Goal: Transaction & Acquisition: Book appointment/travel/reservation

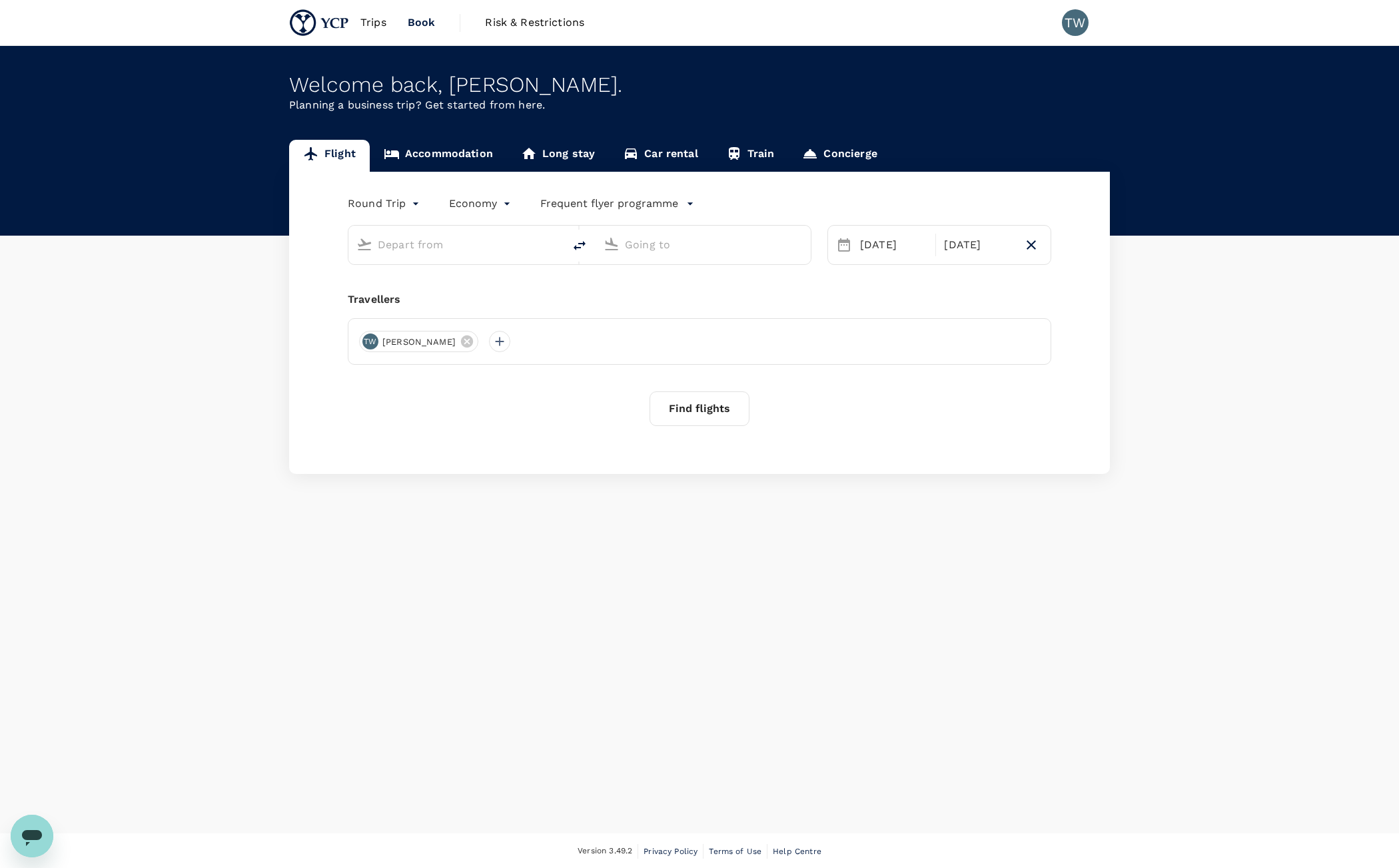
click at [429, 254] on input "text" at bounding box center [456, 245] width 157 height 20
type input "Sultan Abdul Aziz Shah (SZB)"
type input "Seletar Airport (XSP)"
type input "Sultan Abdul Aziz Shah (SZB)l"
type input "Sultan Abdul Aziz Shah (SZB)"
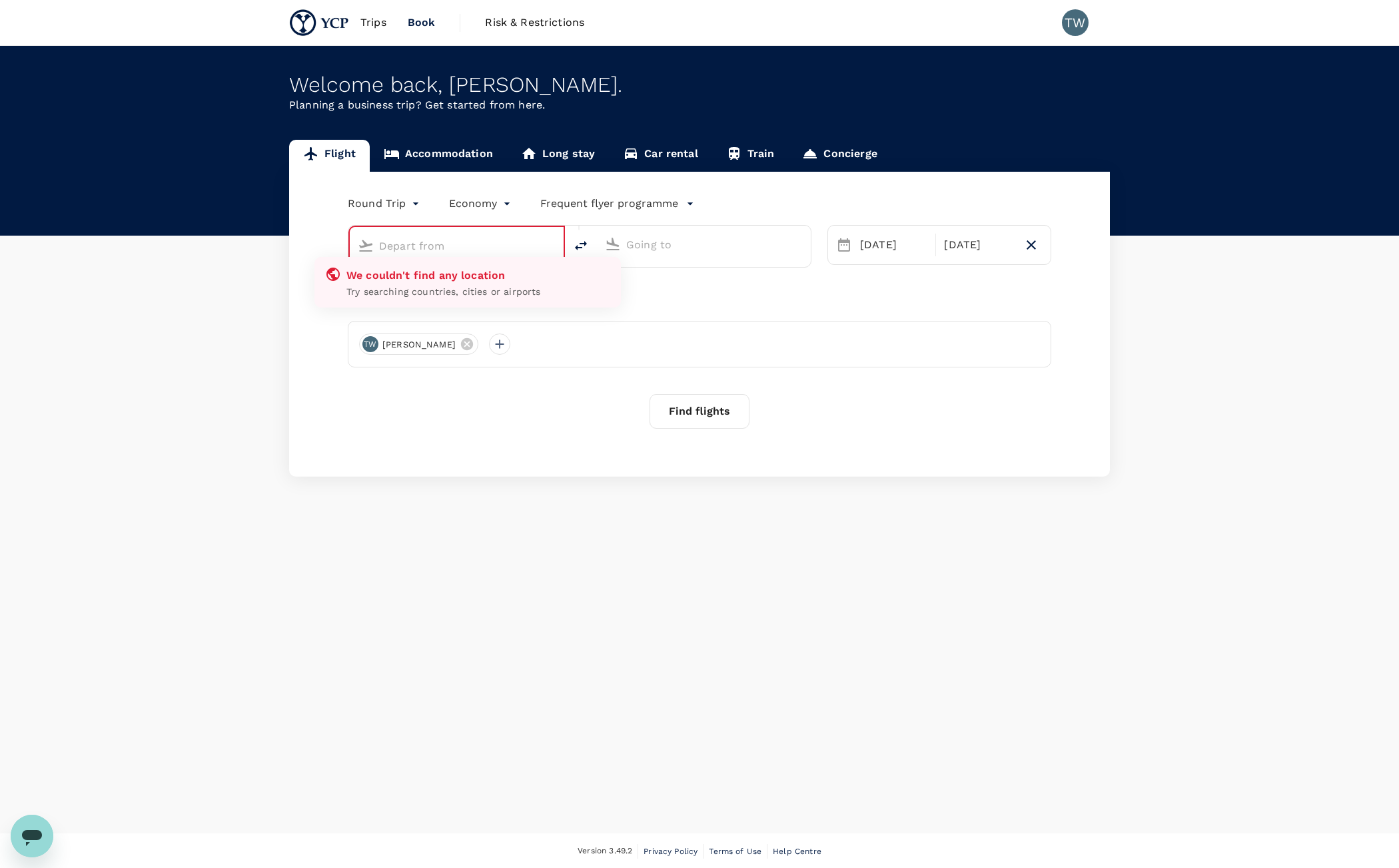
type input "Seletar Airport (XSP)"
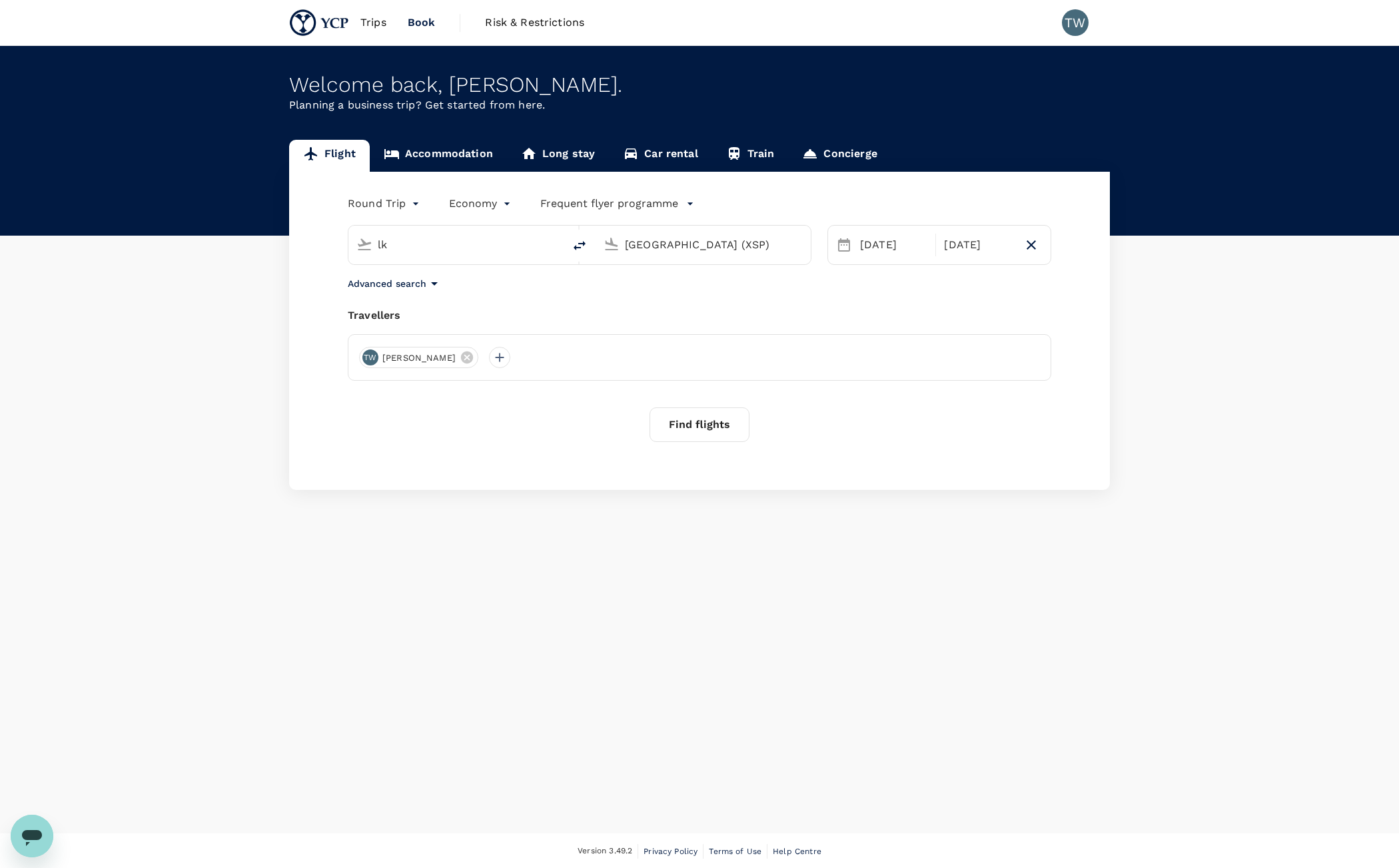
type input "l"
click at [527, 300] on p "[GEOGRAPHIC_DATA] Intl" at bounding box center [477, 296] width 235 height 13
type input "Kuala Lumpur Intl (KUL)"
drag, startPoint x: 744, startPoint y: 245, endPoint x: 349, endPoint y: 223, distance: 395.6
click at [349, 223] on div "Kuala Lumpur Intl (KUL) Seletar Airport (XSP)" at bounding box center [571, 237] width 479 height 56
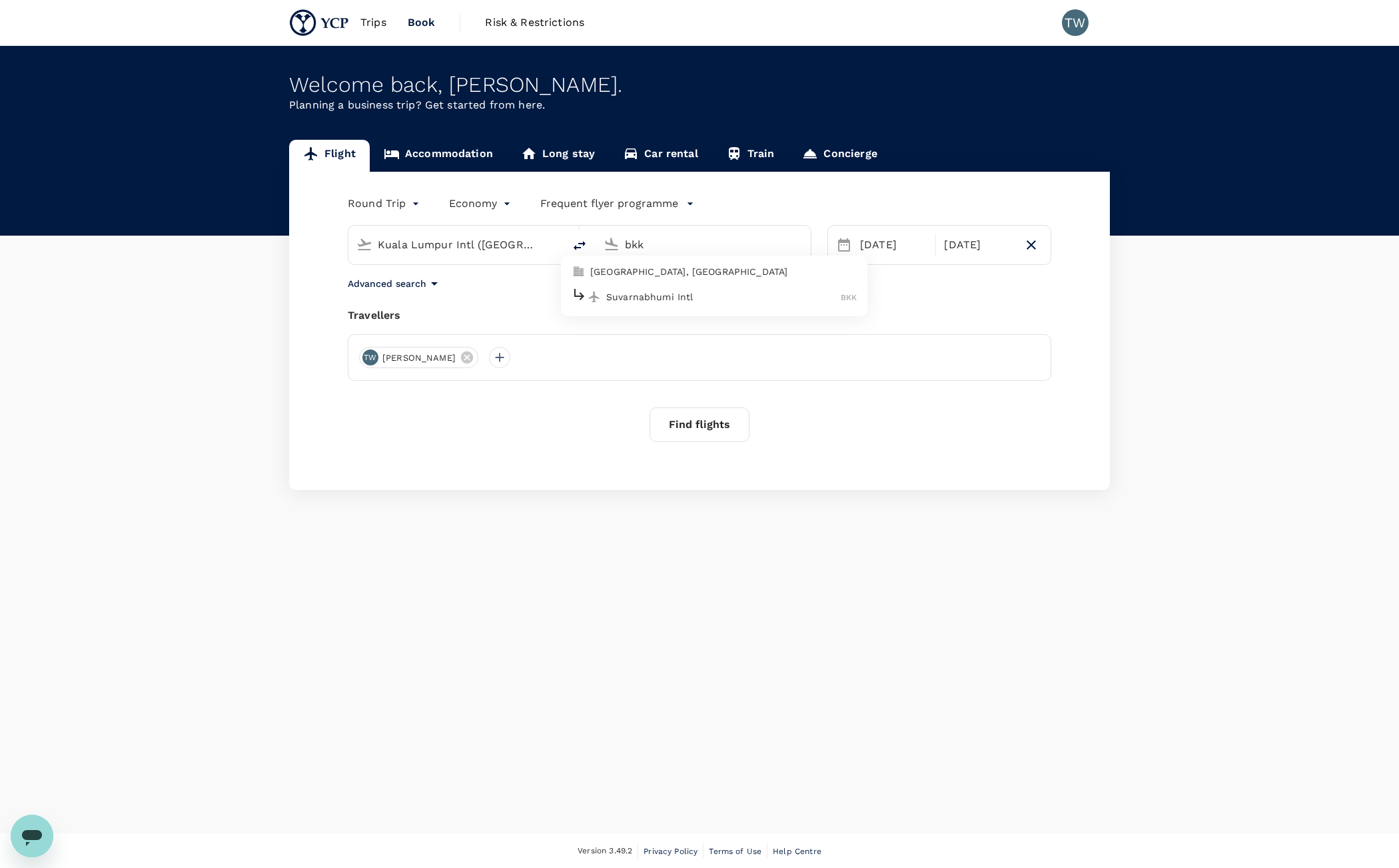
click at [707, 294] on p "Suvarnabhumi Intl" at bounding box center [723, 296] width 235 height 13
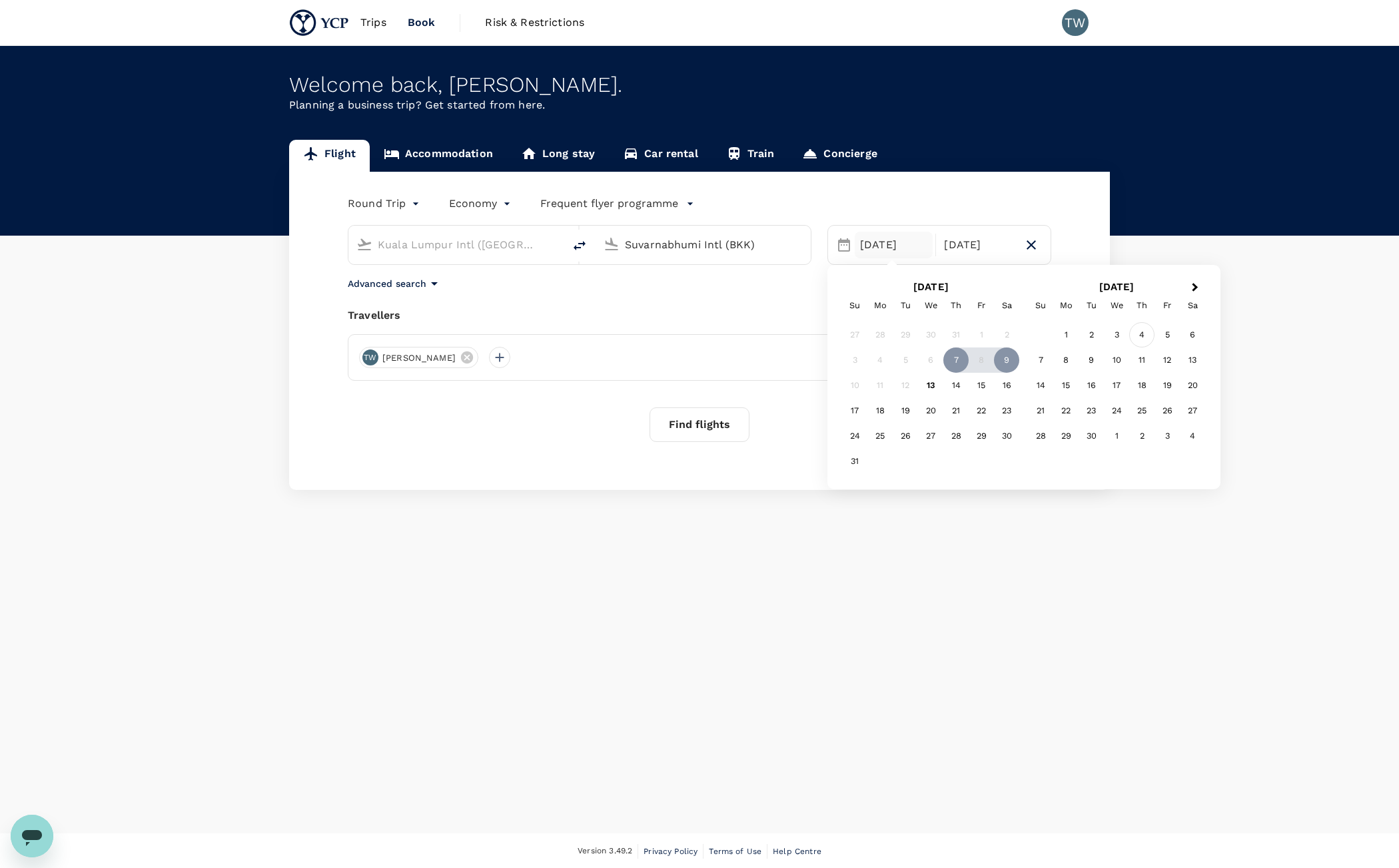
type input "Suvarnabhumi Intl (BKK)"
click at [1140, 338] on div "4" at bounding box center [1141, 334] width 25 height 25
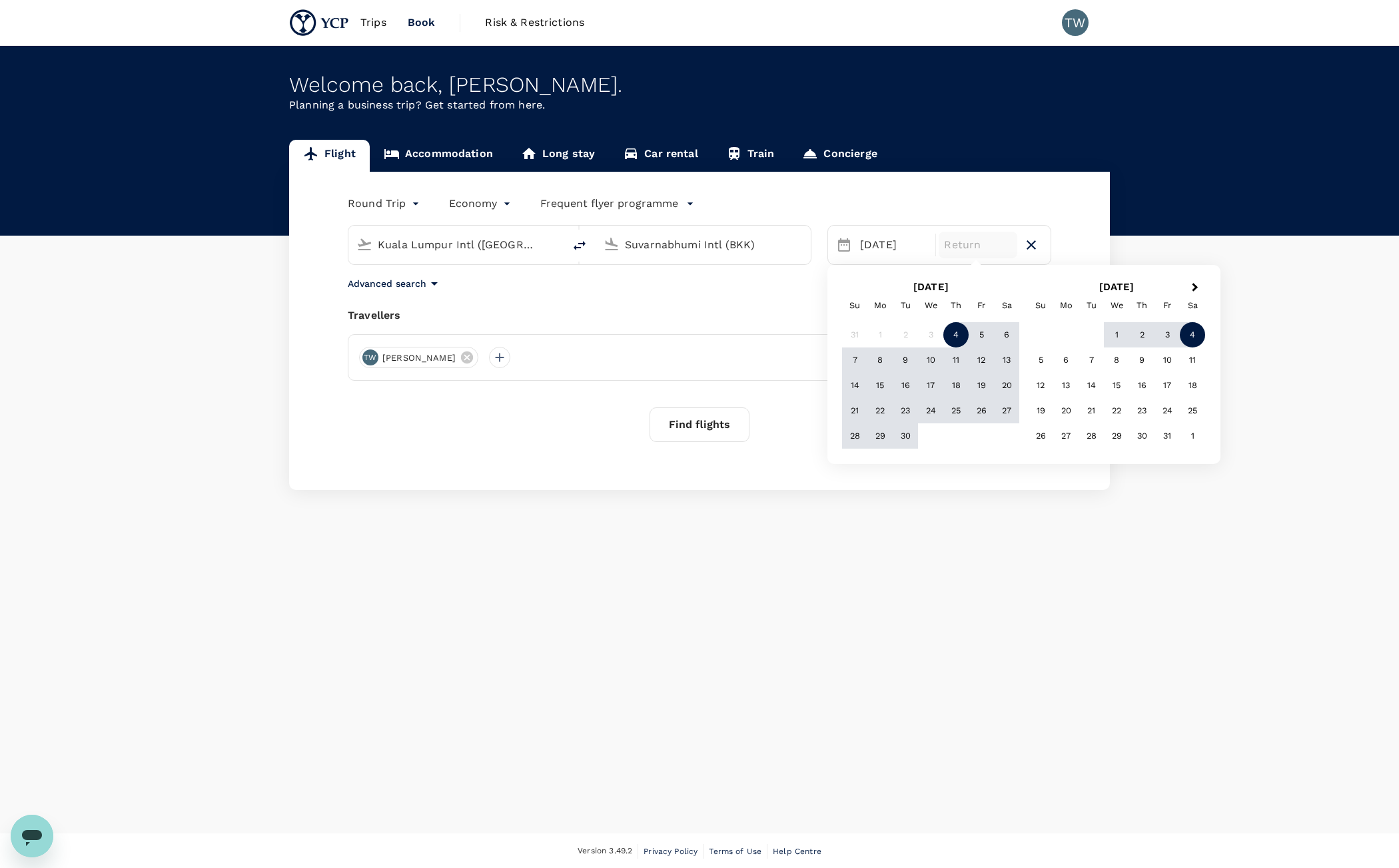
click at [1194, 338] on div "4" at bounding box center [1192, 334] width 25 height 25
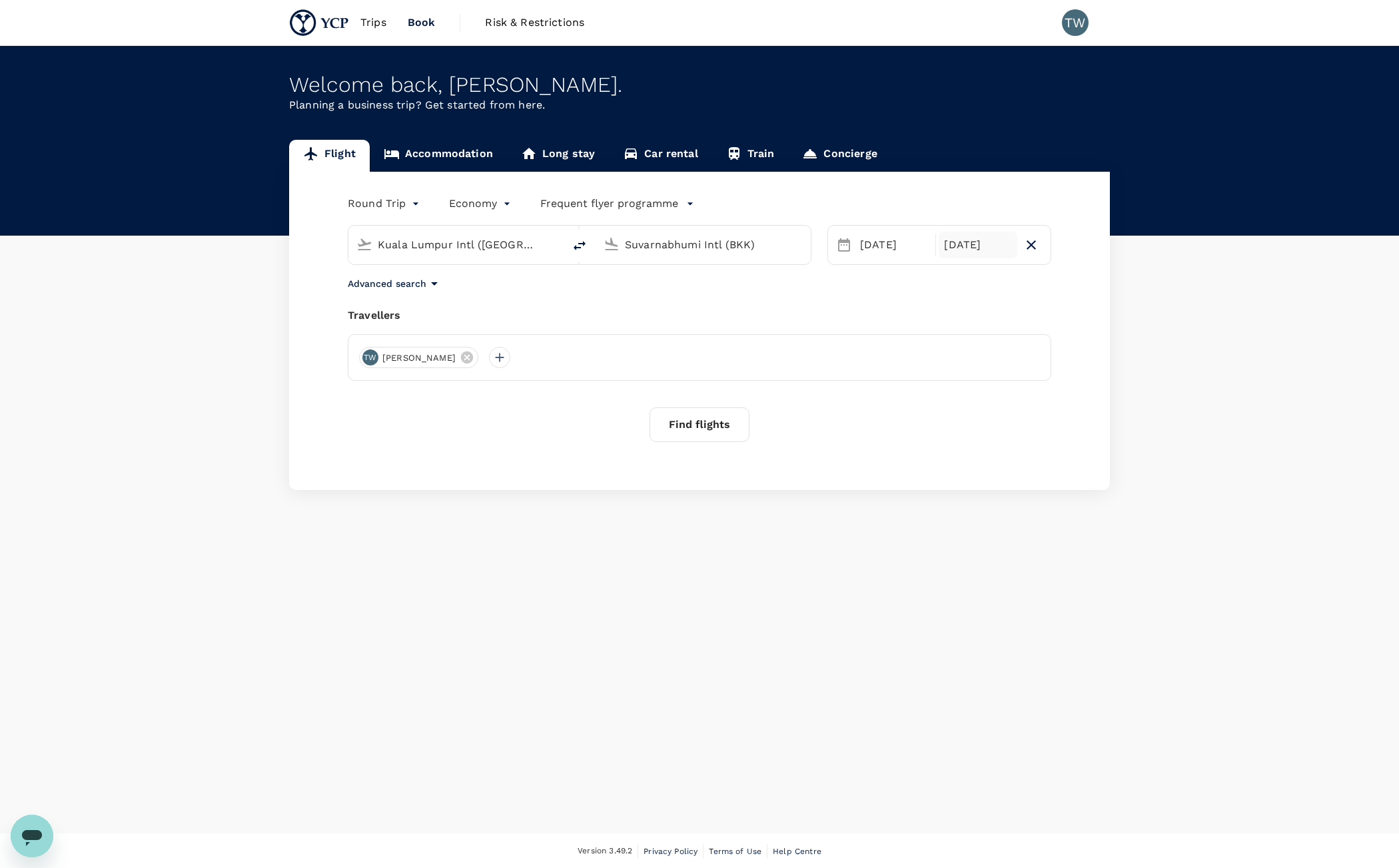
click at [985, 246] on div "04 Oct" at bounding box center [977, 245] width 78 height 27
click at [853, 287] on span "Previous Month" at bounding box center [853, 287] width 0 height 15
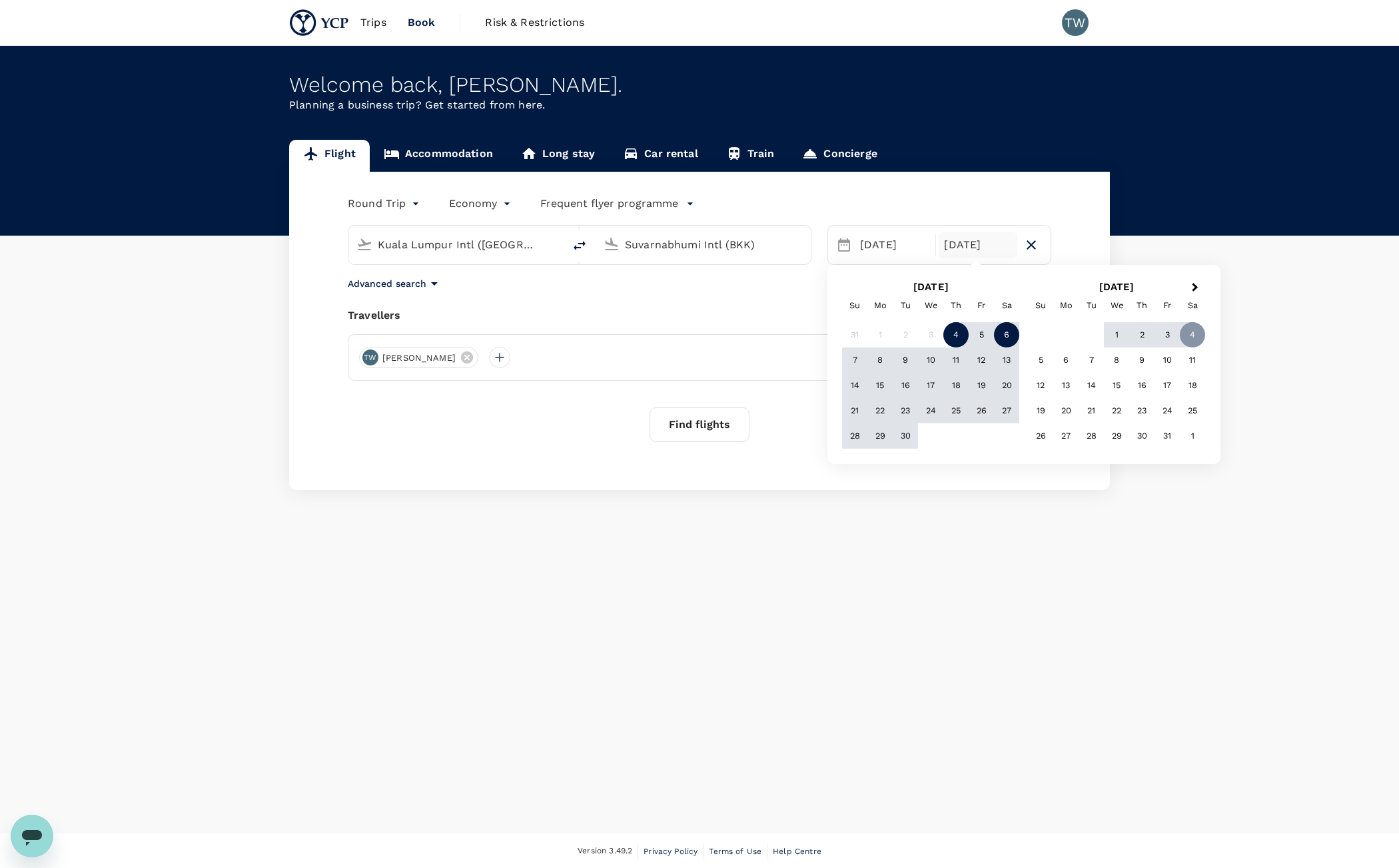
click at [997, 330] on div "6" at bounding box center [1006, 334] width 25 height 25
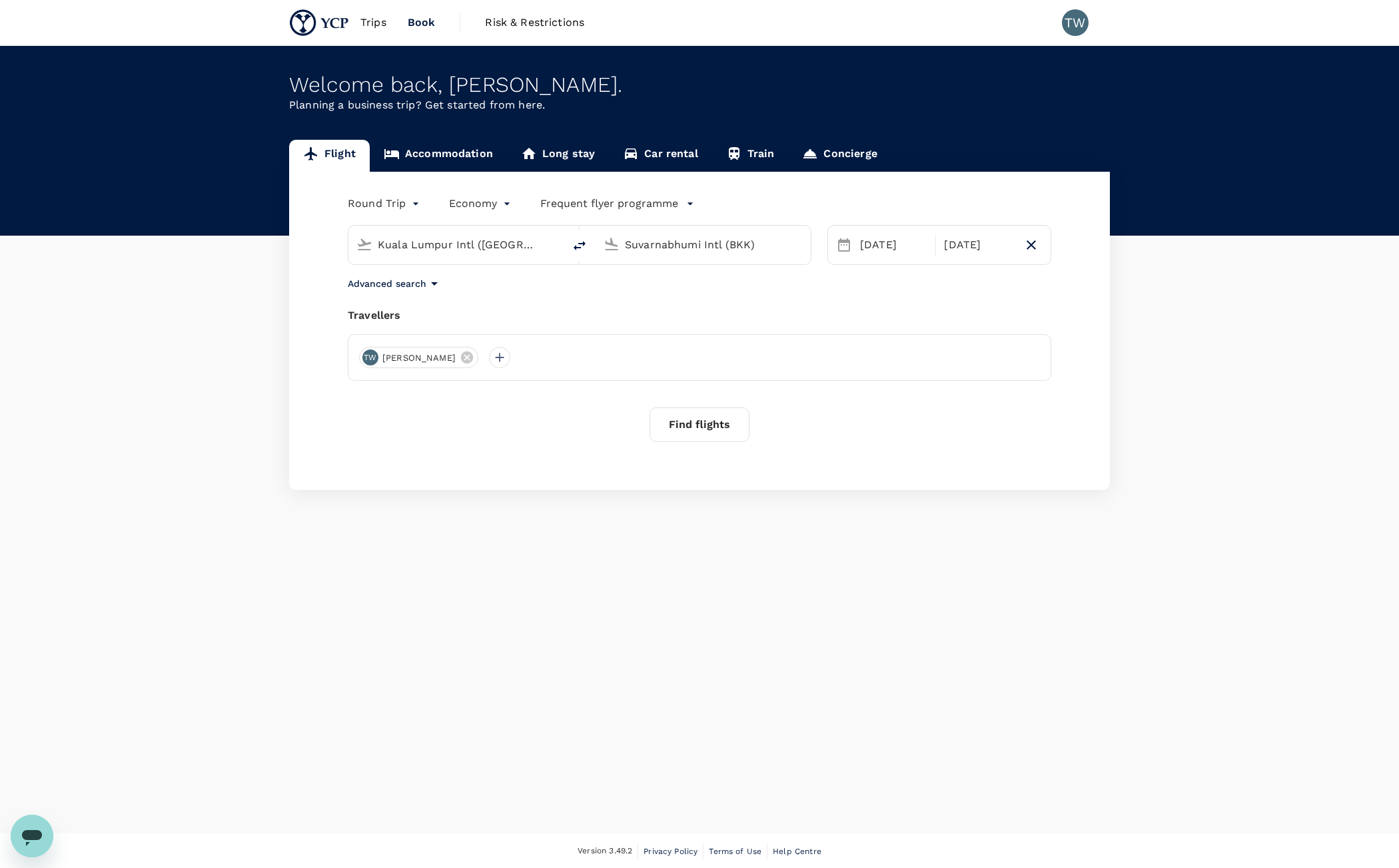
click at [722, 426] on button "Find flights" at bounding box center [699, 424] width 100 height 35
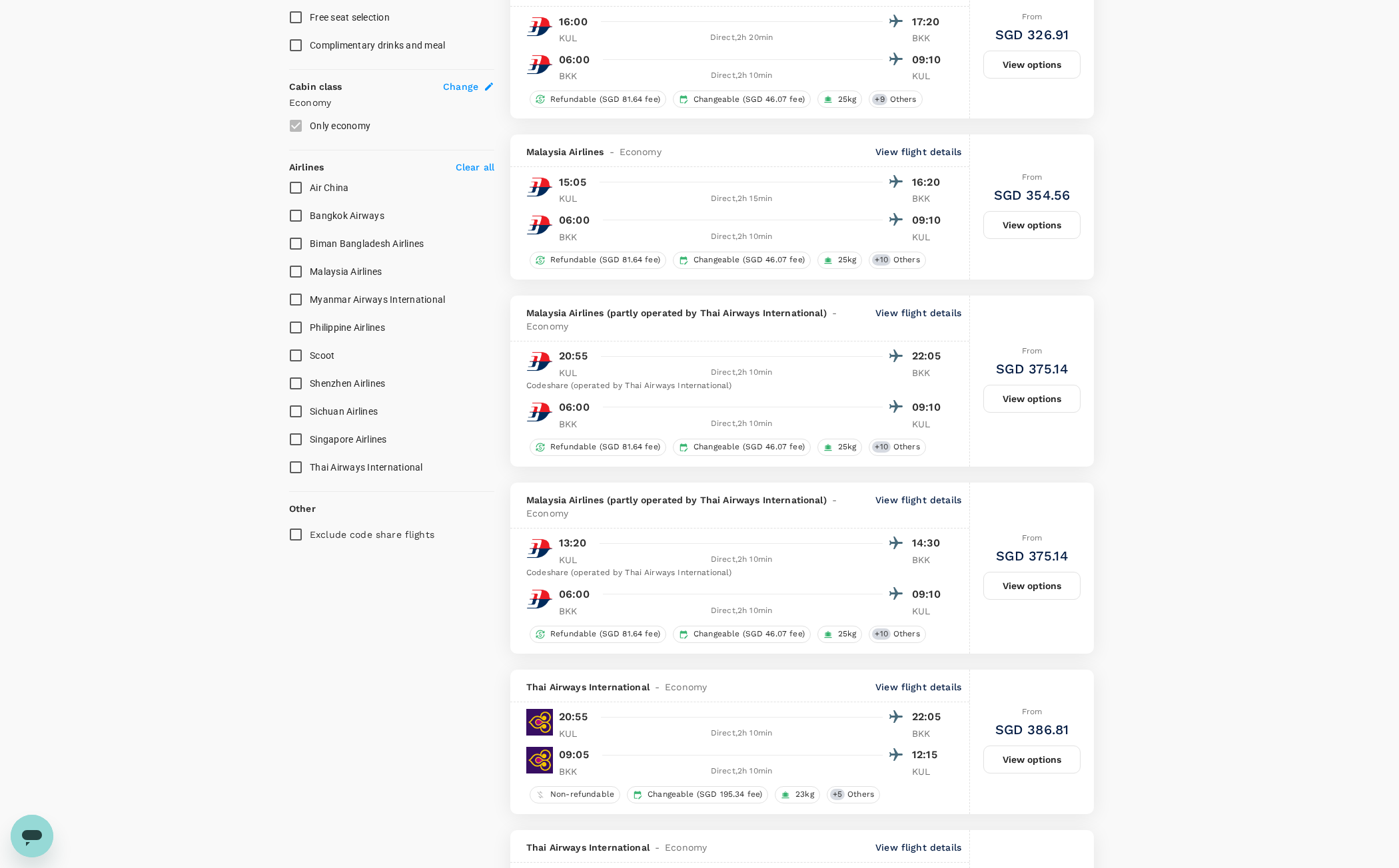
scroll to position [666, 0]
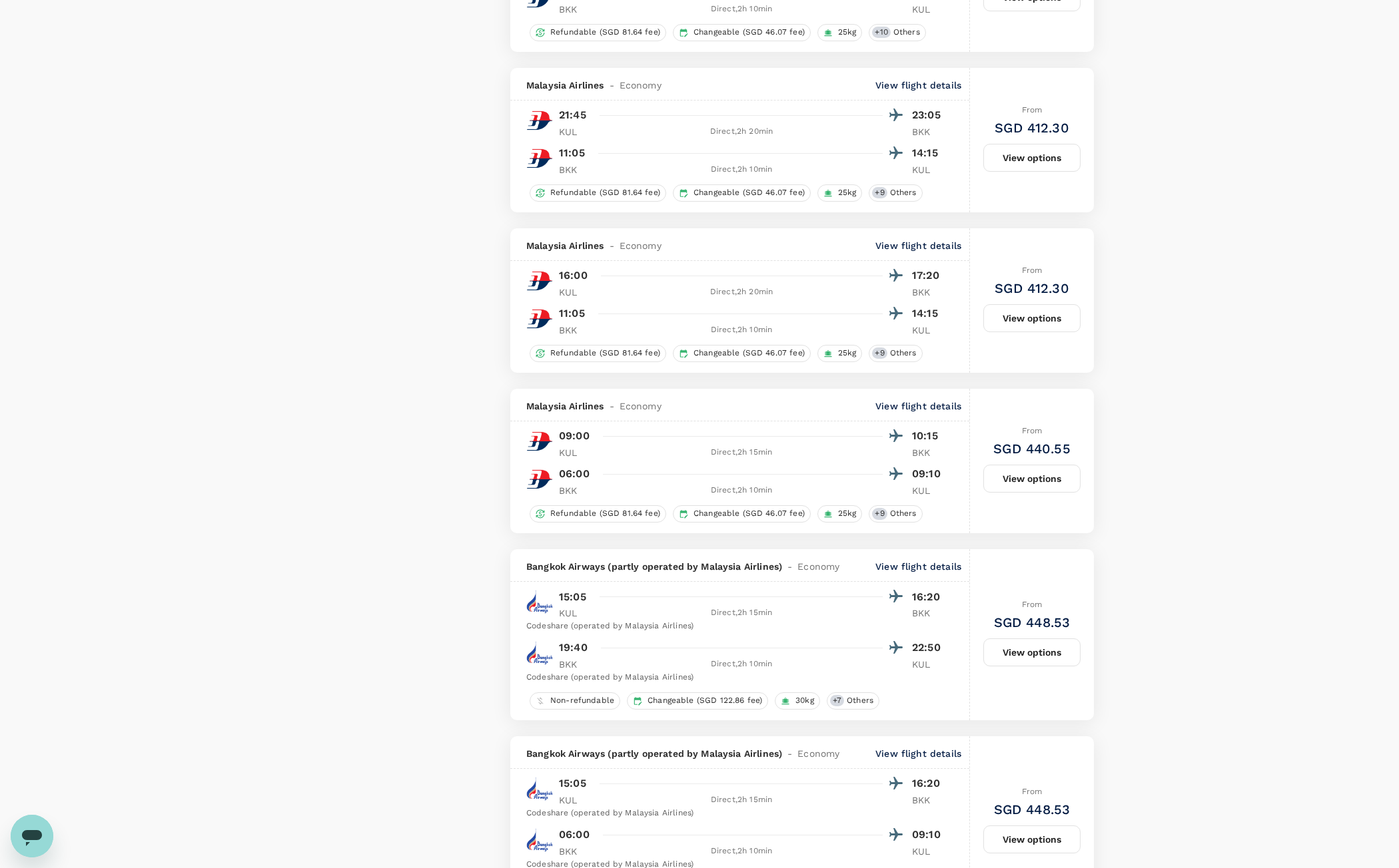
type input "1260"
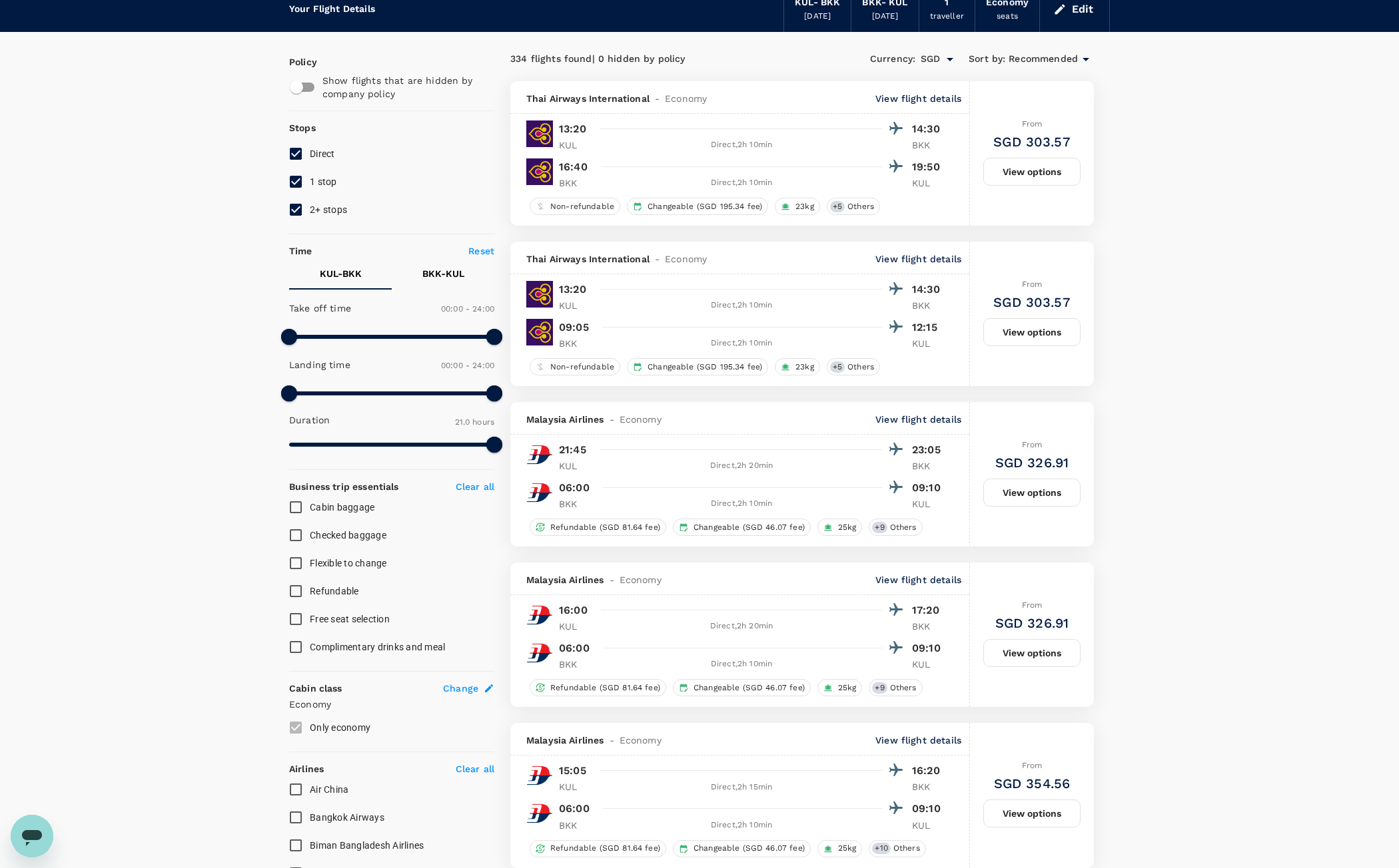
scroll to position [0, 0]
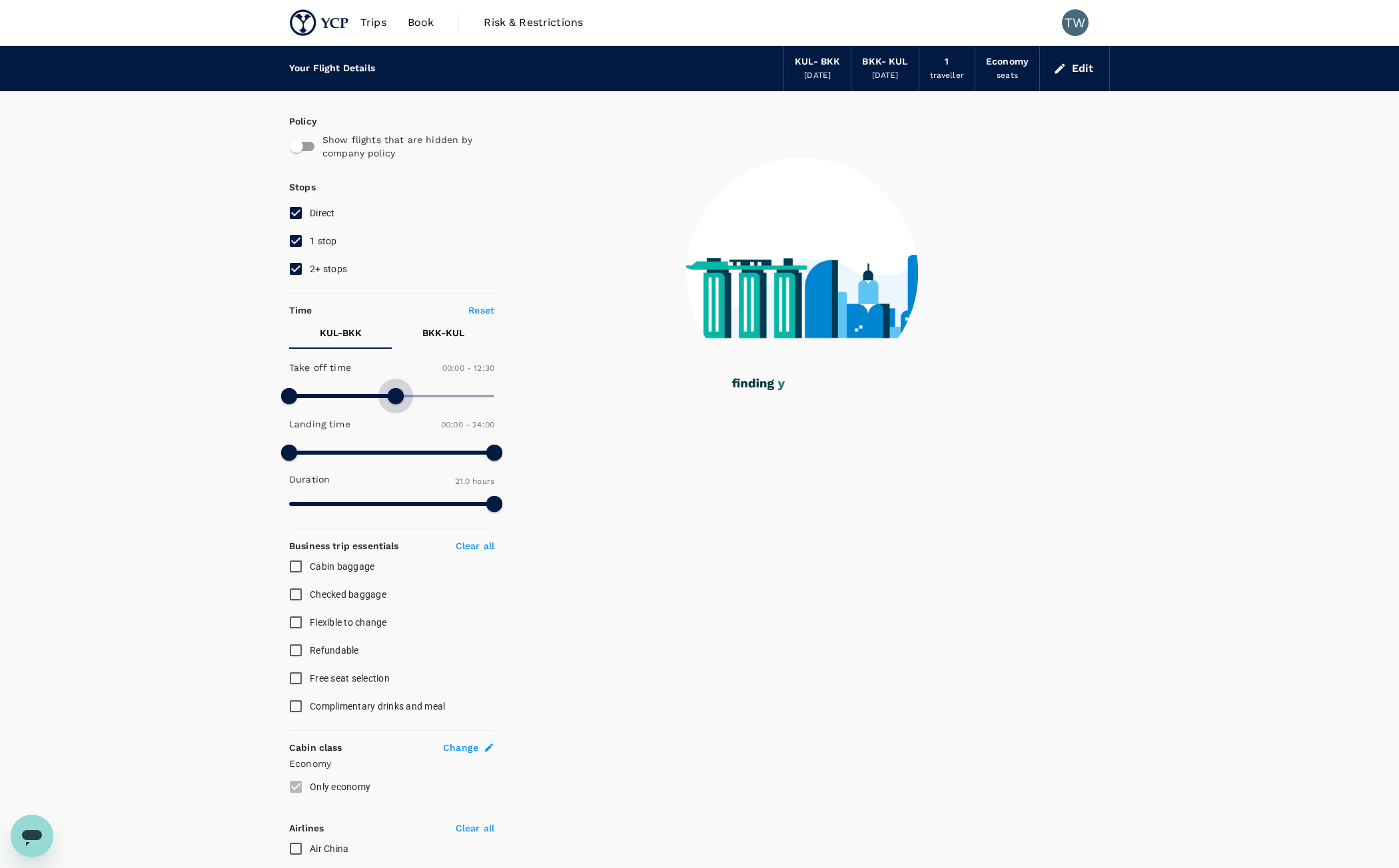
type input "690"
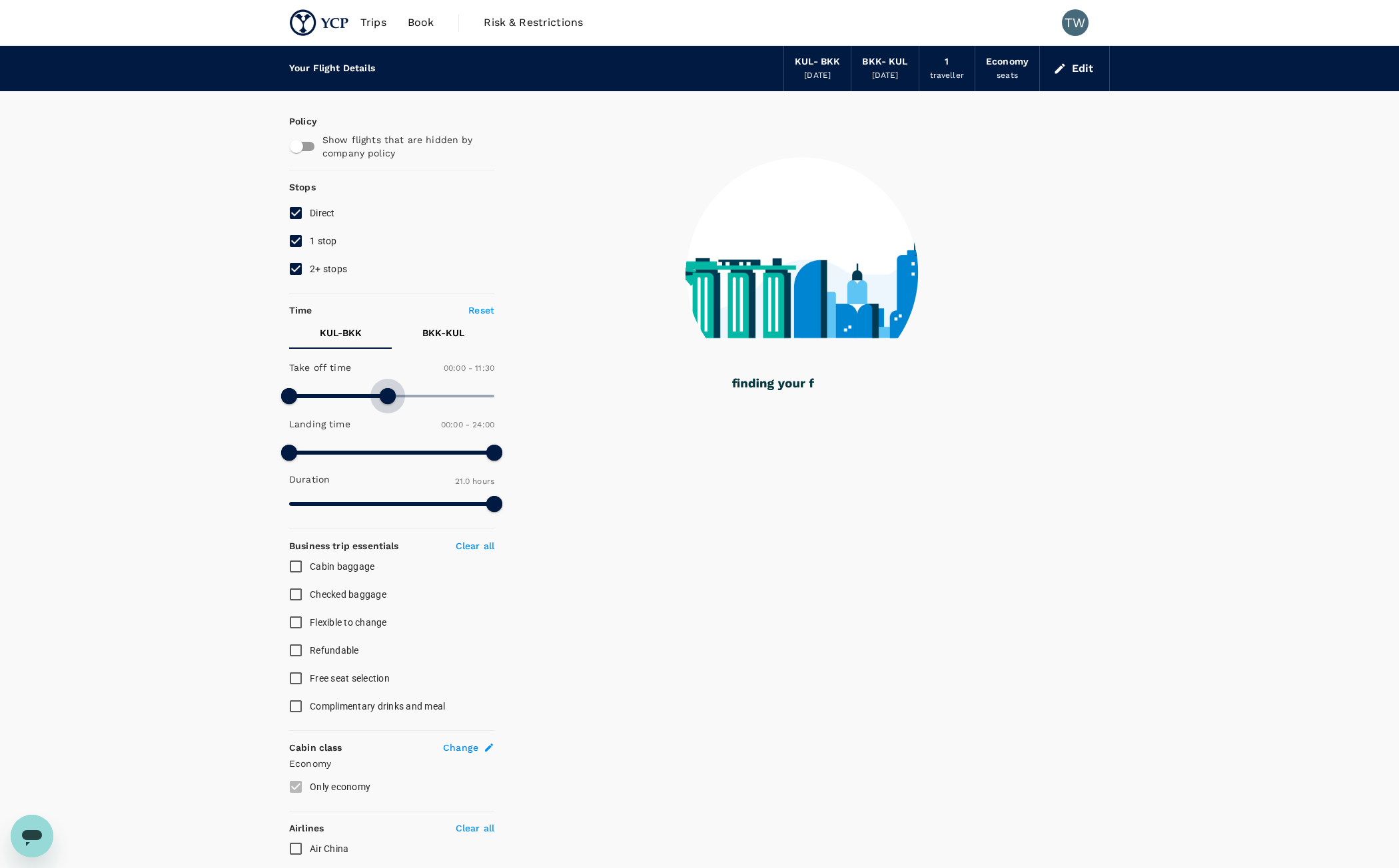
drag, startPoint x: 494, startPoint y: 401, endPoint x: 389, endPoint y: 401, distance: 105.0
click at [389, 401] on span at bounding box center [388, 397] width 16 height 16
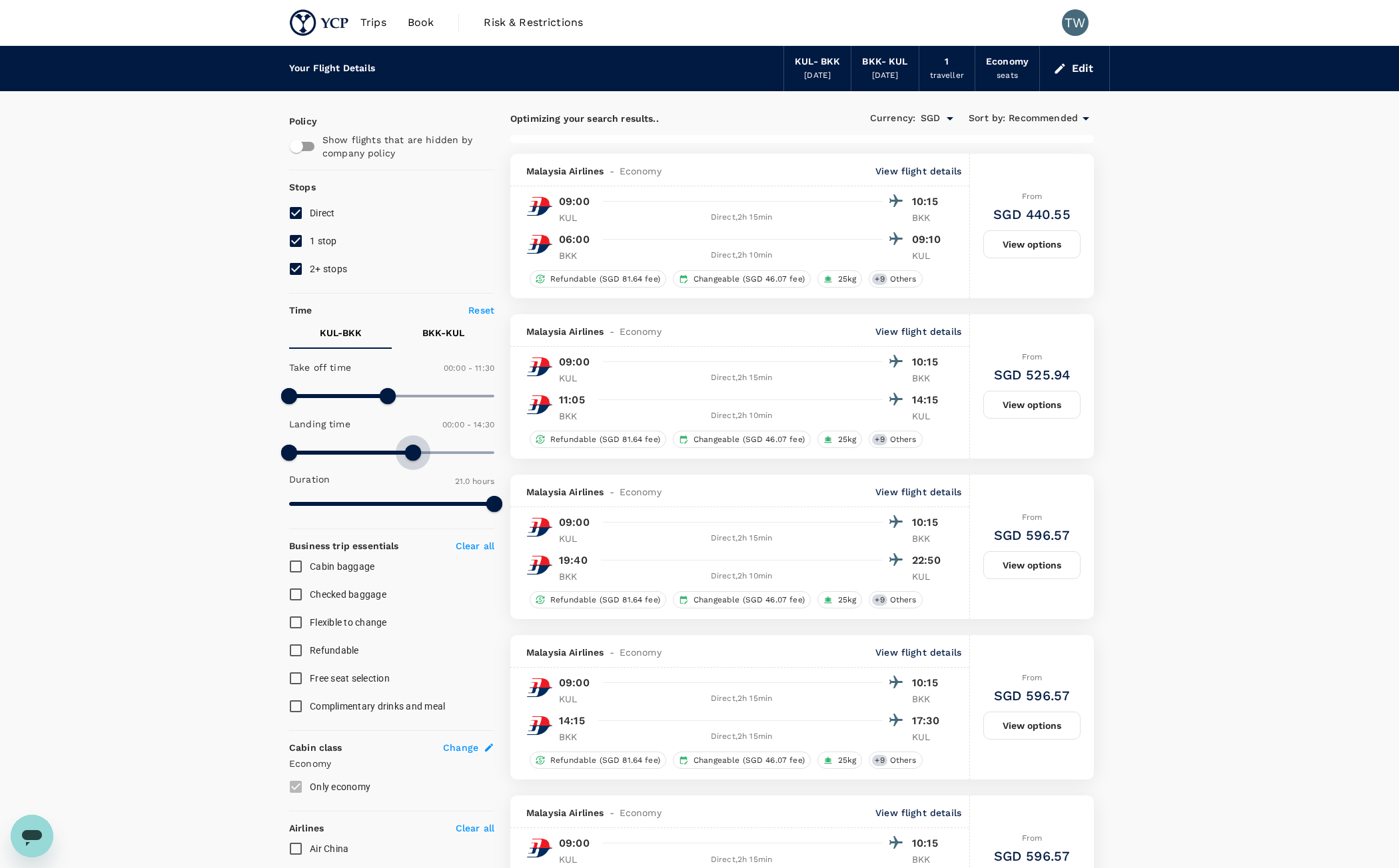
type input "900"
drag, startPoint x: 497, startPoint y: 453, endPoint x: 415, endPoint y: 455, distance: 82.0
click at [415, 455] on span at bounding box center [418, 453] width 16 height 16
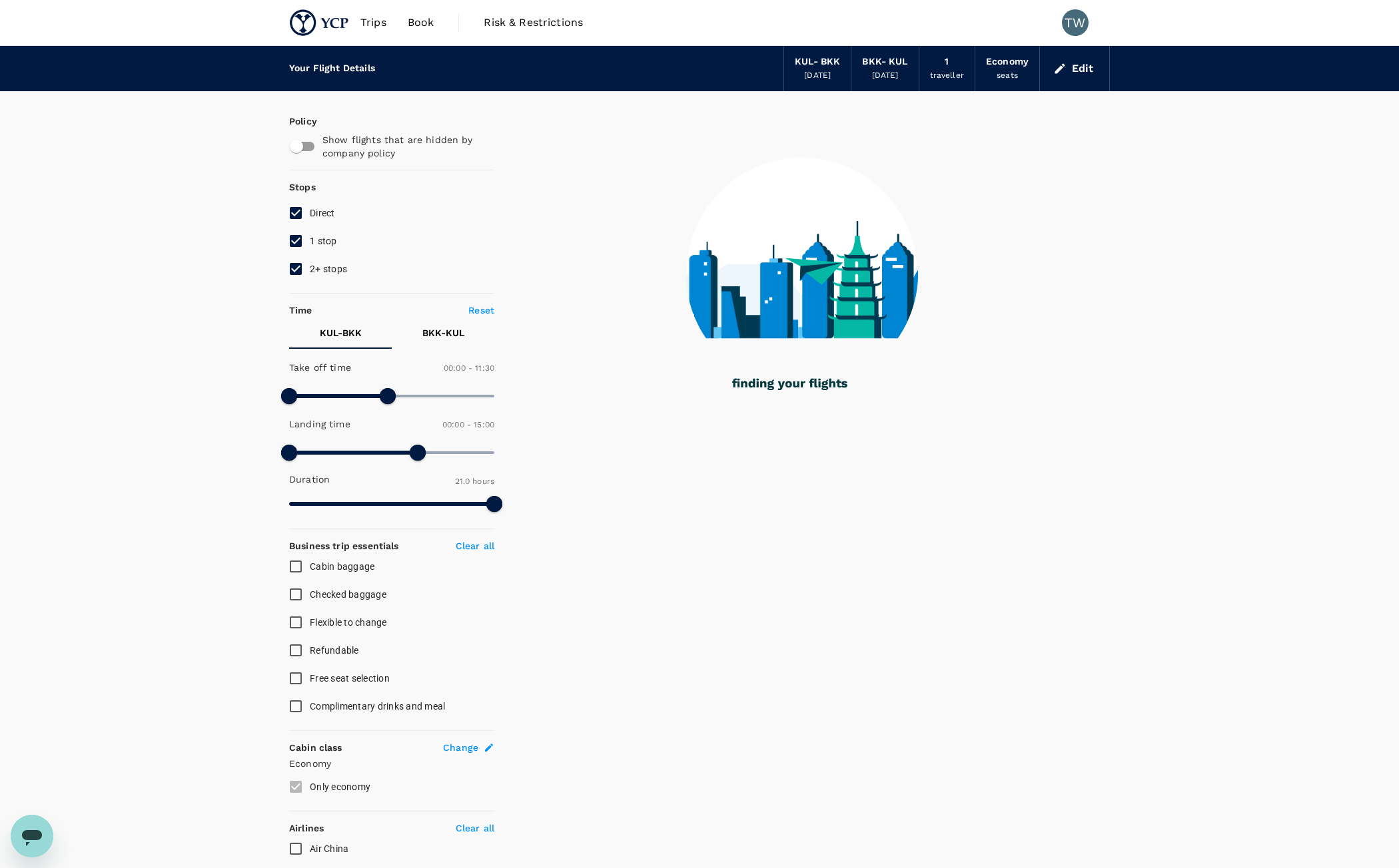
click at [322, 272] on span "2+ stops" at bounding box center [328, 269] width 37 height 11
click at [310, 272] on input "2+ stops" at bounding box center [295, 269] width 28 height 28
checkbox input "false"
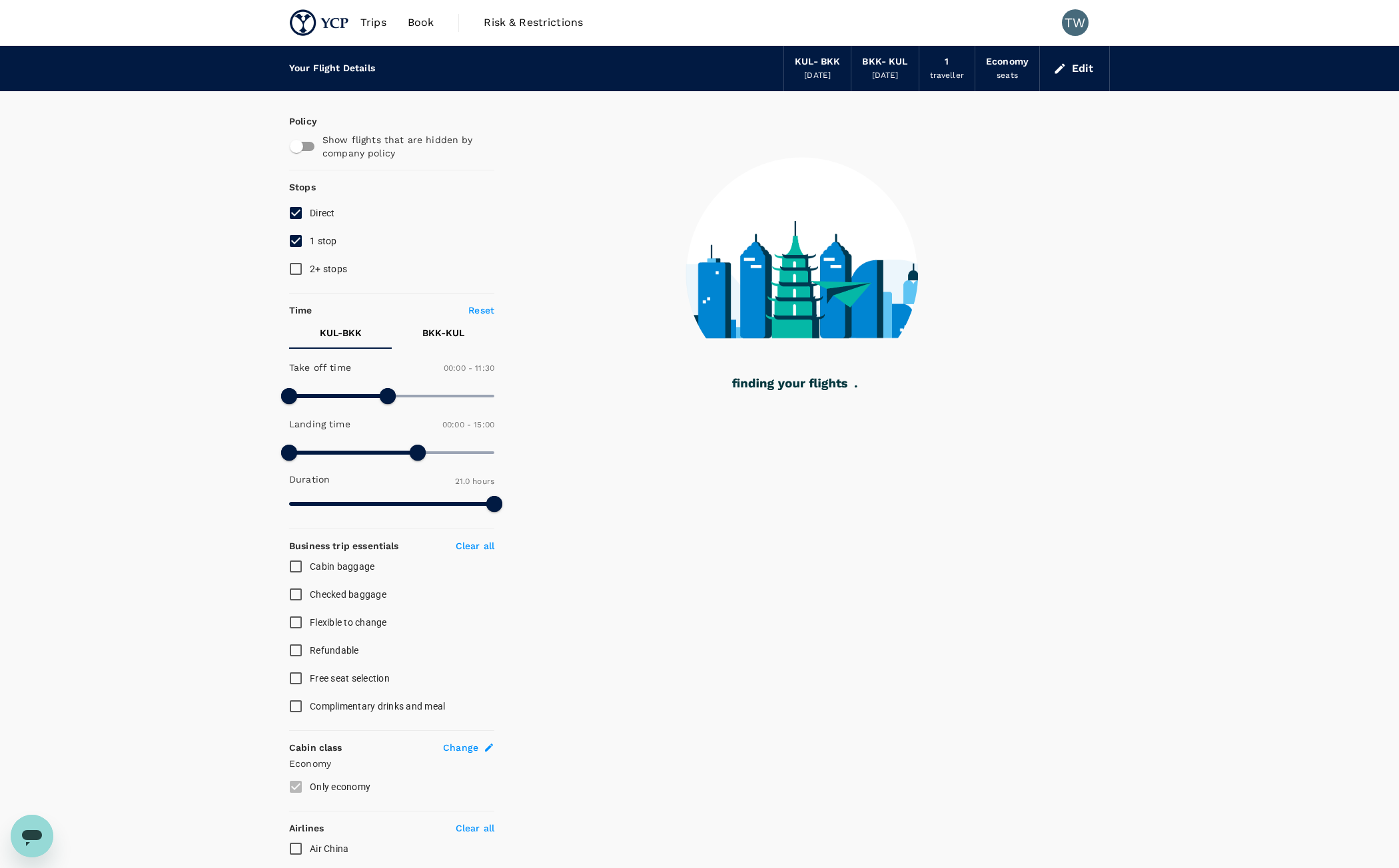
click at [318, 252] on label "1 stop" at bounding box center [382, 240] width 202 height 28
click at [310, 252] on input "1 stop" at bounding box center [295, 240] width 28 height 28
checkbox input "false"
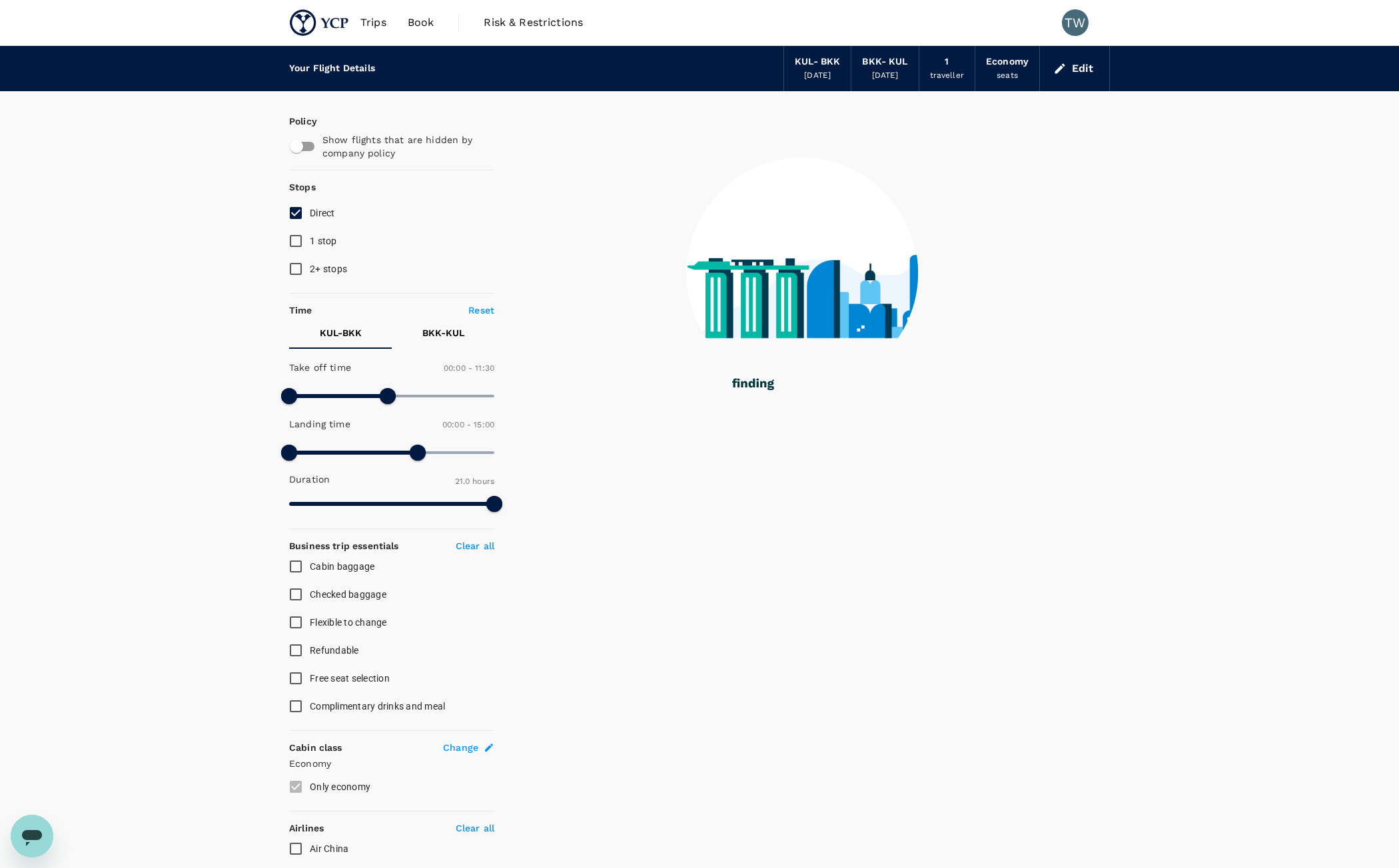
click at [442, 327] on p "BKK - KUL" at bounding box center [443, 333] width 42 height 13
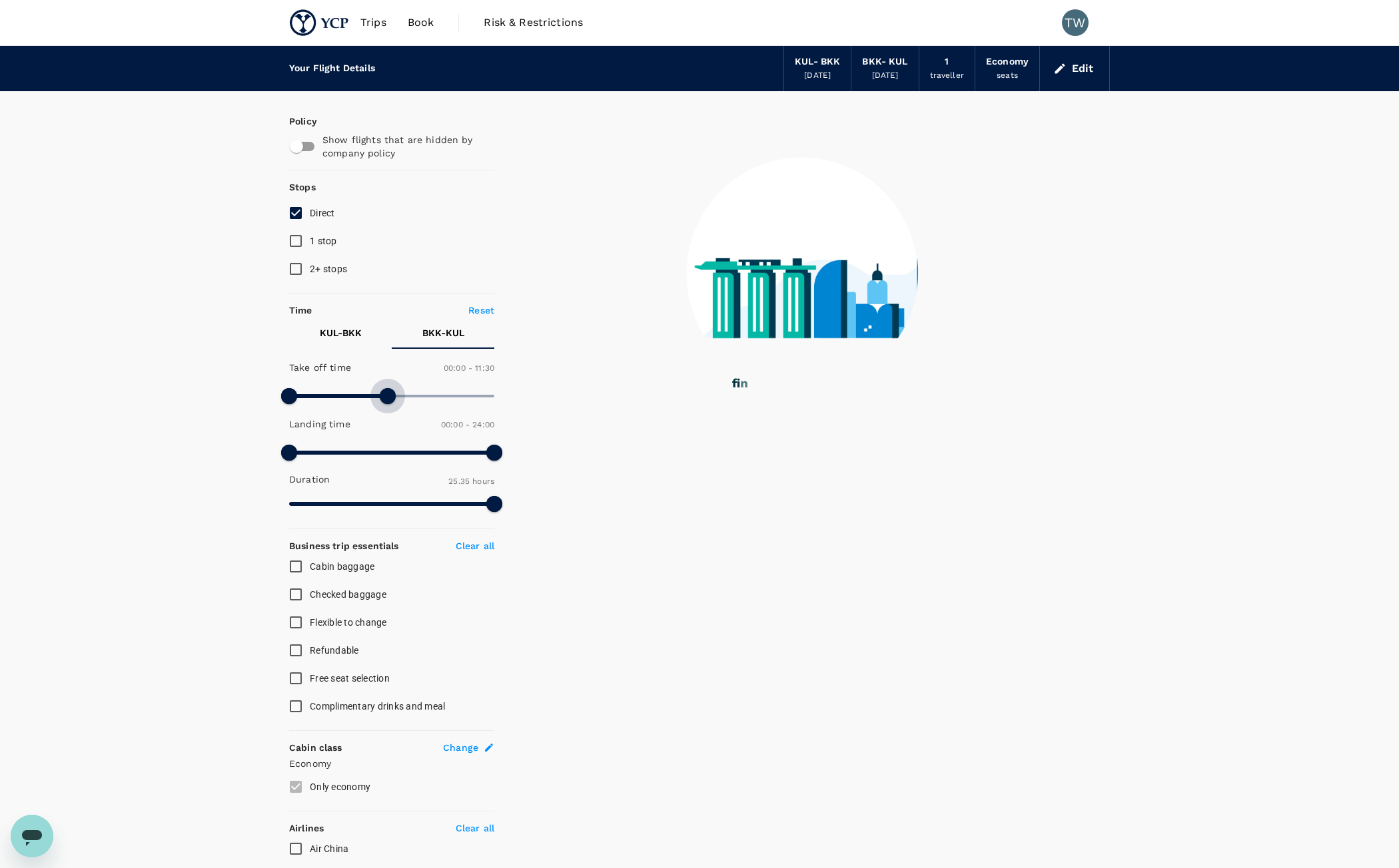
type input "720"
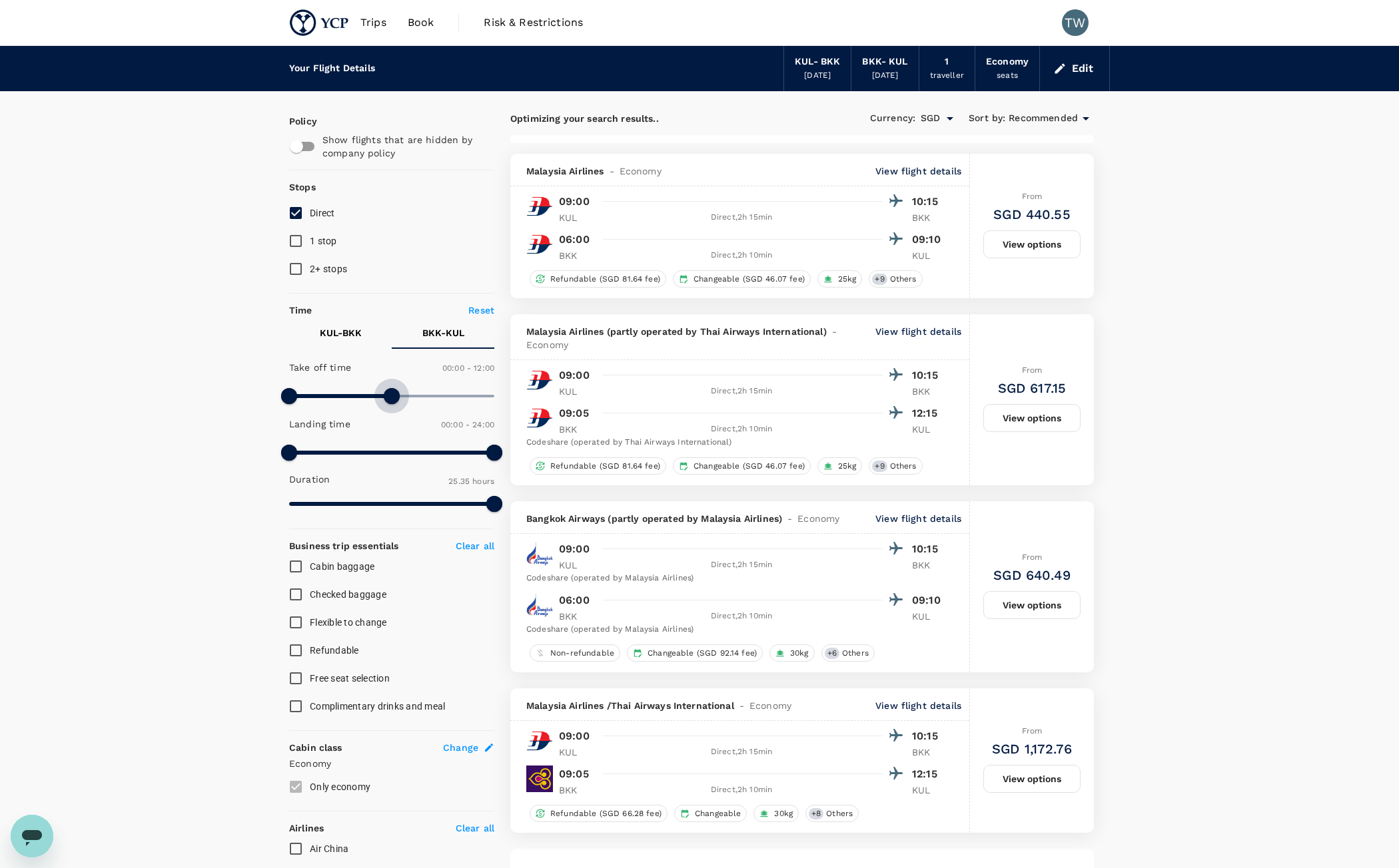
drag, startPoint x: 484, startPoint y: 395, endPoint x: 390, endPoint y: 399, distance: 94.1
click at [390, 399] on span at bounding box center [391, 397] width 16 height 16
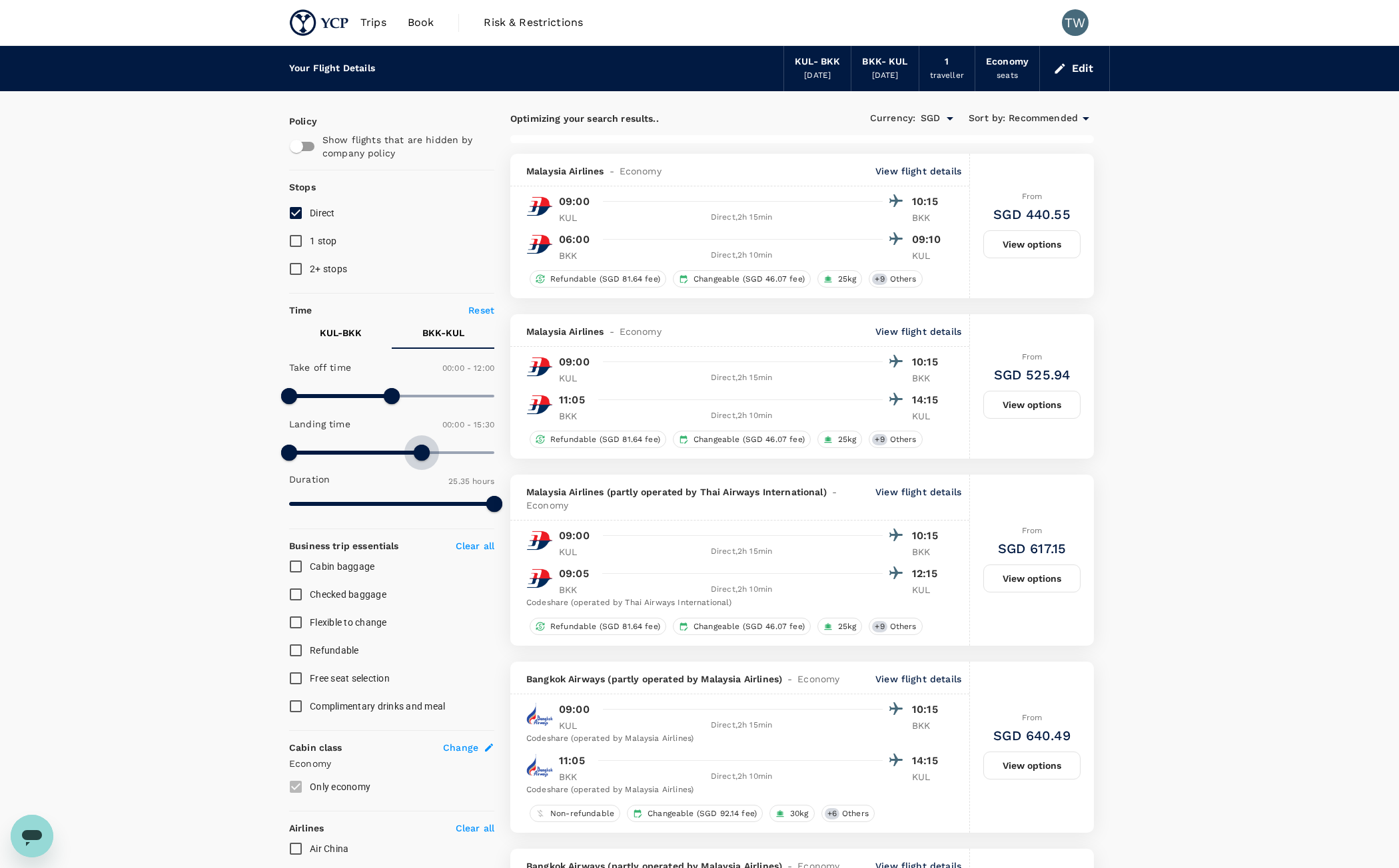
type input "900"
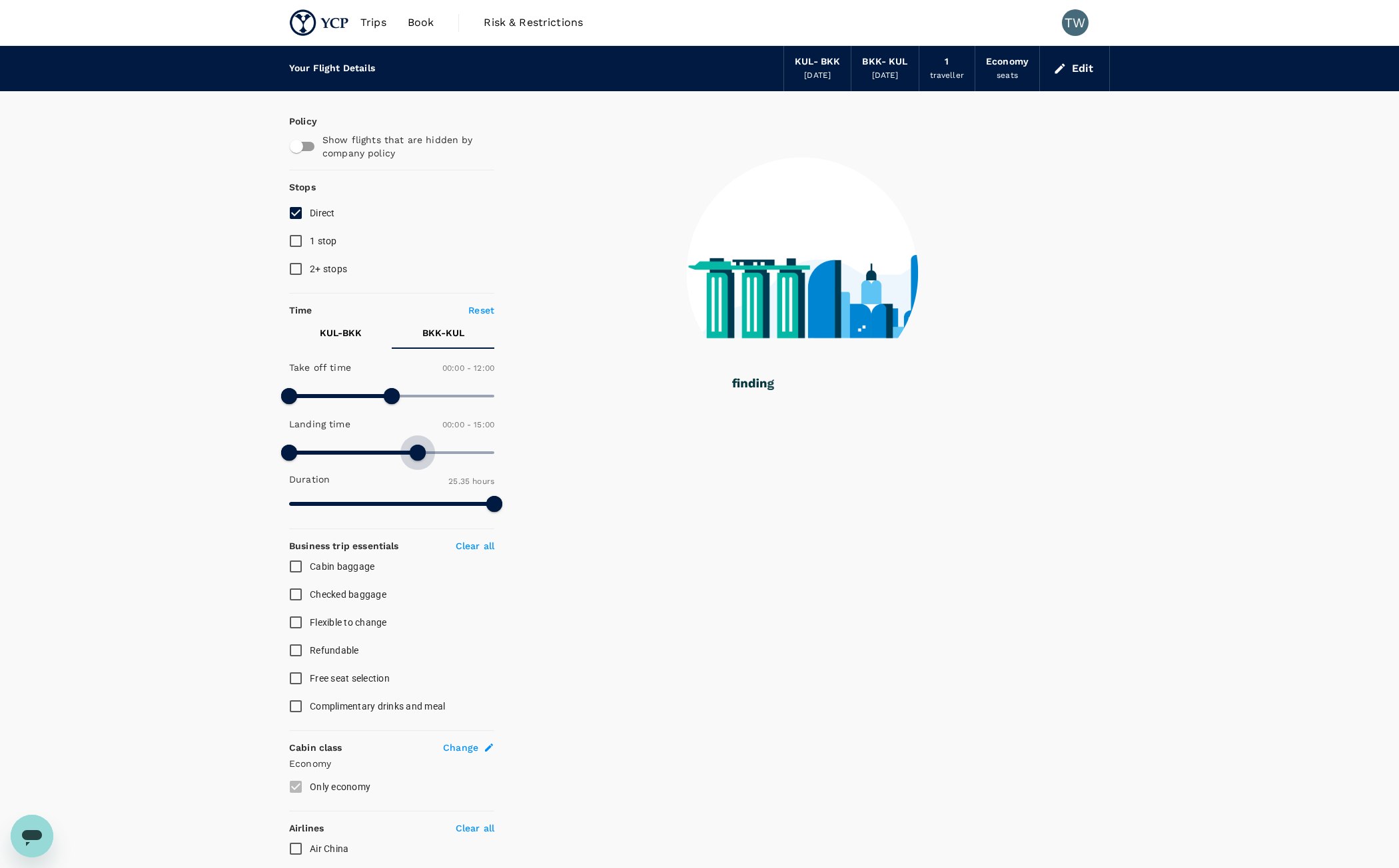
drag, startPoint x: 488, startPoint y: 446, endPoint x: 418, endPoint y: 436, distance: 70.7
click at [418, 436] on div "Landing time 00:00 - 15:00" at bounding box center [389, 439] width 211 height 57
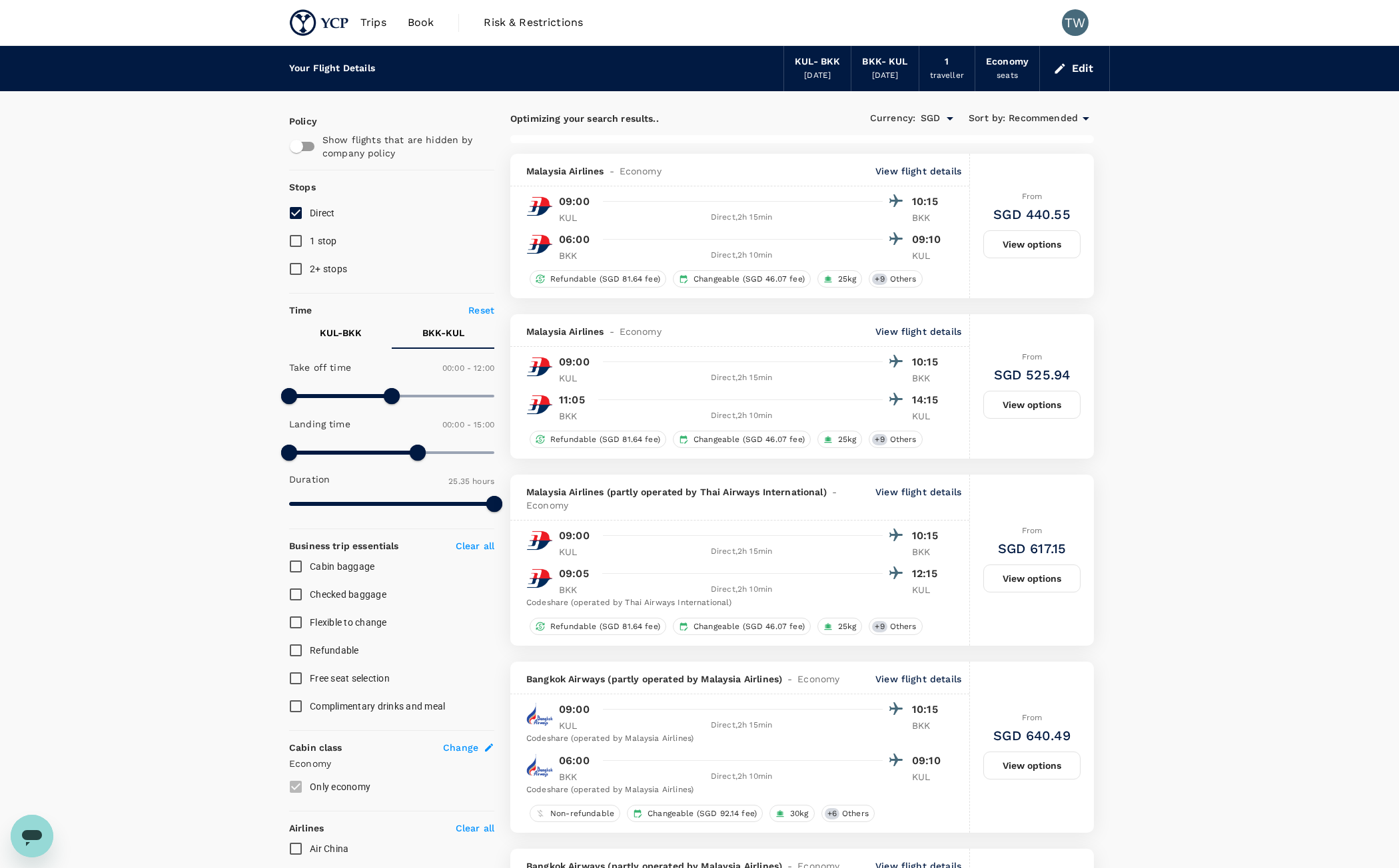
click at [364, 333] on button "KUL - BKK" at bounding box center [340, 333] width 102 height 32
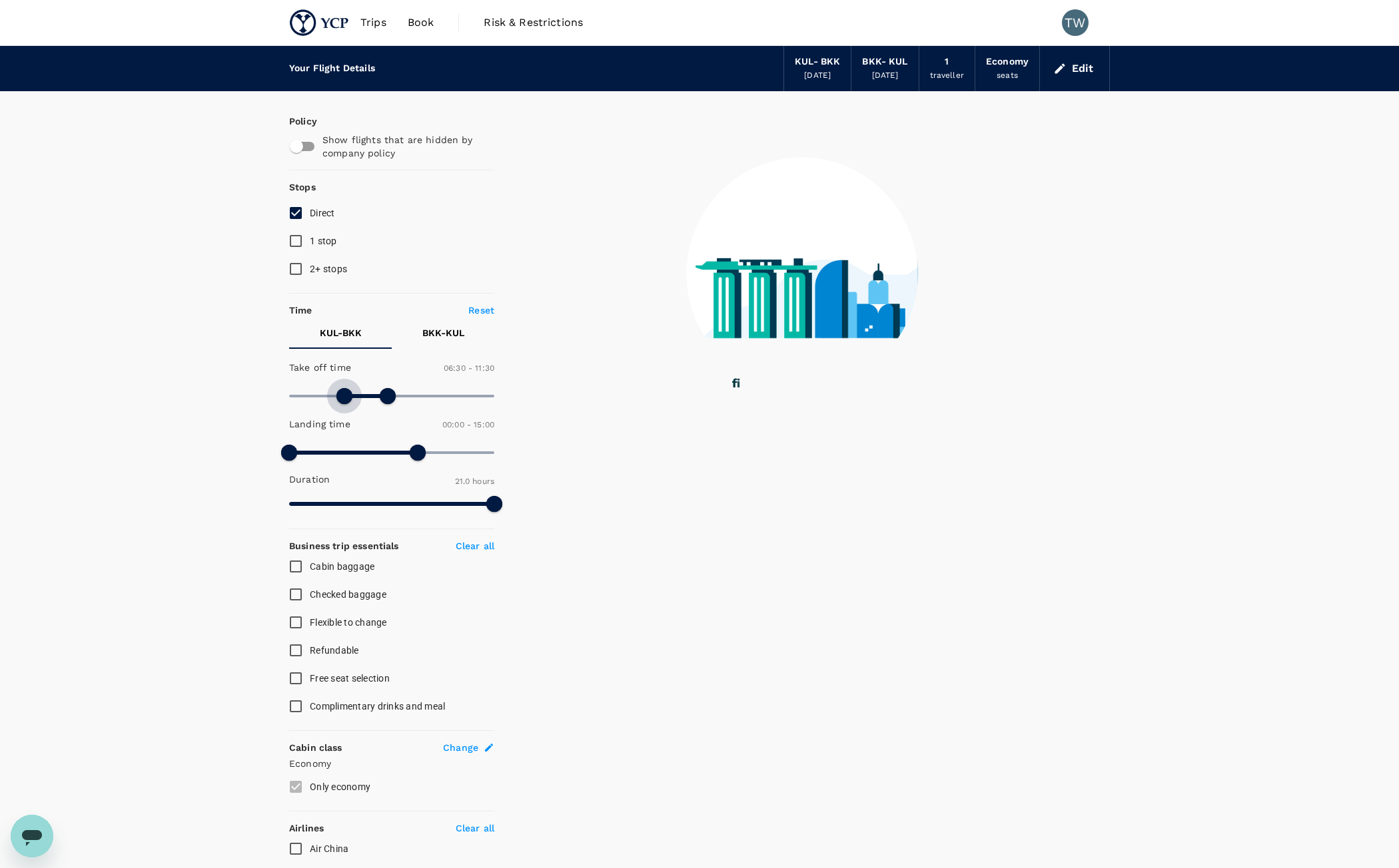
type input "0"
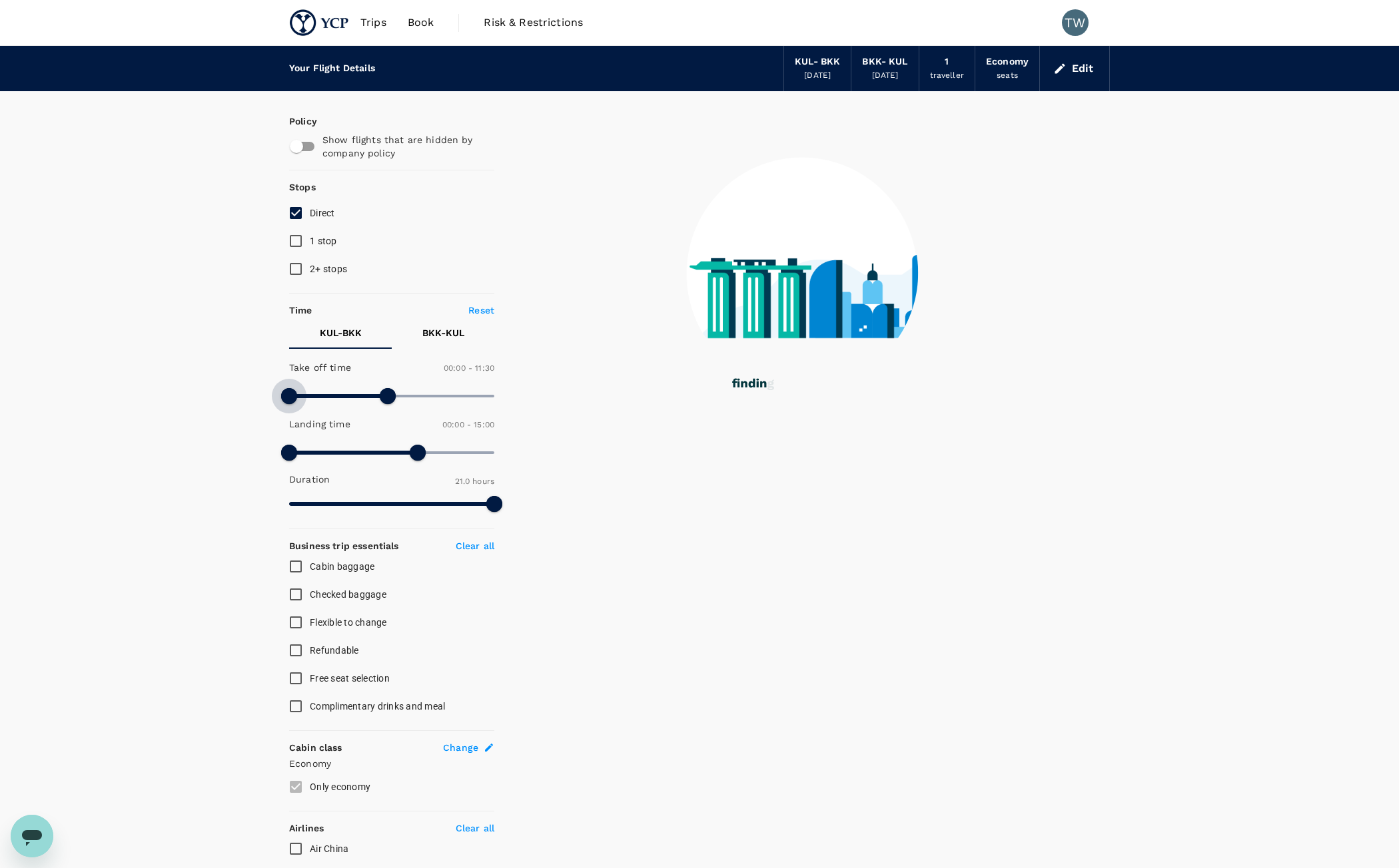
drag, startPoint x: 287, startPoint y: 399, endPoint x: 269, endPoint y: 422, distance: 29.2
click at [124, 433] on div "Your Flight Details KUL - BKK 04 Sep 2025 BKK - KUL 06 Sep 2025 1 traveller Eco…" at bounding box center [699, 653] width 1399 height 1213
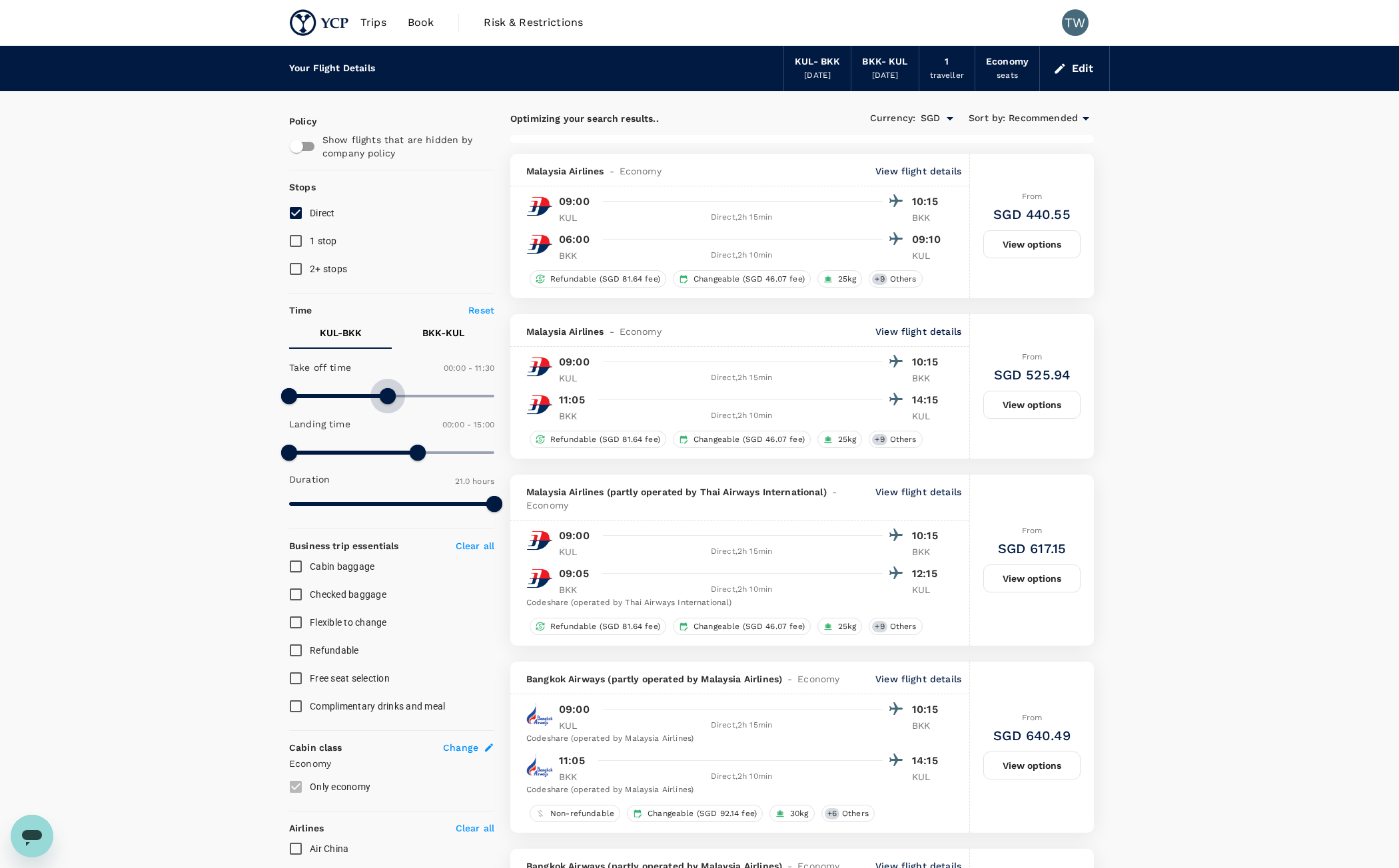
type input "1440"
drag, startPoint x: 386, startPoint y: 402, endPoint x: 603, endPoint y: 414, distance: 217.3
click at [603, 414] on div "Policy Show flights that are hidden by company policy Stops Direct 1 stop 2+ st…" at bounding box center [699, 844] width 821 height 1505
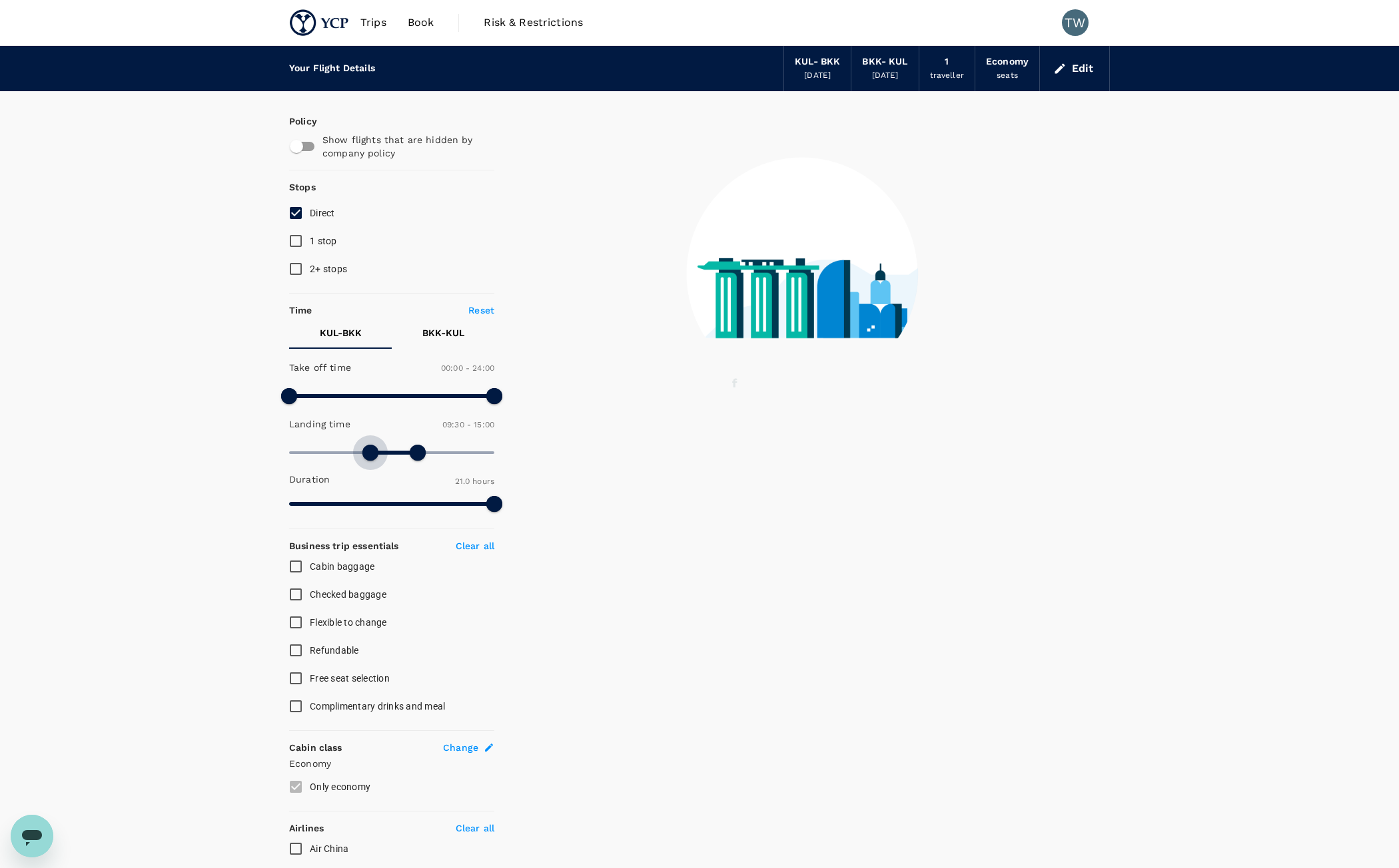
type input "540"
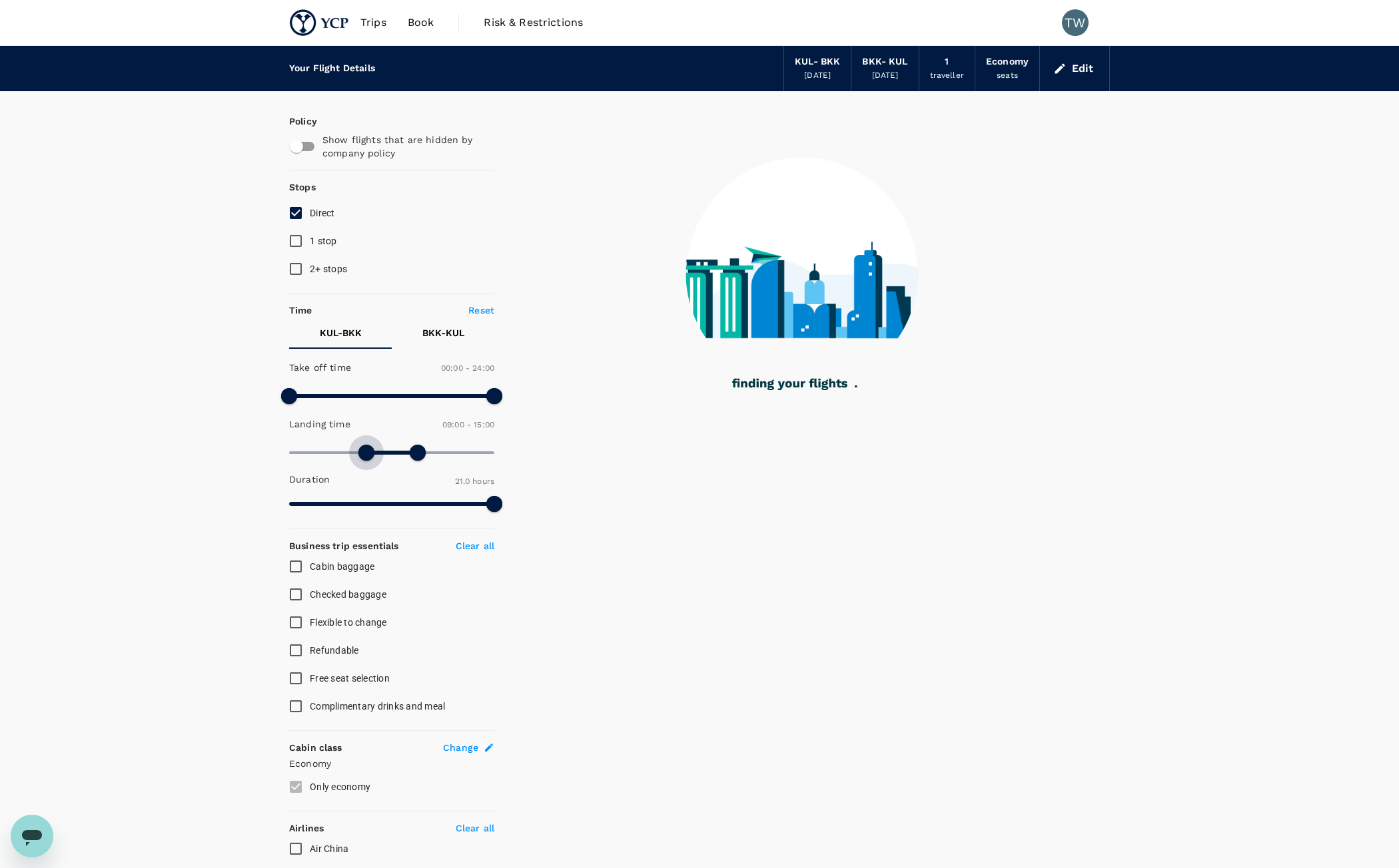
drag, startPoint x: 290, startPoint y: 452, endPoint x: 365, endPoint y: 442, distance: 75.7
click at [365, 445] on span at bounding box center [366, 453] width 16 height 16
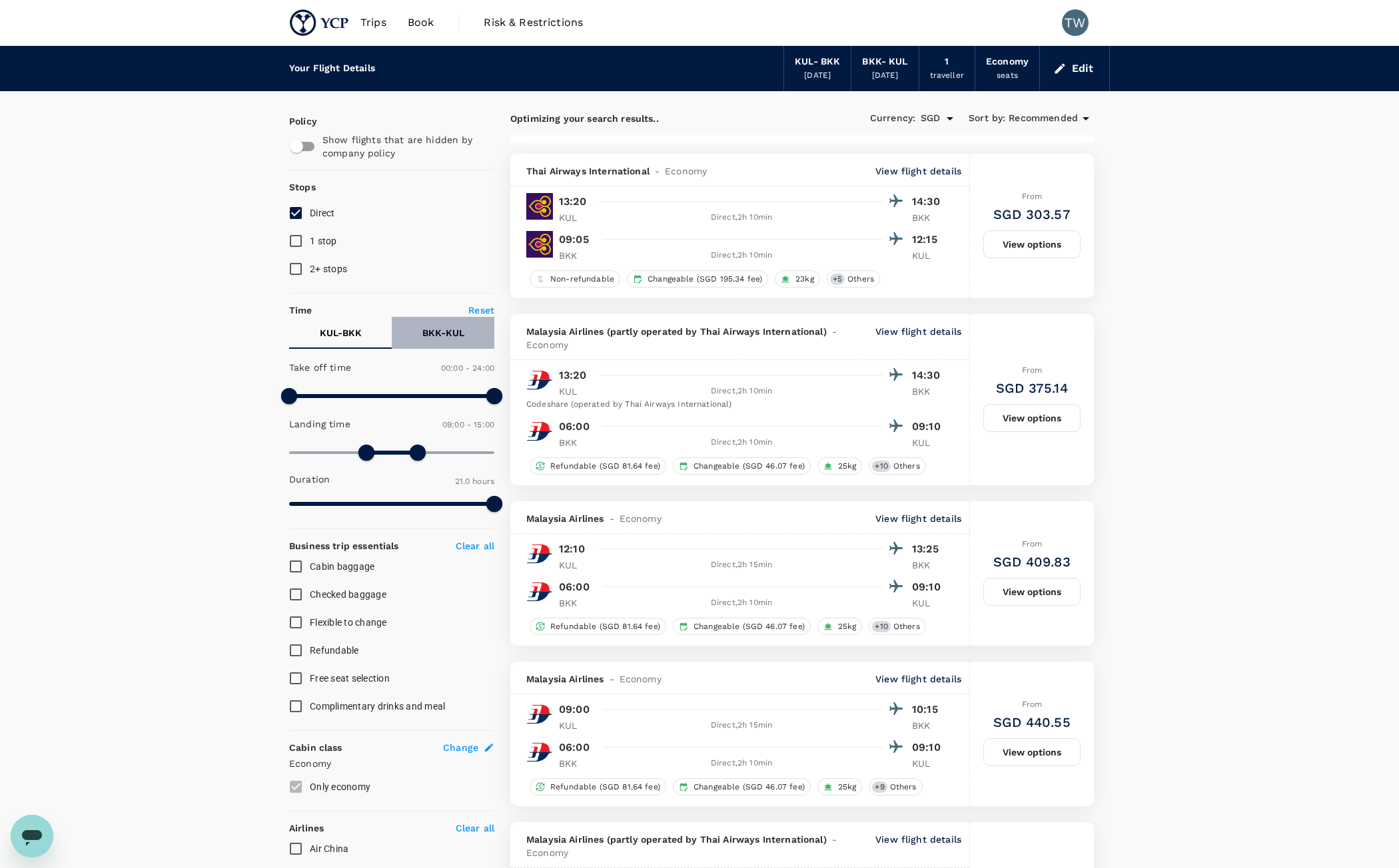
click at [434, 343] on button "BKK - KUL" at bounding box center [442, 333] width 102 height 32
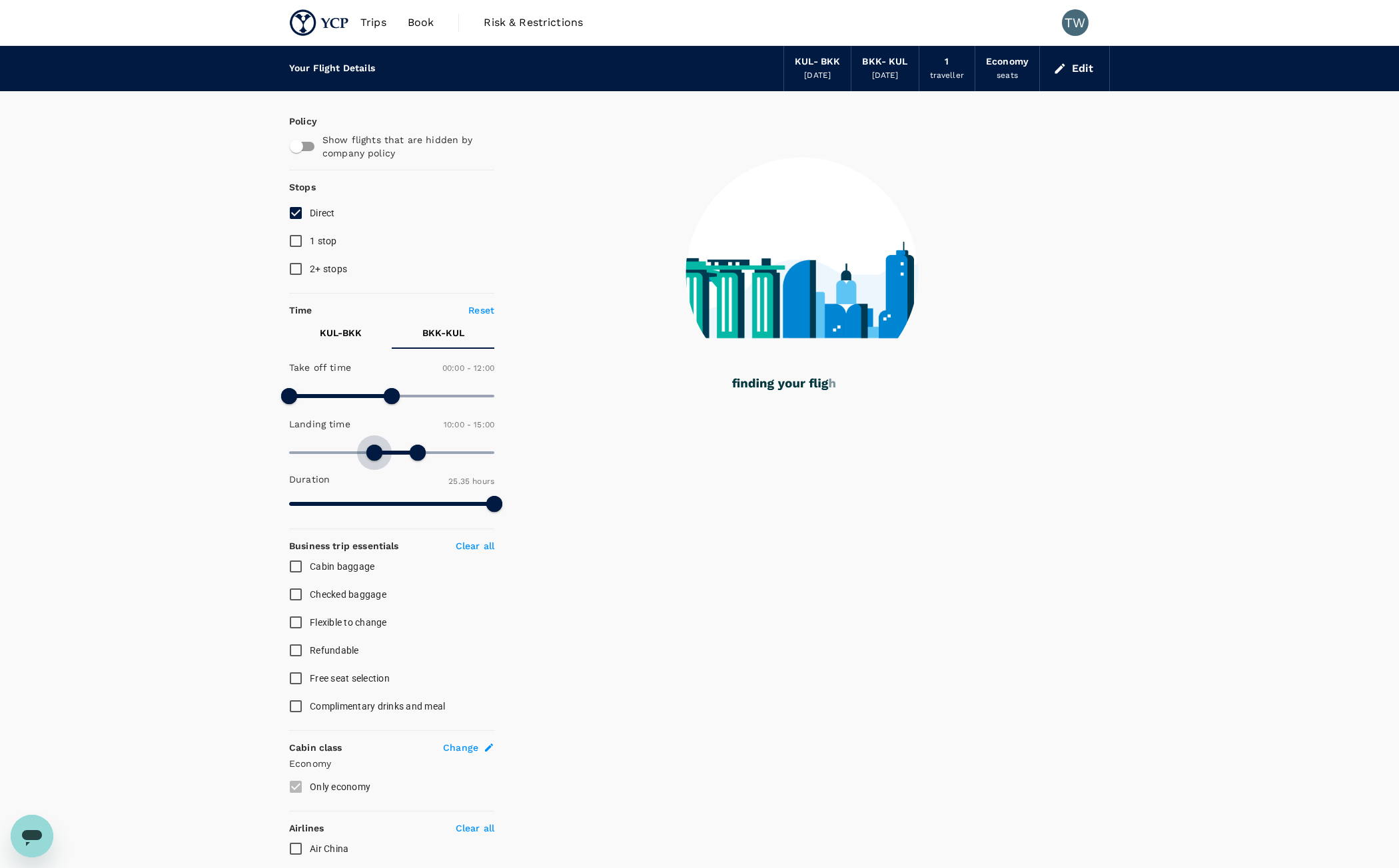
type input "570"
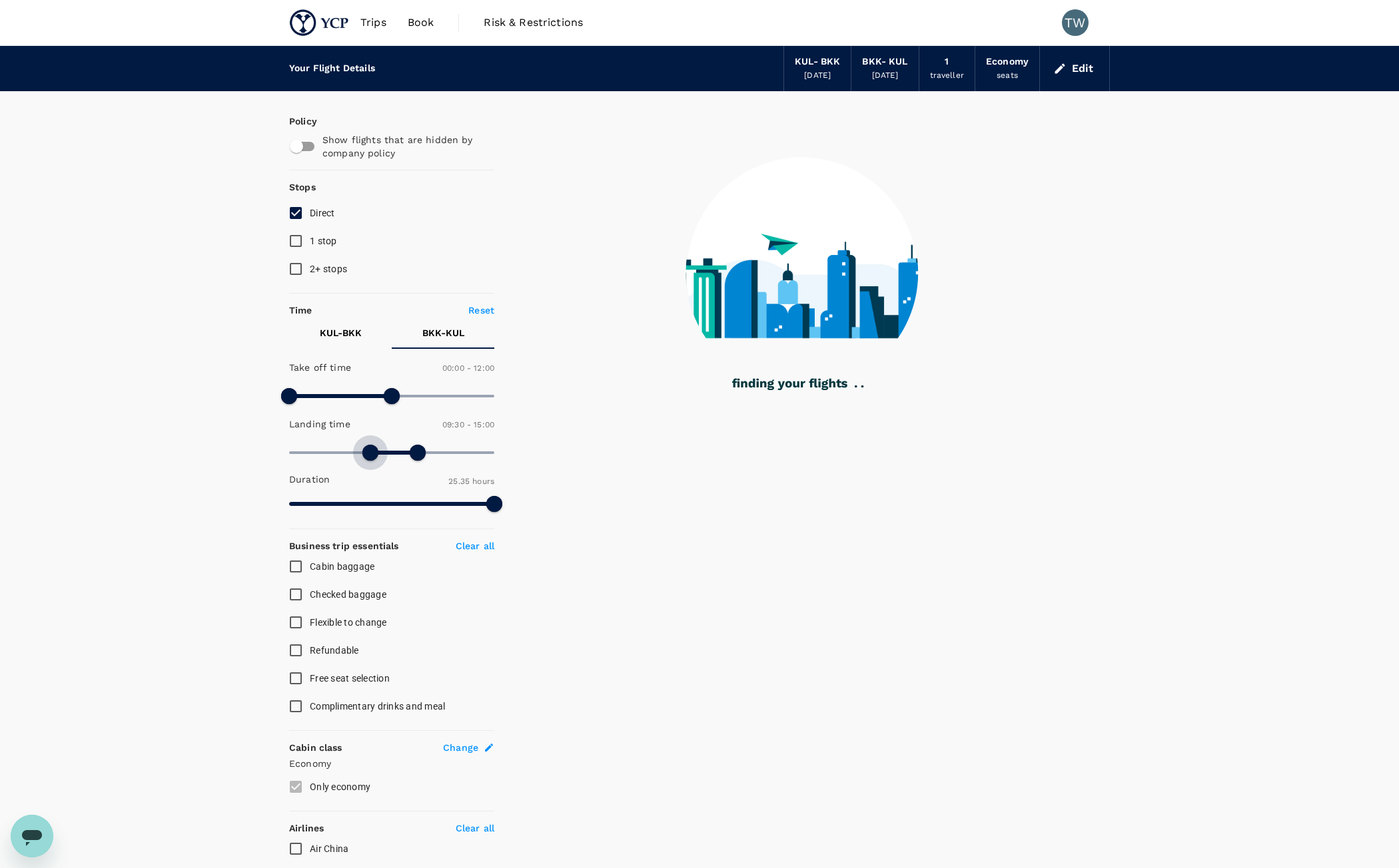
drag, startPoint x: 306, startPoint y: 452, endPoint x: 373, endPoint y: 449, distance: 67.1
click at [373, 449] on span at bounding box center [370, 453] width 16 height 16
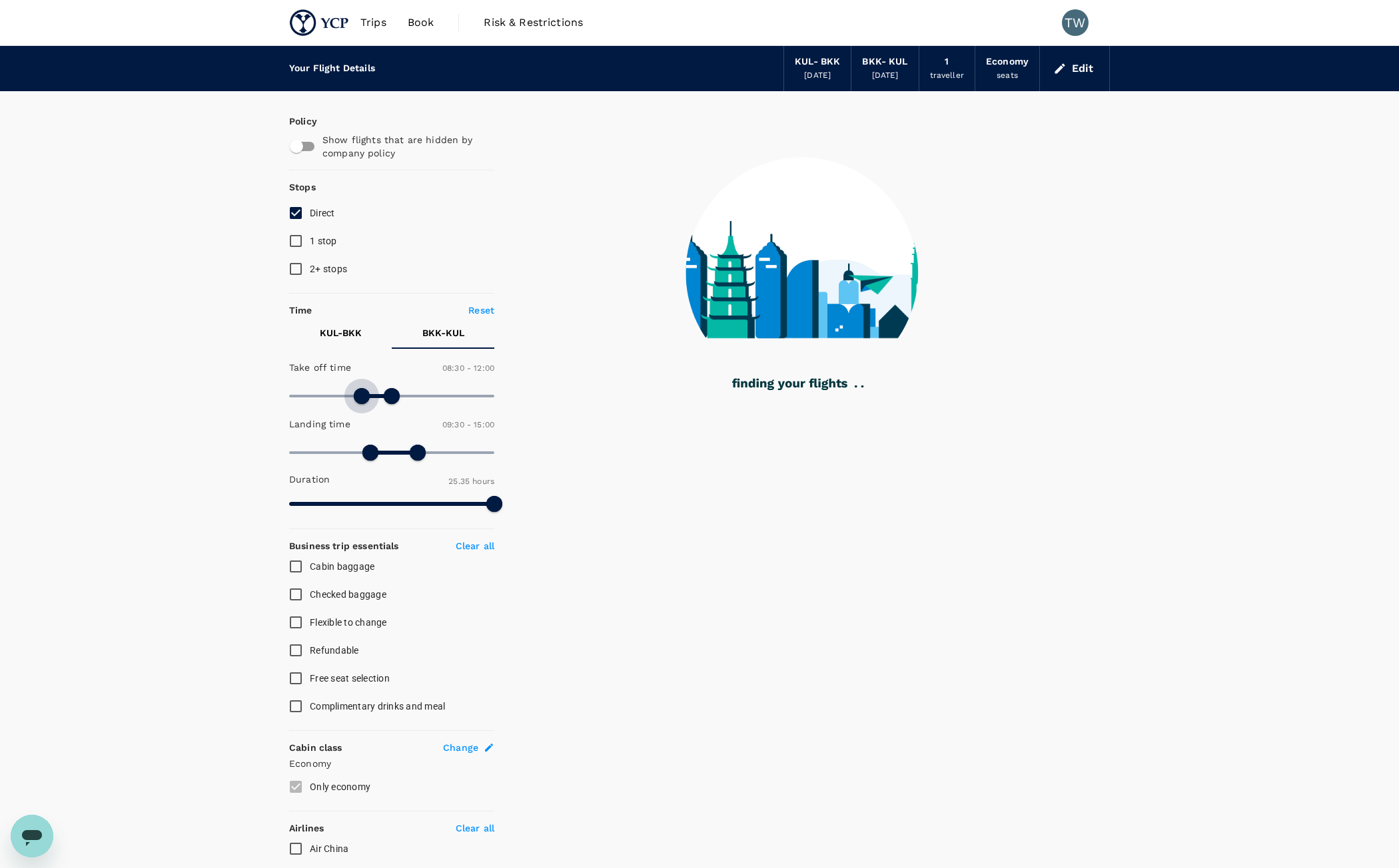
type input "540"
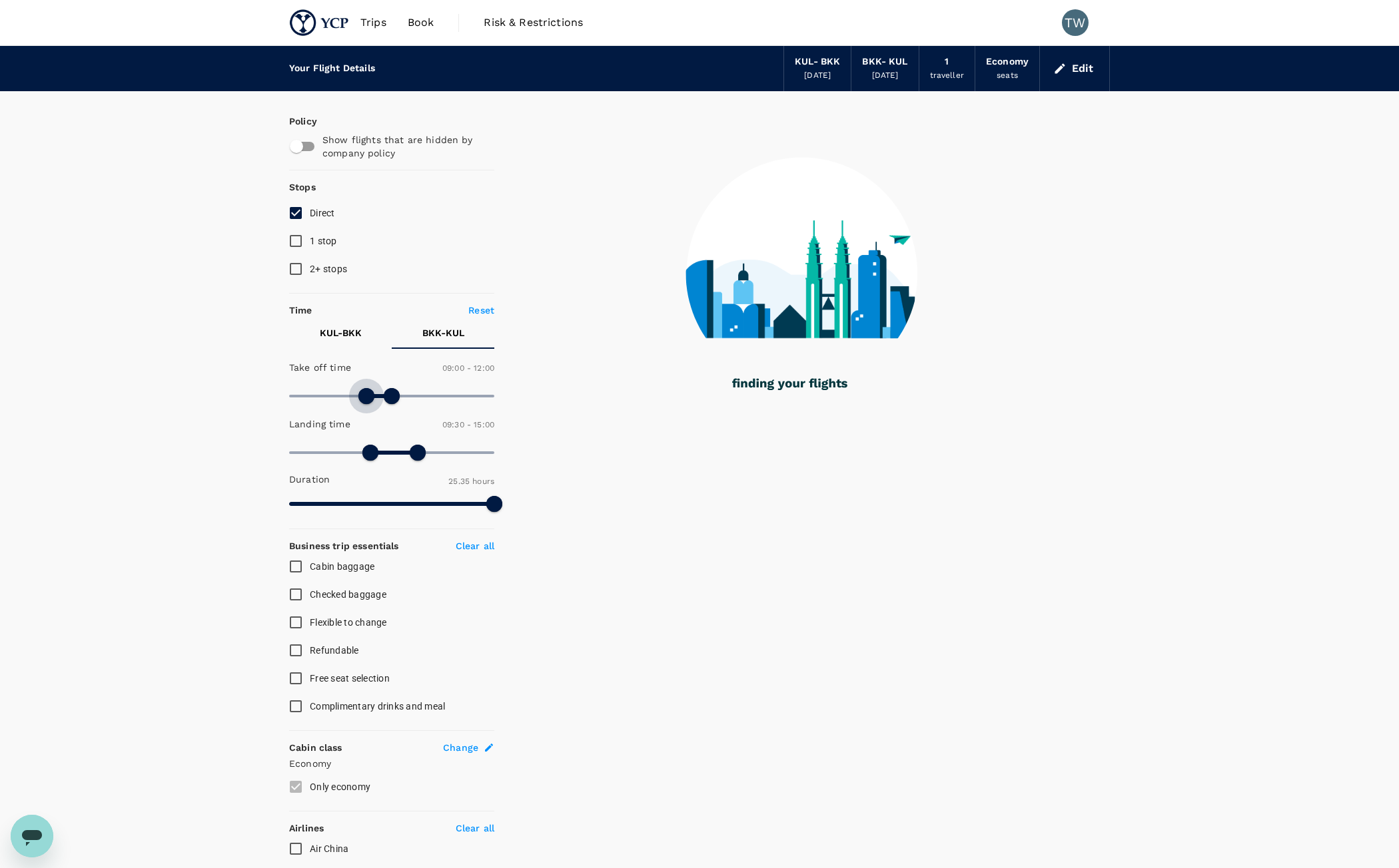
drag, startPoint x: 295, startPoint y: 395, endPoint x: 365, endPoint y: 397, distance: 70.0
click at [365, 397] on span at bounding box center [366, 397] width 16 height 16
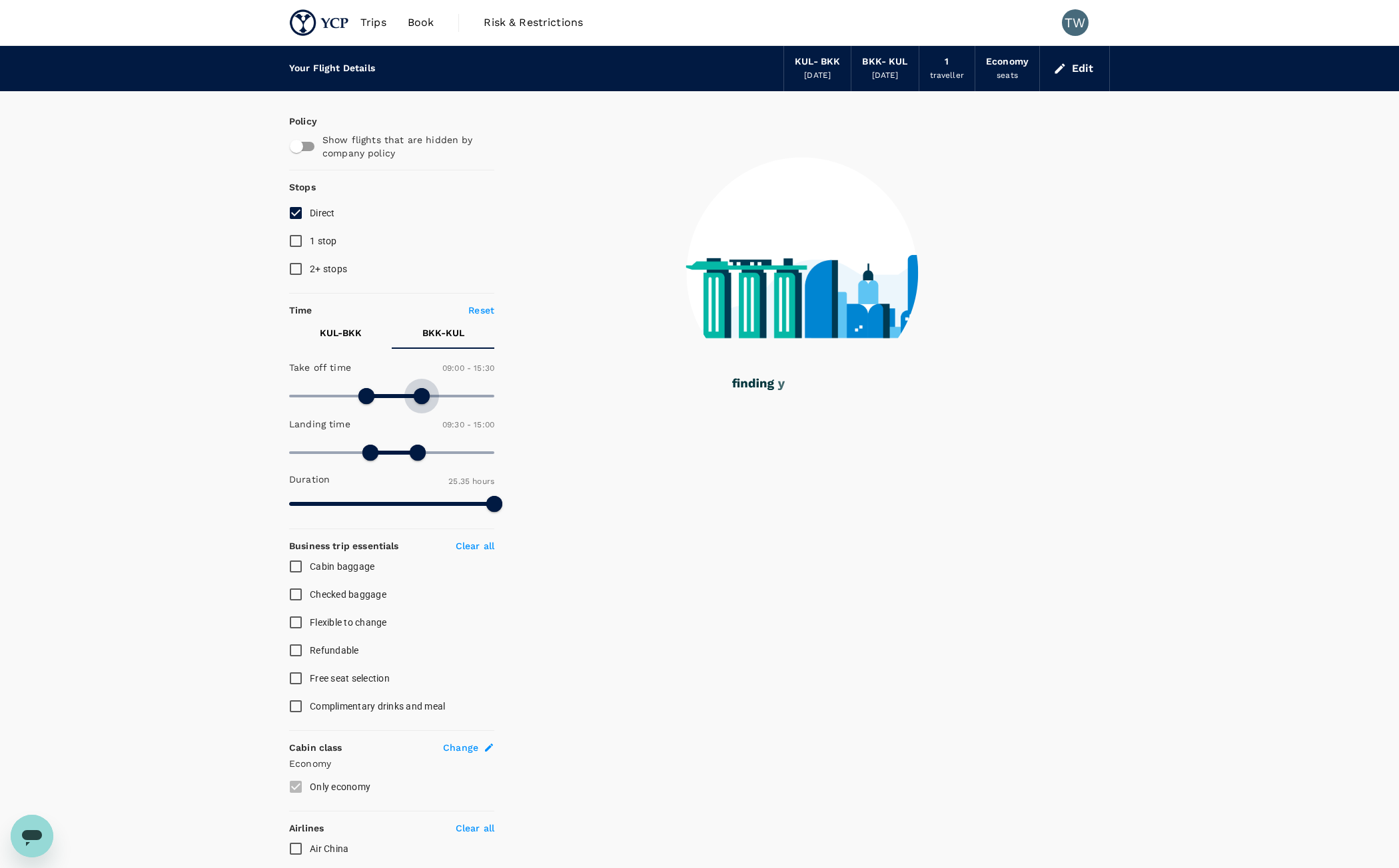
type input "990"
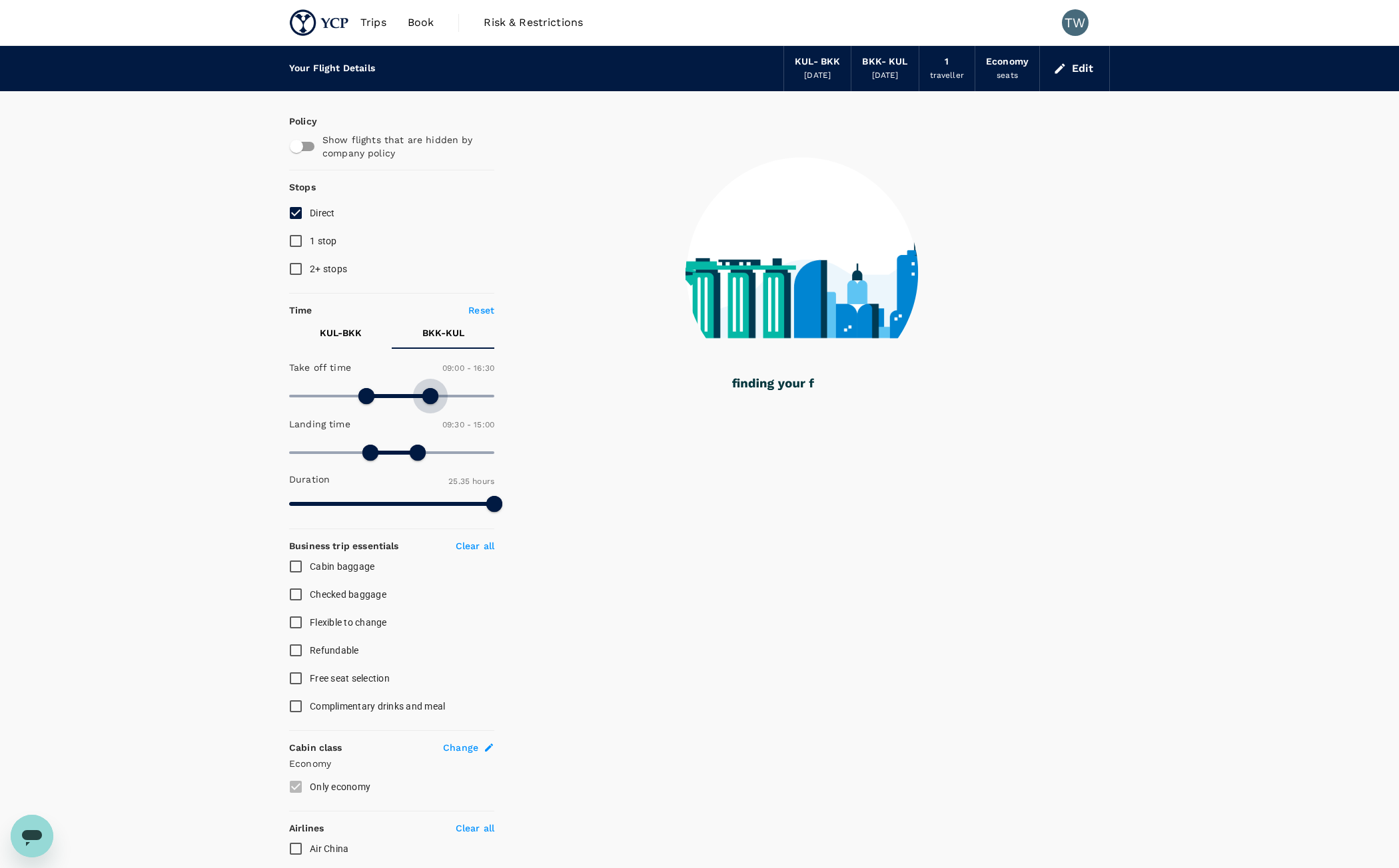
drag, startPoint x: 397, startPoint y: 399, endPoint x: 430, endPoint y: 398, distance: 33.0
click at [430, 398] on span at bounding box center [430, 397] width 16 height 16
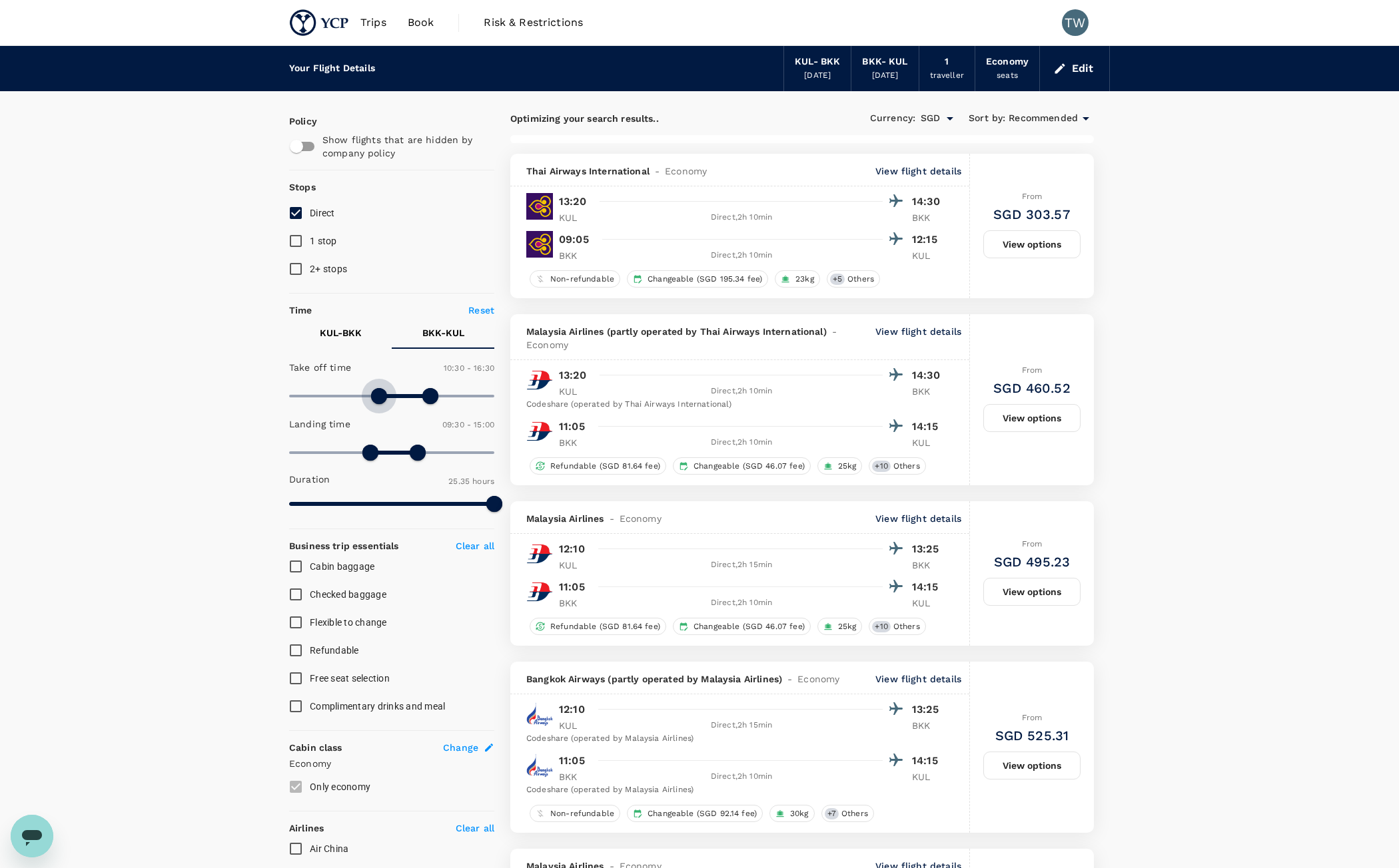
type input "600"
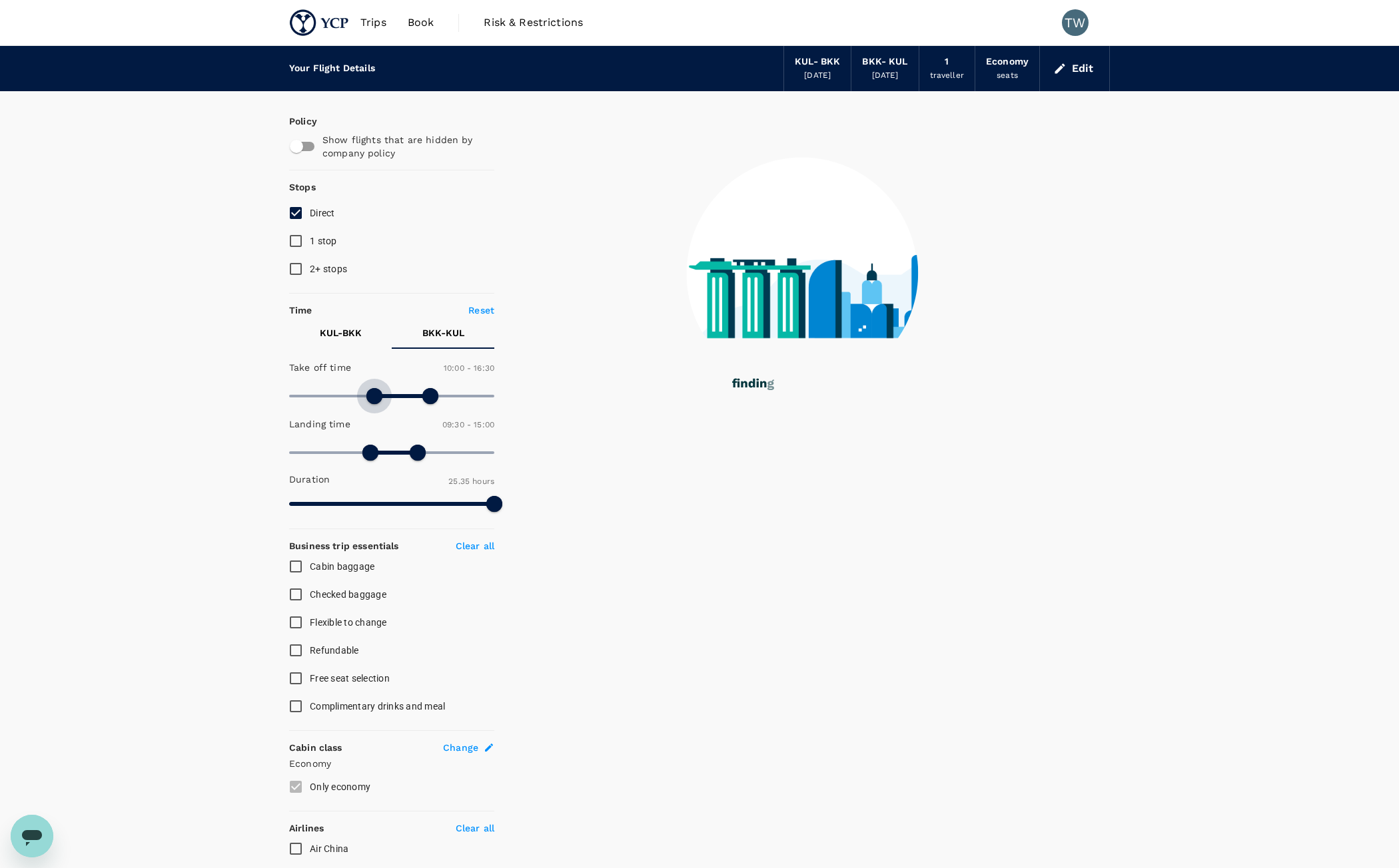
click at [376, 398] on span at bounding box center [374, 397] width 16 height 16
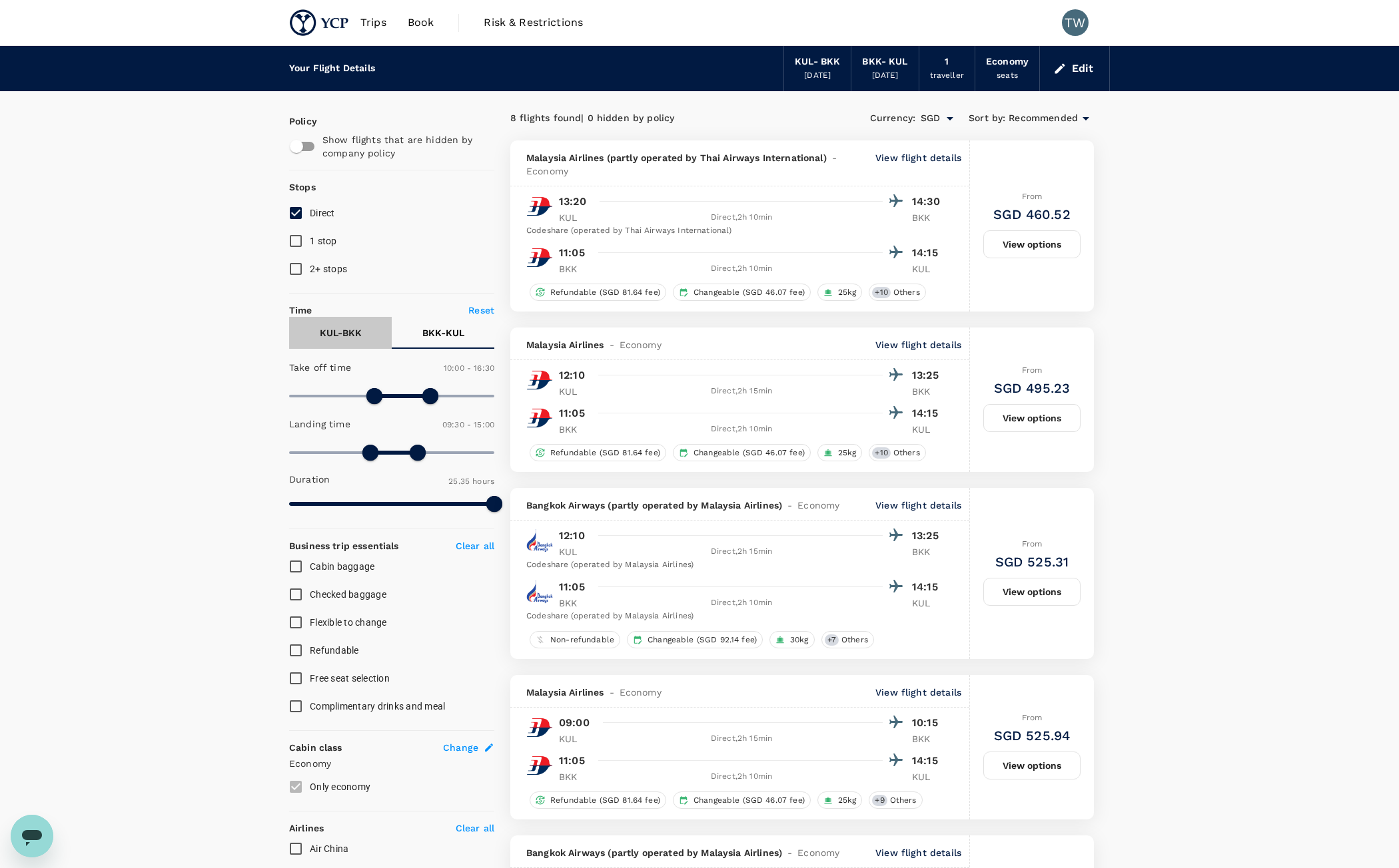
click at [327, 341] on button "KUL - BKK" at bounding box center [340, 333] width 102 height 32
type input "0"
drag, startPoint x: 358, startPoint y: 454, endPoint x: 158, endPoint y: 448, distance: 200.1
type input "1440"
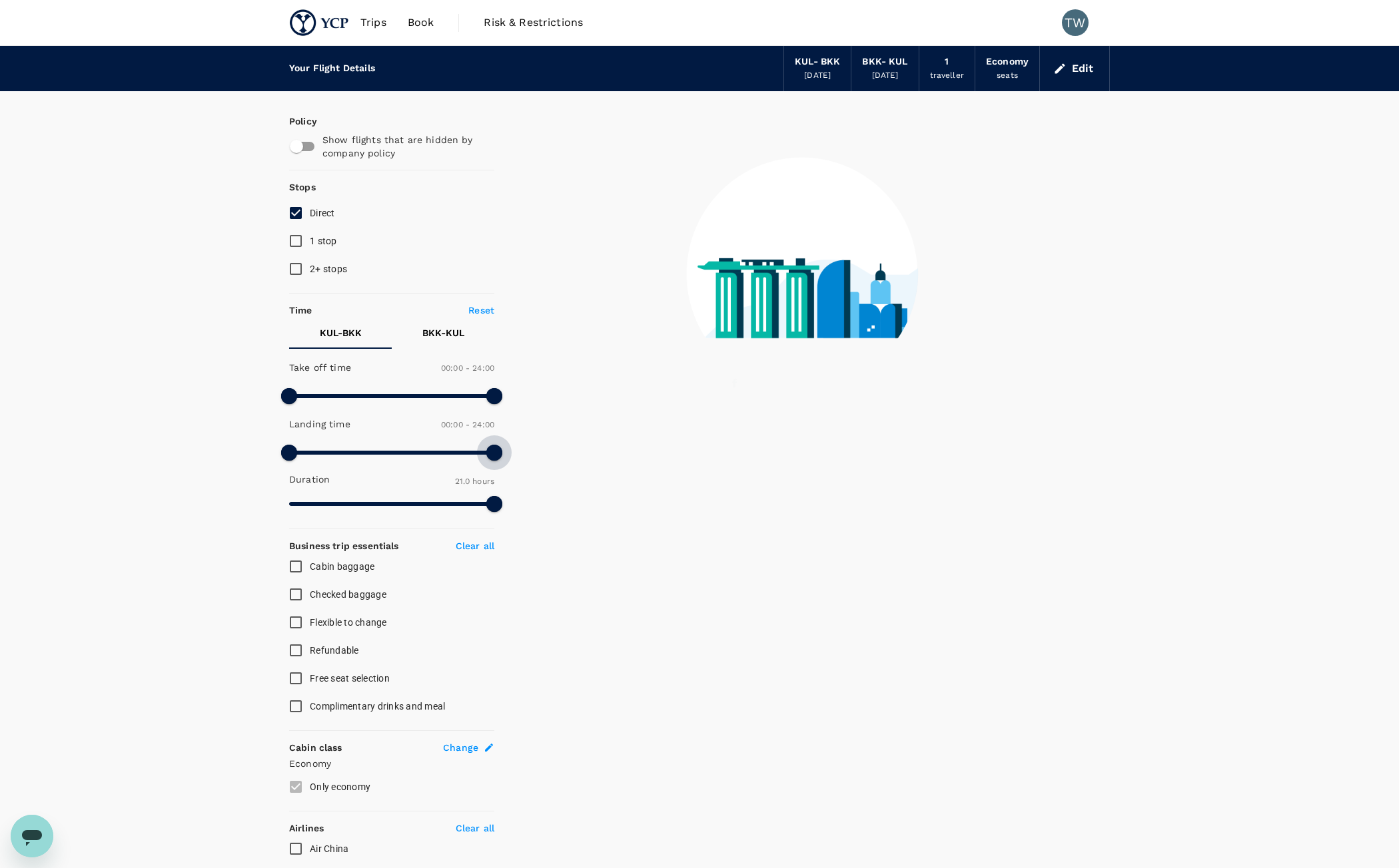
drag, startPoint x: 424, startPoint y: 457, endPoint x: 584, endPoint y: 454, distance: 160.0
click at [584, 454] on div "Policy Show flights that are hidden by company policy Stops Direct 1 stop 2+ st…" at bounding box center [699, 664] width 821 height 1146
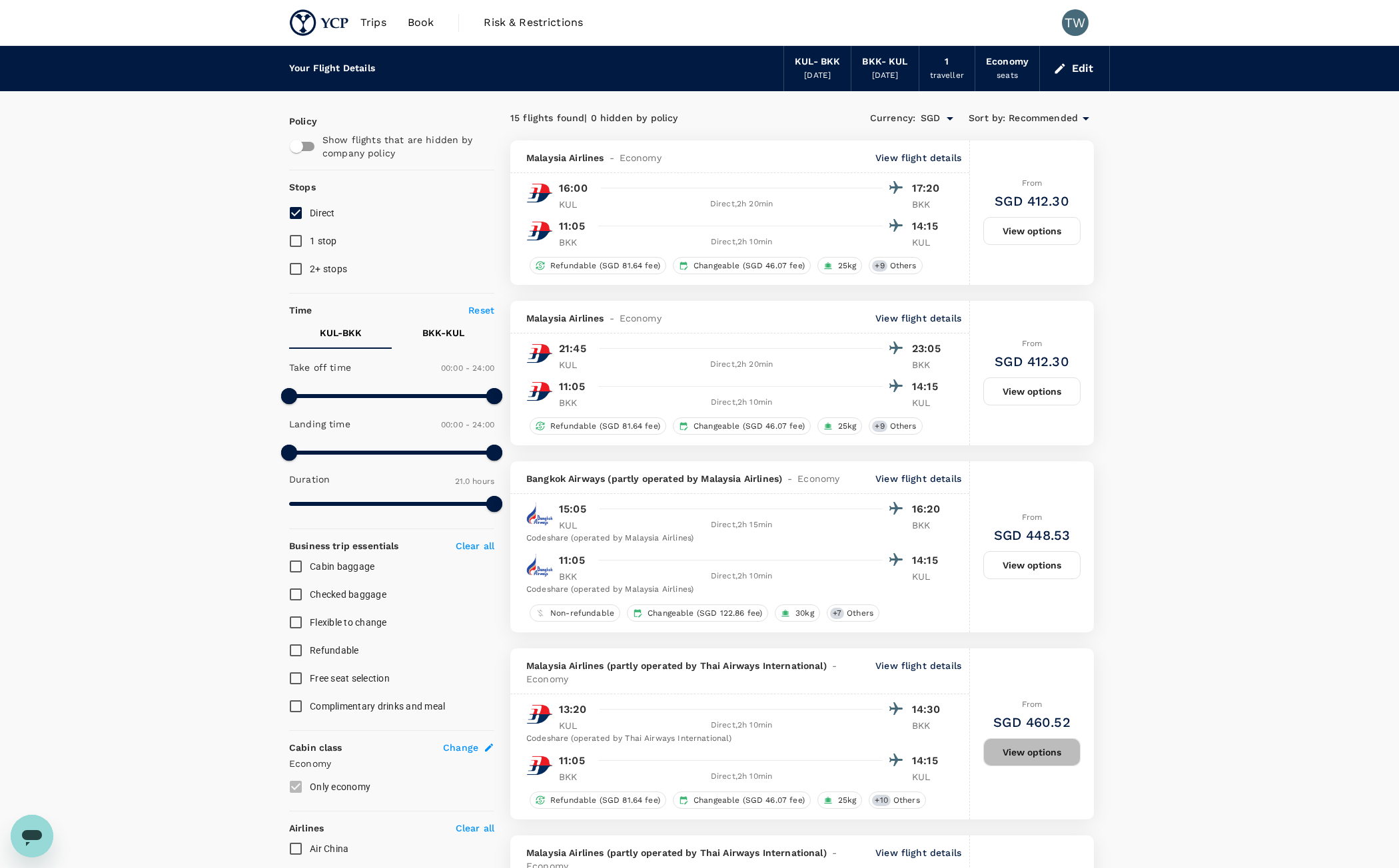
click at [1004, 746] on button "View options" at bounding box center [1031, 751] width 97 height 28
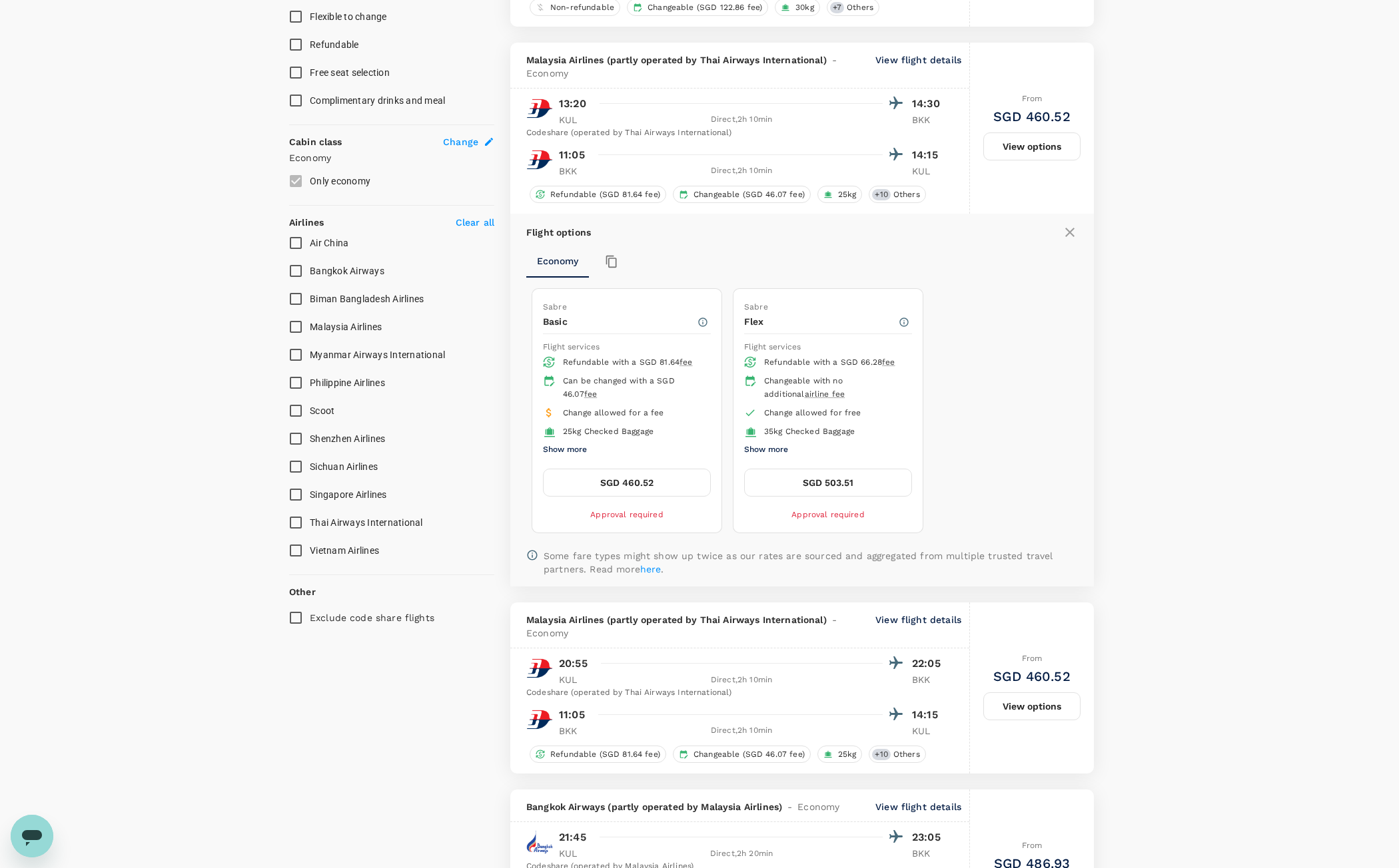
scroll to position [582, 0]
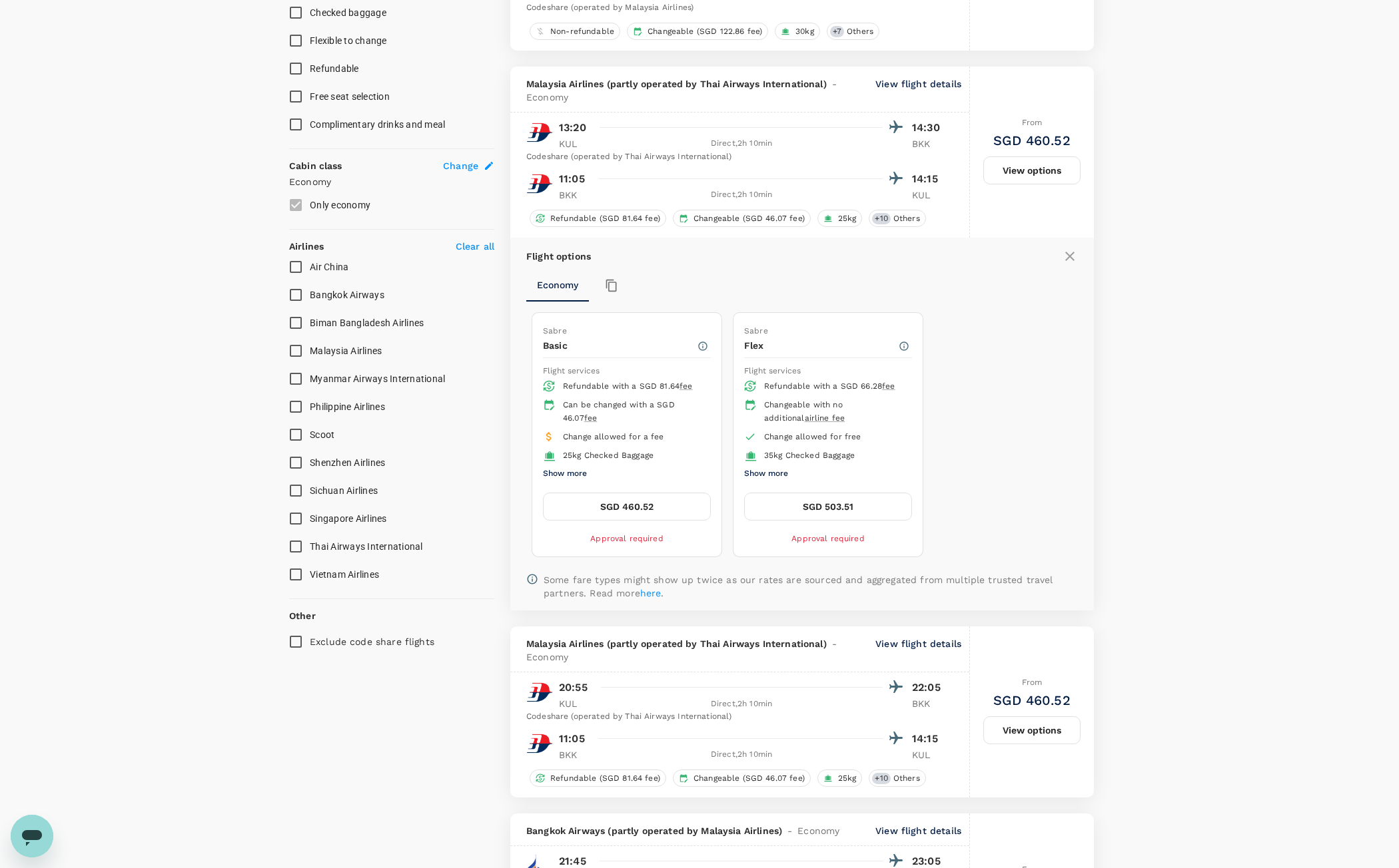
click at [646, 514] on button "SGD 460.52" at bounding box center [626, 506] width 168 height 28
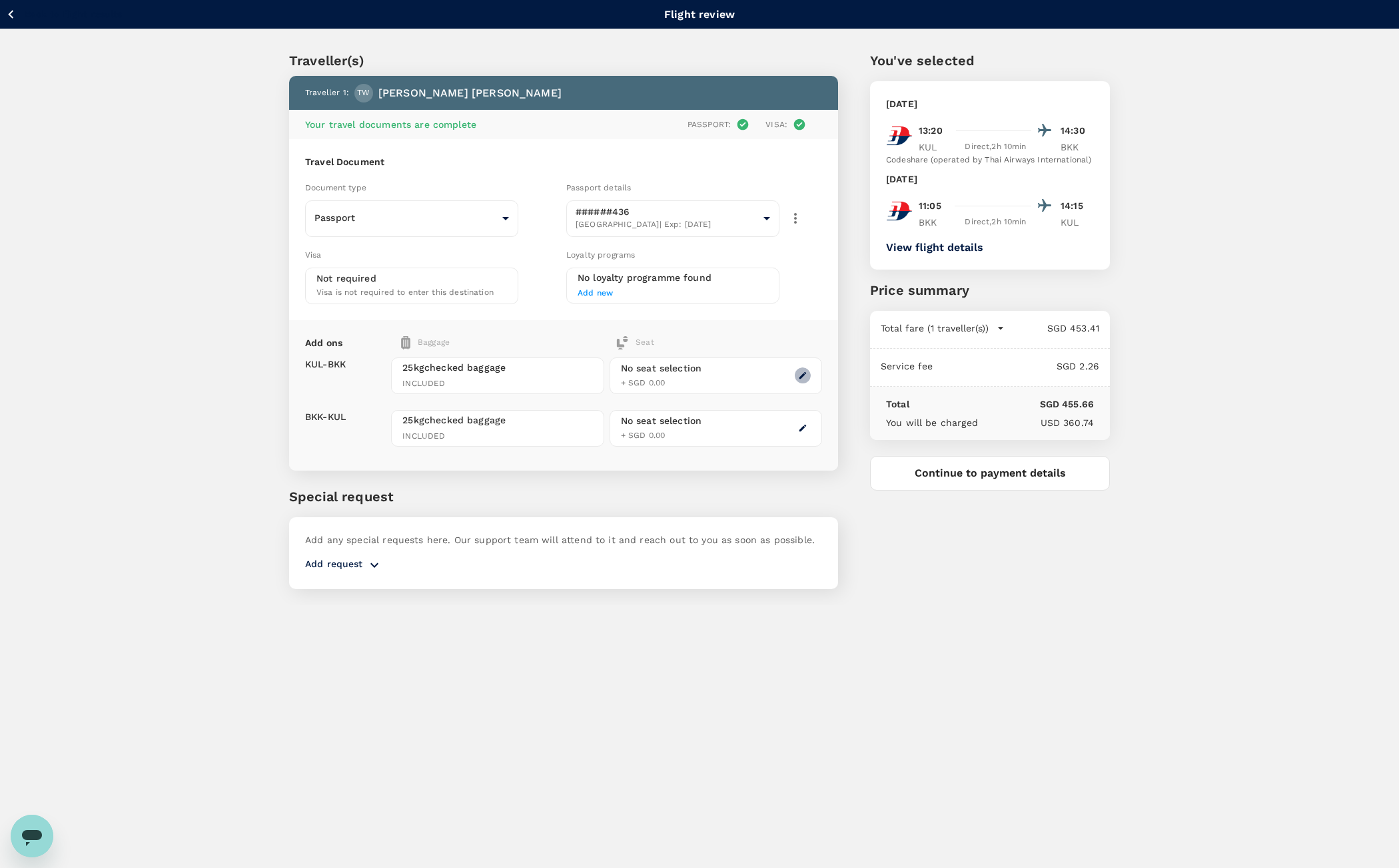
click at [802, 374] on icon "button" at bounding box center [802, 375] width 9 height 9
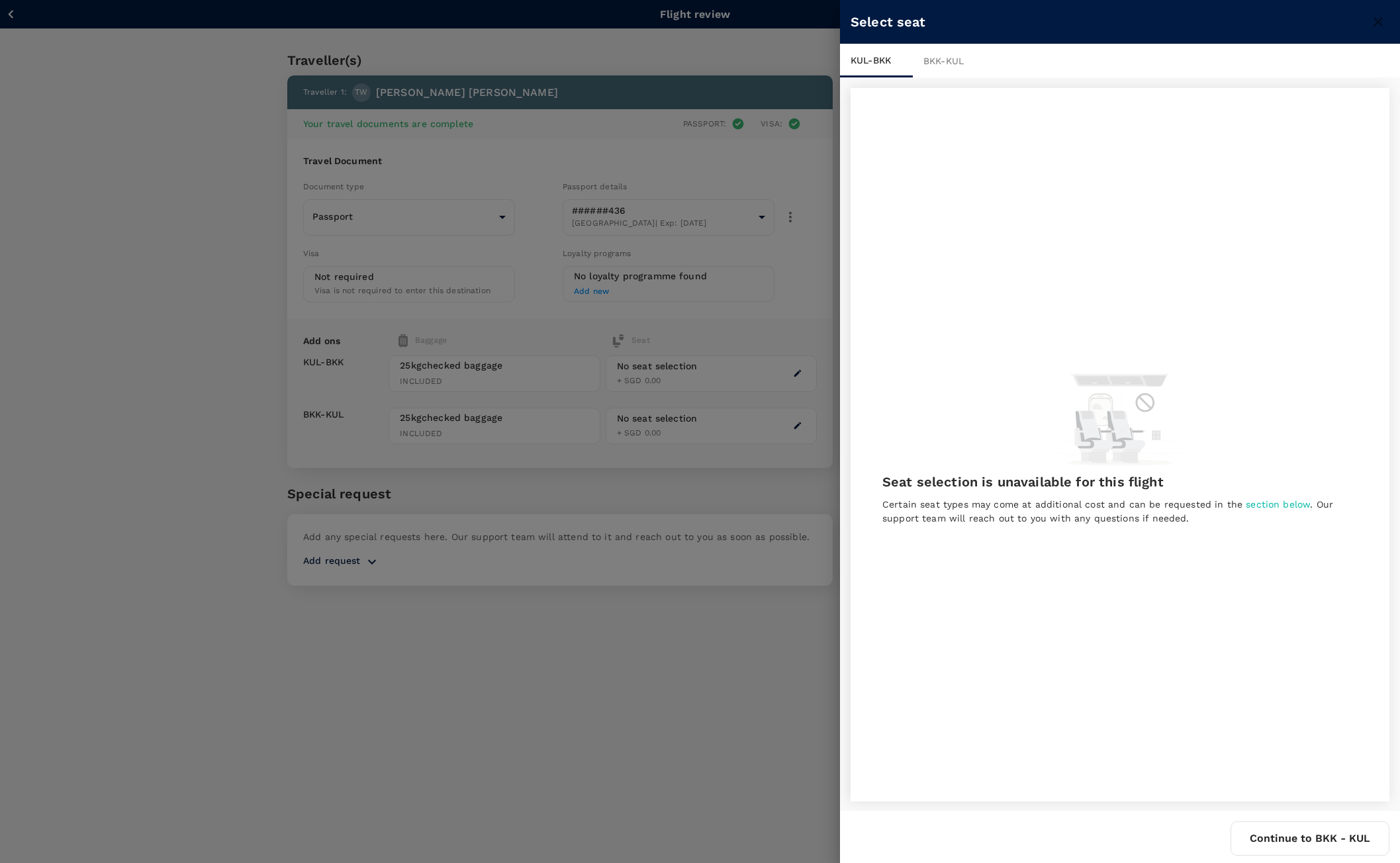
click at [1345, 829] on button "Continue to BKK - KUL" at bounding box center [1310, 838] width 159 height 34
click at [1358, 840] on button "Finish" at bounding box center [1354, 838] width 71 height 34
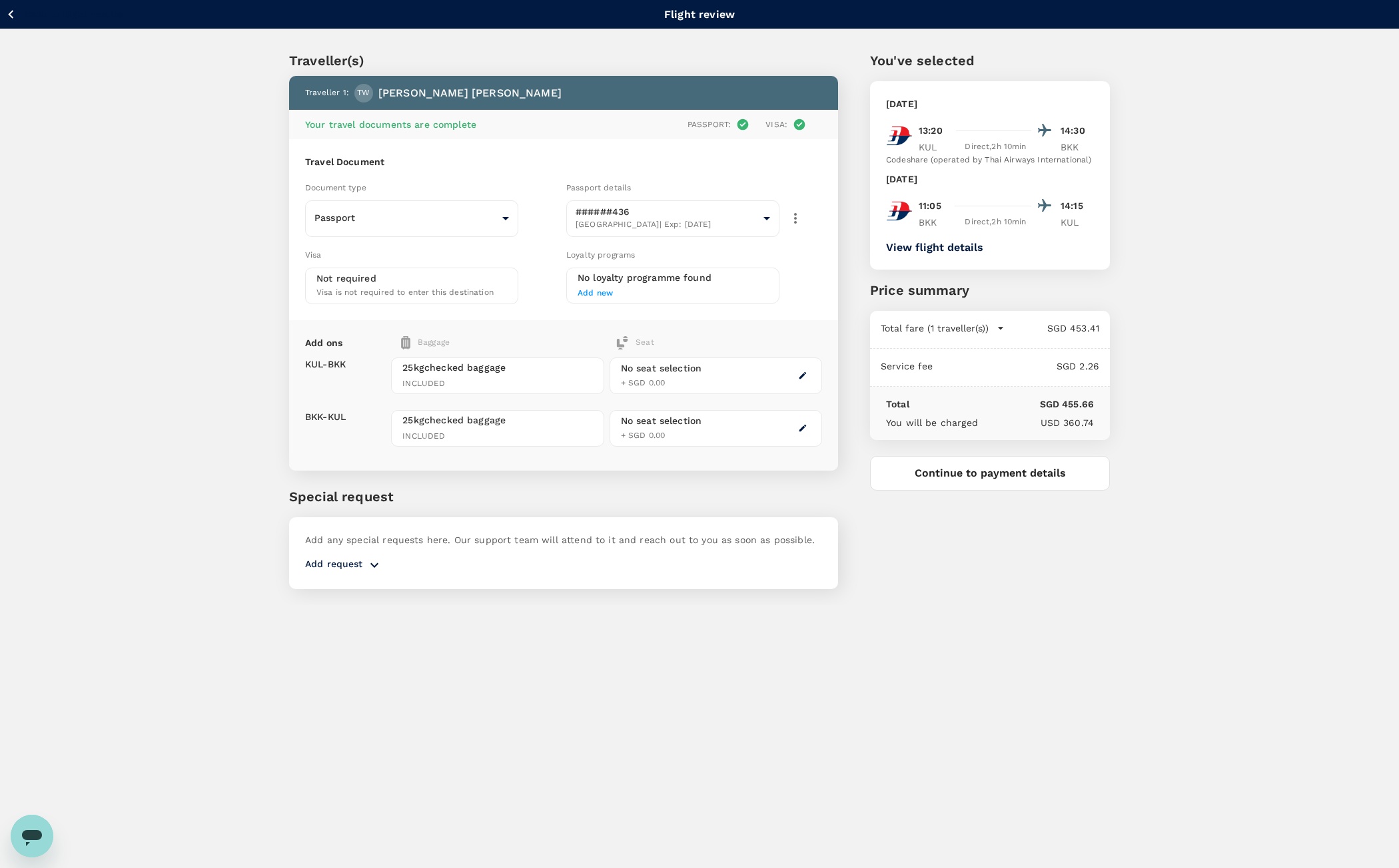
click at [1012, 477] on button "Continue to payment details" at bounding box center [990, 473] width 240 height 35
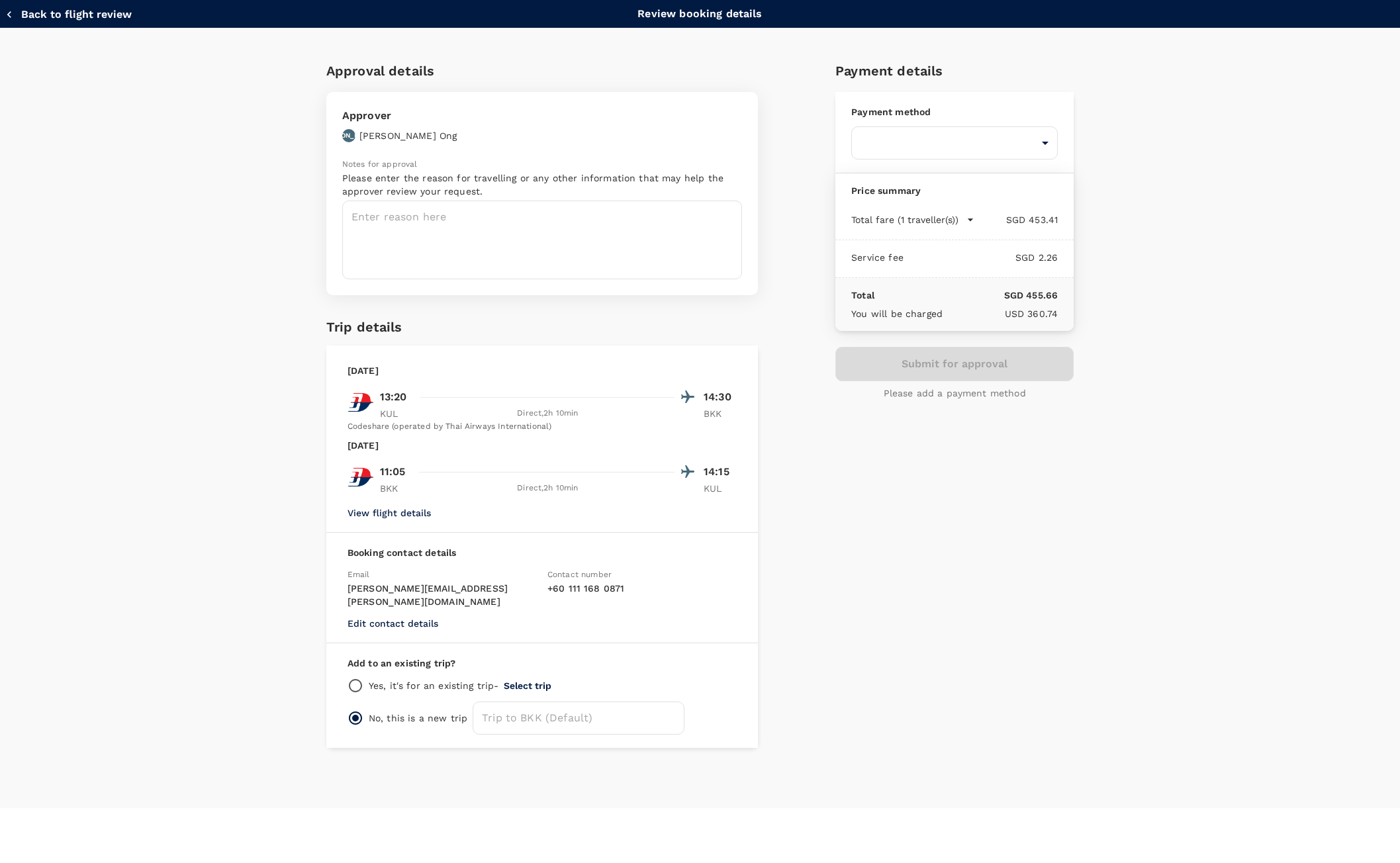
click at [904, 161] on div "Payment method ​ ​" at bounding box center [955, 133] width 239 height 81
click at [920, 151] on body "Back to flight results Flight review Traveller(s) Traveller 1 : TW Tomoyuki Wat…" at bounding box center [700, 449] width 1400 height 899
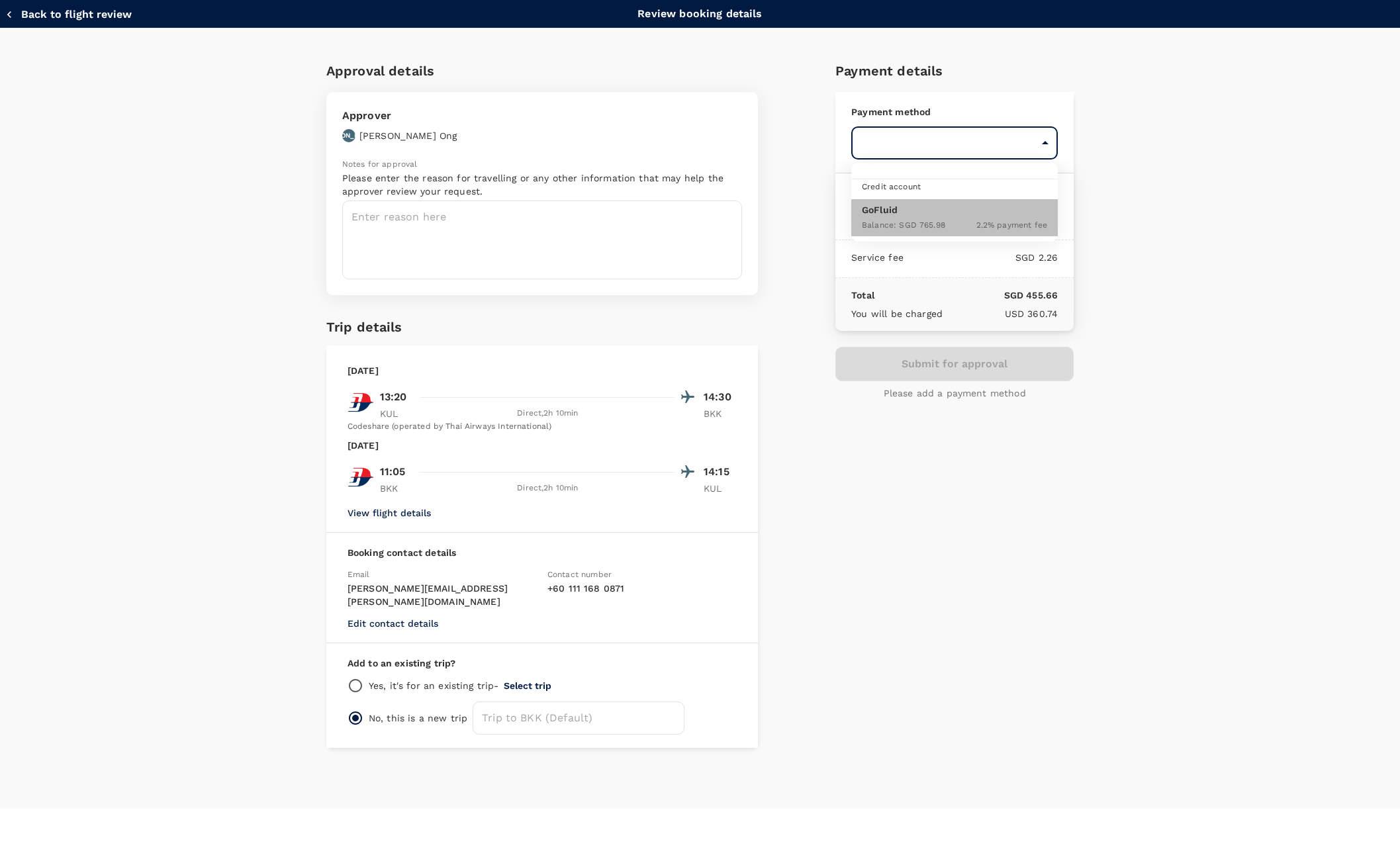
click at [963, 233] on li "GoFluid Balance : SGD 765.98 2.2 % payment fee" at bounding box center [955, 218] width 207 height 37
type input "9ed849ef-52d9-4f6f-a067-9a09209040e1"
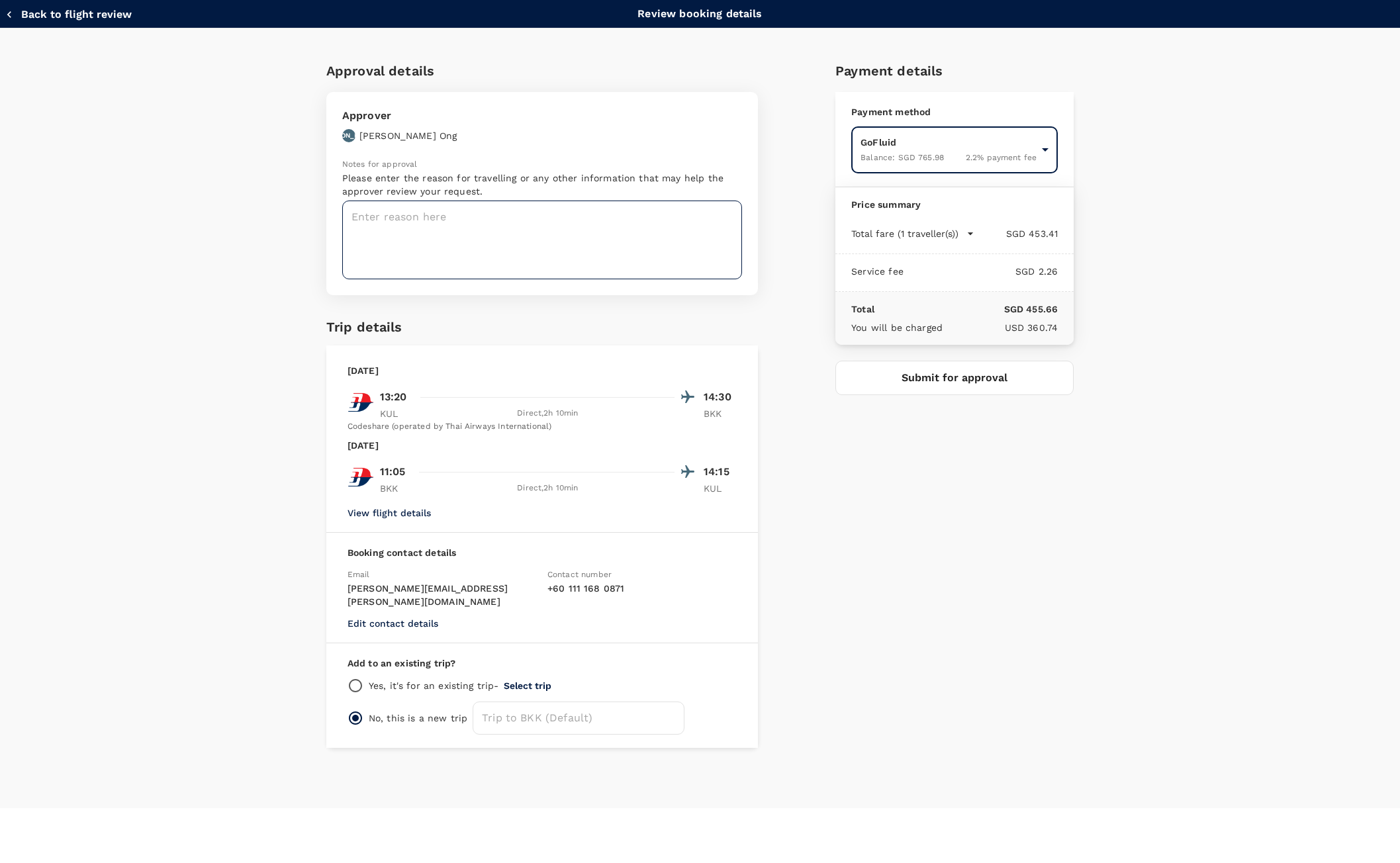
click at [708, 233] on textarea at bounding box center [542, 240] width 399 height 79
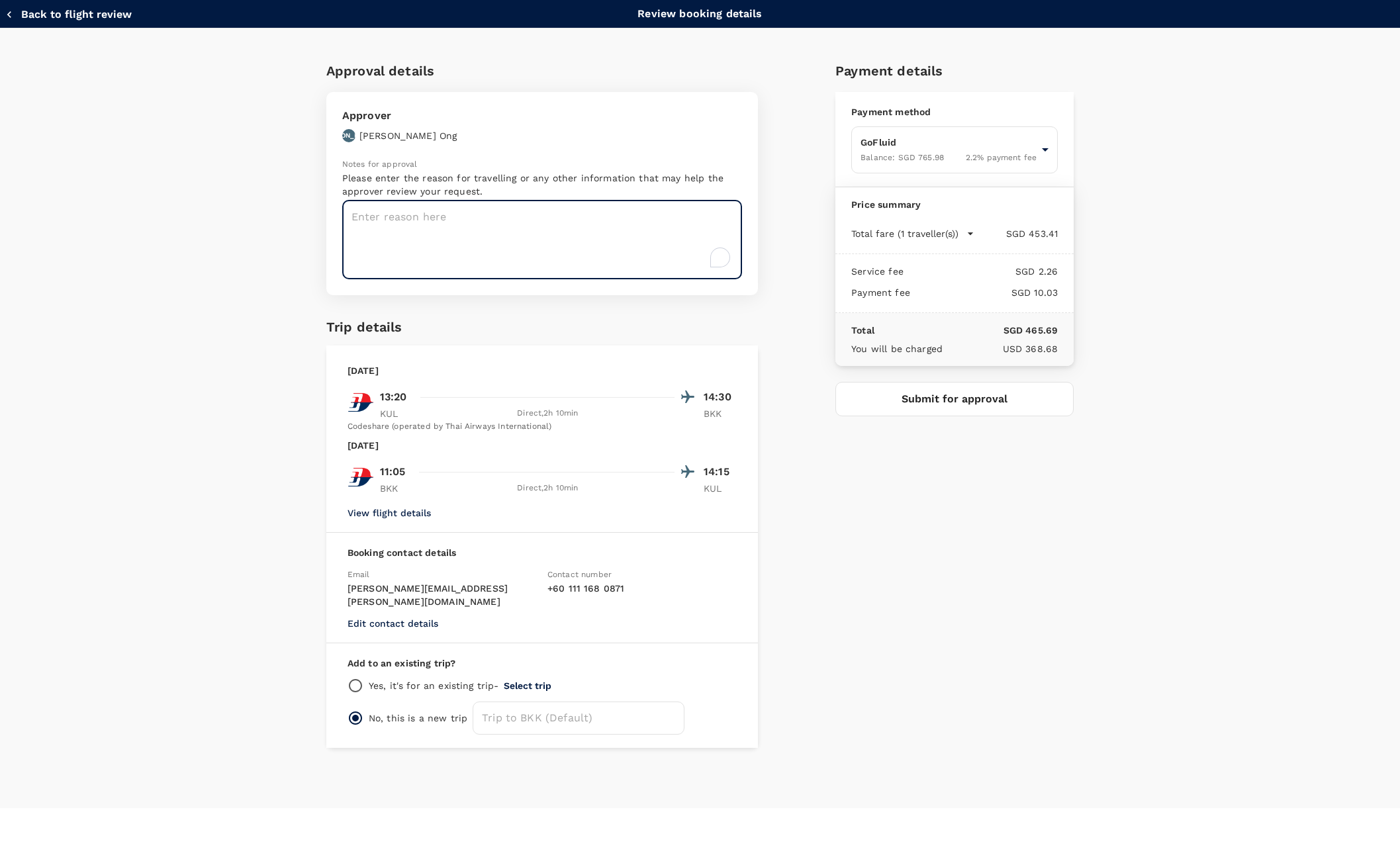
click at [700, 243] on textarea "To enrich screen reader interactions, please activate Accessibility in Grammarl…" at bounding box center [542, 240] width 399 height 79
type textarea "MHI Project M"
drag, startPoint x: 996, startPoint y: 460, endPoint x: 989, endPoint y: 452, distance: 10.6
click at [991, 456] on div "Payment details Payment method GoFluid Balance : SGD 765.98 2.2 % payment fee 9…" at bounding box center [949, 399] width 249 height 699
click at [989, 400] on button "Submit for approval" at bounding box center [955, 399] width 239 height 34
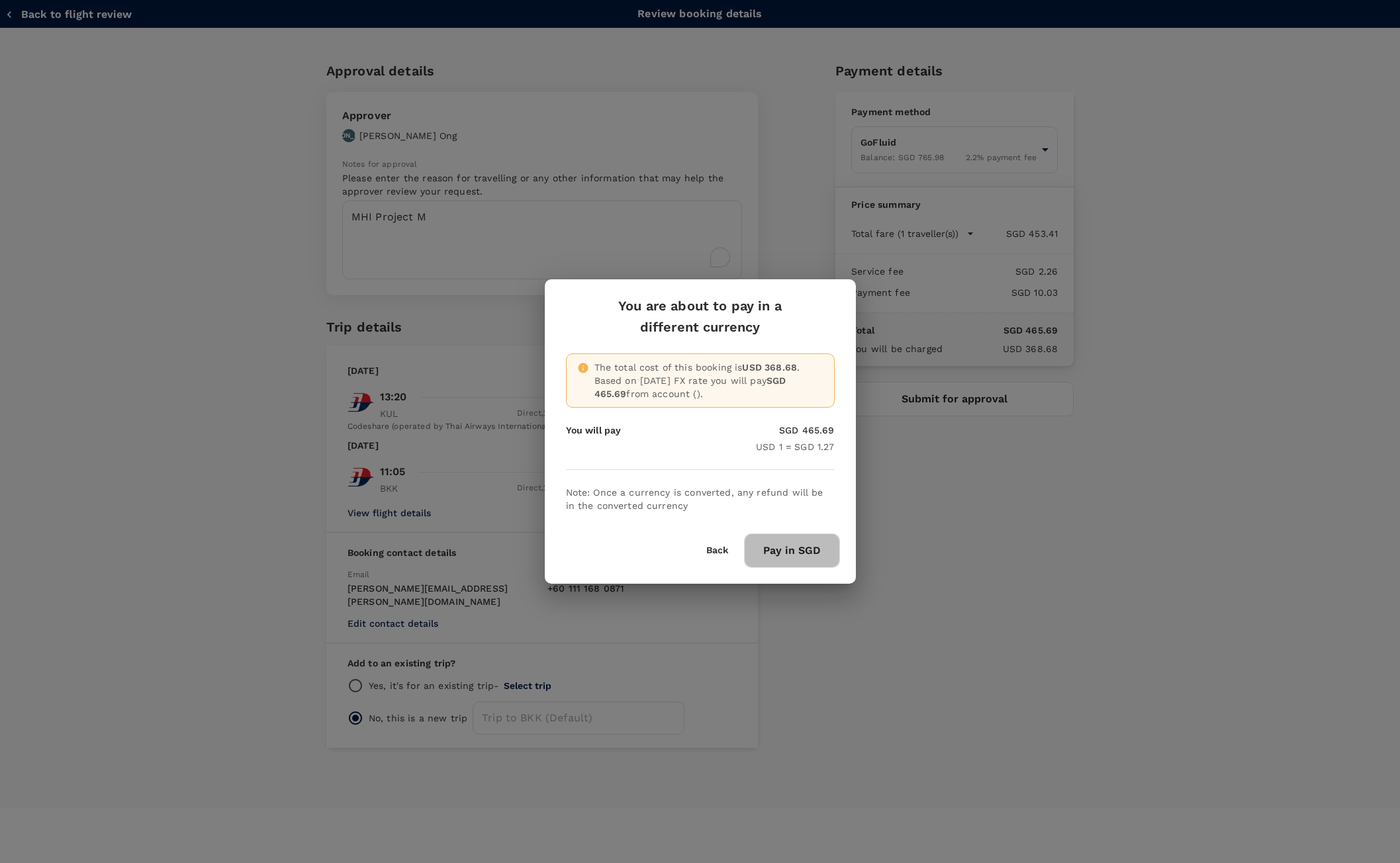
click at [807, 554] on button "Pay in SGD" at bounding box center [792, 551] width 96 height 34
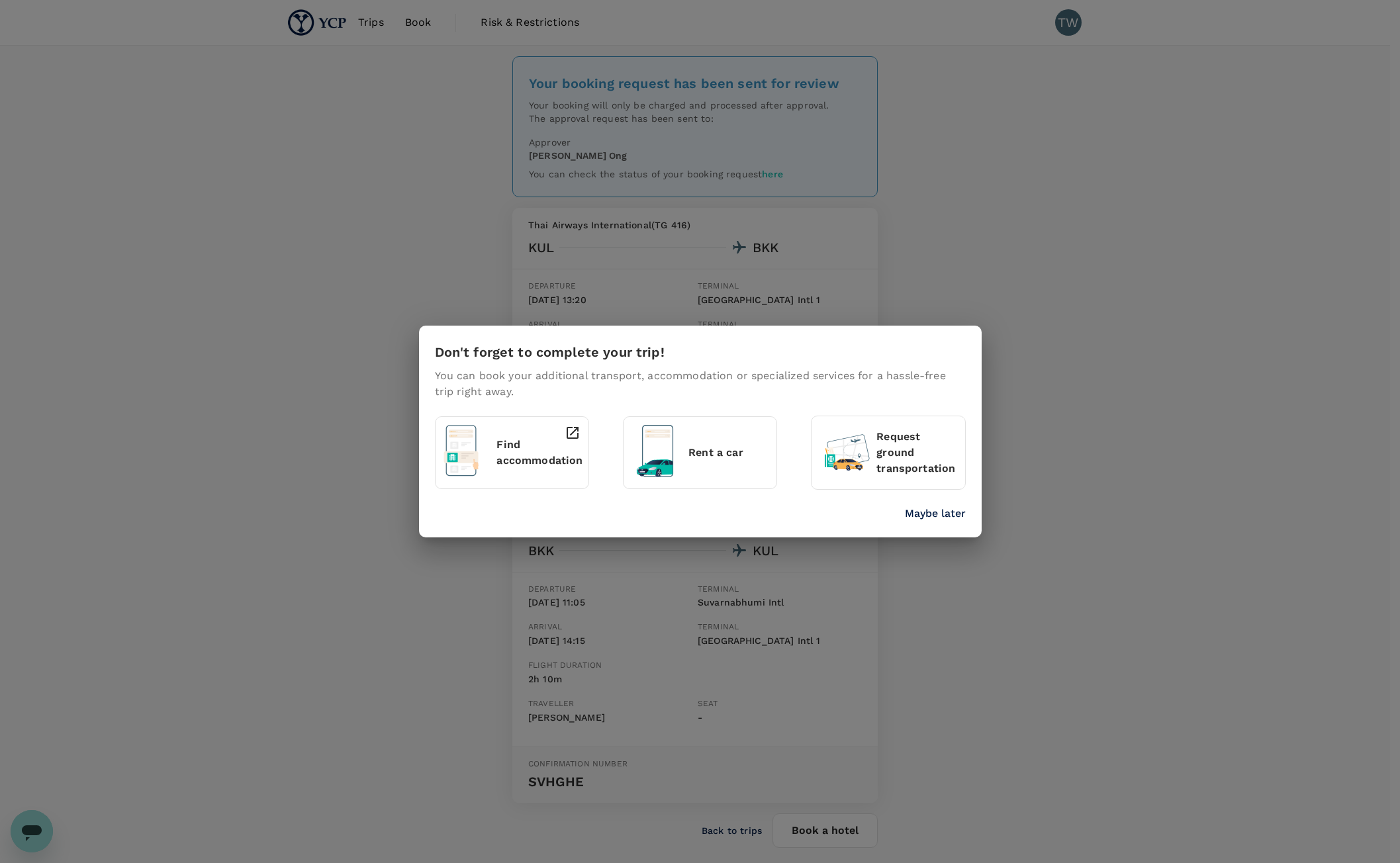
click at [971, 288] on div "Don't forget to complete your trip! You can book your additional transport, acc…" at bounding box center [700, 432] width 1400 height 863
click at [944, 511] on p "Maybe later" at bounding box center [935, 514] width 61 height 16
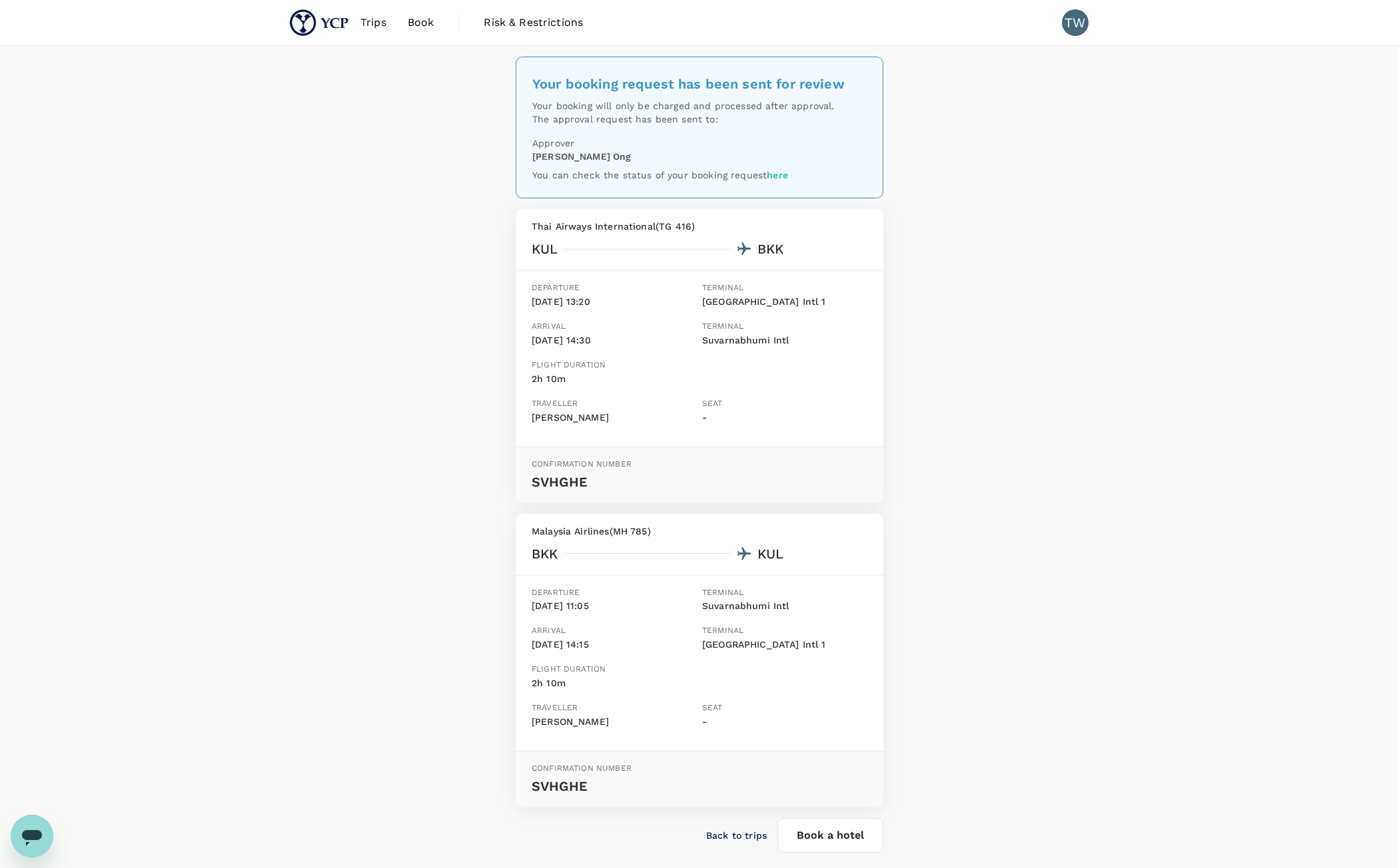
click at [805, 844] on button "Book a hotel" at bounding box center [830, 835] width 106 height 35
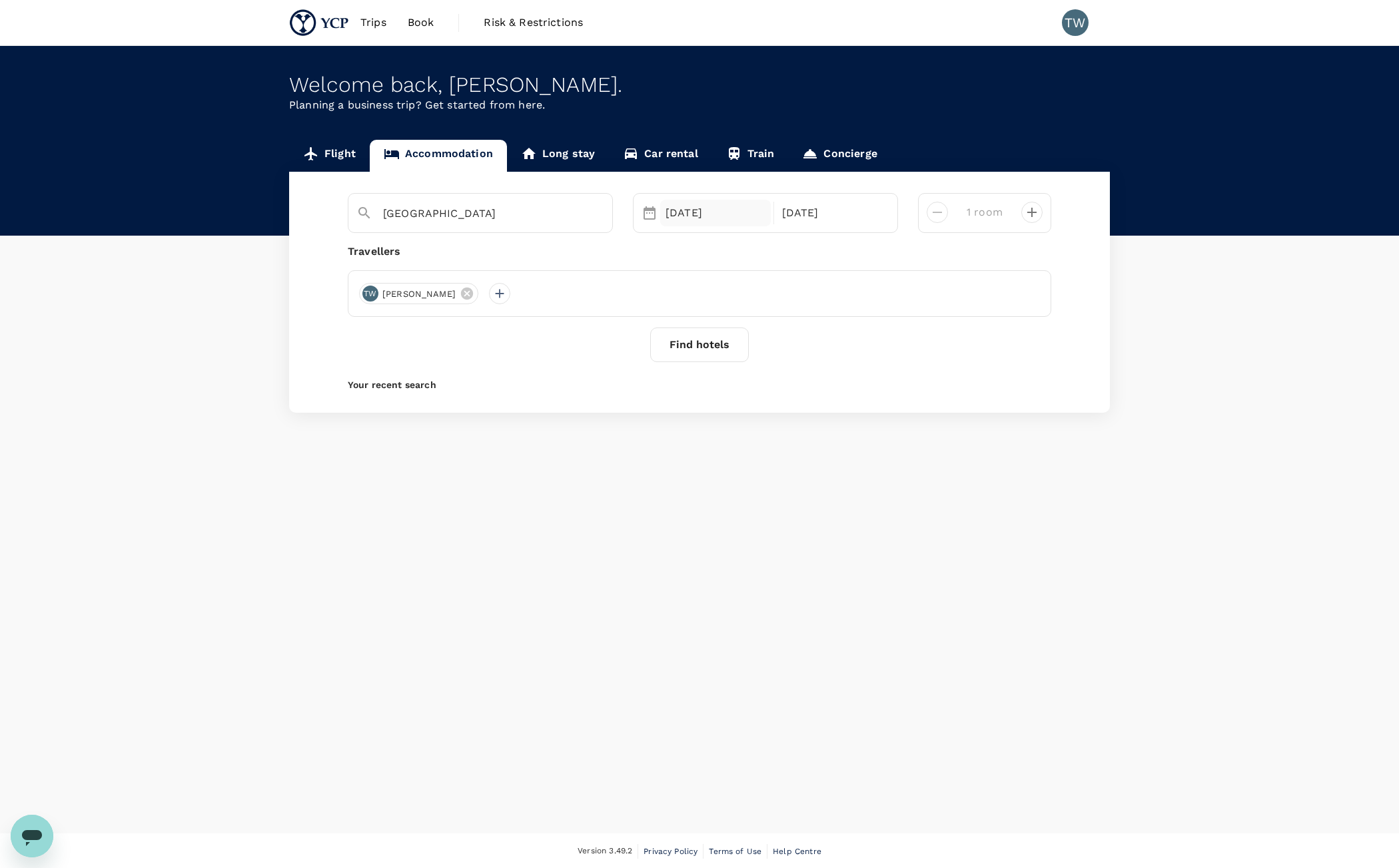
click at [696, 217] on div "02 Oct" at bounding box center [715, 213] width 110 height 27
click at [664, 259] on button "Previous Month" at bounding box center [656, 256] width 21 height 21
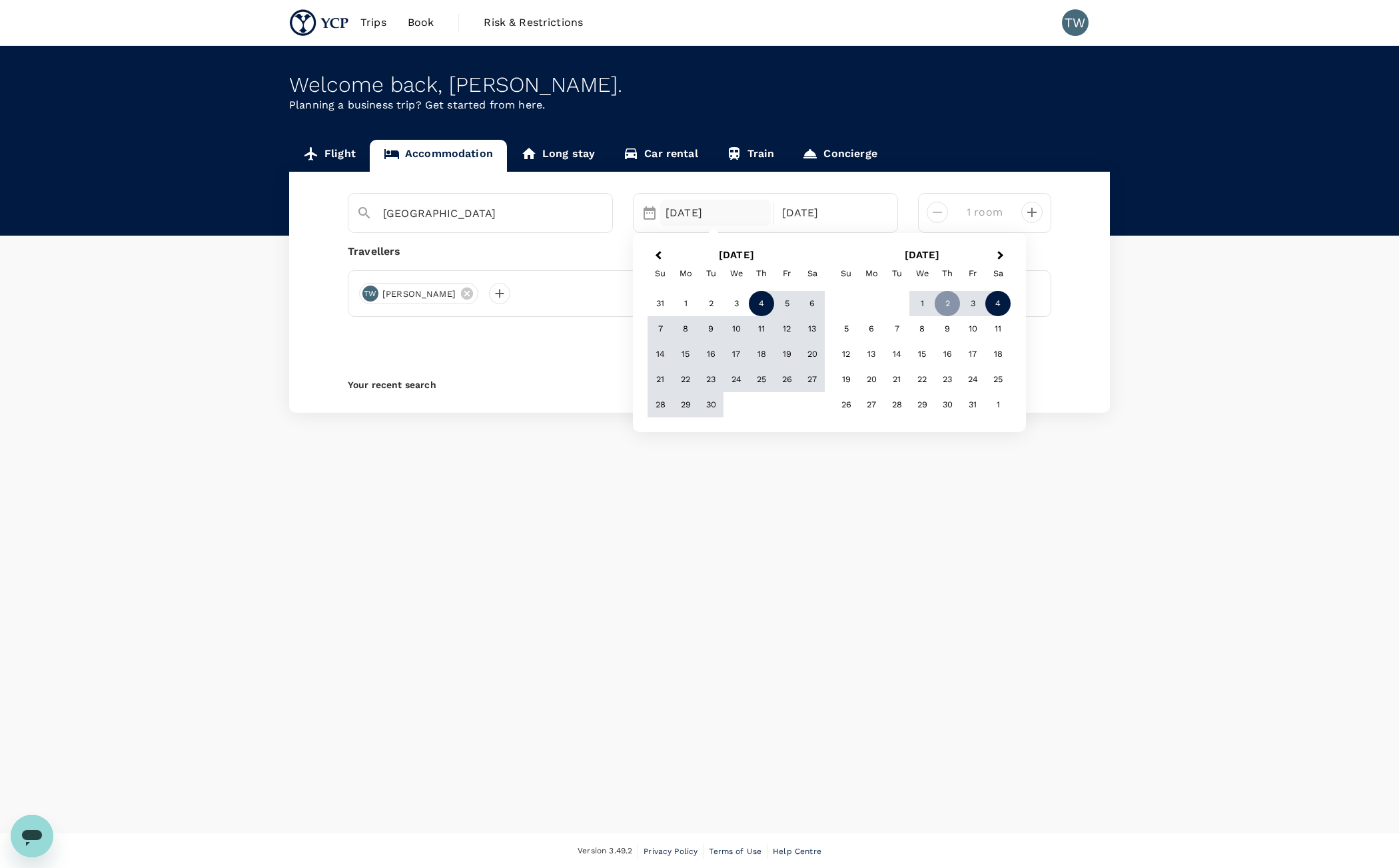
click at [766, 309] on div "4" at bounding box center [761, 303] width 25 height 25
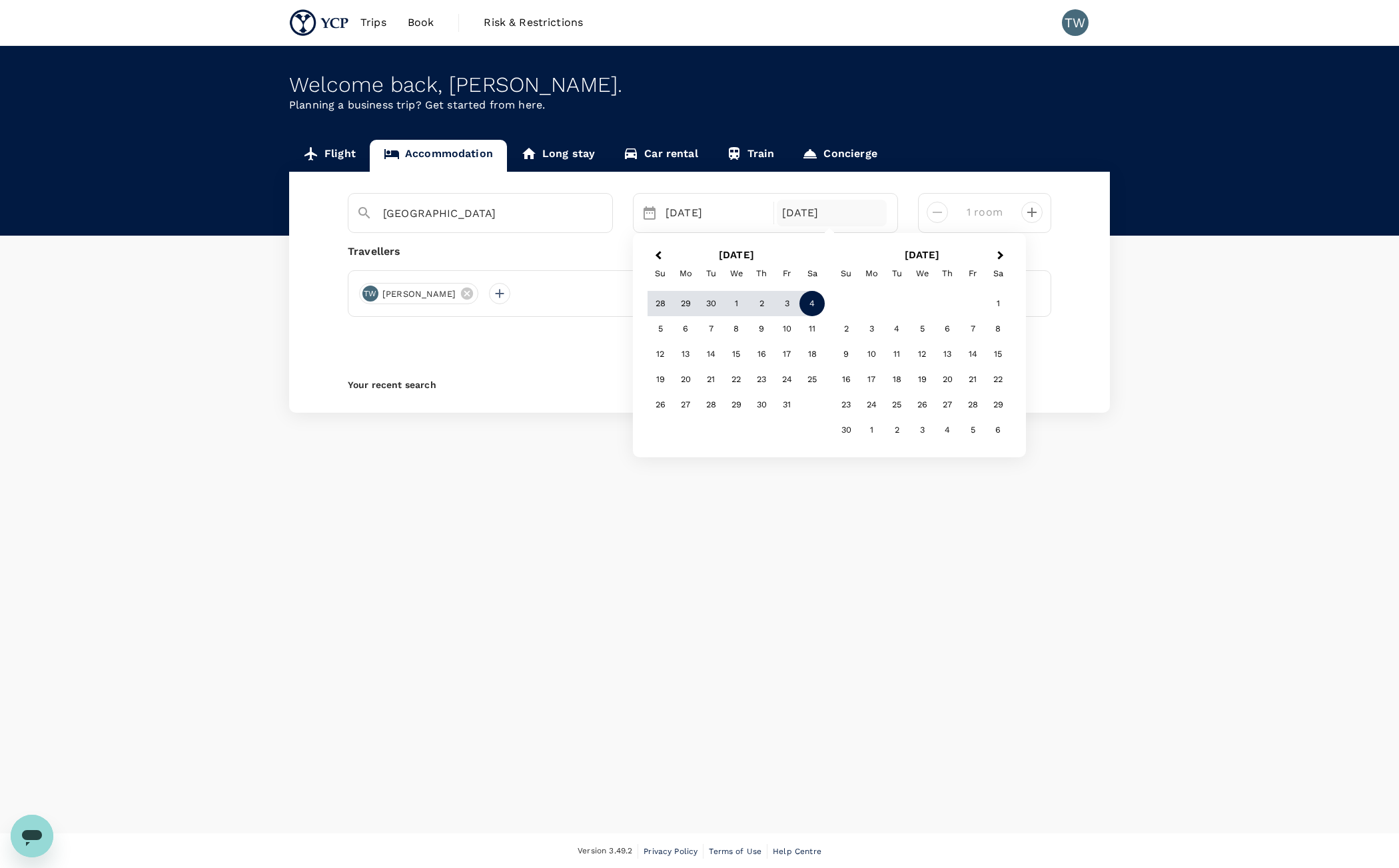
click at [813, 304] on div "4" at bounding box center [812, 303] width 25 height 25
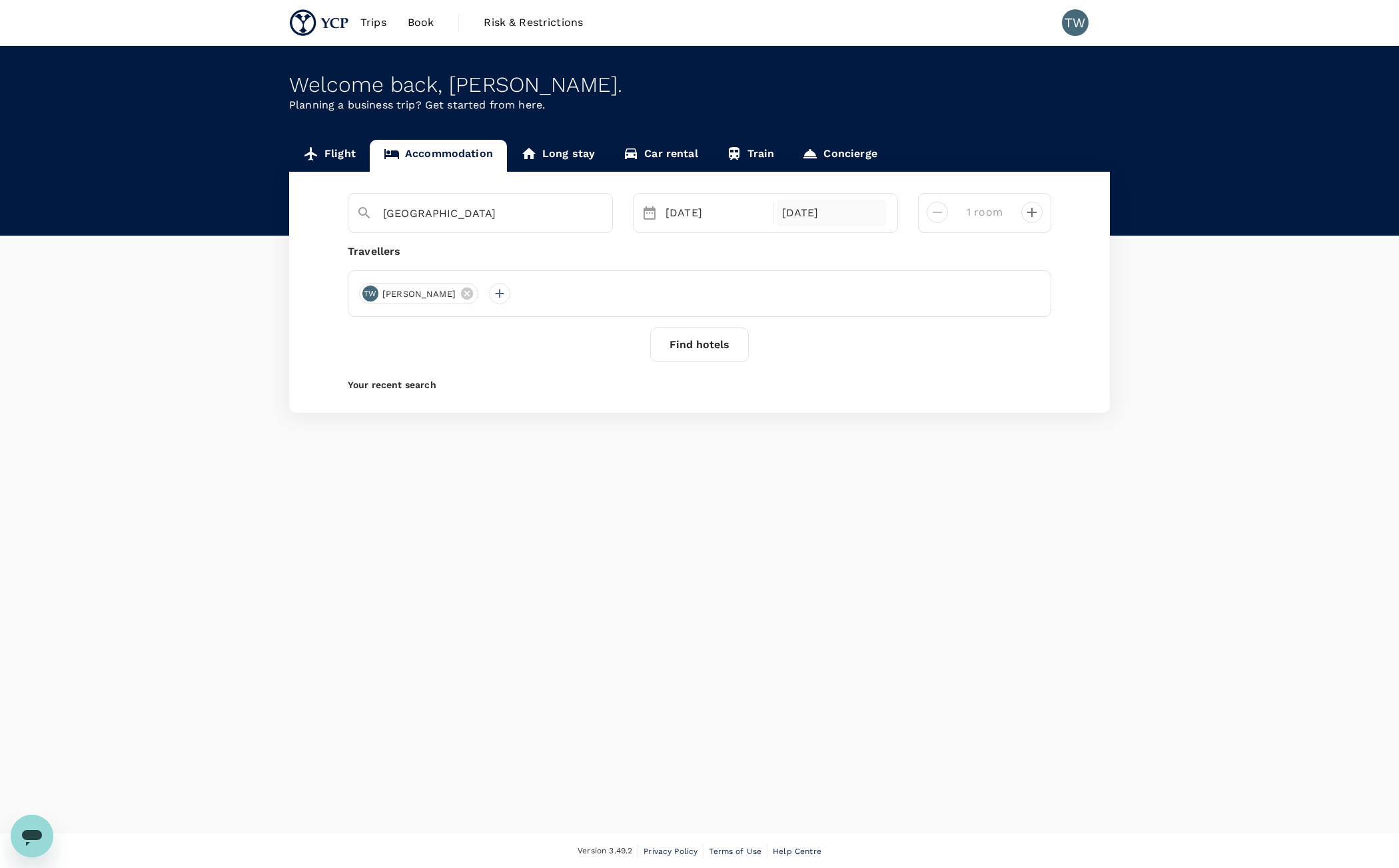
click at [786, 211] on div "[DATE]" at bounding box center [832, 213] width 110 height 27
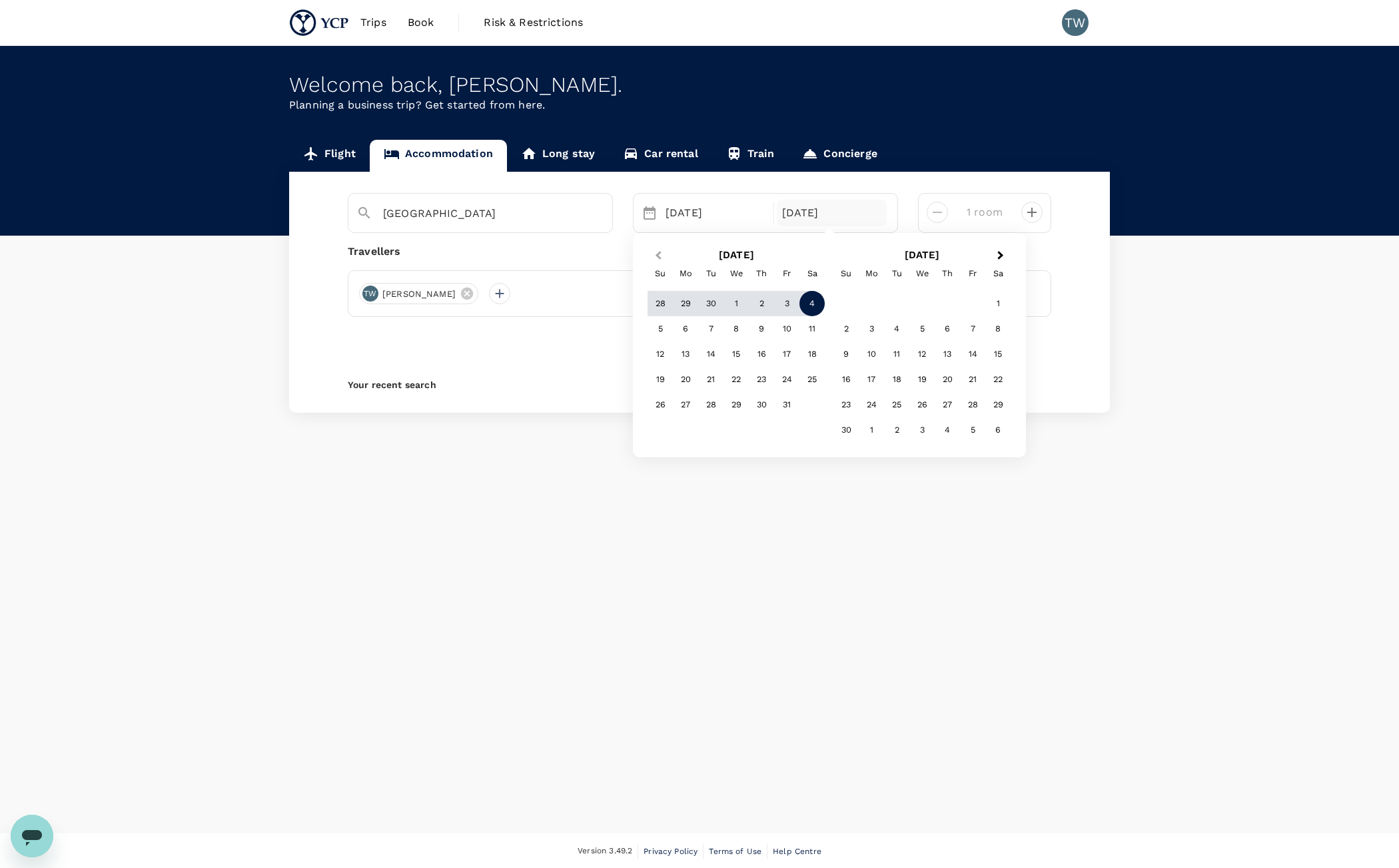
click at [658, 258] on span "Previous Month" at bounding box center [658, 255] width 0 height 15
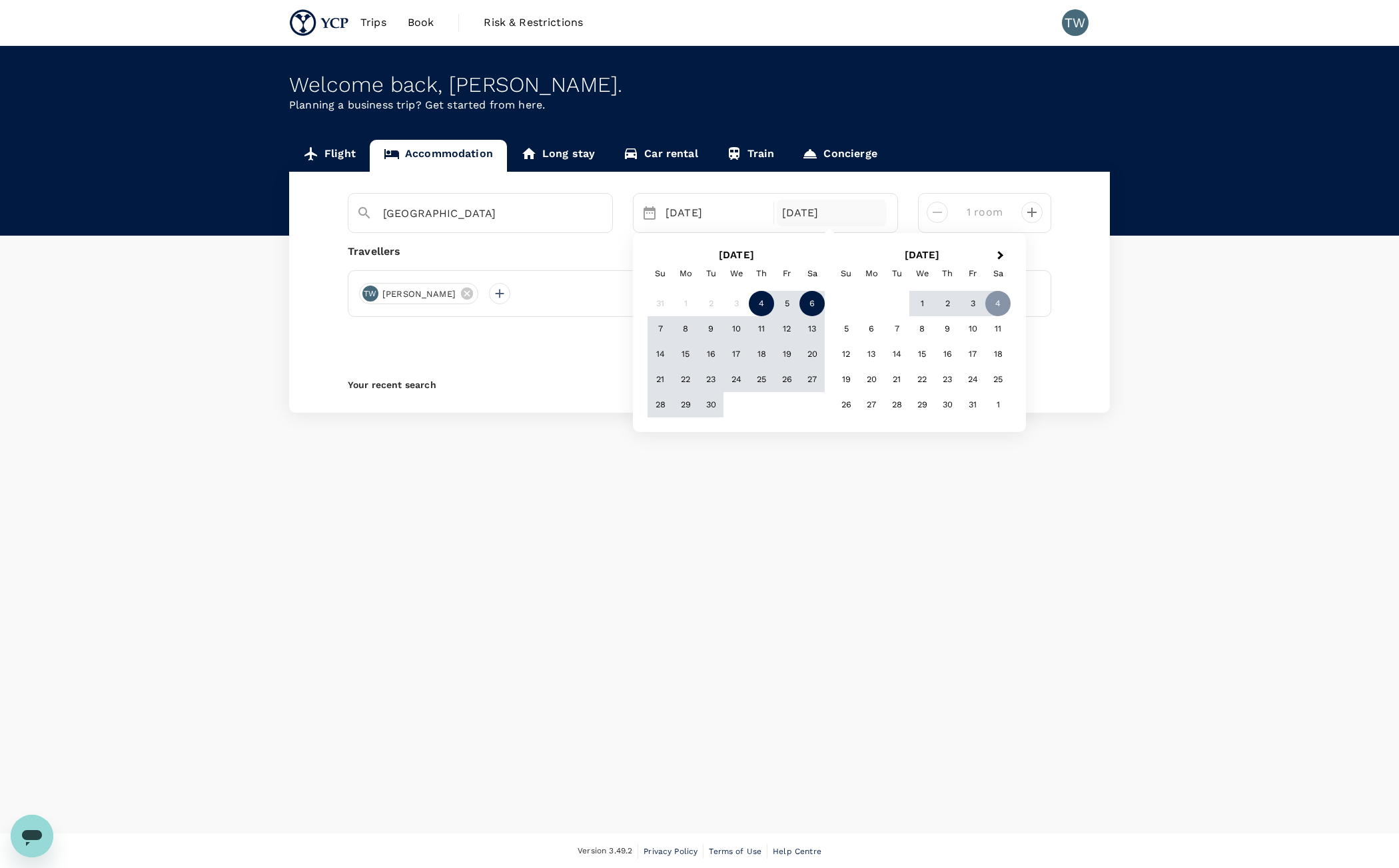
click at [806, 309] on div "6" at bounding box center [812, 303] width 25 height 25
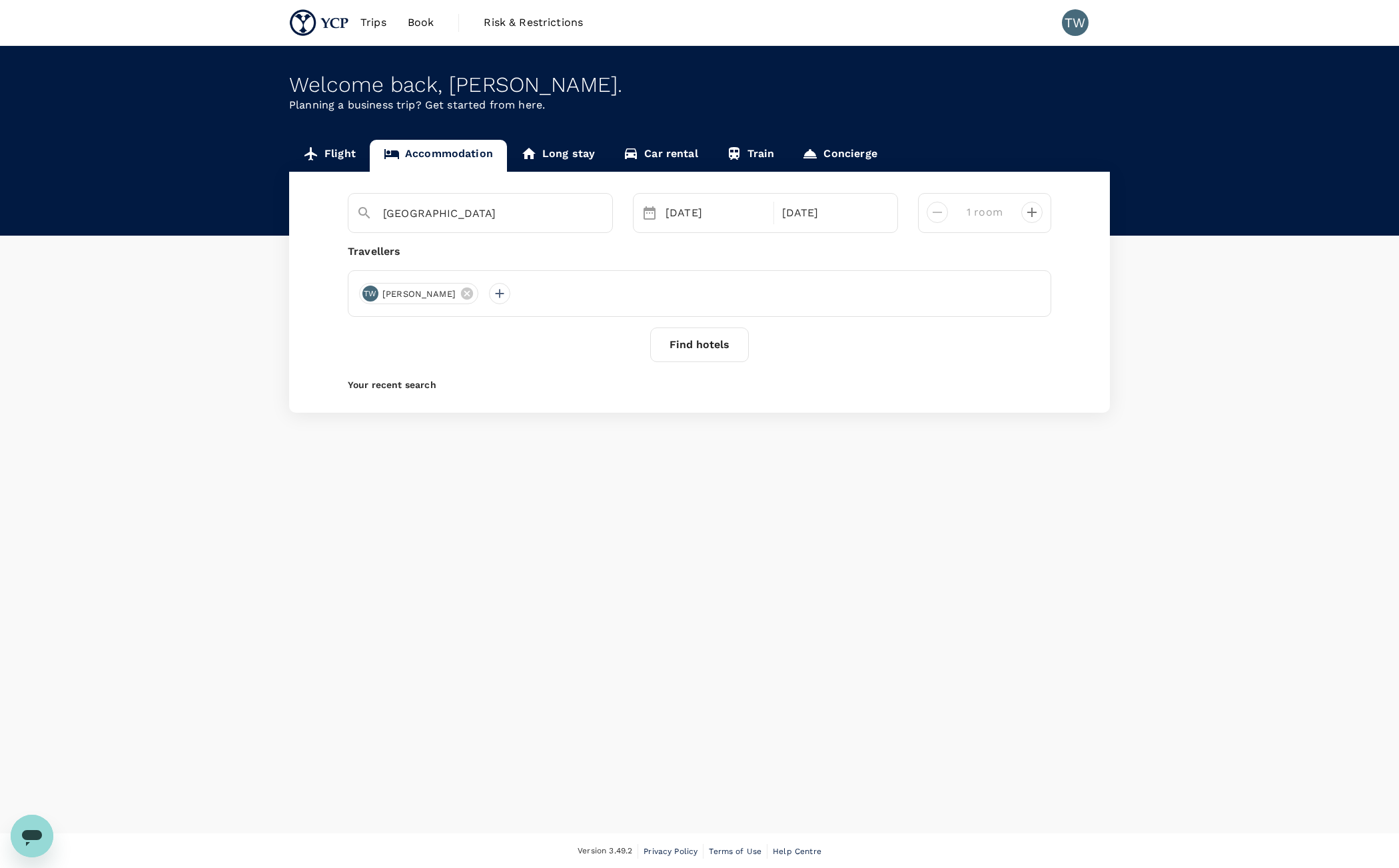
click at [699, 352] on button "Find hotels" at bounding box center [699, 344] width 99 height 35
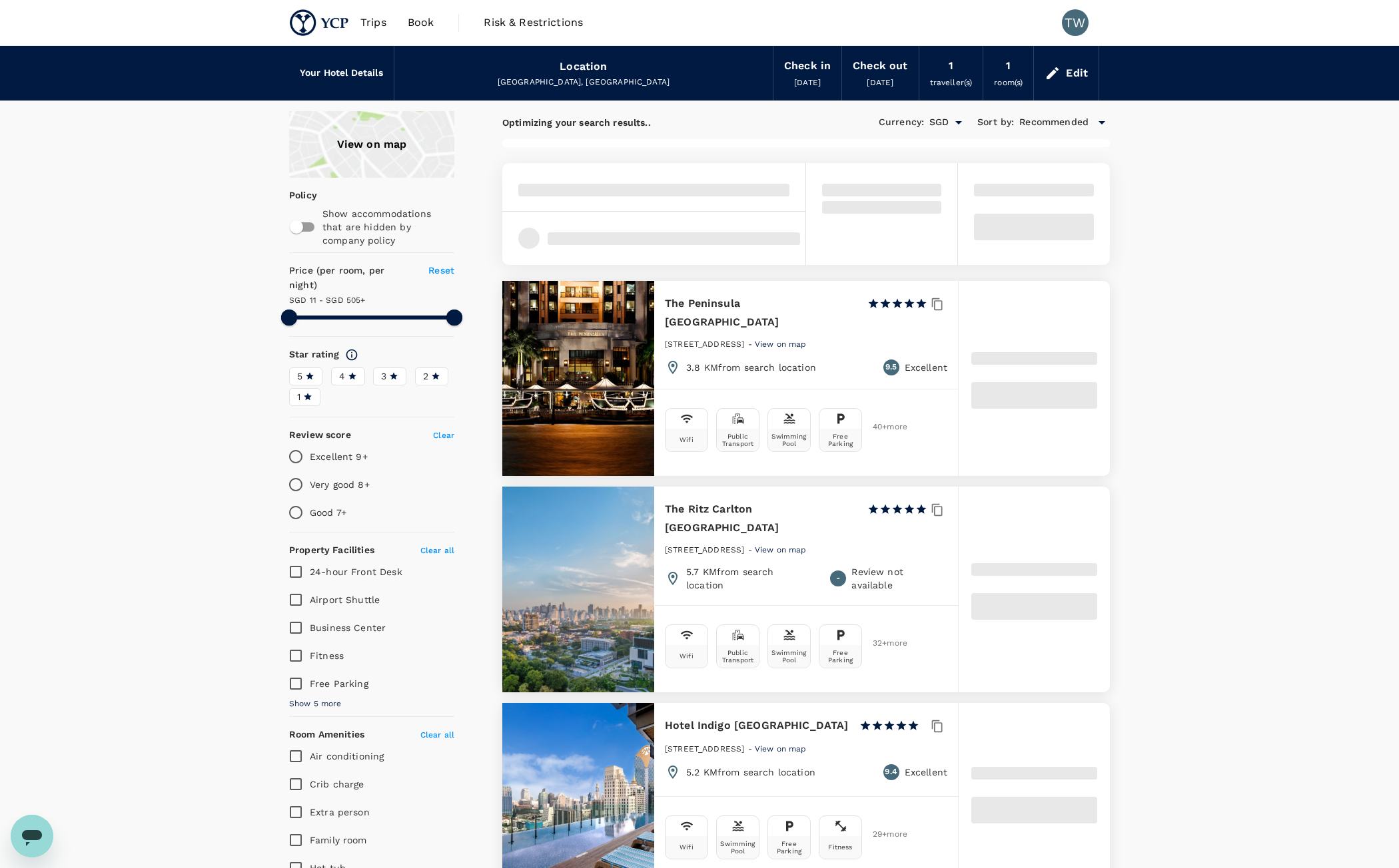
type input "395.91"
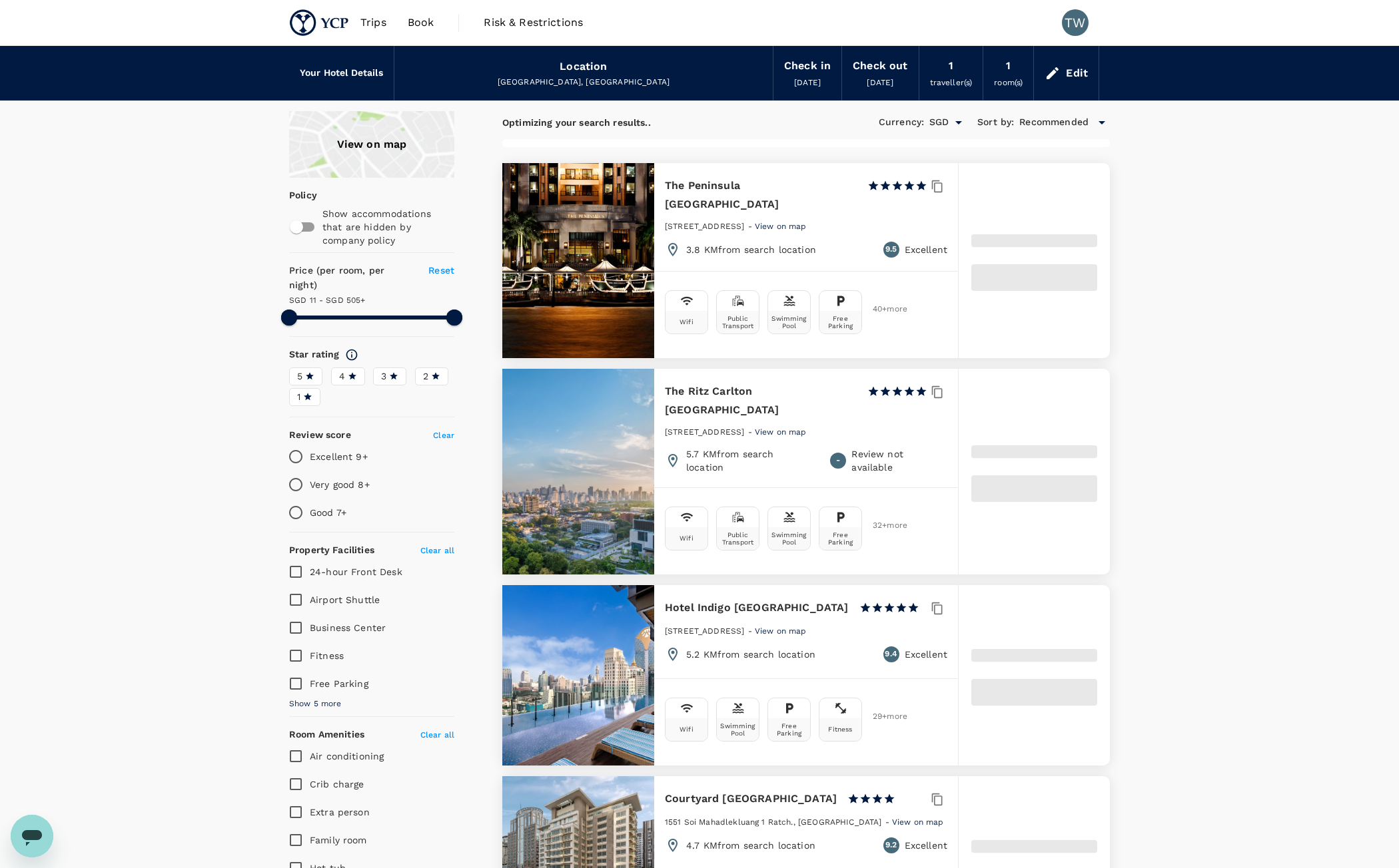
click at [951, 125] on icon "Open" at bounding box center [959, 123] width 16 height 16
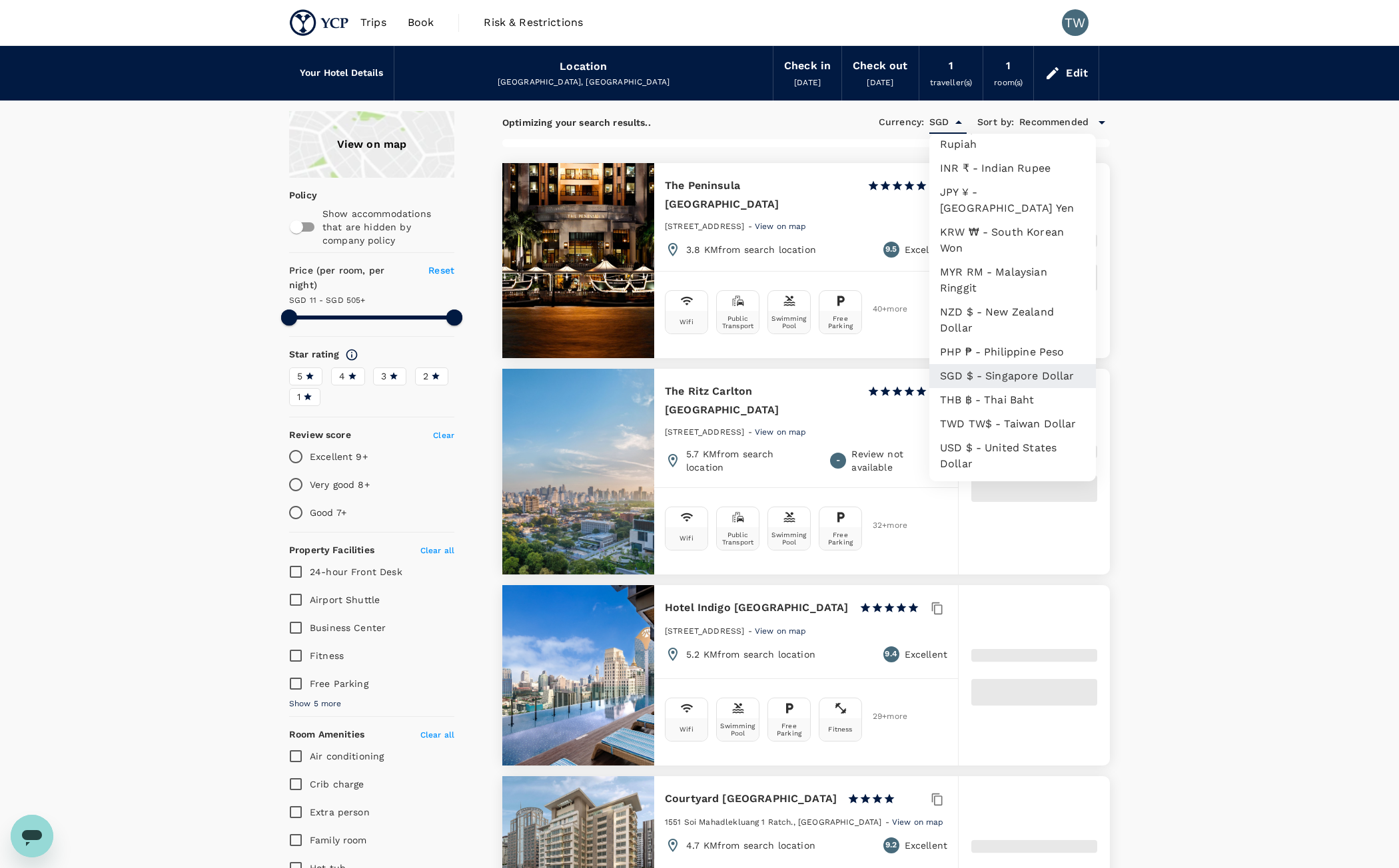
scroll to position [286, 0]
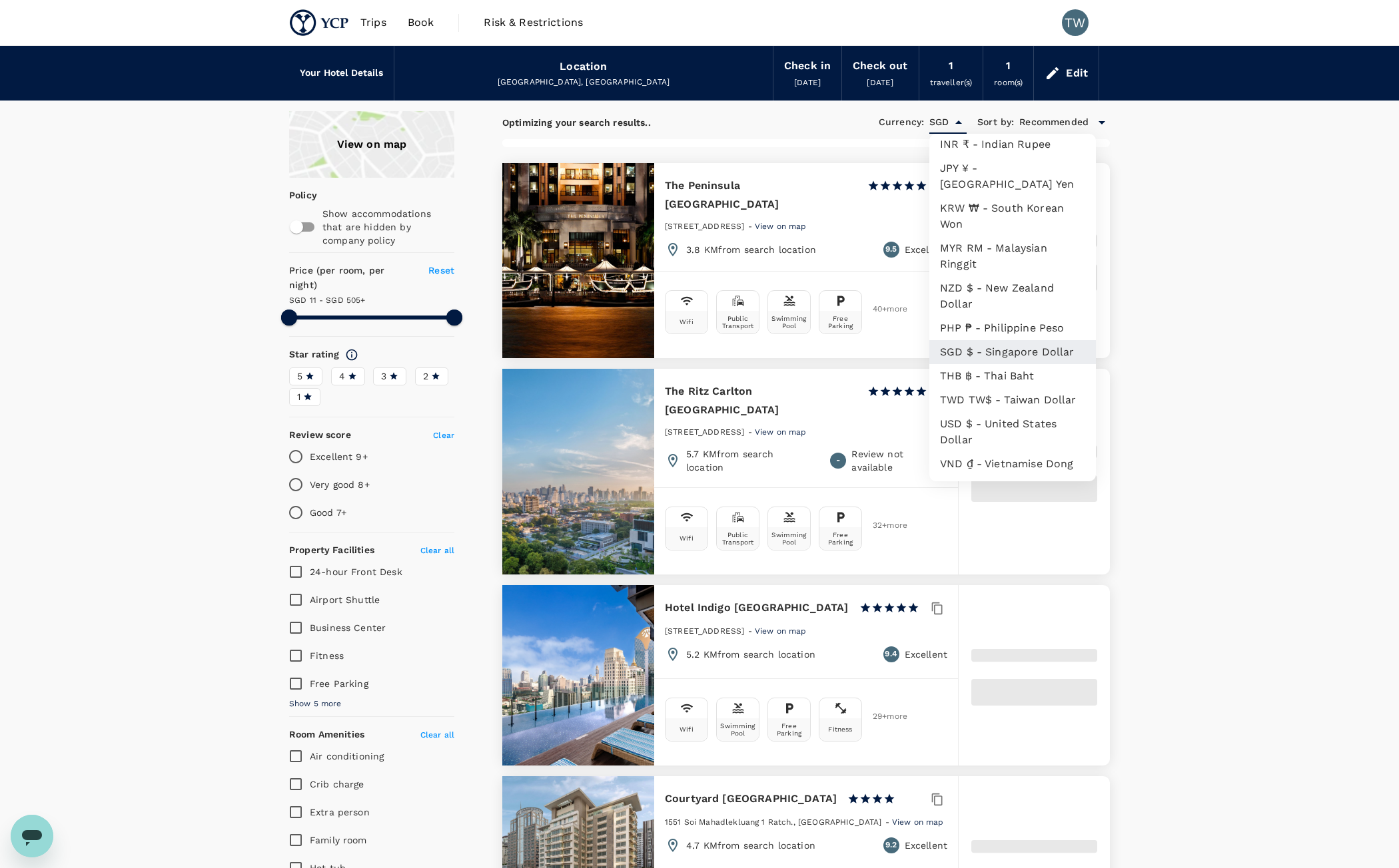
click at [1009, 430] on li "USD $ - United States Dollar" at bounding box center [1012, 432] width 166 height 40
type input "USD"
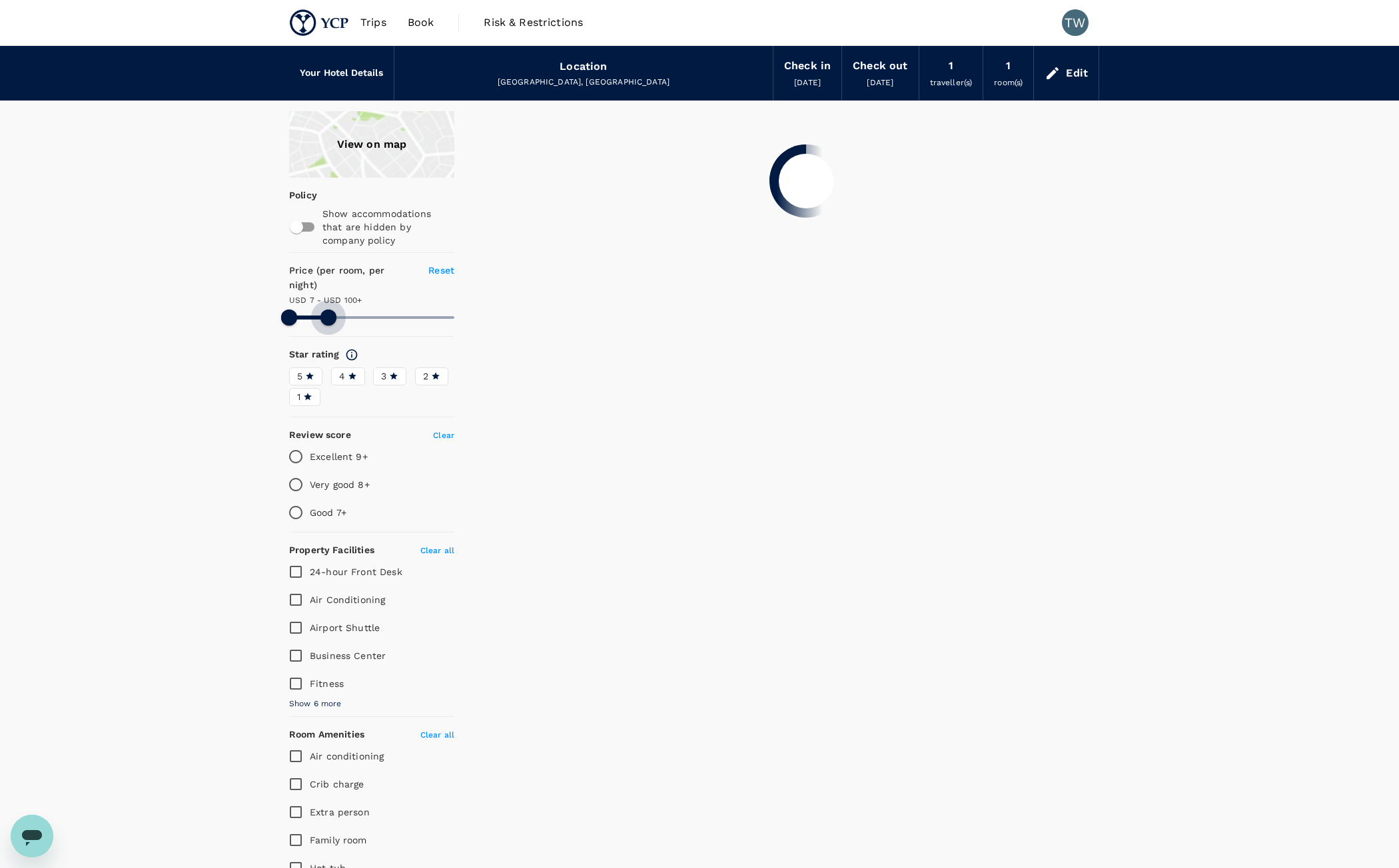
drag, startPoint x: 453, startPoint y: 312, endPoint x: 328, endPoint y: 311, distance: 125.0
click at [328, 311] on span at bounding box center [328, 317] width 16 height 16
click at [194, 453] on div "View on map Policy Show accommodations that are hidden by company policy Price …" at bounding box center [699, 627] width 1399 height 1032
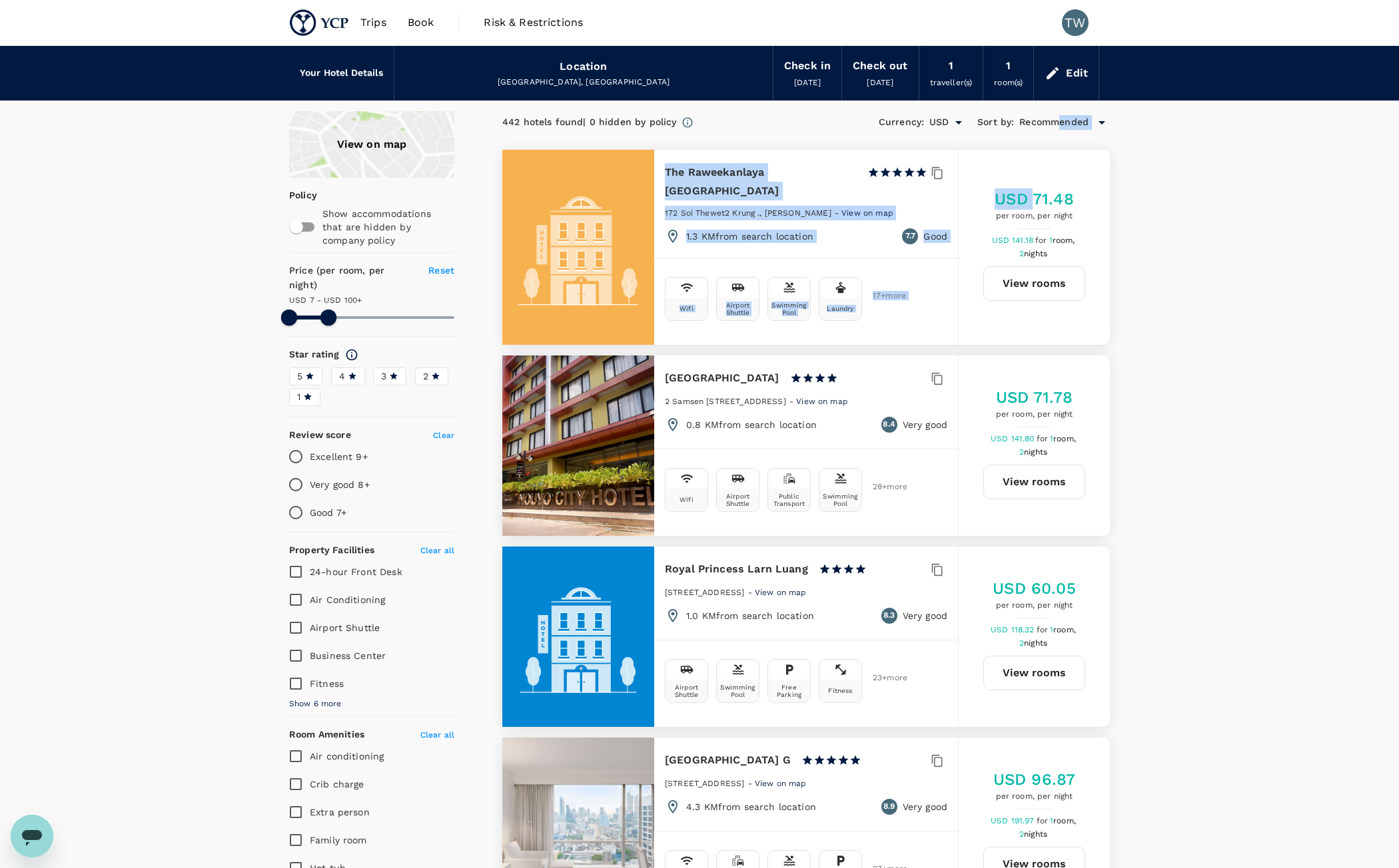
drag, startPoint x: 1033, startPoint y: 135, endPoint x: 1064, endPoint y: 127, distance: 32.0
click at [1064, 127] on span "Recommended" at bounding box center [1054, 123] width 69 height 14
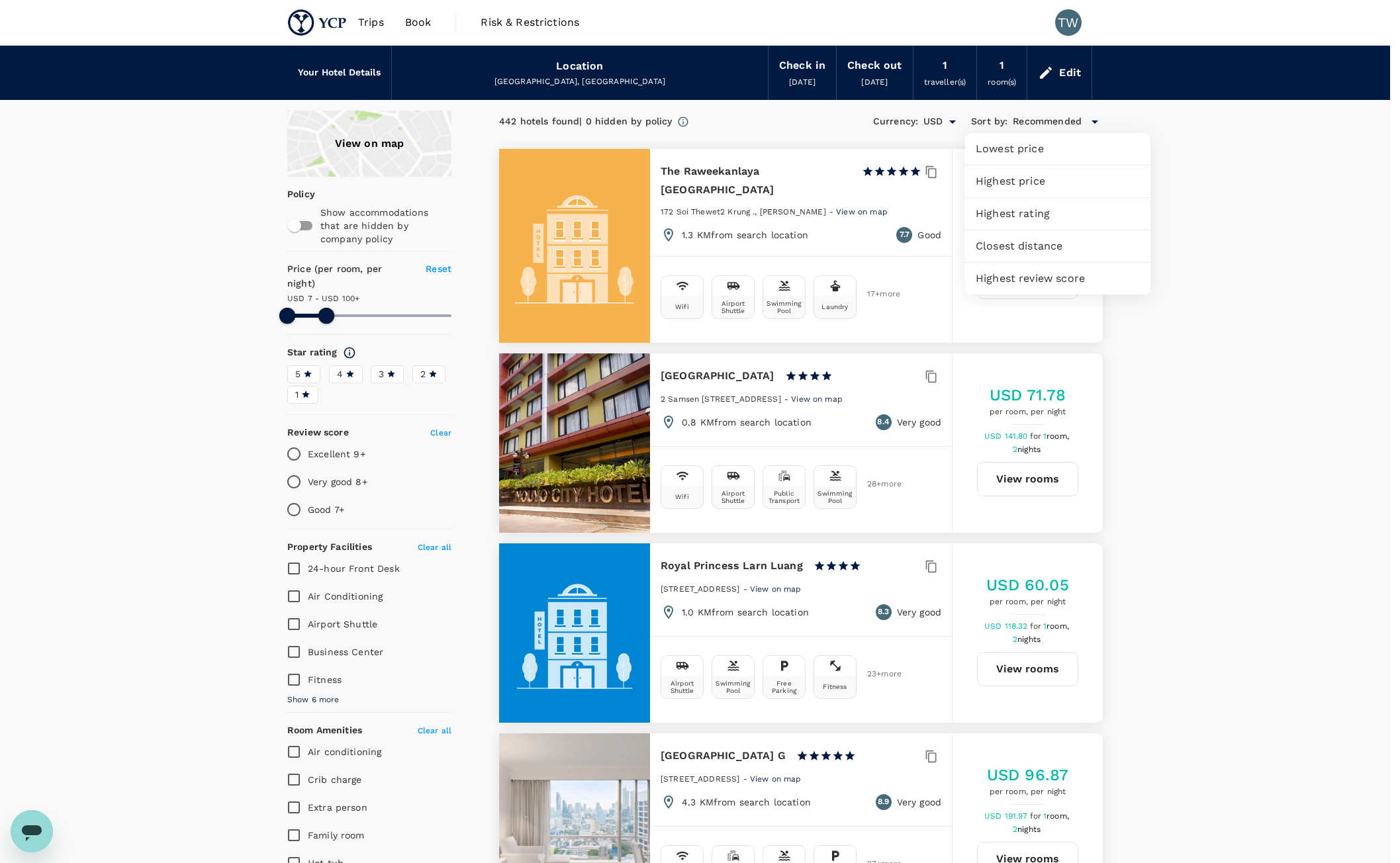
click at [1074, 281] on span "Highest review score" at bounding box center [1058, 279] width 164 height 16
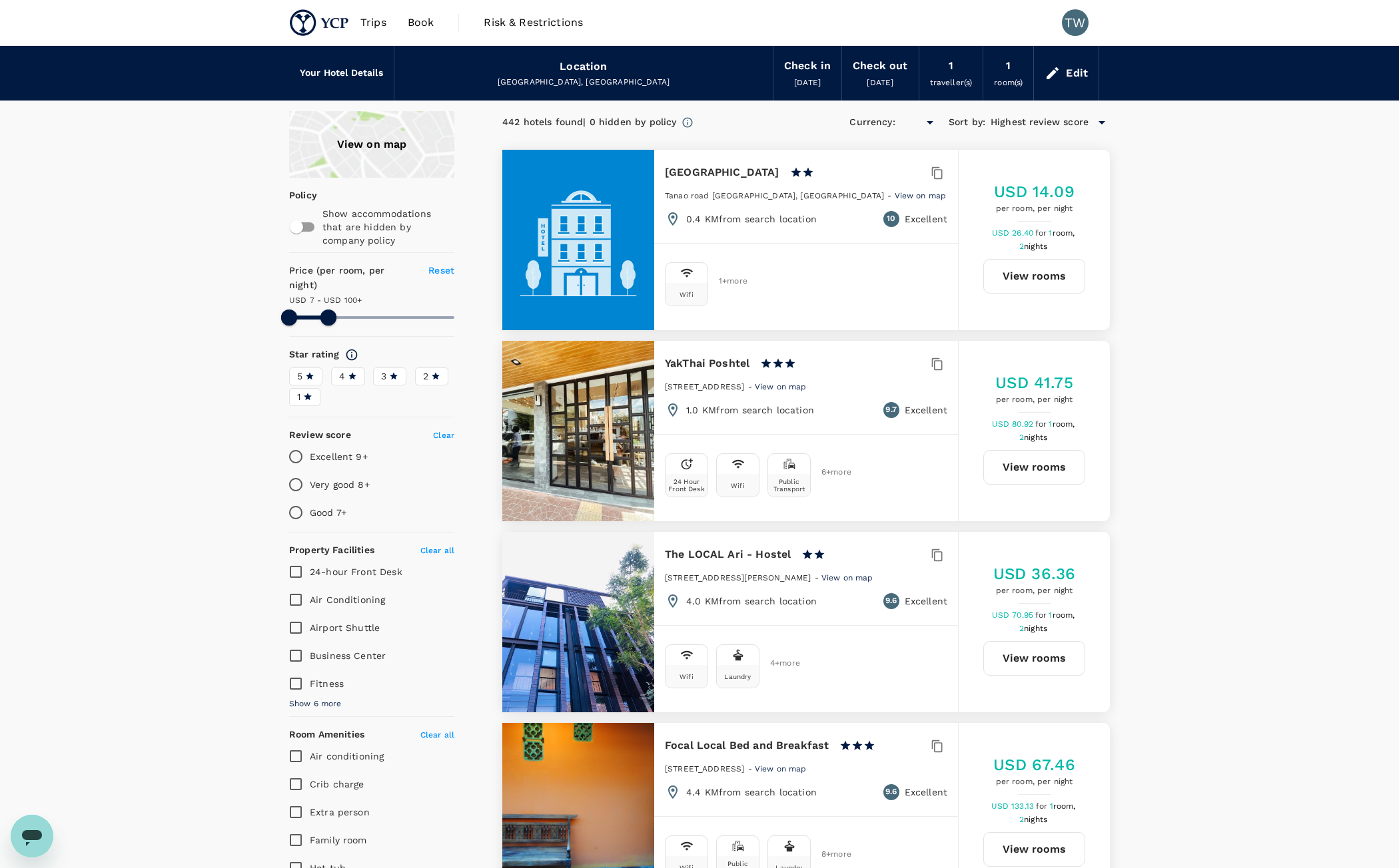
type input "99.61"
type input "USD"
click at [312, 373] on icon at bounding box center [310, 376] width 8 height 7
click at [0, 0] on input "5" at bounding box center [0, 0] width 0 height 0
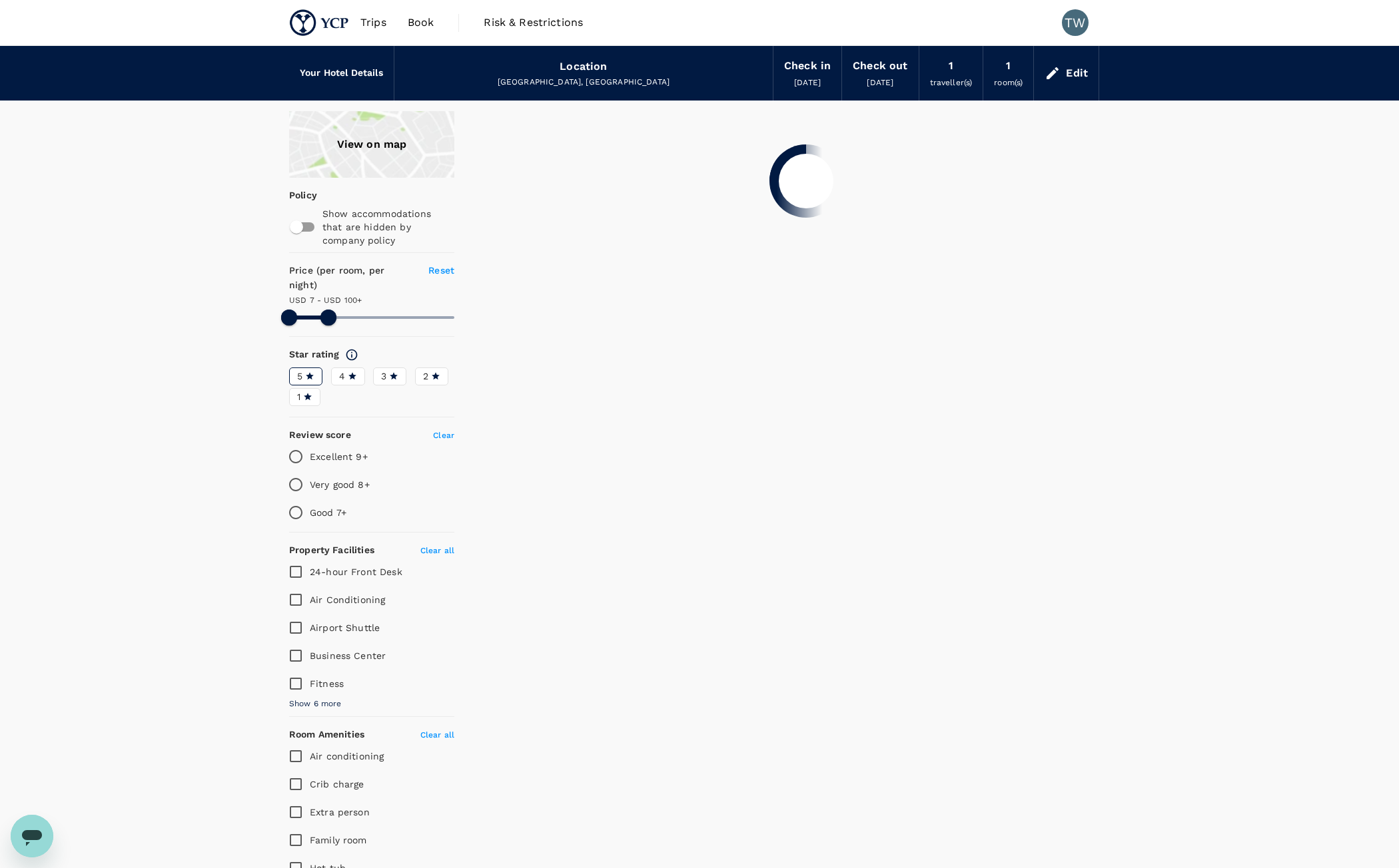
click at [343, 370] on span "4" at bounding box center [342, 377] width 6 height 14
click at [0, 0] on input "4" at bounding box center [0, 0] width 0 height 0
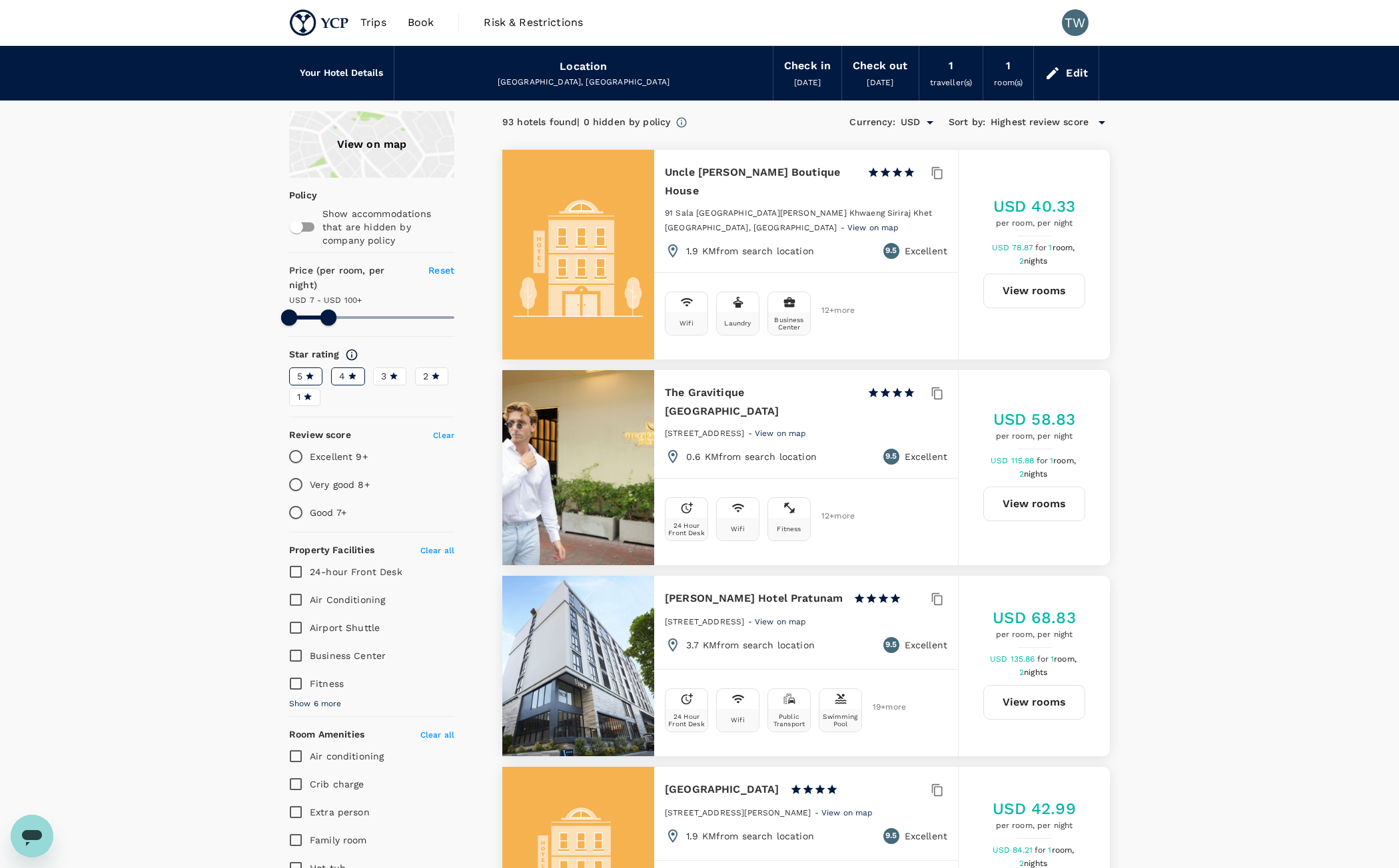
drag, startPoint x: 1078, startPoint y: 133, endPoint x: 1078, endPoint y: 125, distance: 8.0
click at [1078, 133] on div "Currency : USD Sort by : Highest review score" at bounding box center [979, 122] width 261 height 22
click at [1078, 123] on span "Highest review score" at bounding box center [1040, 123] width 98 height 14
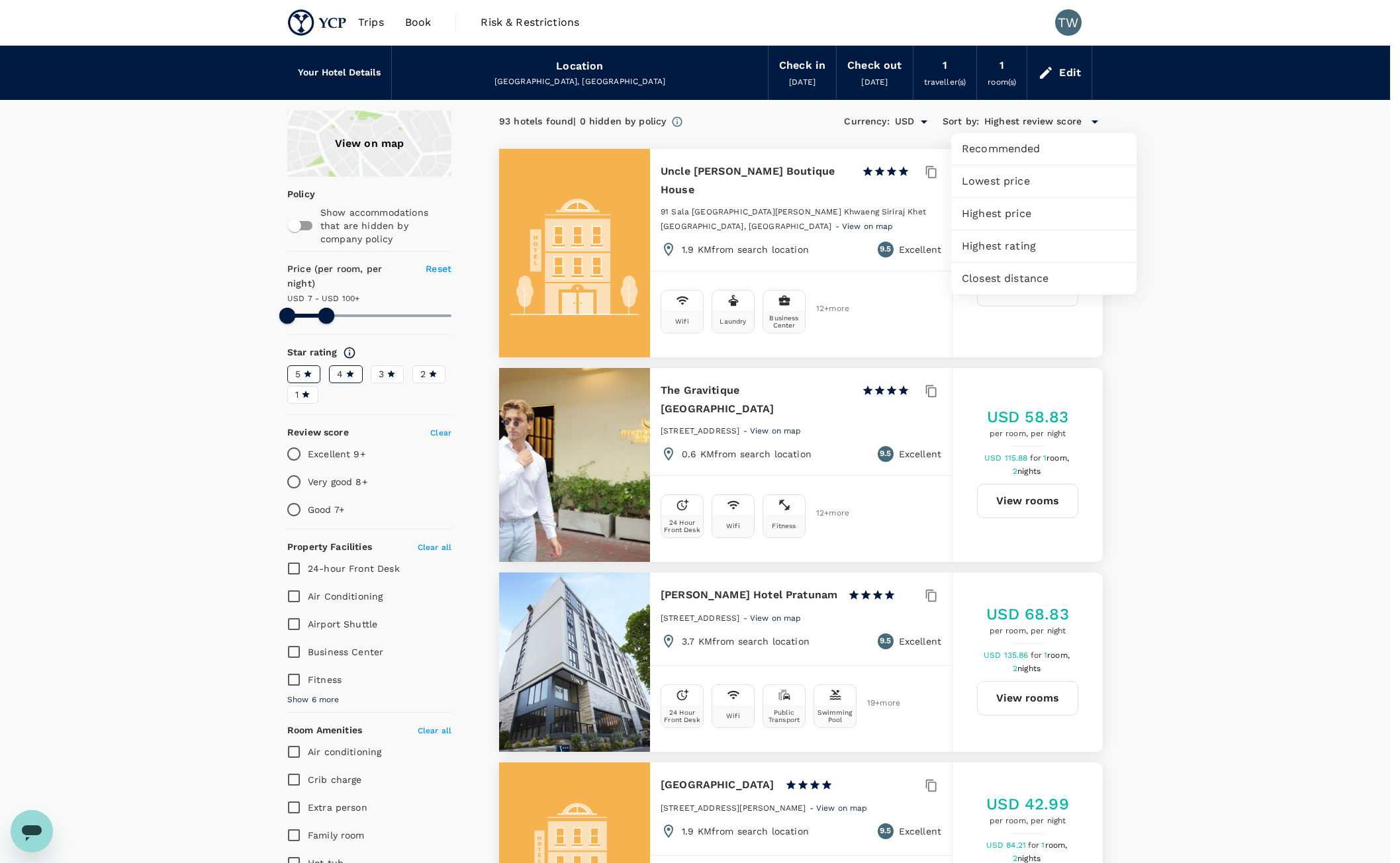
click at [1043, 248] on span "Highest rating" at bounding box center [1044, 247] width 164 height 16
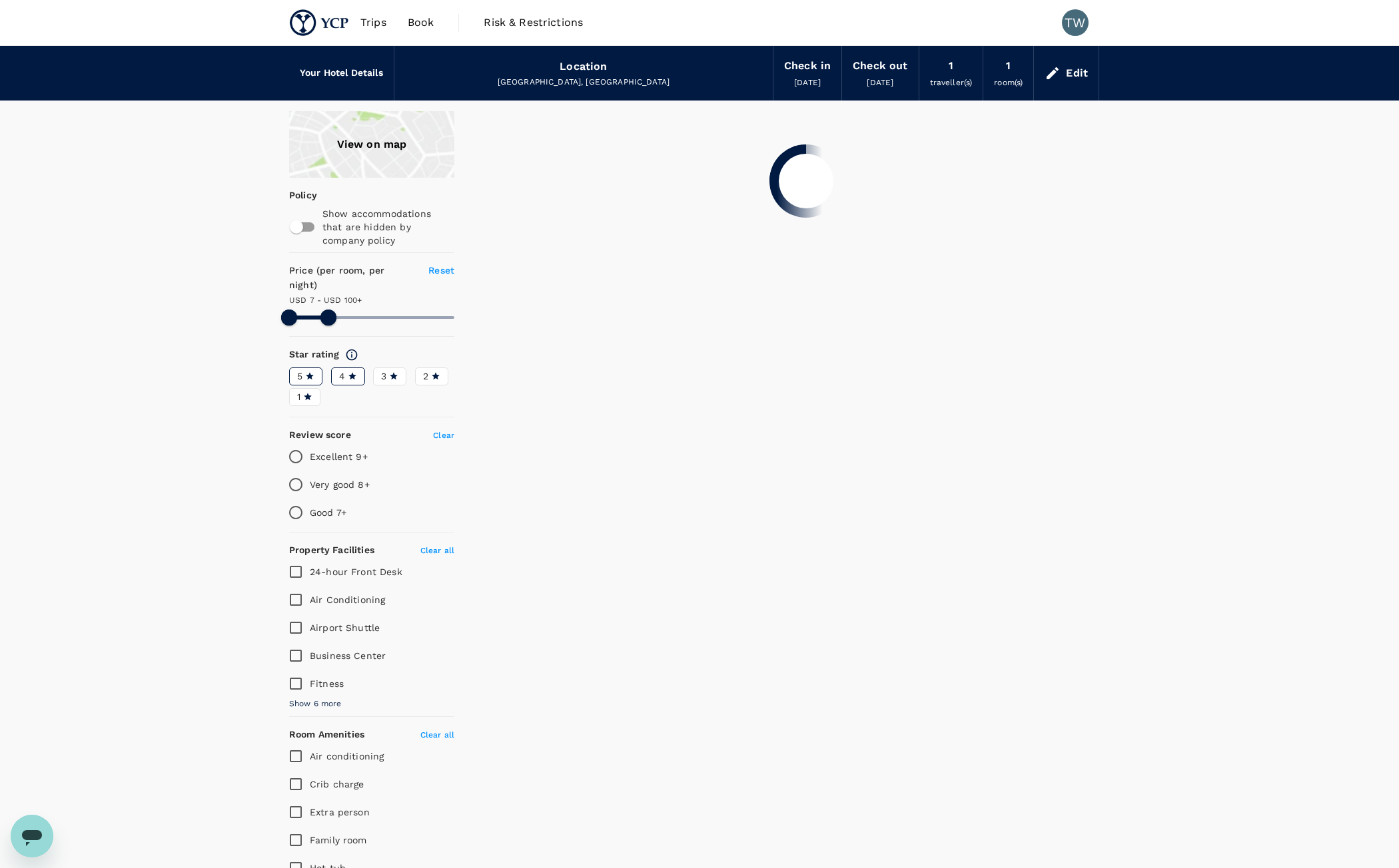
type input "99.61"
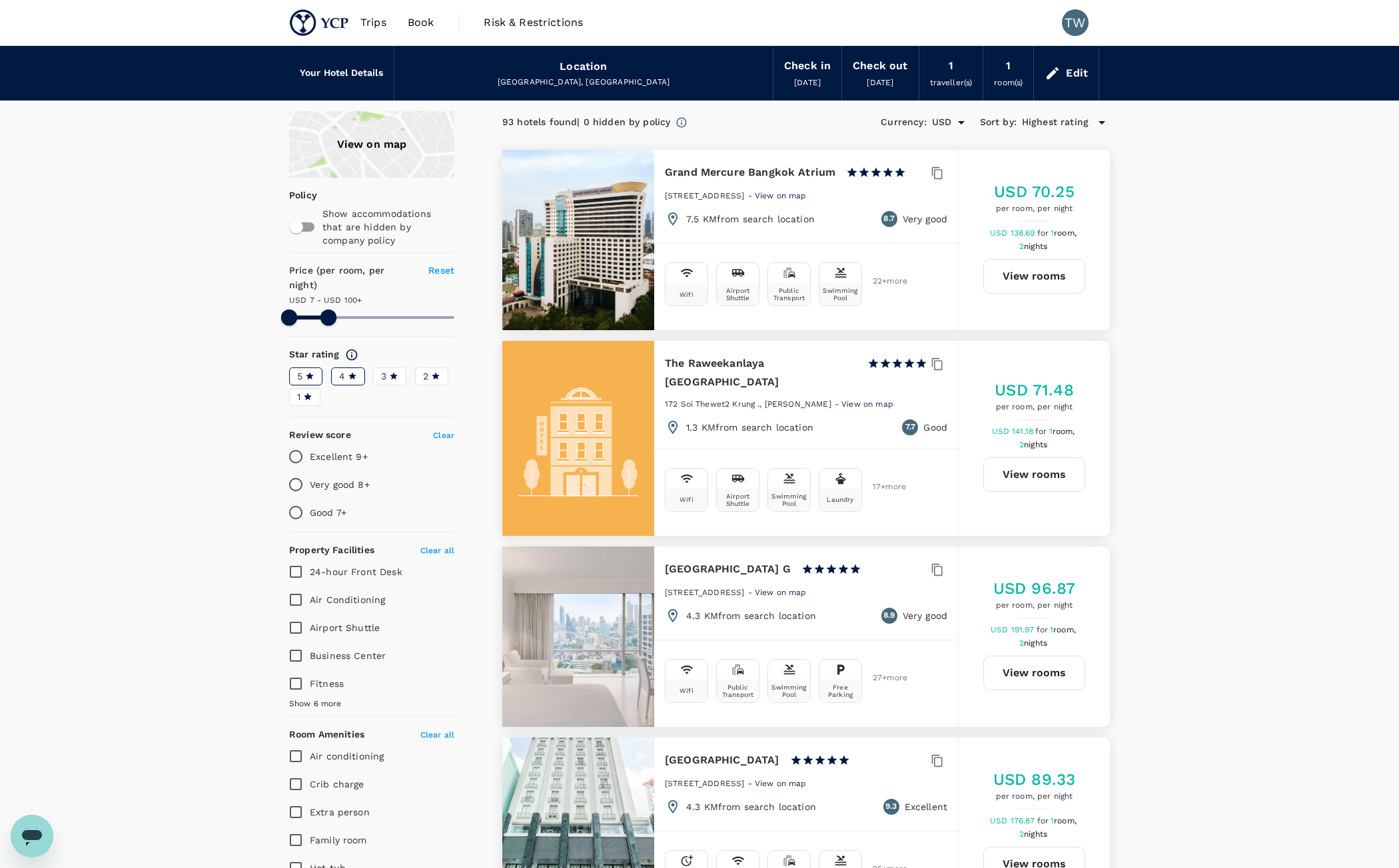
click at [351, 450] on p "Excellent 9+" at bounding box center [338, 456] width 58 height 13
click at [310, 443] on input "Excellent 9+" at bounding box center [295, 456] width 28 height 28
radio input "true"
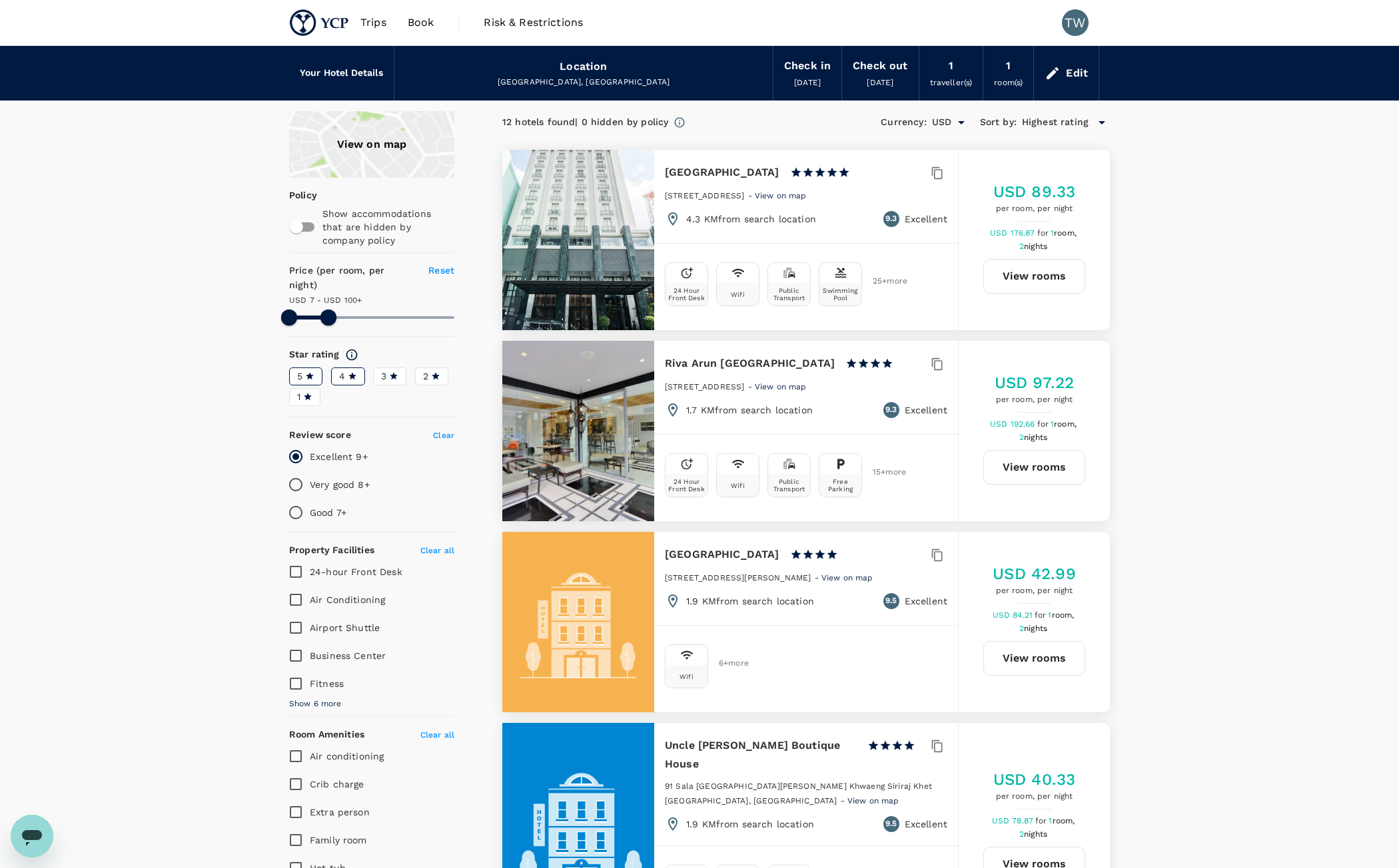
click at [345, 370] on div "4" at bounding box center [348, 377] width 18 height 14
click at [0, 0] on input "4" at bounding box center [0, 0] width 0 height 0
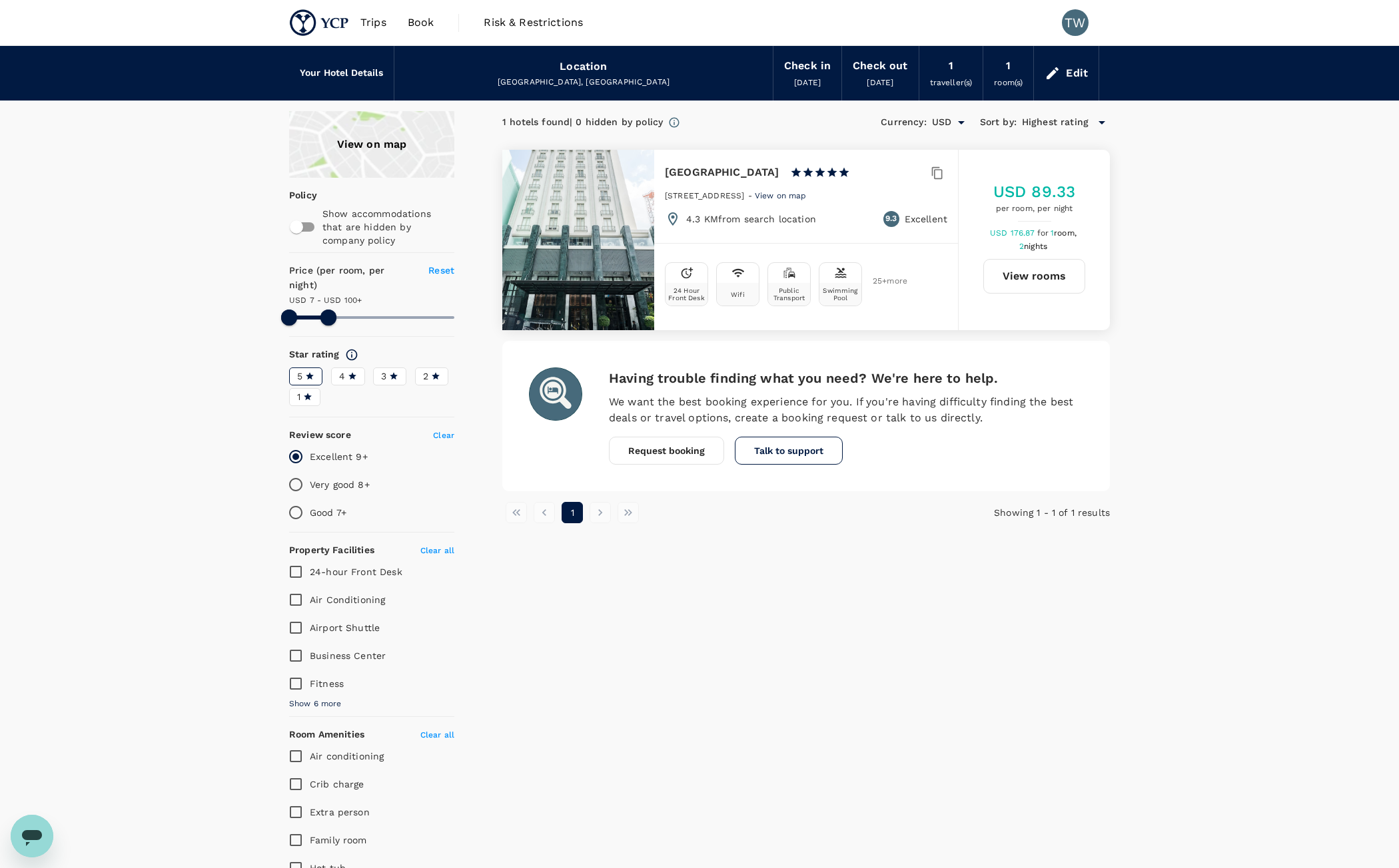
click at [952, 625] on div "1 hotels found | 0 hidden by policy Currency : USD Sort by : Highest rating Aka…" at bounding box center [790, 627] width 639 height 1032
type input "99.61"
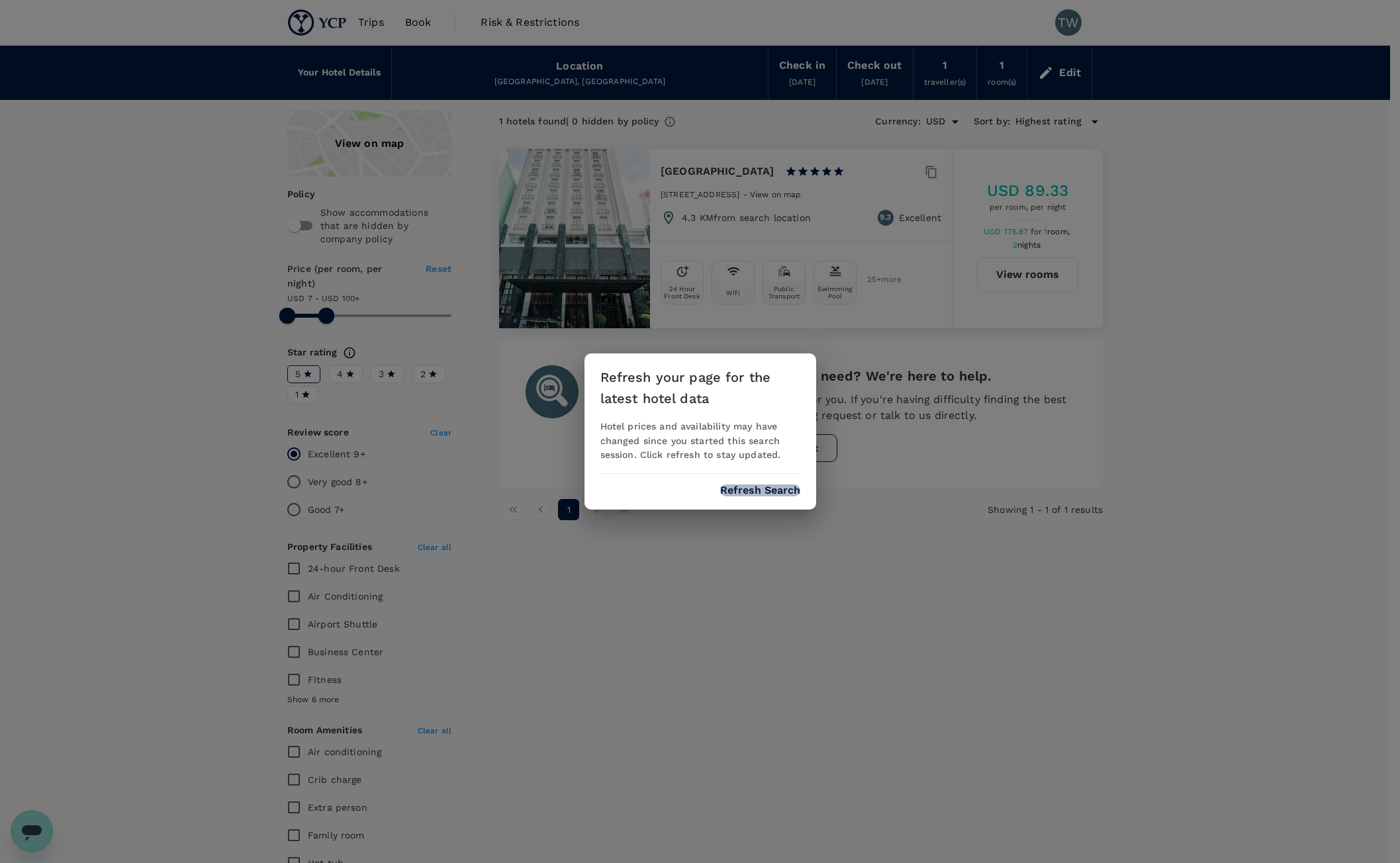
click at [734, 494] on button "Refresh Search" at bounding box center [760, 490] width 80 height 11
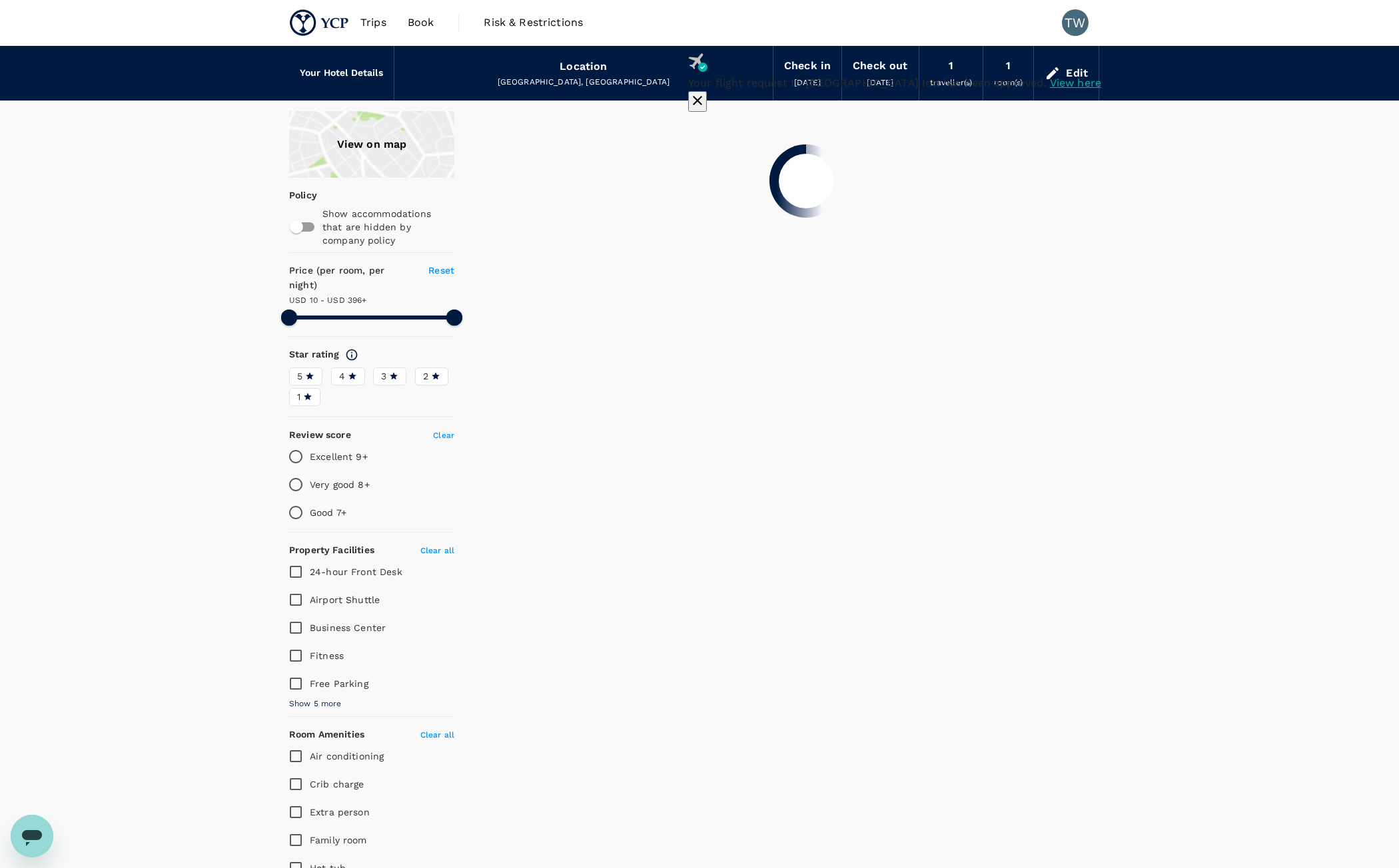
type input "395.61"
type input "6.61"
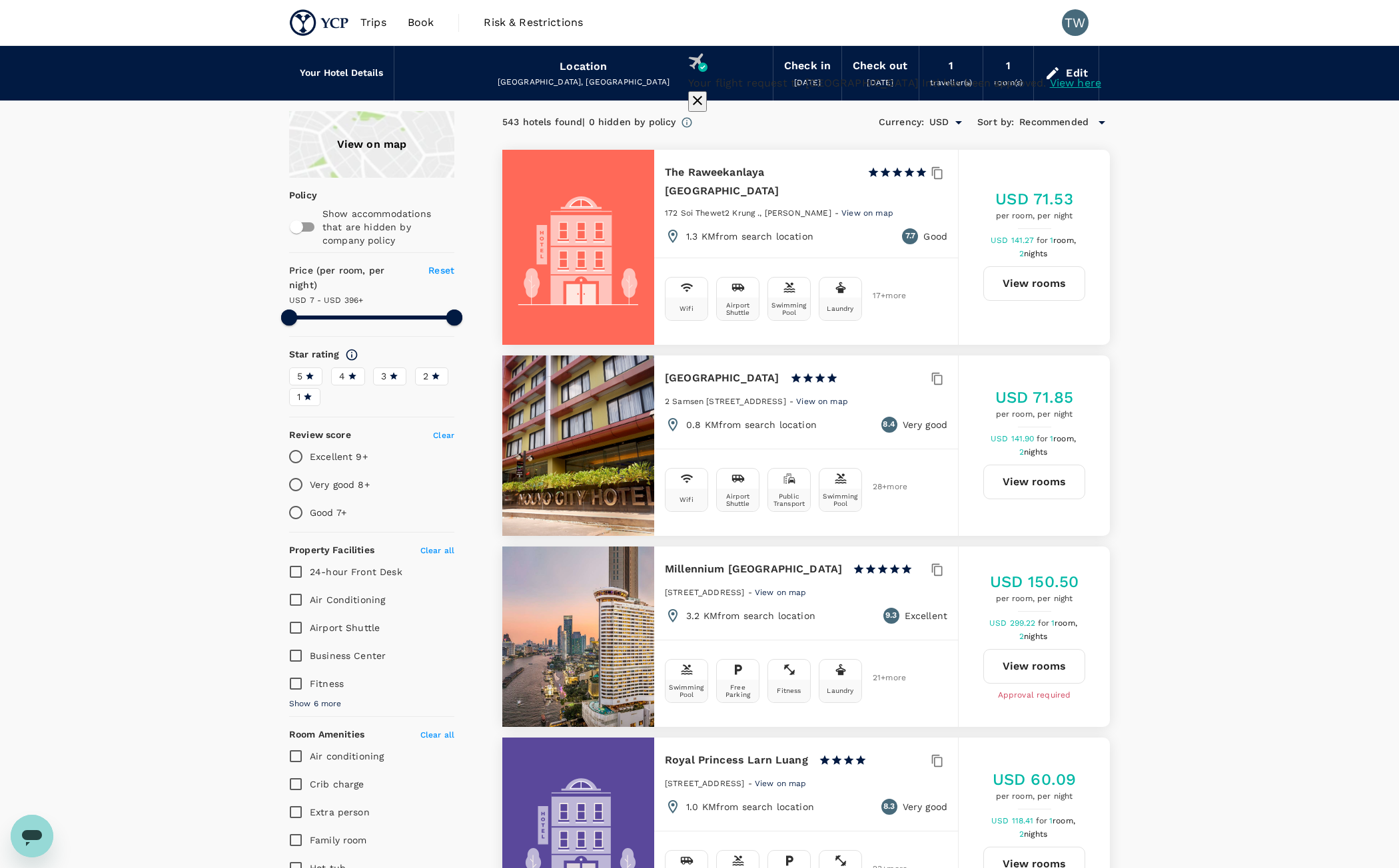
drag, startPoint x: 1164, startPoint y: 239, endPoint x: 1154, endPoint y: 239, distance: 10.0
click at [289, 367] on label "5" at bounding box center [305, 376] width 33 height 18
click at [0, 0] on input "5" at bounding box center [0, 0] width 0 height 0
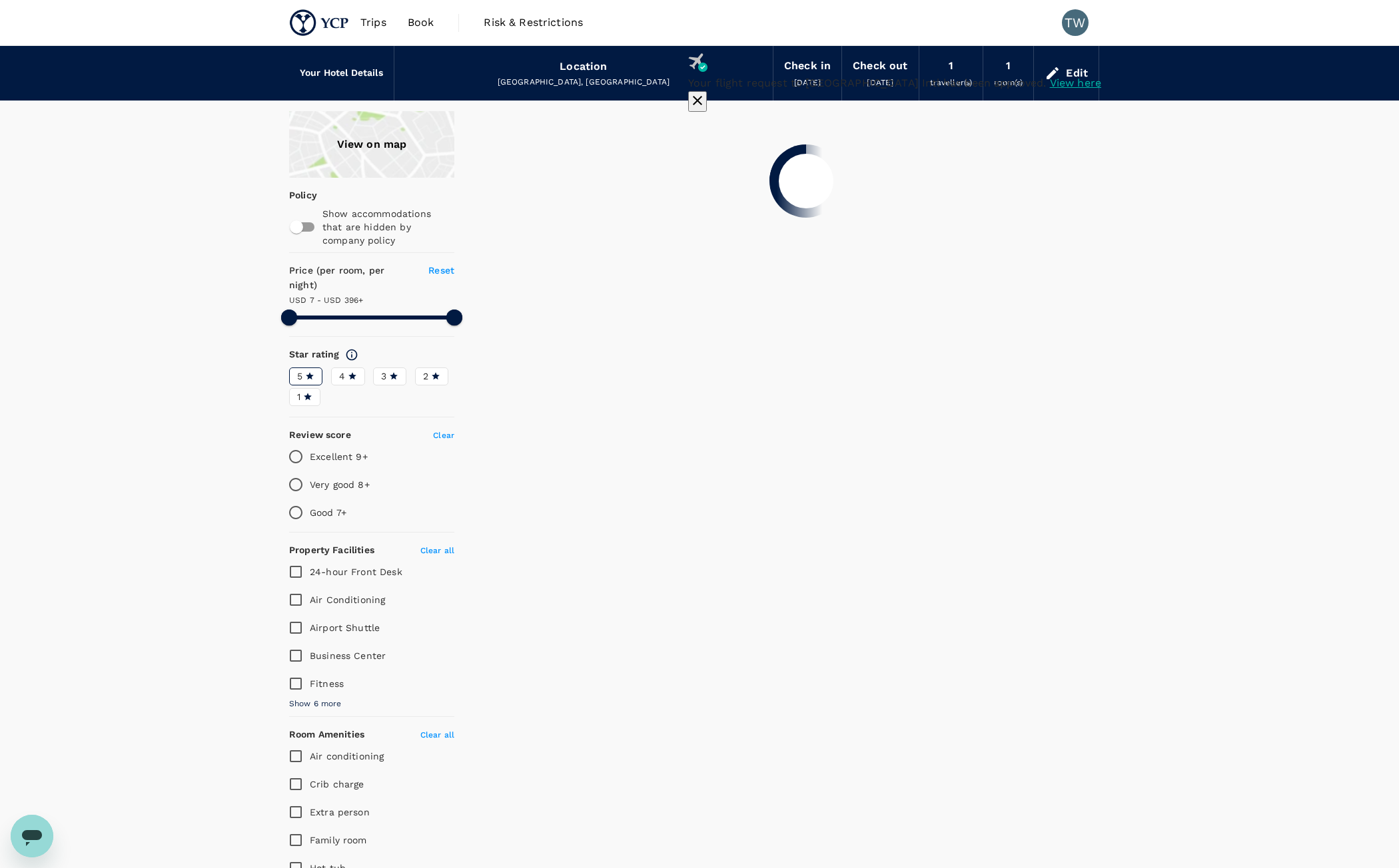
click at [705, 92] on icon "button" at bounding box center [697, 100] width 16 height 16
drag, startPoint x: 462, startPoint y: 301, endPoint x: 328, endPoint y: 311, distance: 134.4
click at [328, 311] on span at bounding box center [329, 317] width 16 height 16
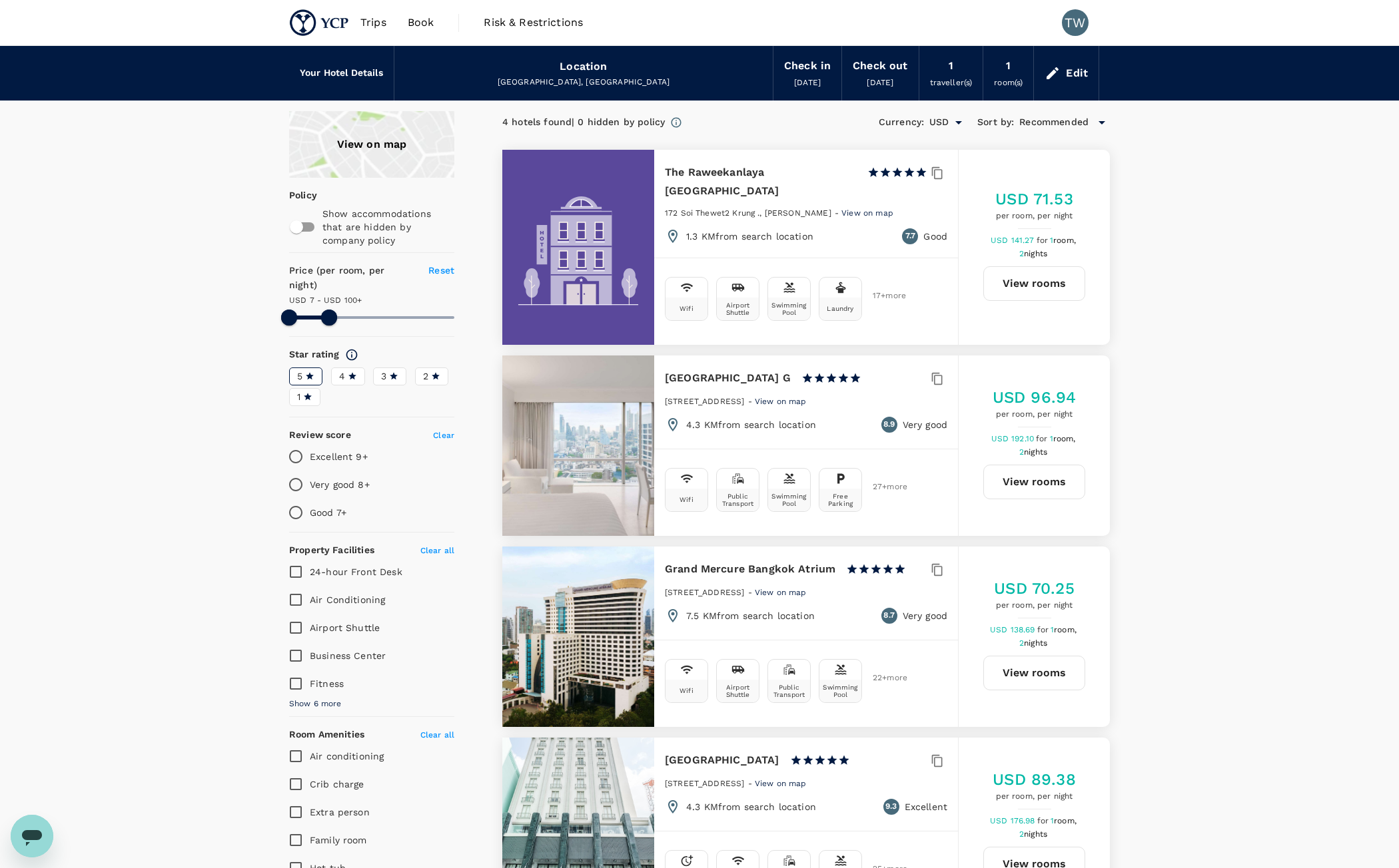
click at [1010, 470] on button "View rooms" at bounding box center [1033, 482] width 102 height 35
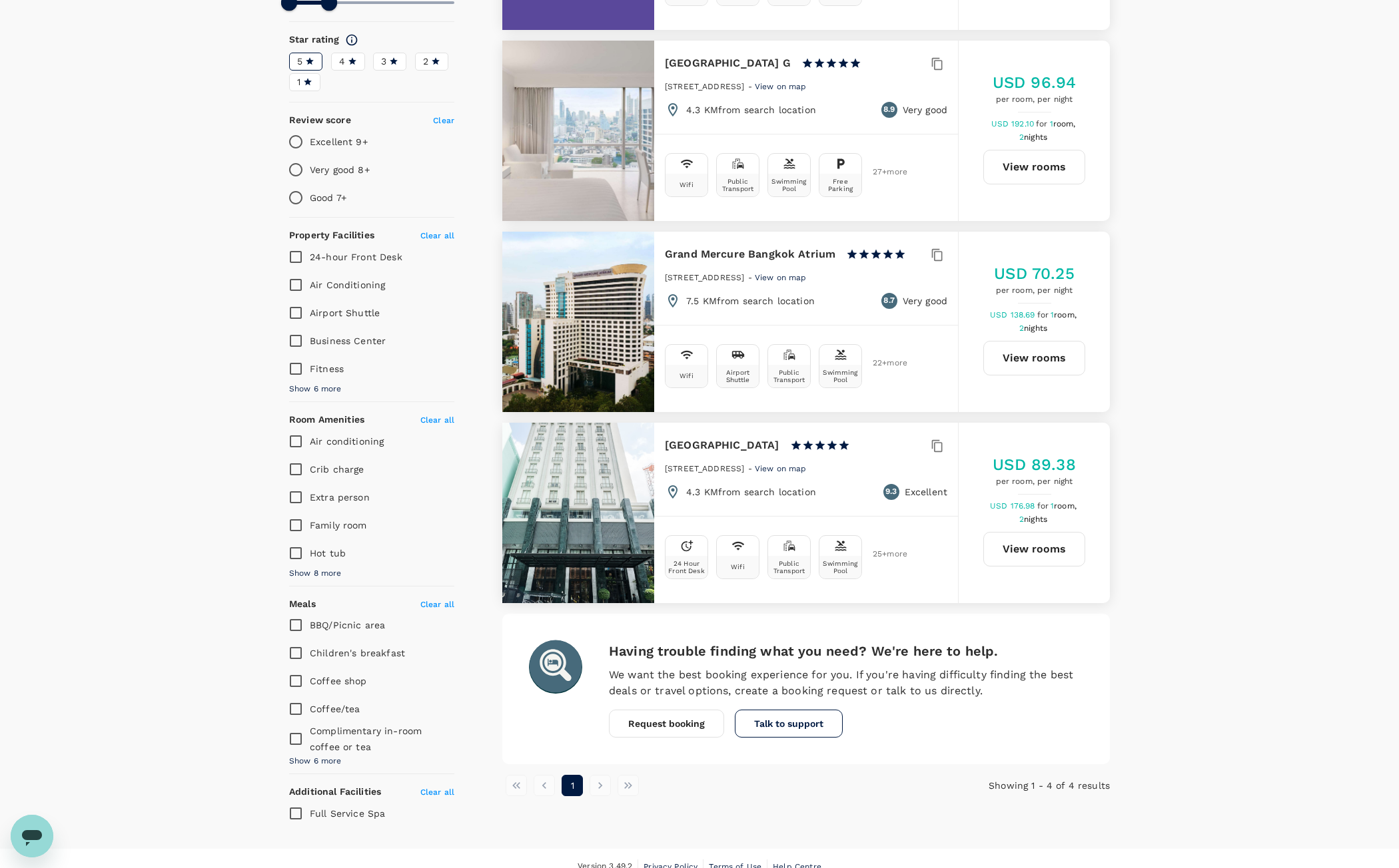
scroll to position [317, 0]
click at [327, 753] on span "Show 6 more" at bounding box center [315, 760] width 52 height 13
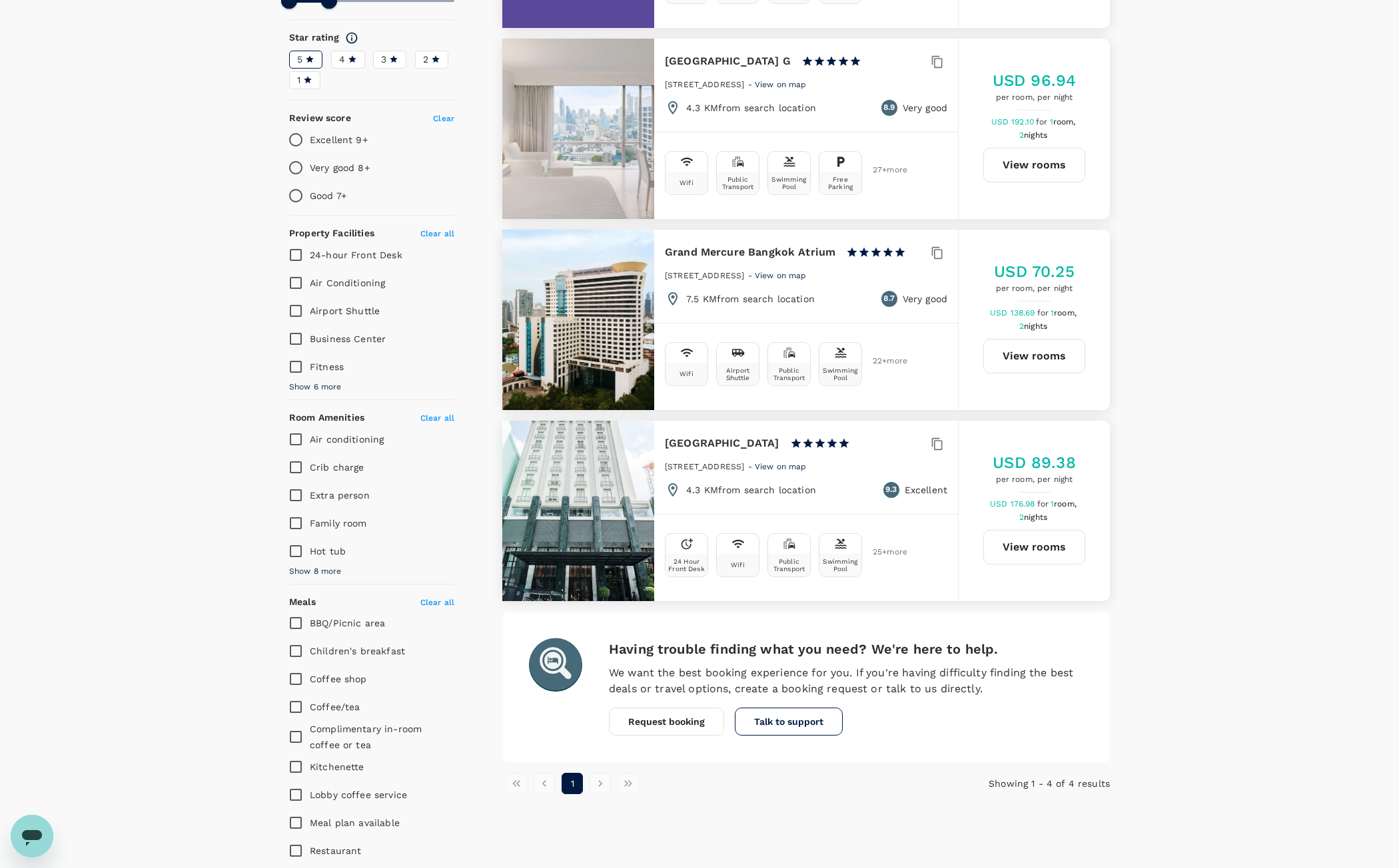
scroll to position [383, 0]
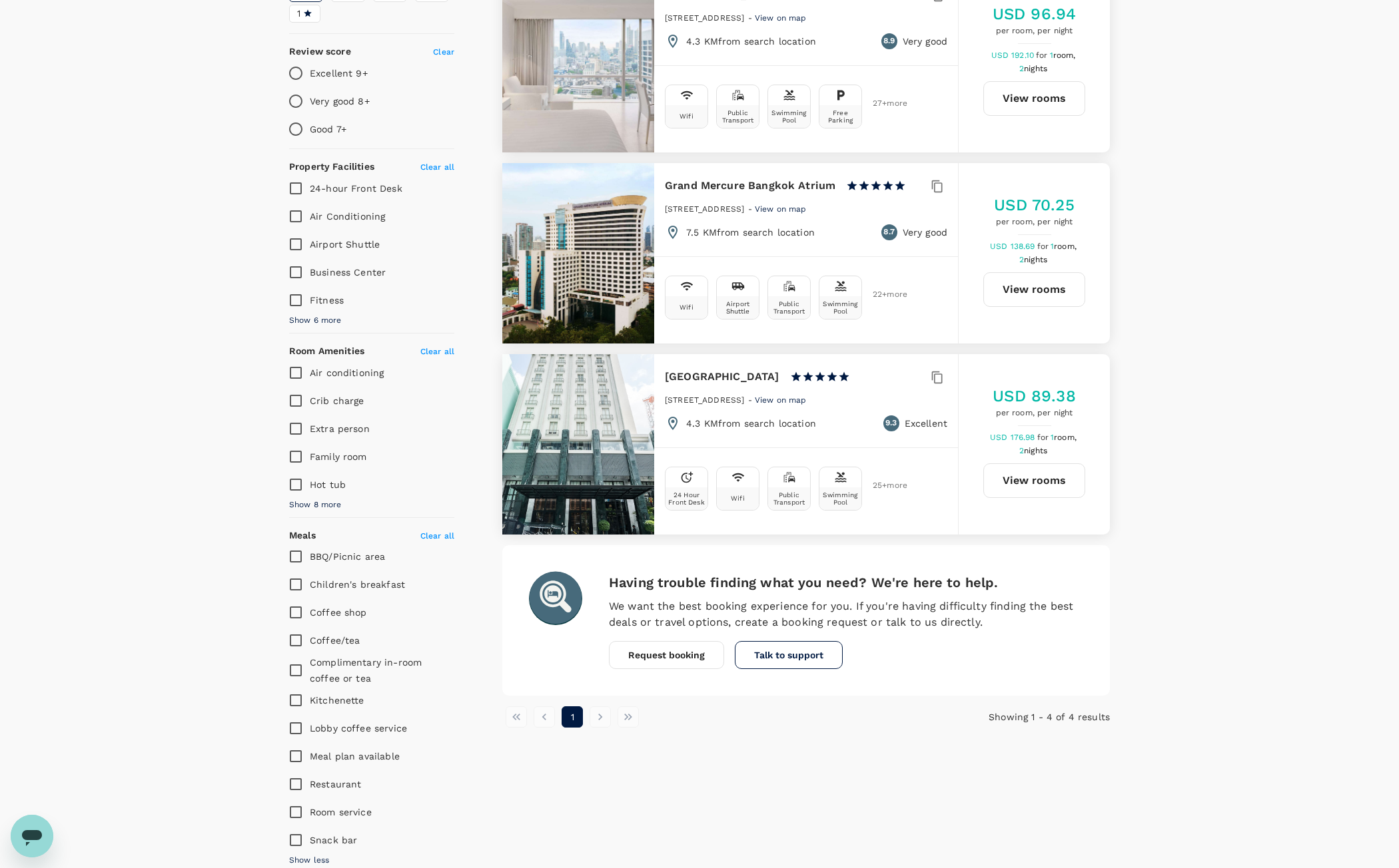
click at [323, 499] on span "Show 8 more" at bounding box center [315, 505] width 52 height 13
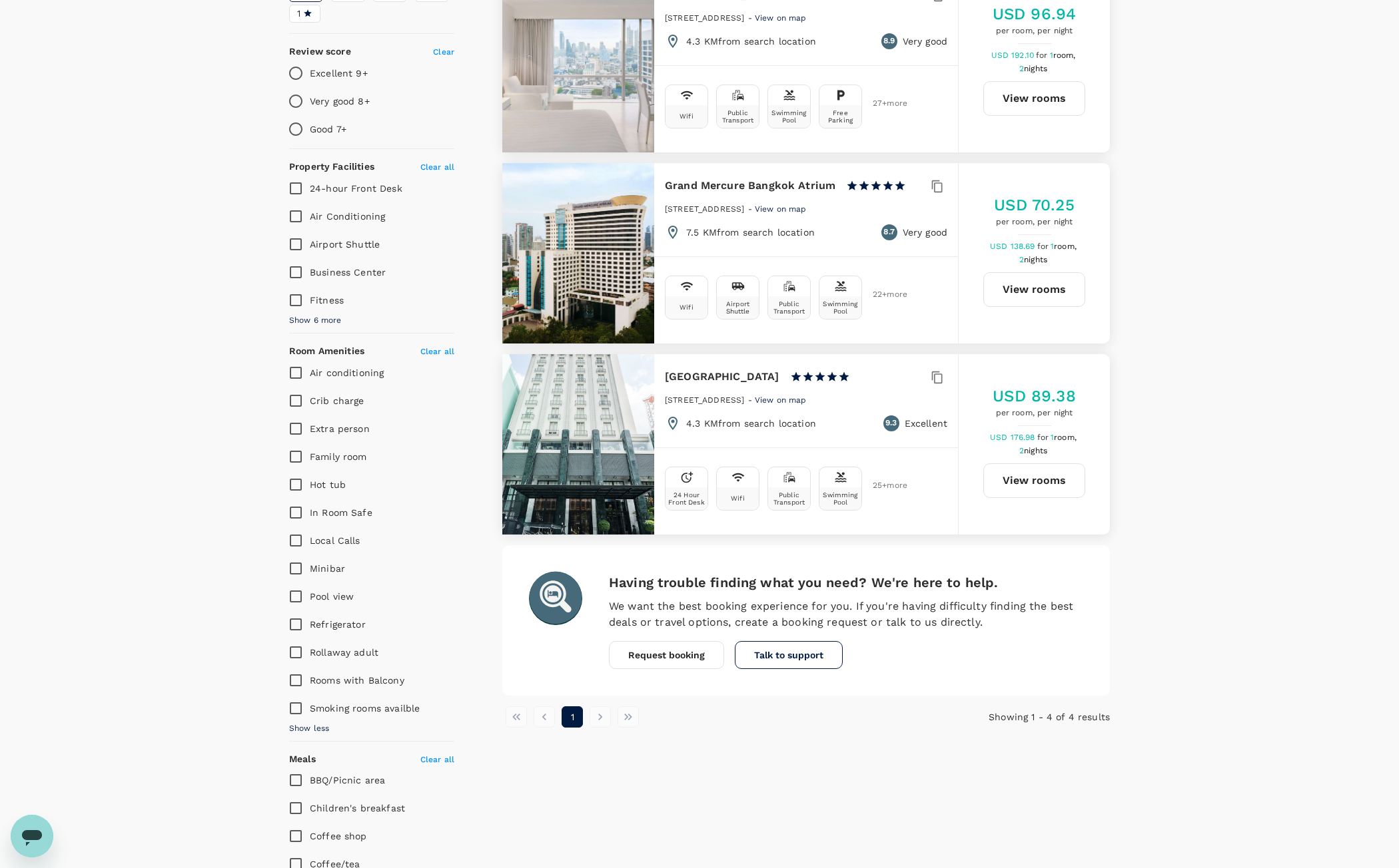
click at [335, 314] on span "Show 6 more" at bounding box center [315, 320] width 52 height 13
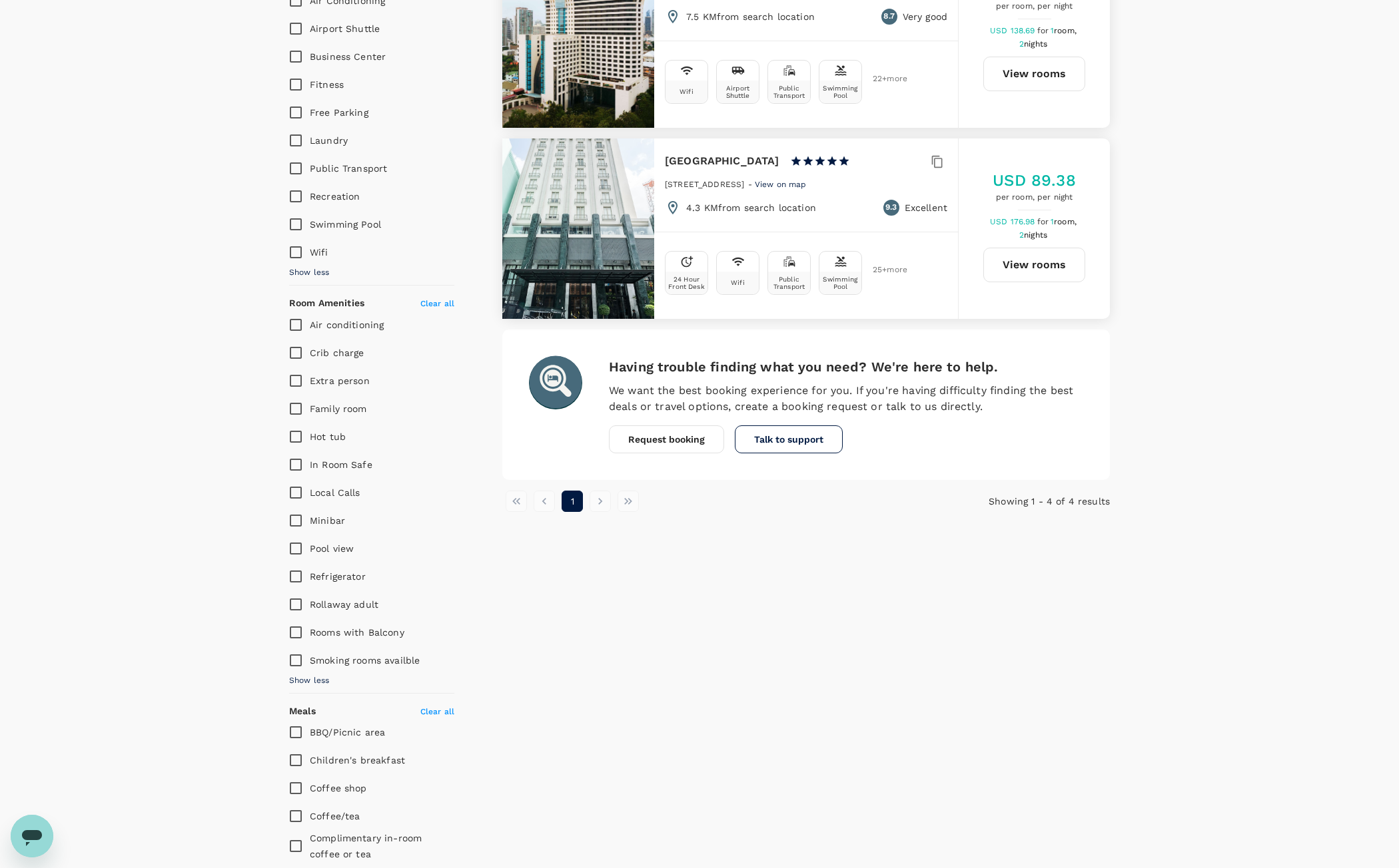
scroll to position [67, 0]
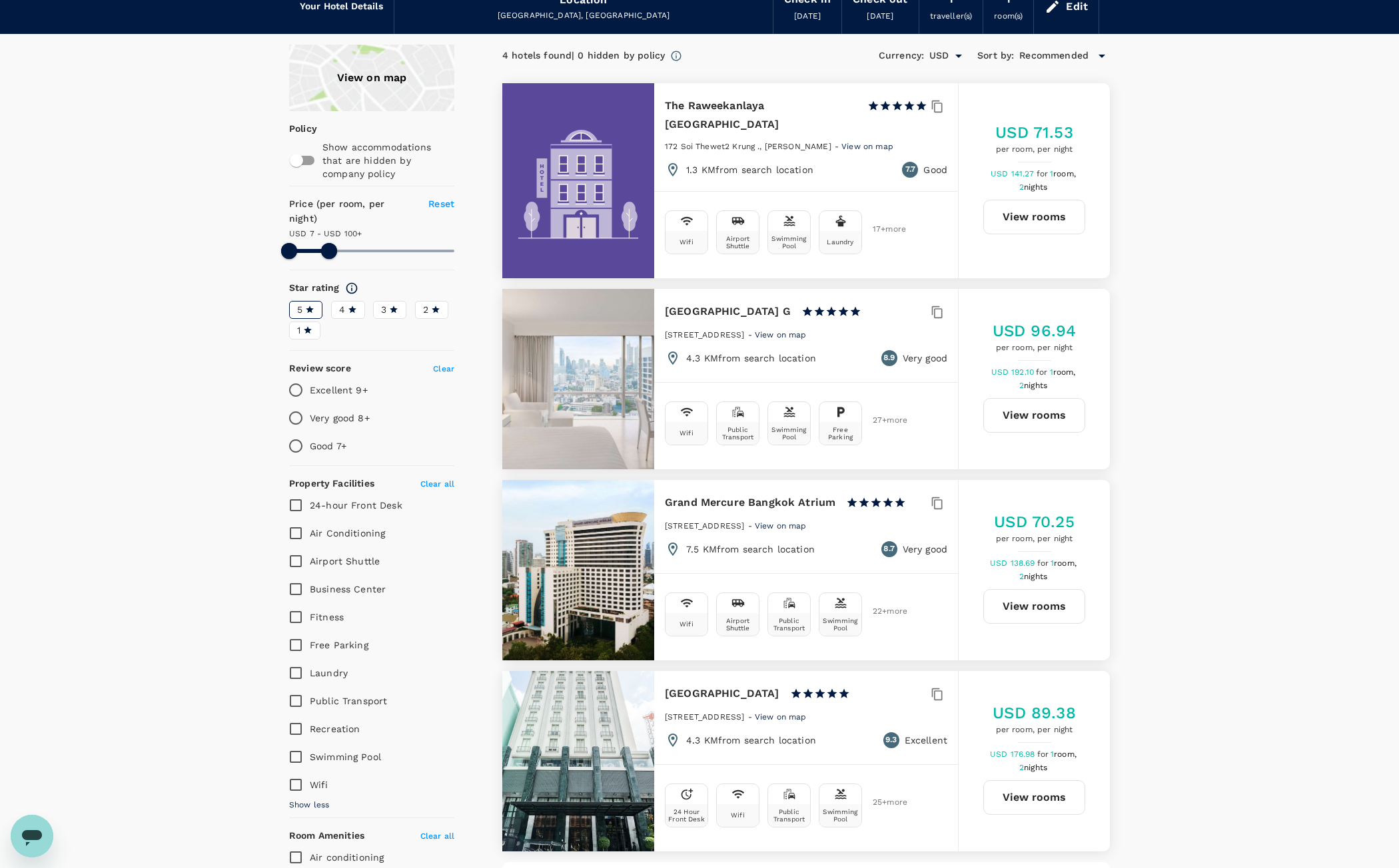
click at [807, 712] on span "View on map" at bounding box center [780, 717] width 52 height 9
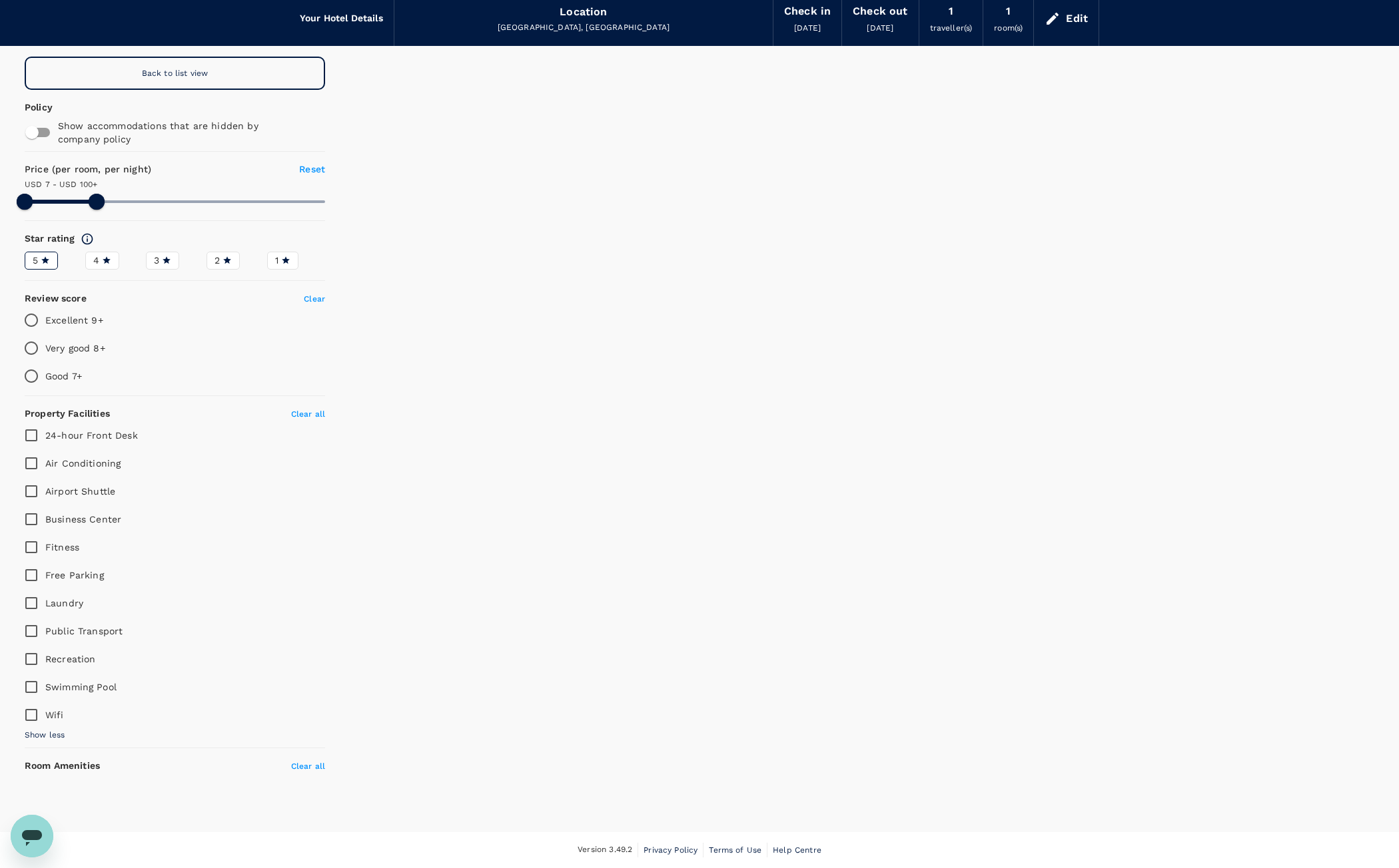
scroll to position [54, 0]
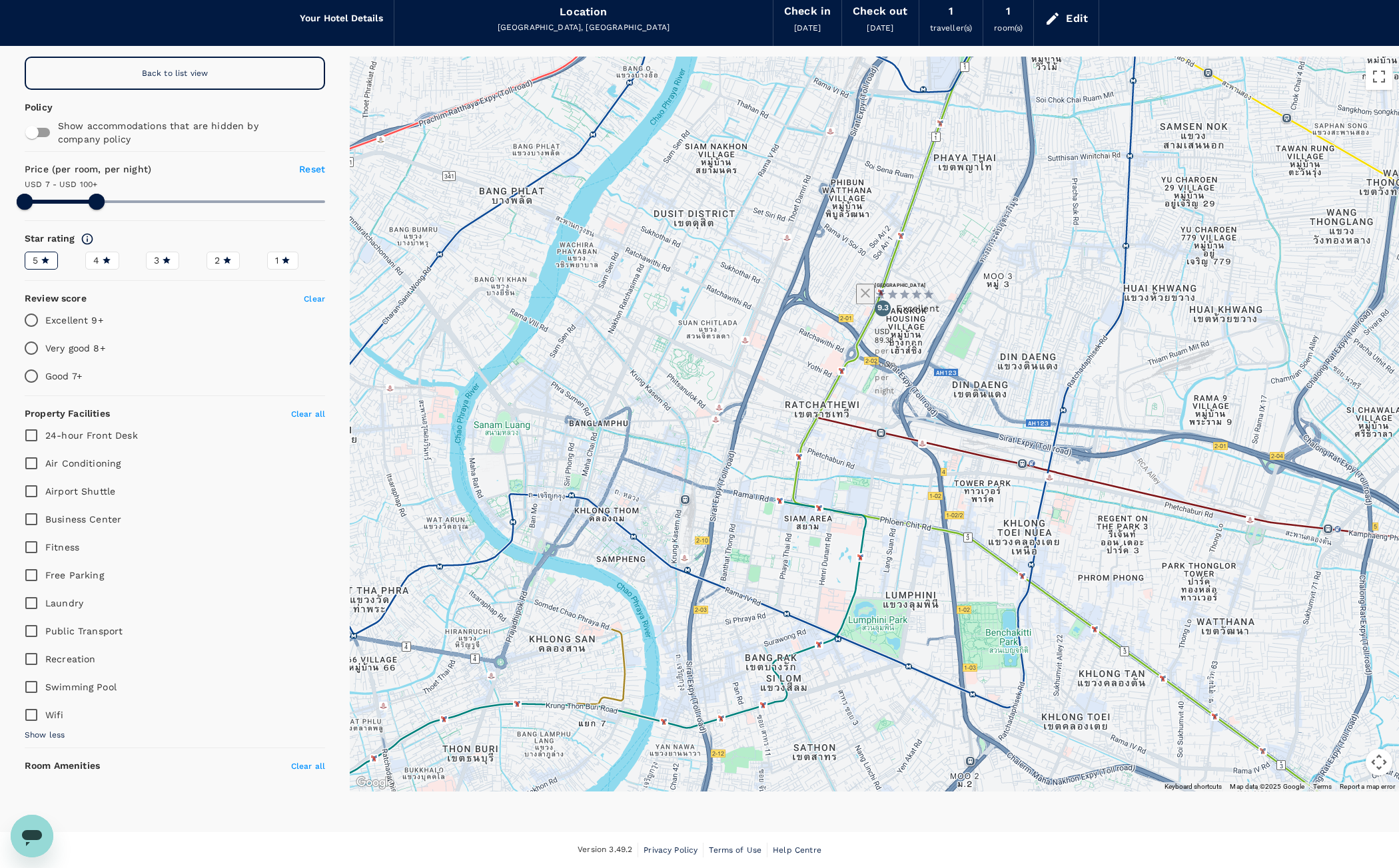
click at [874, 288] on h6 "[GEOGRAPHIC_DATA]" at bounding box center [874, 285] width 0 height 6
type input "99.61"
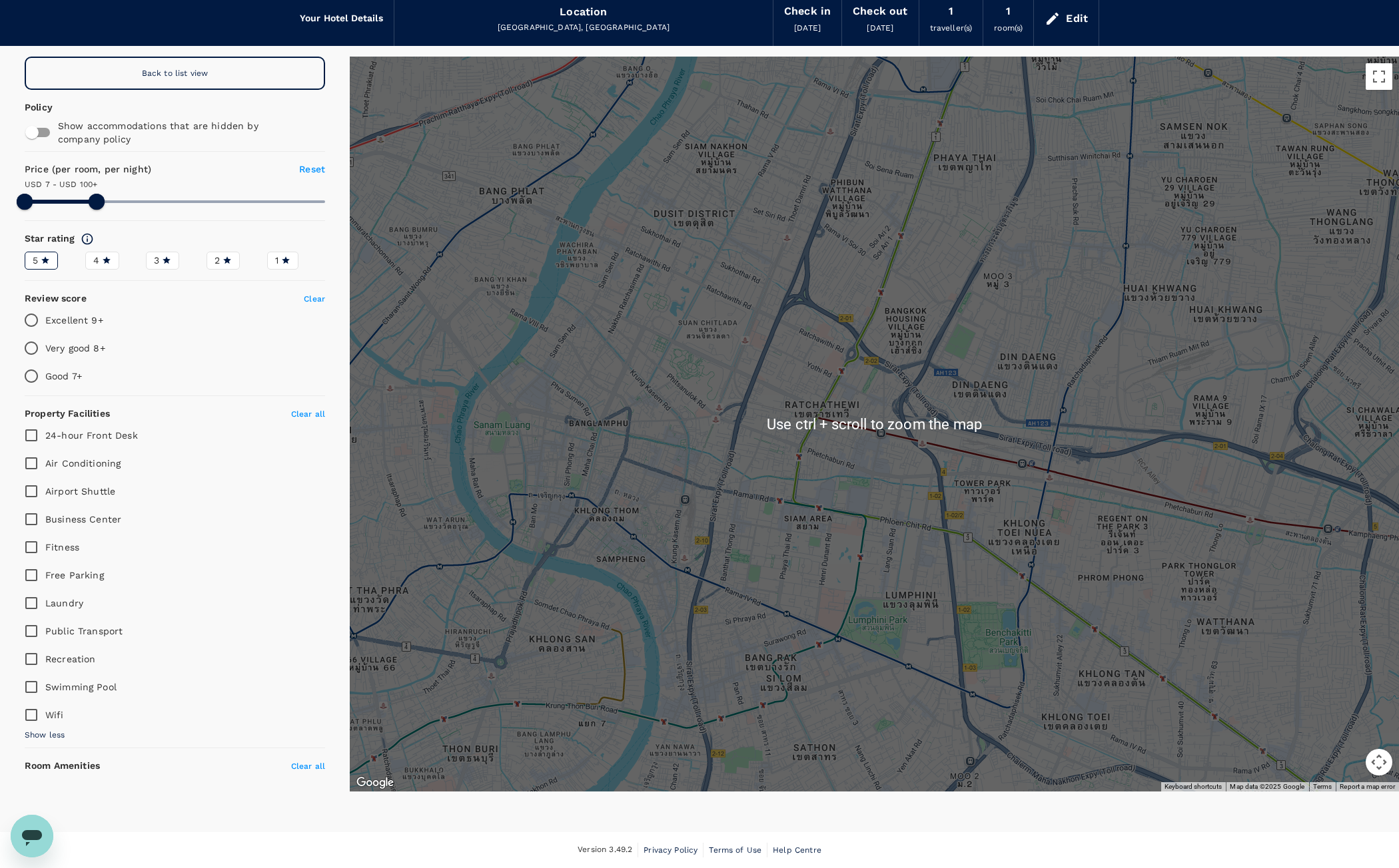
scroll to position [0, 0]
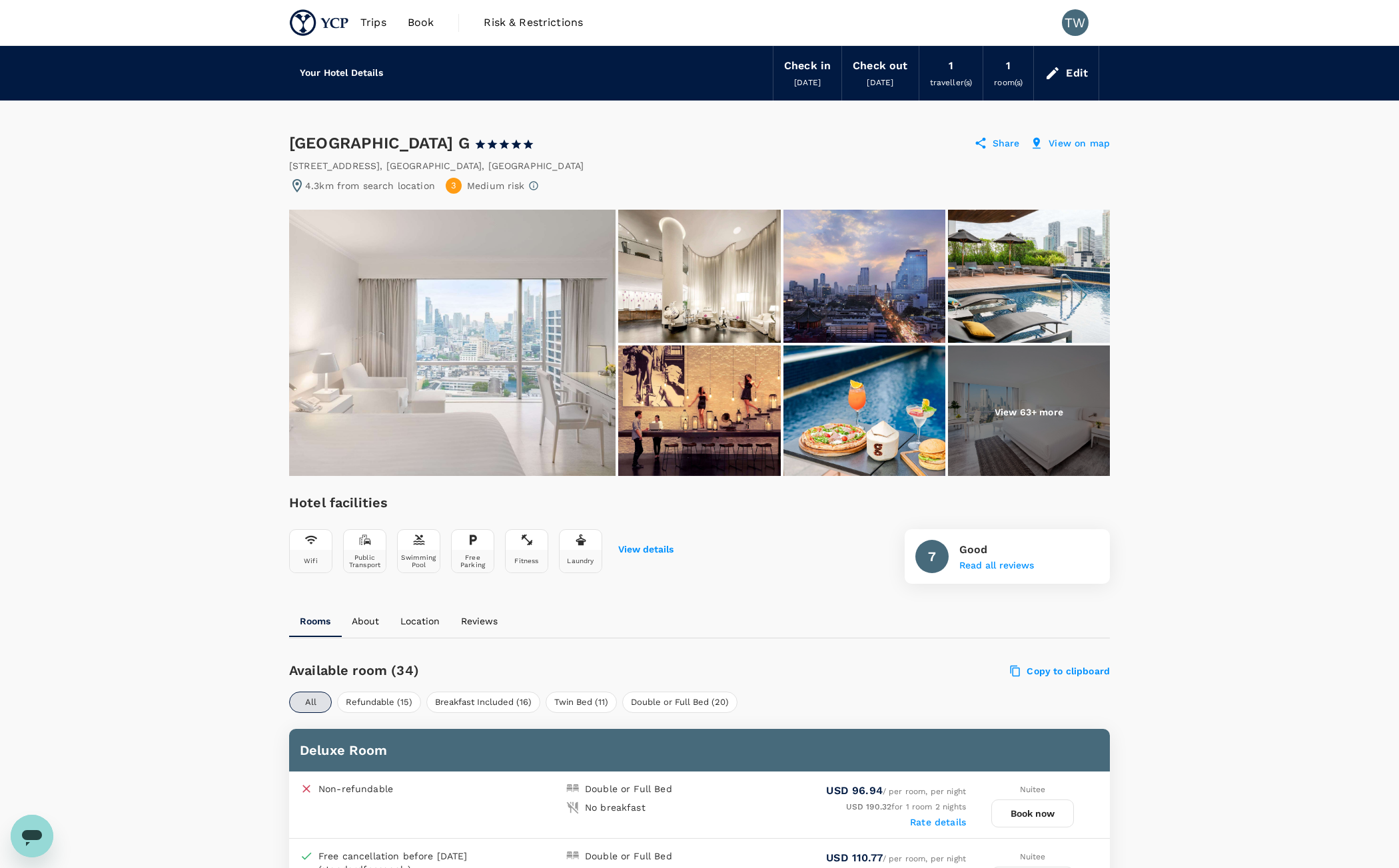
click at [1070, 147] on p "View on map" at bounding box center [1079, 143] width 61 height 13
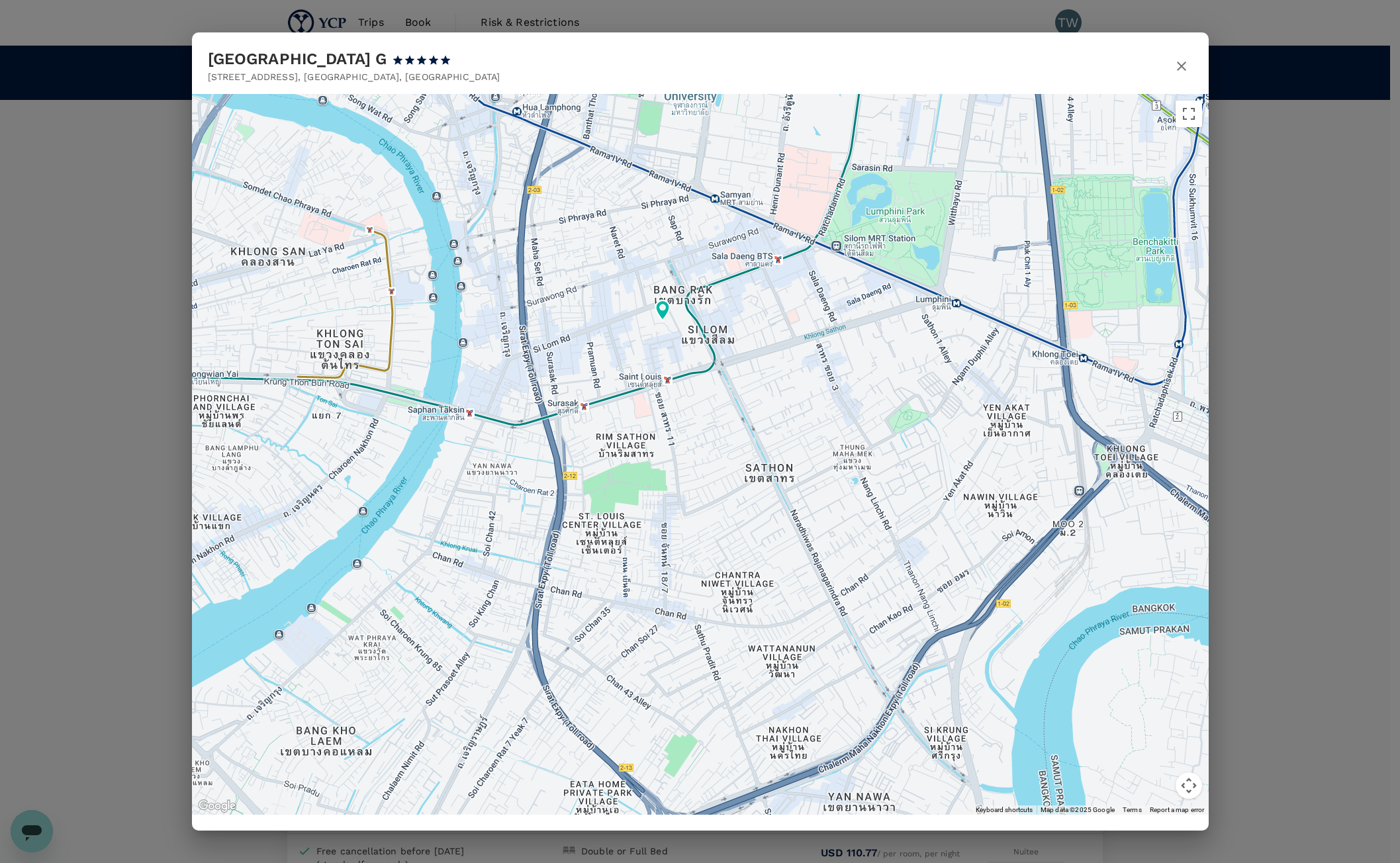
drag, startPoint x: 757, startPoint y: 621, endPoint x: 707, endPoint y: 457, distance: 171.5
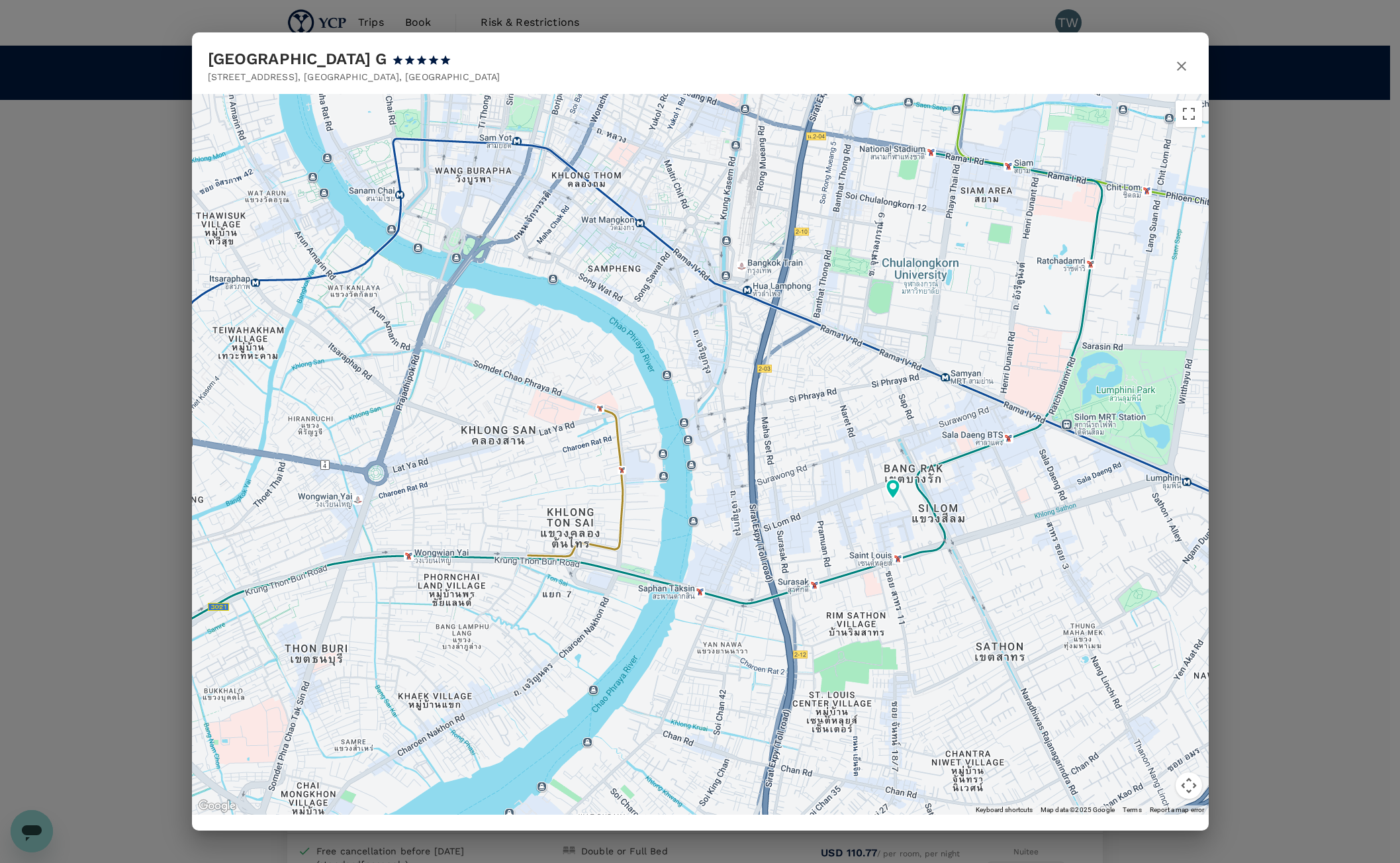
drag, startPoint x: 810, startPoint y: 333, endPoint x: 1040, endPoint y: 512, distance: 291.4
click at [1040, 512] on div at bounding box center [700, 454] width 1016 height 721
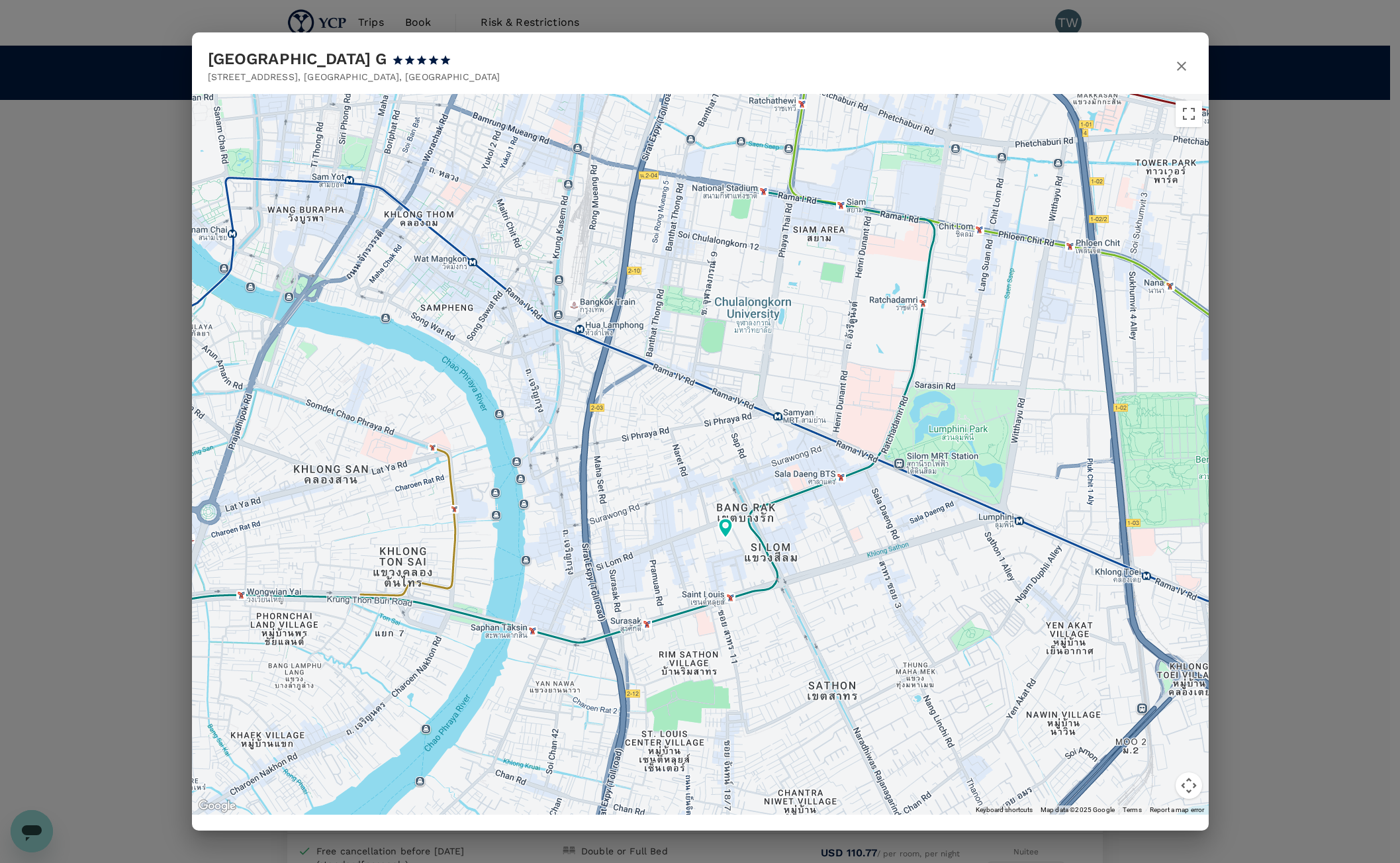
drag, startPoint x: 567, startPoint y: 581, endPoint x: 404, endPoint y: 601, distance: 164.2
click at [392, 615] on div at bounding box center [700, 454] width 1016 height 721
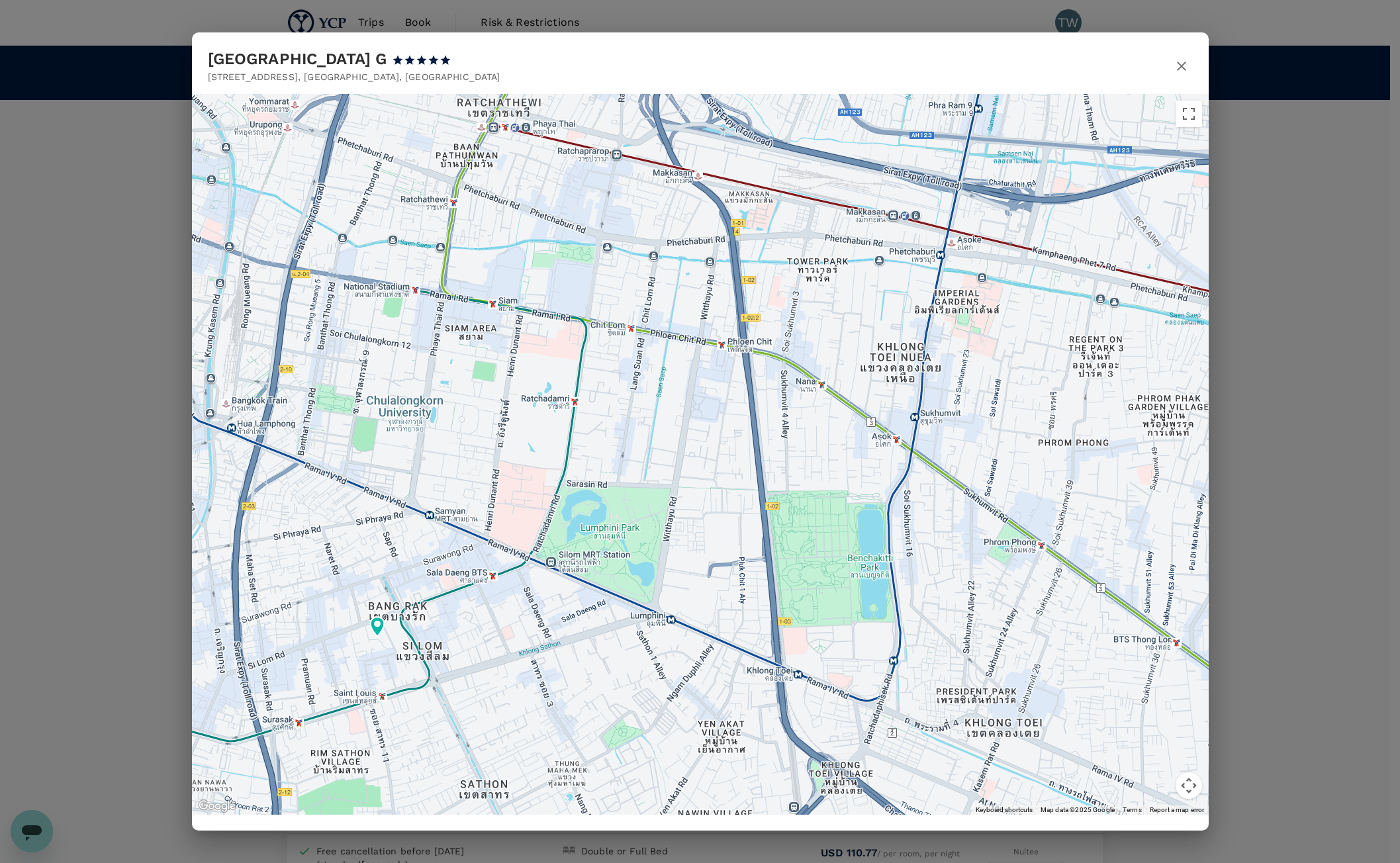
drag, startPoint x: 908, startPoint y: 357, endPoint x: 570, endPoint y: 466, distance: 355.1
click at [570, 466] on div at bounding box center [700, 454] width 1016 height 721
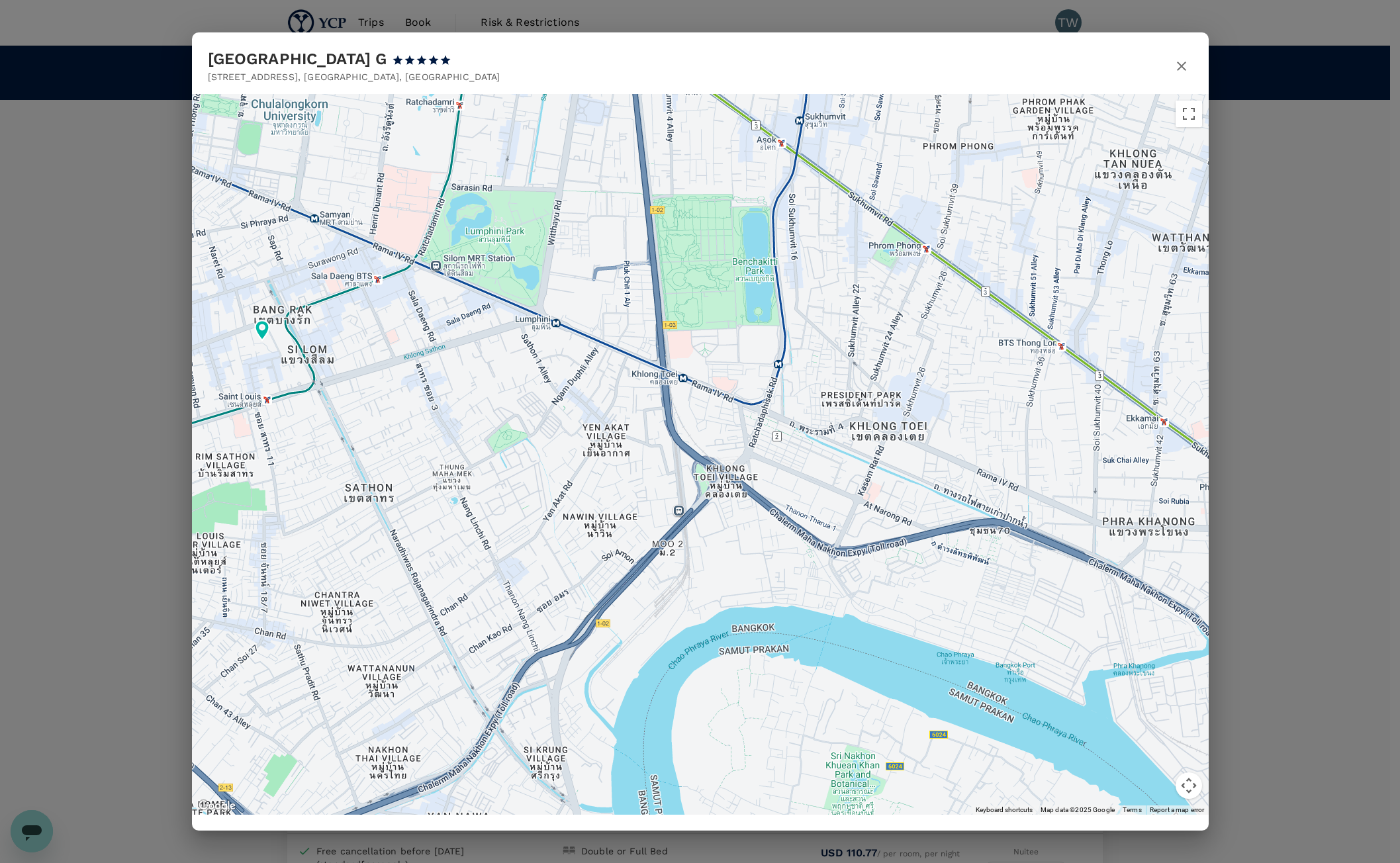
drag, startPoint x: 871, startPoint y: 597, endPoint x: 756, endPoint y: 299, distance: 319.4
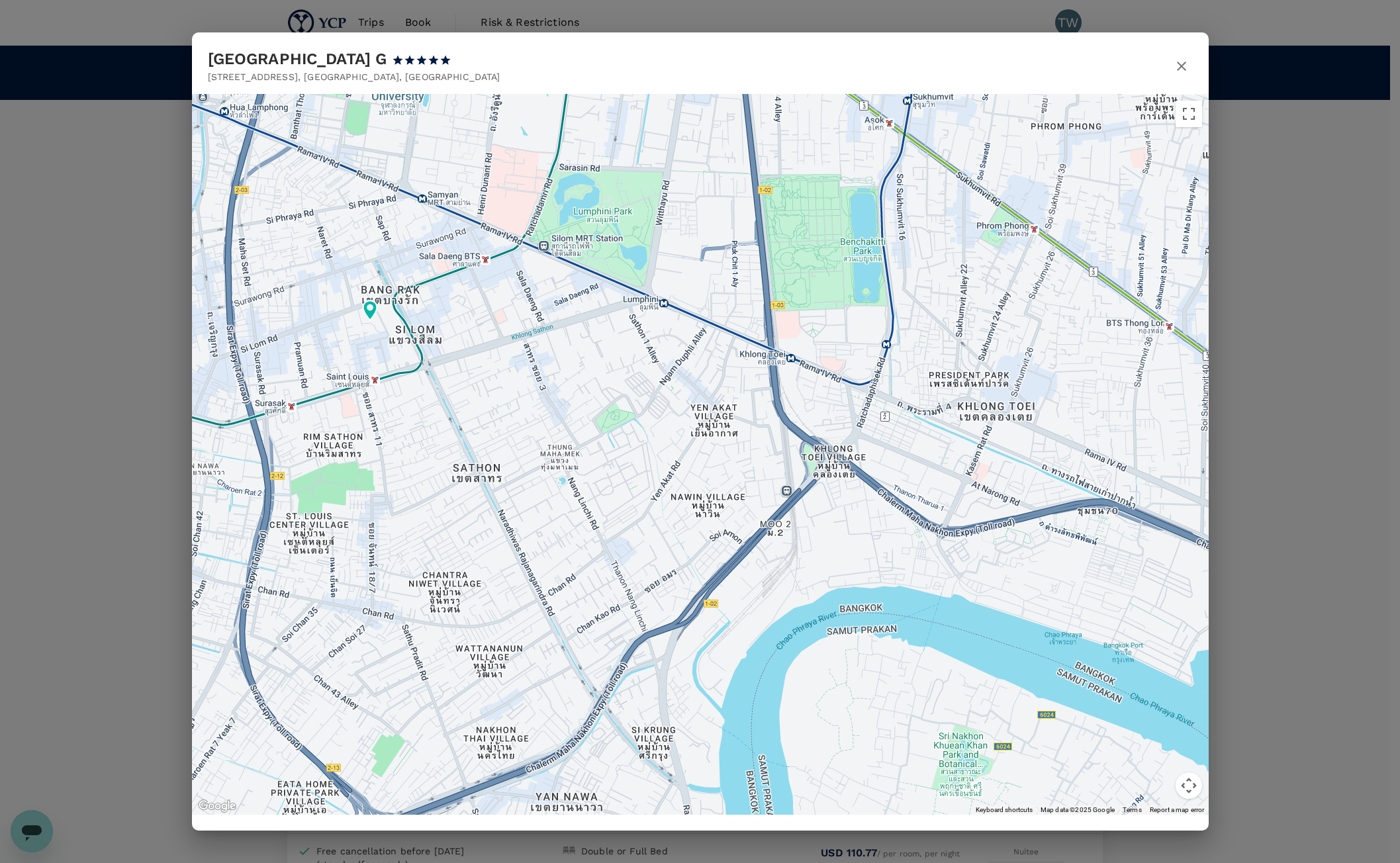
drag, startPoint x: 577, startPoint y: 336, endPoint x: 784, endPoint y: 336, distance: 207.0
click at [695, 317] on div at bounding box center [700, 454] width 1016 height 721
click at [1184, 107] on button "Toggle fullscreen view" at bounding box center [1189, 114] width 27 height 27
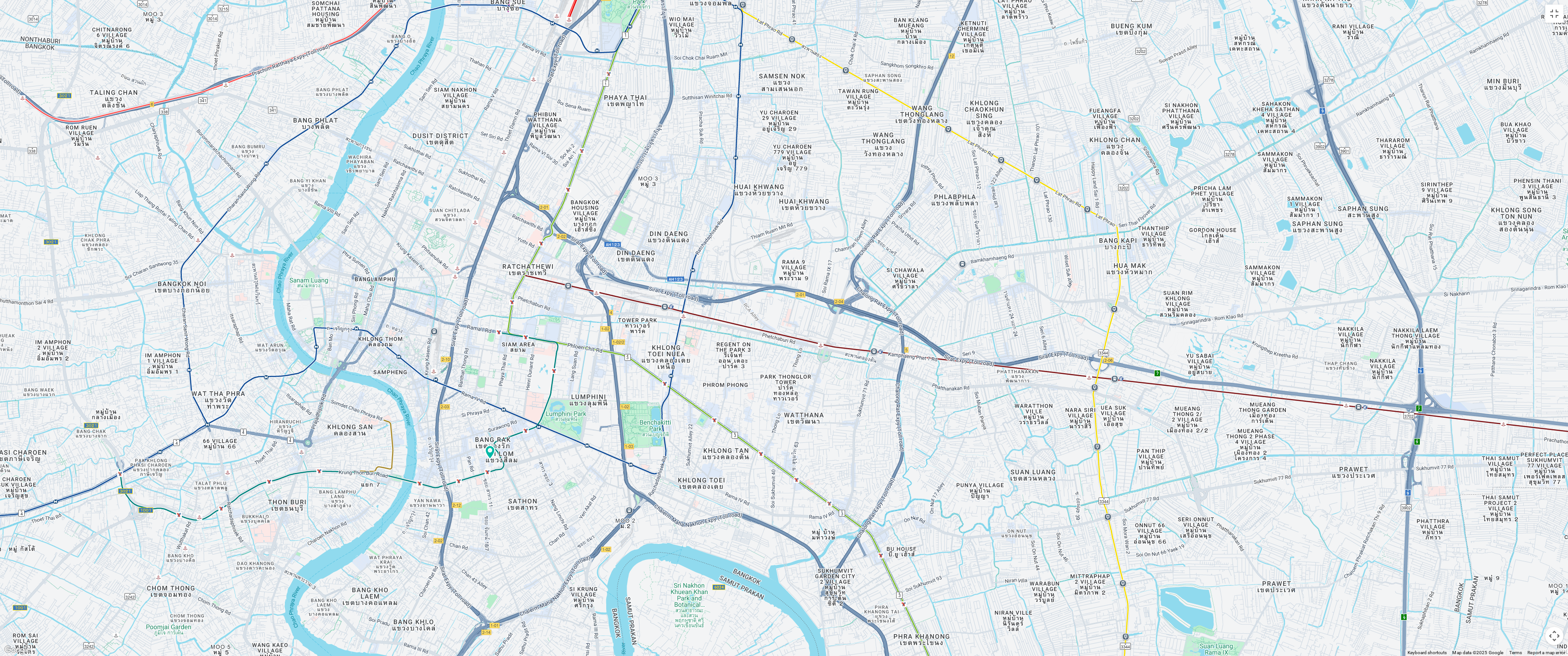
drag, startPoint x: 852, startPoint y: 194, endPoint x: 699, endPoint y: 403, distance: 259.0
click at [699, 403] on div at bounding box center [784, 328] width 1568 height 656
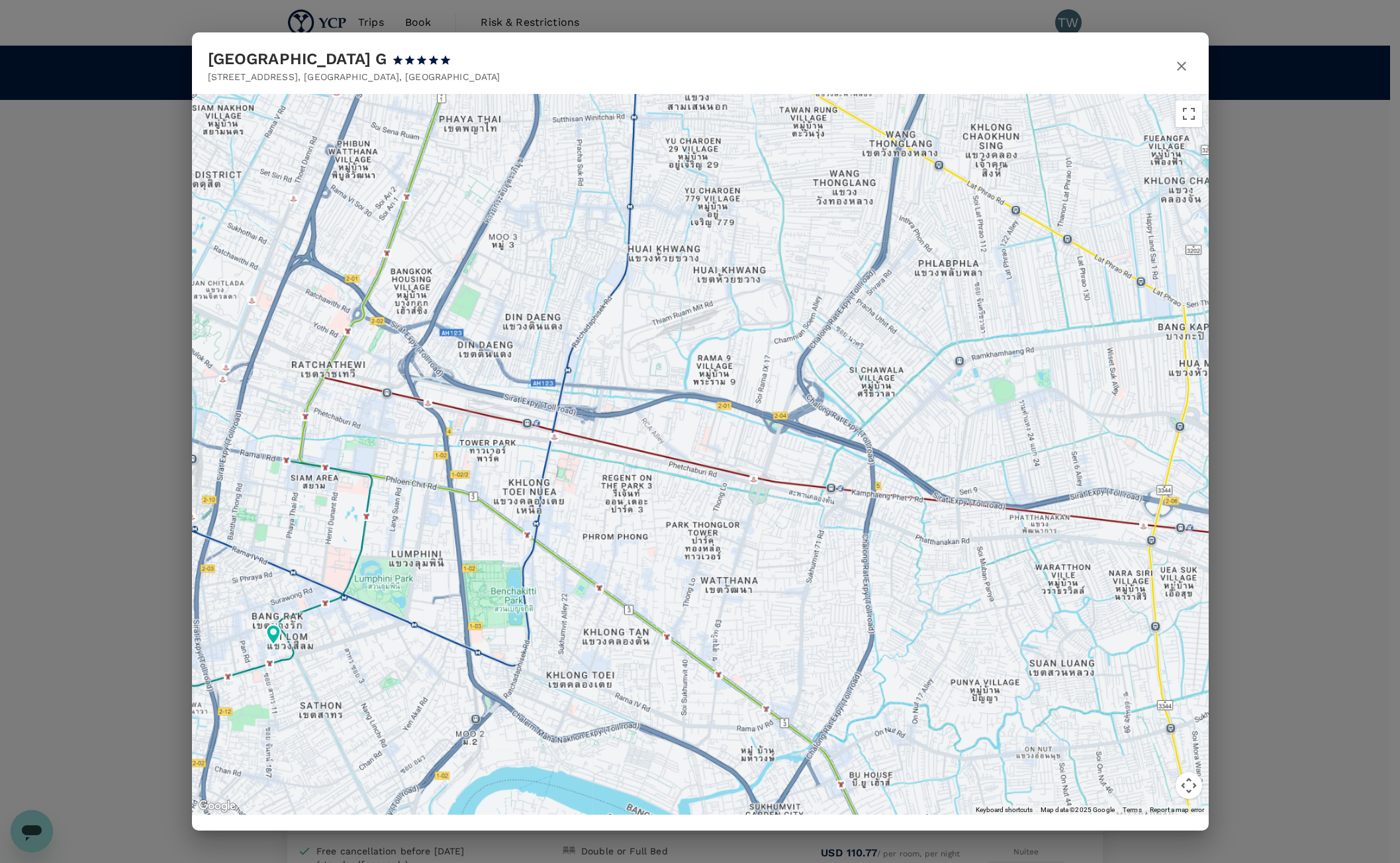
click at [1182, 70] on icon "button" at bounding box center [1182, 66] width 16 height 16
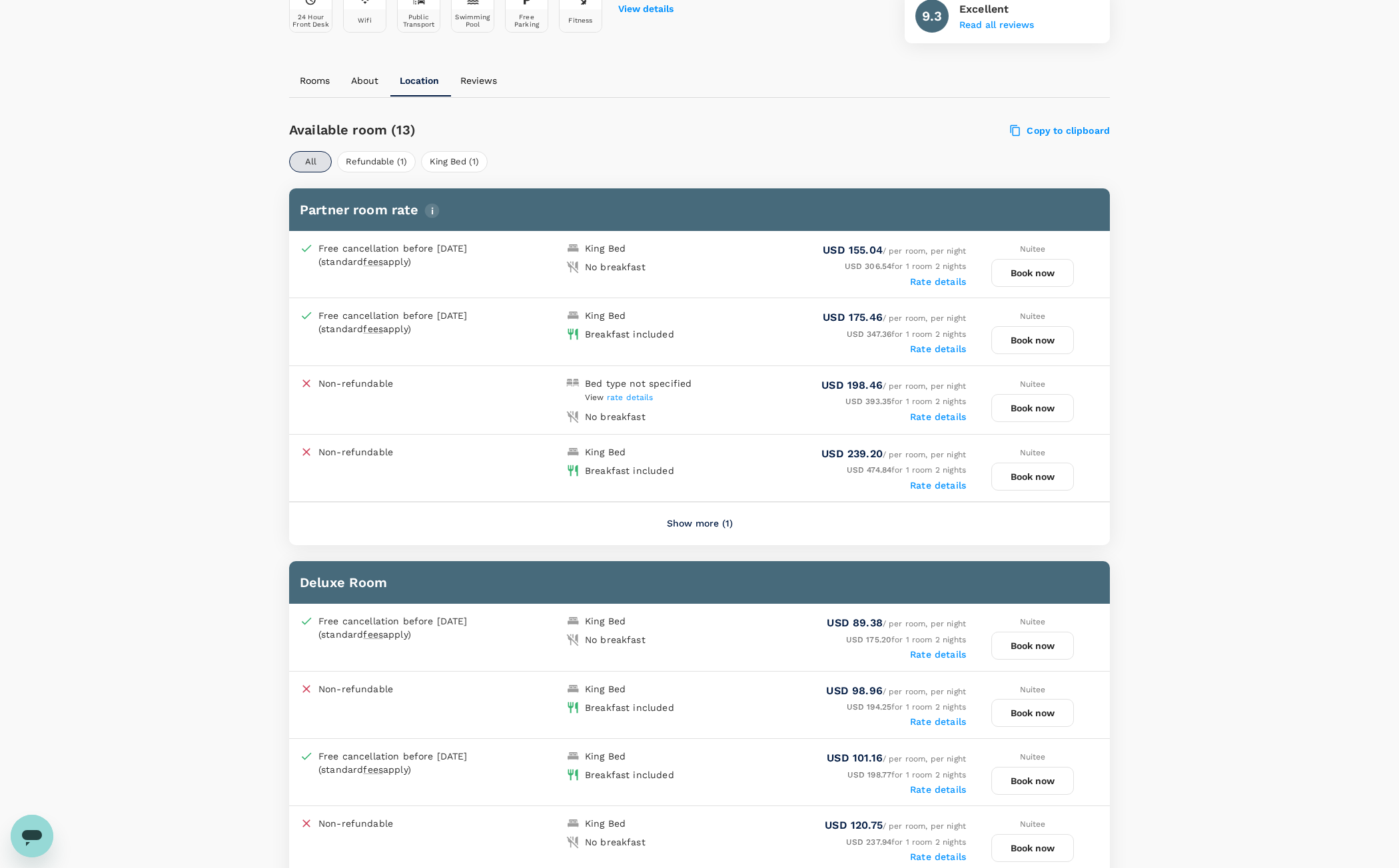
scroll to position [538, 0]
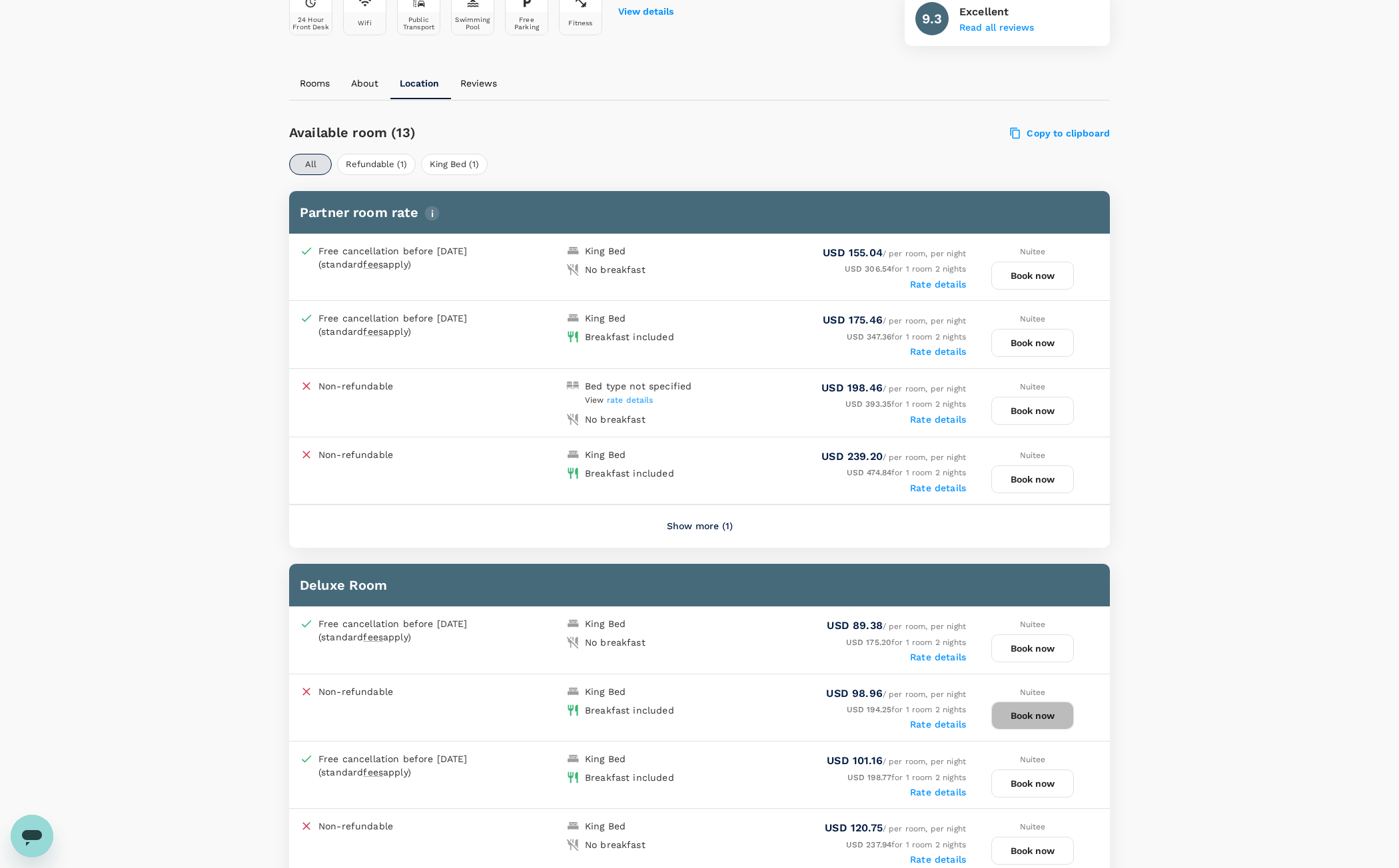
click at [1041, 717] on button "Book now" at bounding box center [1032, 715] width 83 height 28
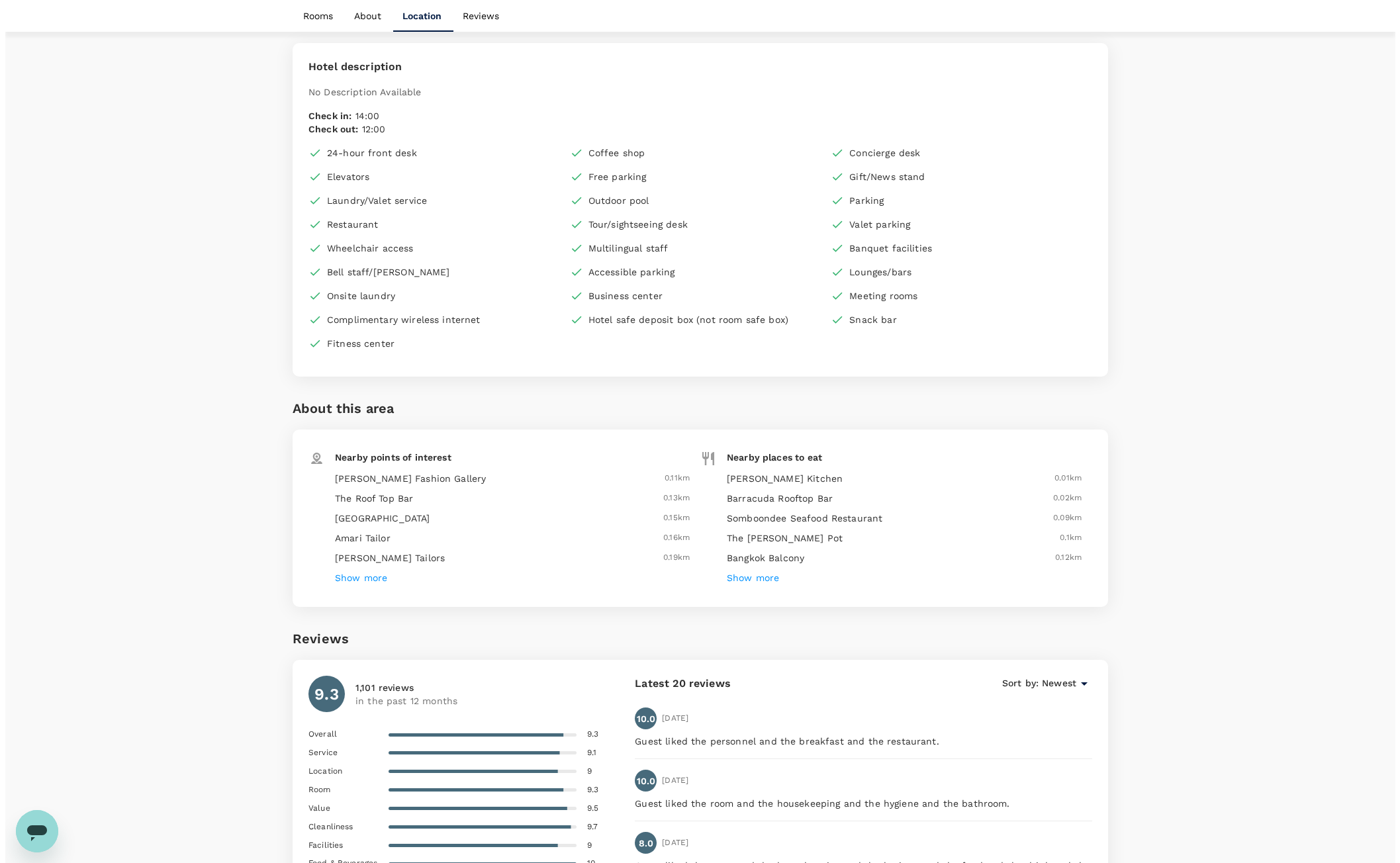
scroll to position [1460, 0]
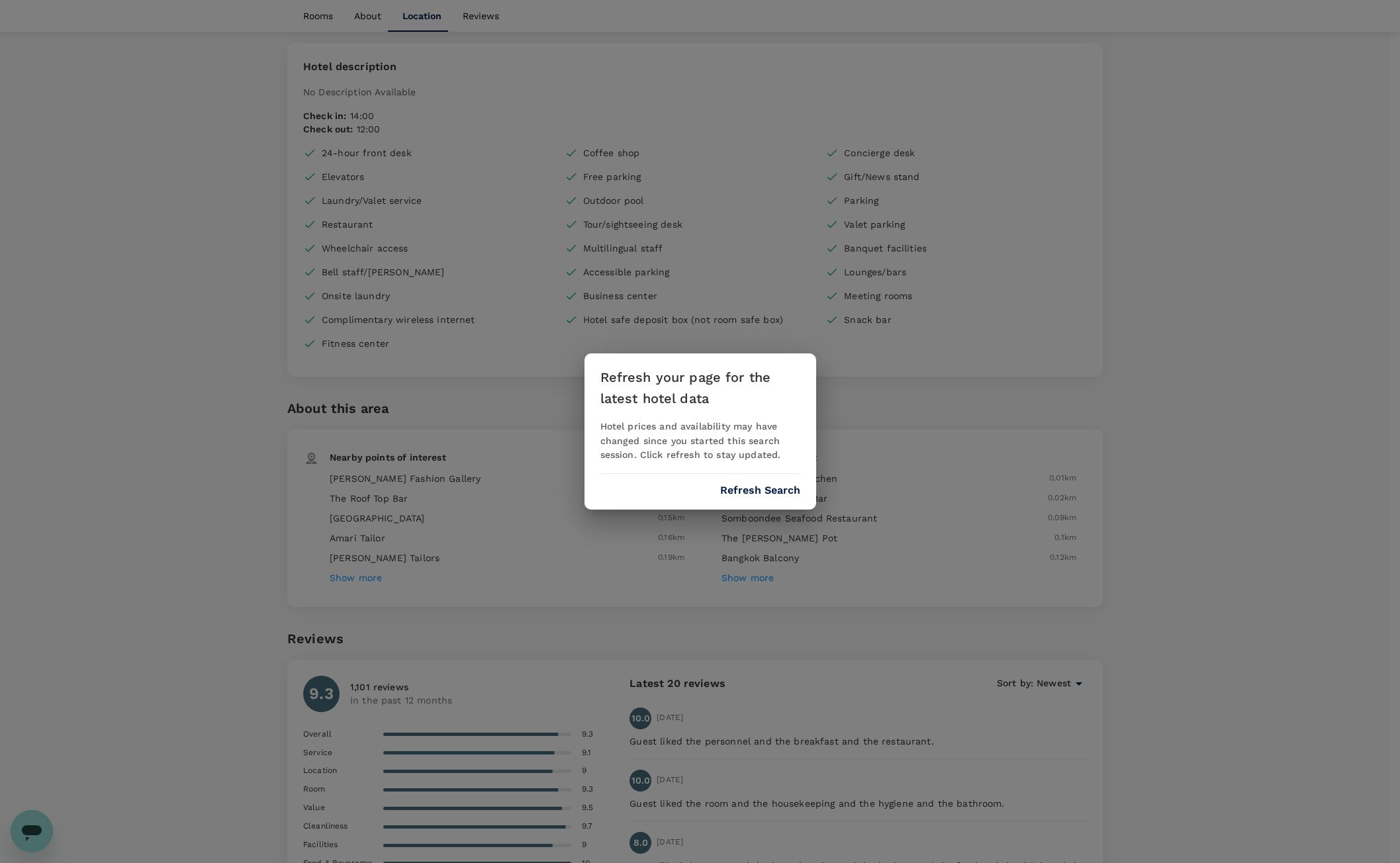
click at [752, 485] on button "Refresh Search" at bounding box center [760, 490] width 80 height 11
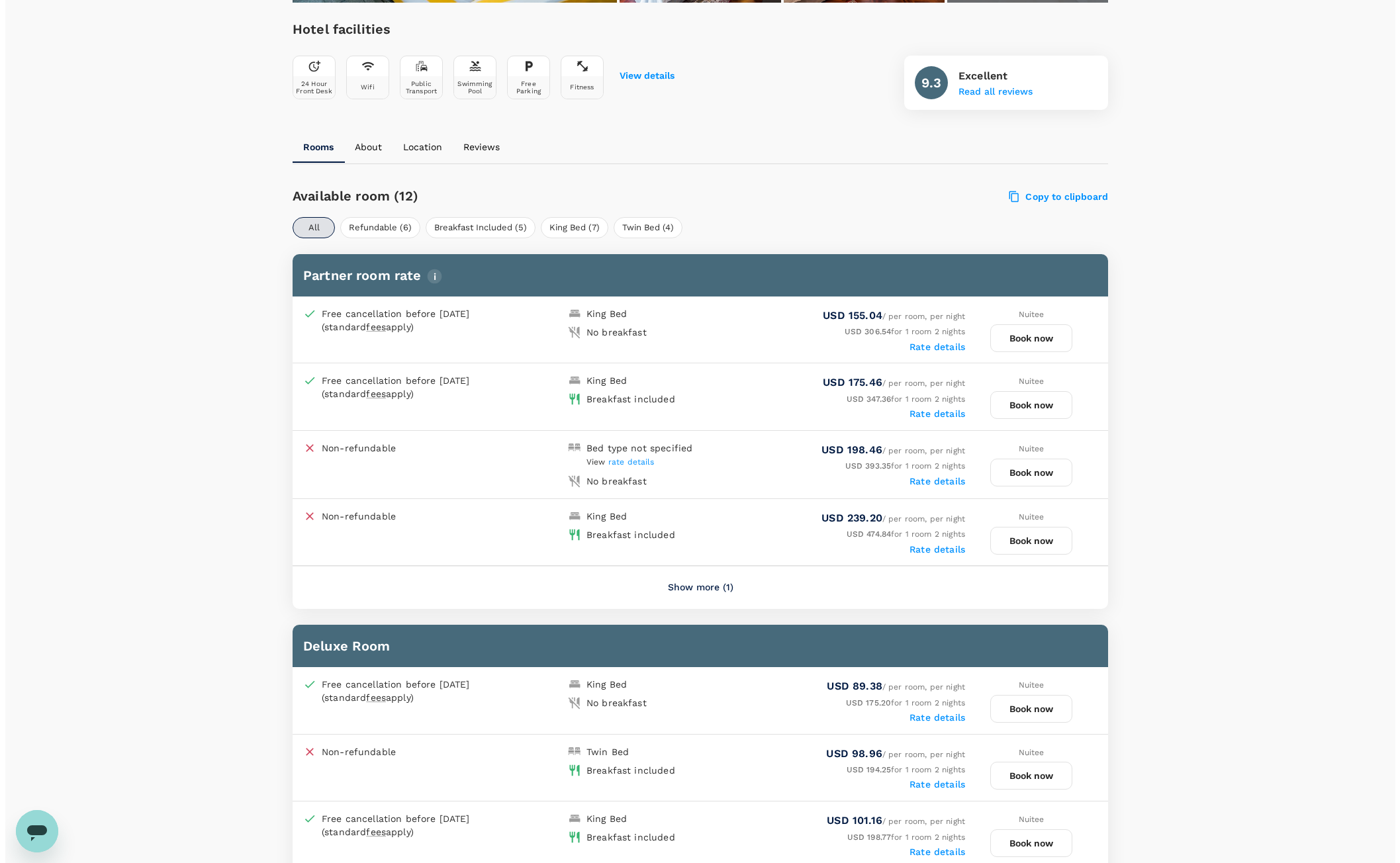
scroll to position [526, 0]
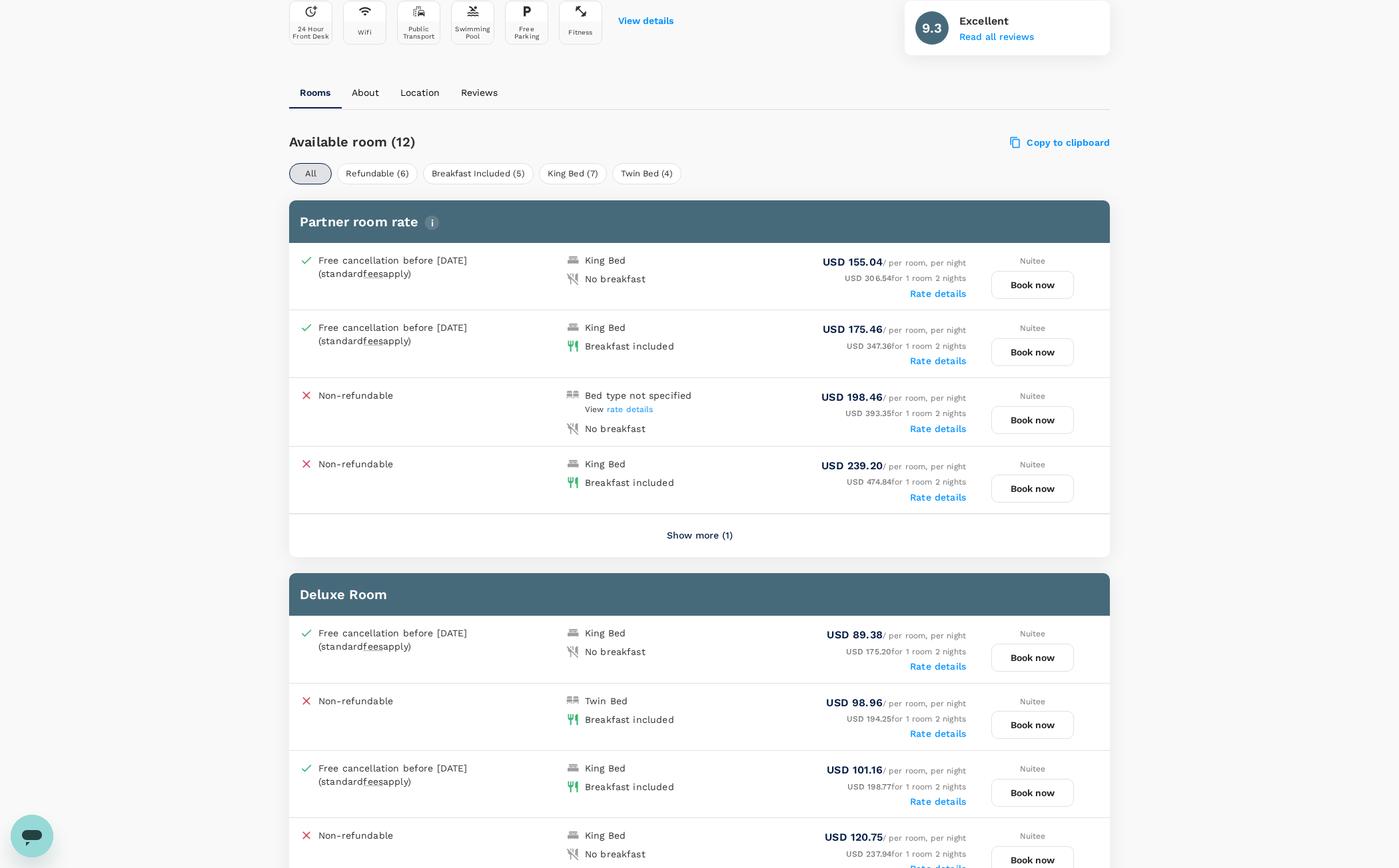
click at [1063, 734] on button "Book now" at bounding box center [1032, 725] width 83 height 28
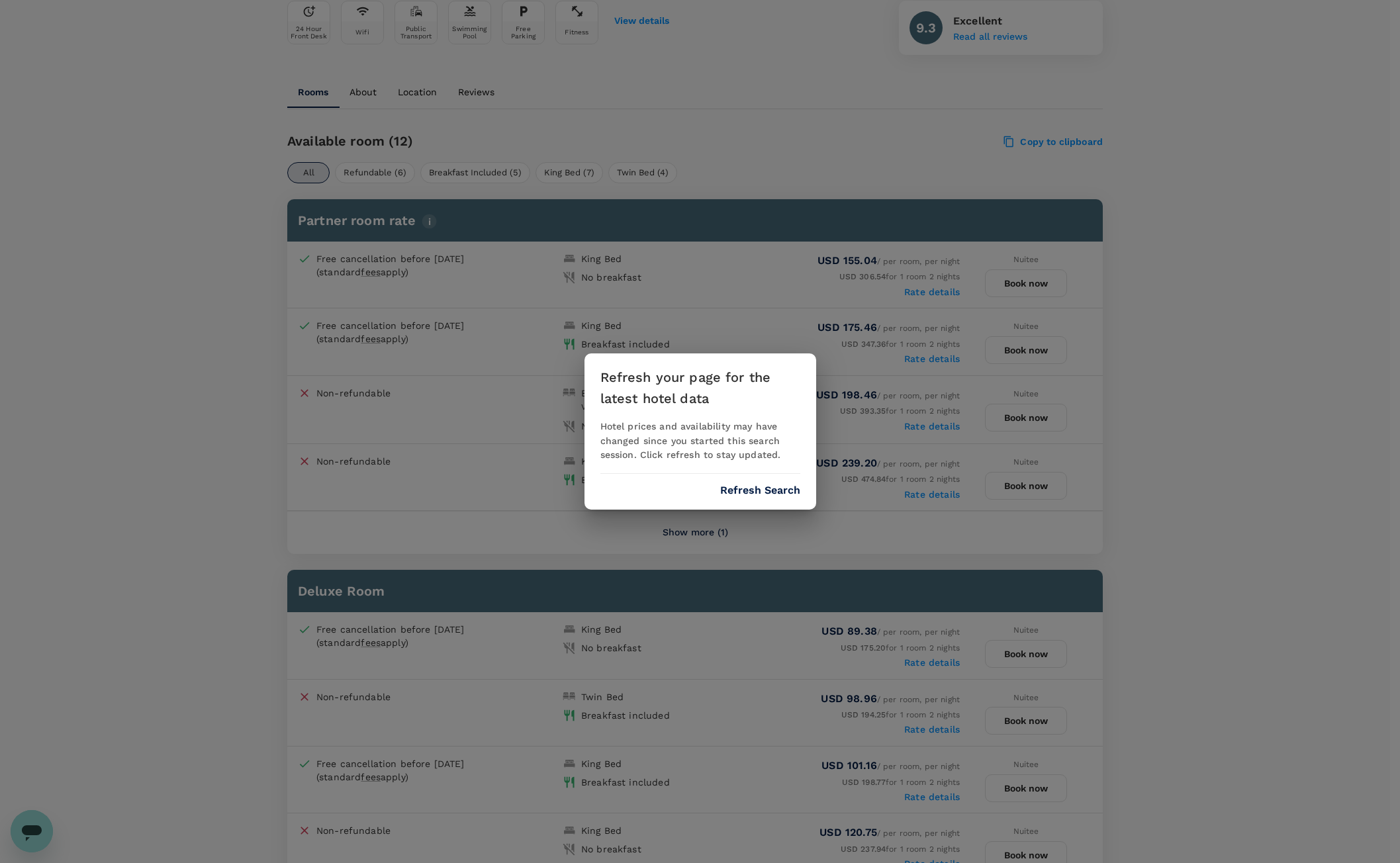
click at [788, 484] on div "Refresh your page for the latest hotel data Hotel prices and availability may h…" at bounding box center [700, 432] width 232 height 157
click at [778, 493] on button "Refresh Search" at bounding box center [760, 490] width 80 height 11
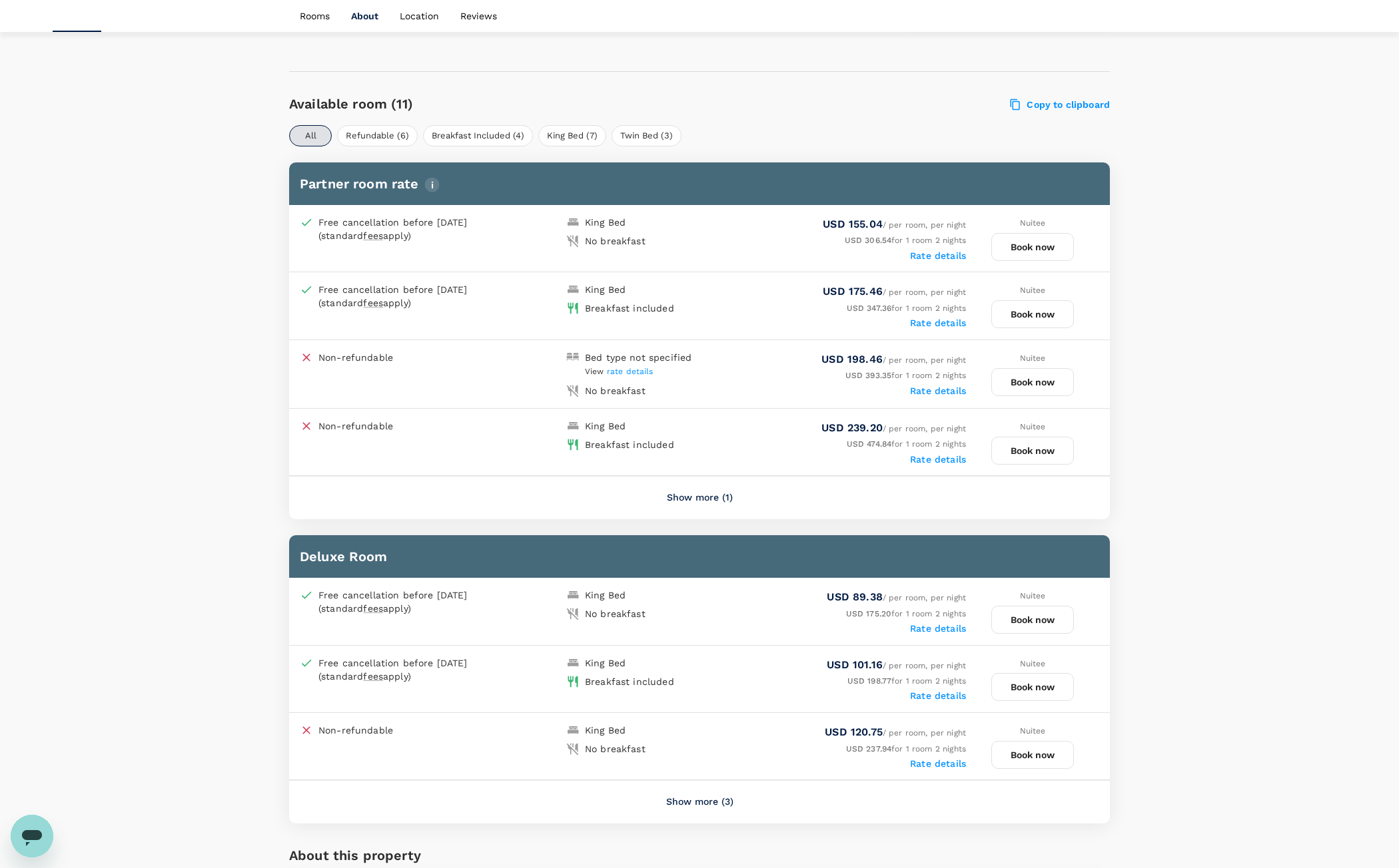
scroll to position [667, 0]
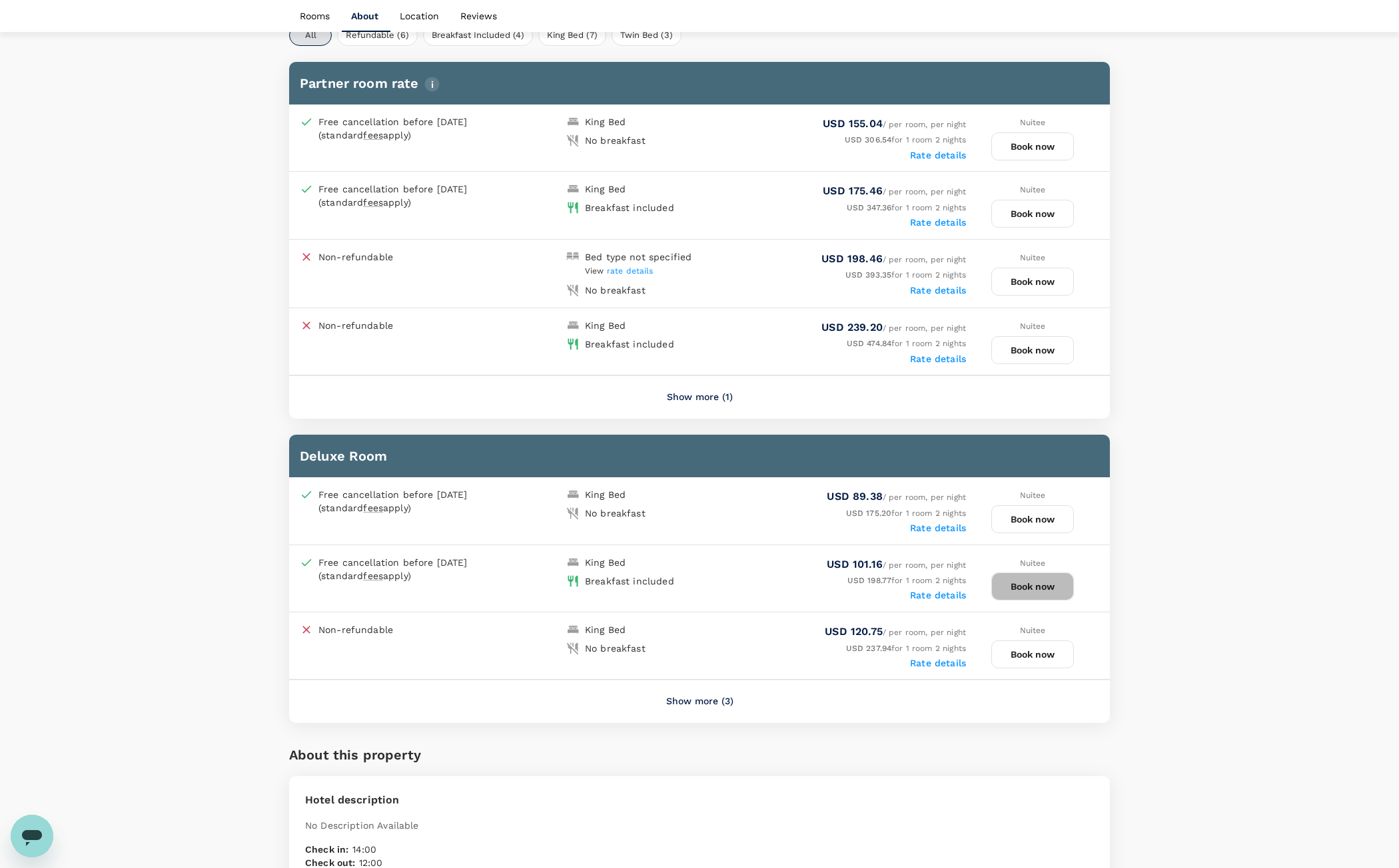
click at [1047, 585] on button "Book now" at bounding box center [1032, 586] width 83 height 28
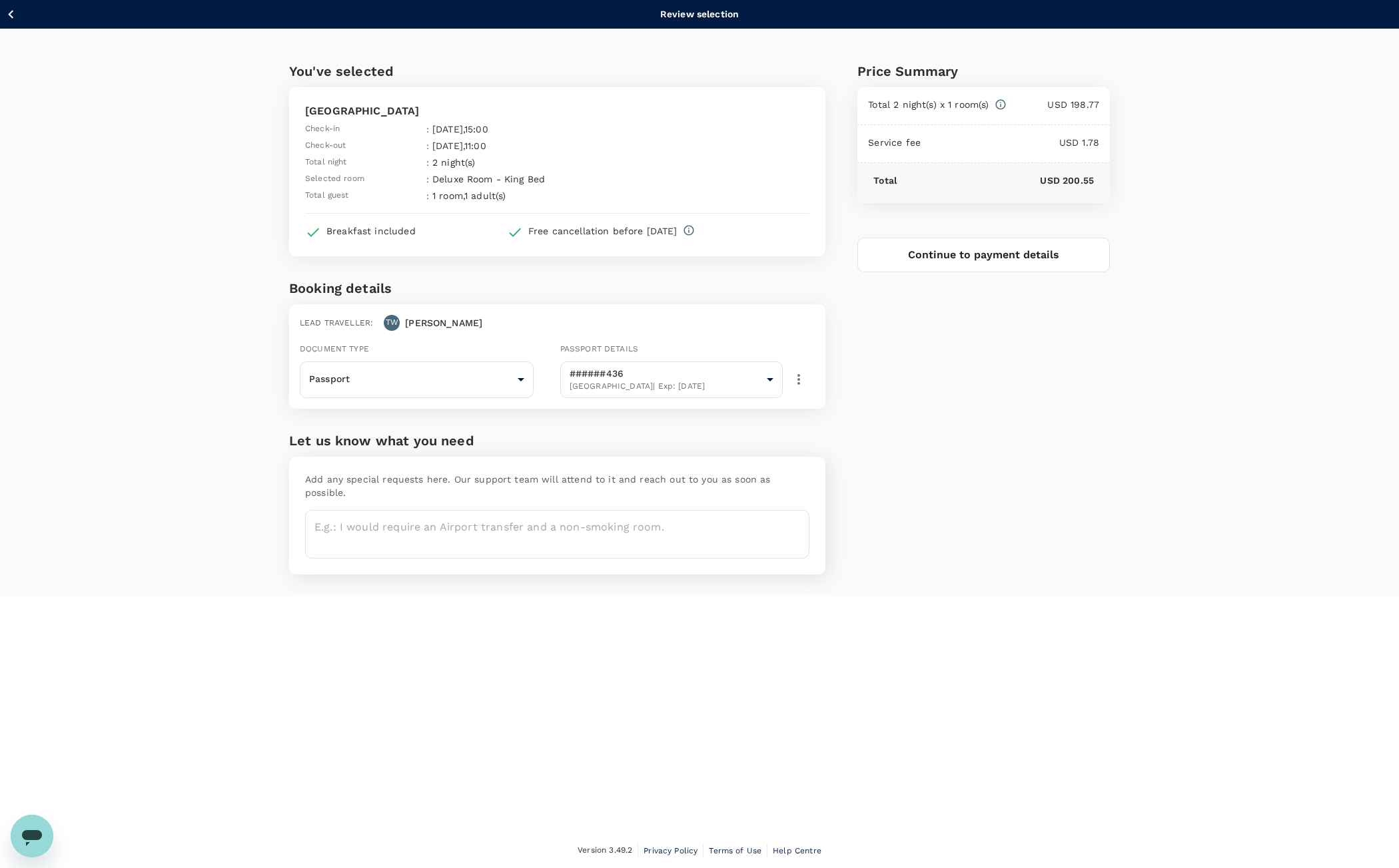
click at [1036, 256] on button "Continue to payment details" at bounding box center [984, 254] width 253 height 35
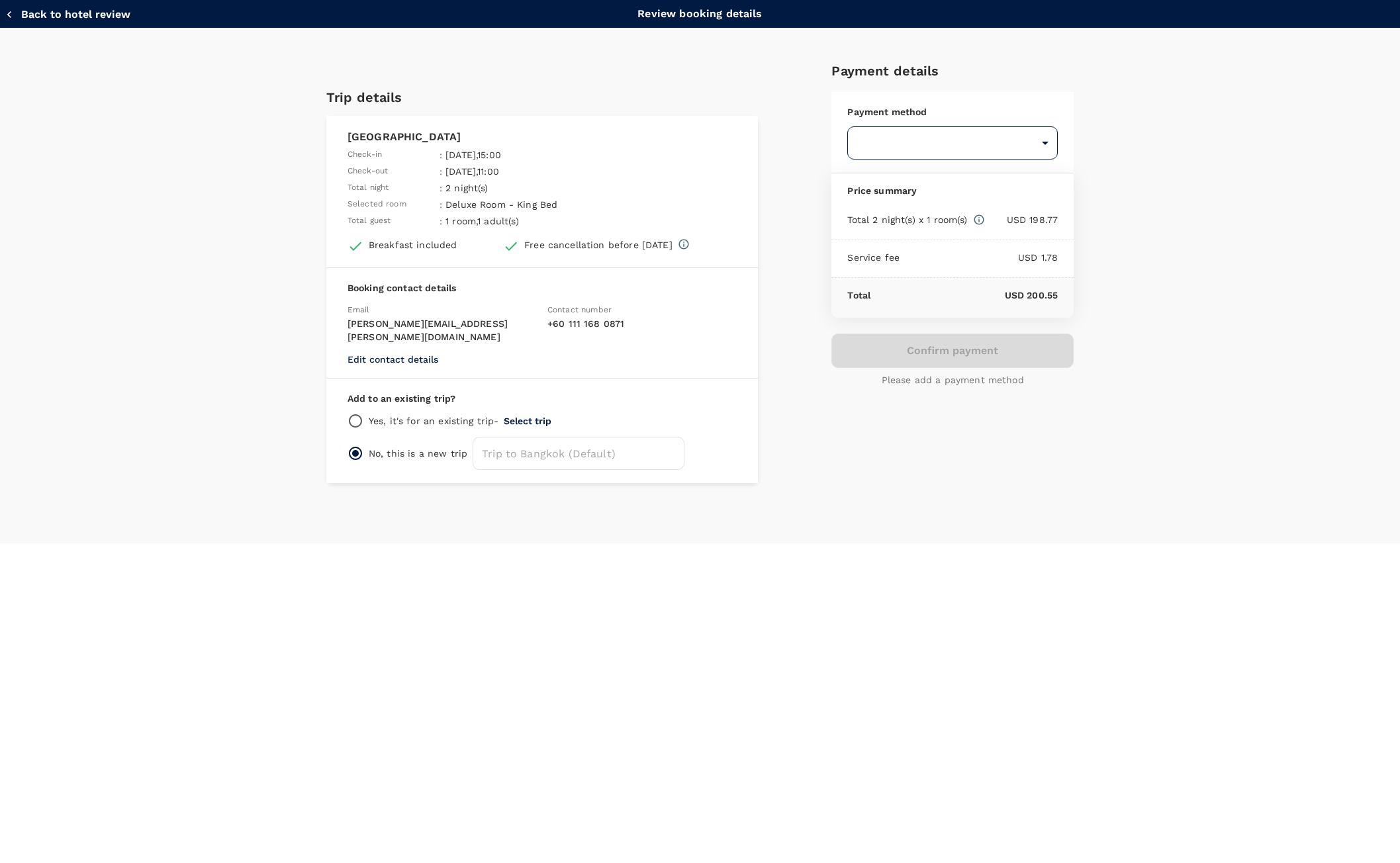
click at [947, 136] on body "Back to hotel details Review selection You've selected [GEOGRAPHIC_DATA] [GEOGR…" at bounding box center [700, 432] width 1400 height 864
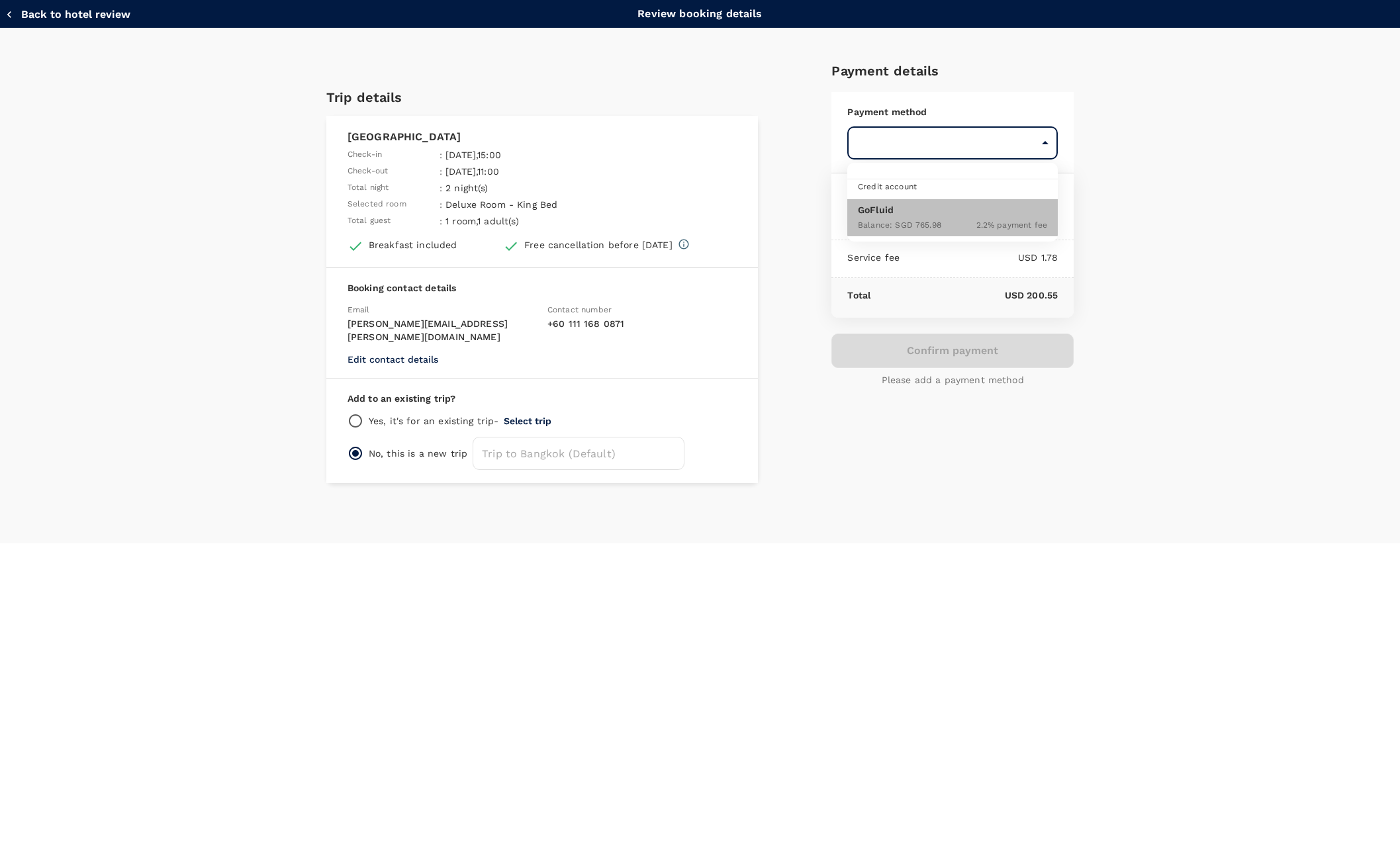
click at [969, 225] on div "Balance : SGD 765.98 2.2 % payment fee" at bounding box center [952, 225] width 189 height 16
type input "9ed849ef-52d9-4f6f-a067-9a09209040e1"
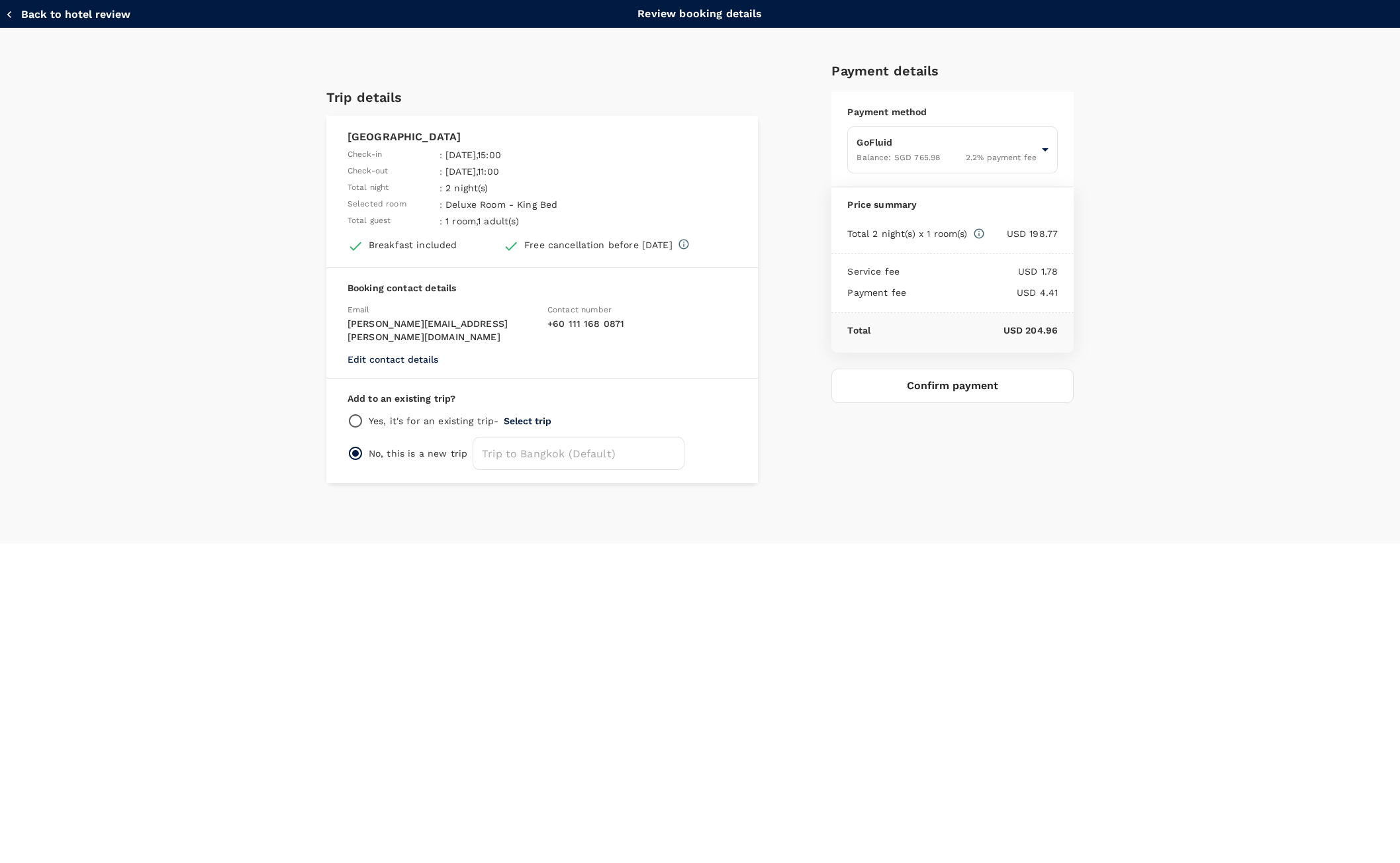
click at [969, 368] on div "Payment details Payment method GoFluid Balance : SGD 765.98 2.2 % payment fee 9…" at bounding box center [947, 266] width 253 height 433
click at [968, 383] on button "Confirm payment" at bounding box center [953, 386] width 242 height 34
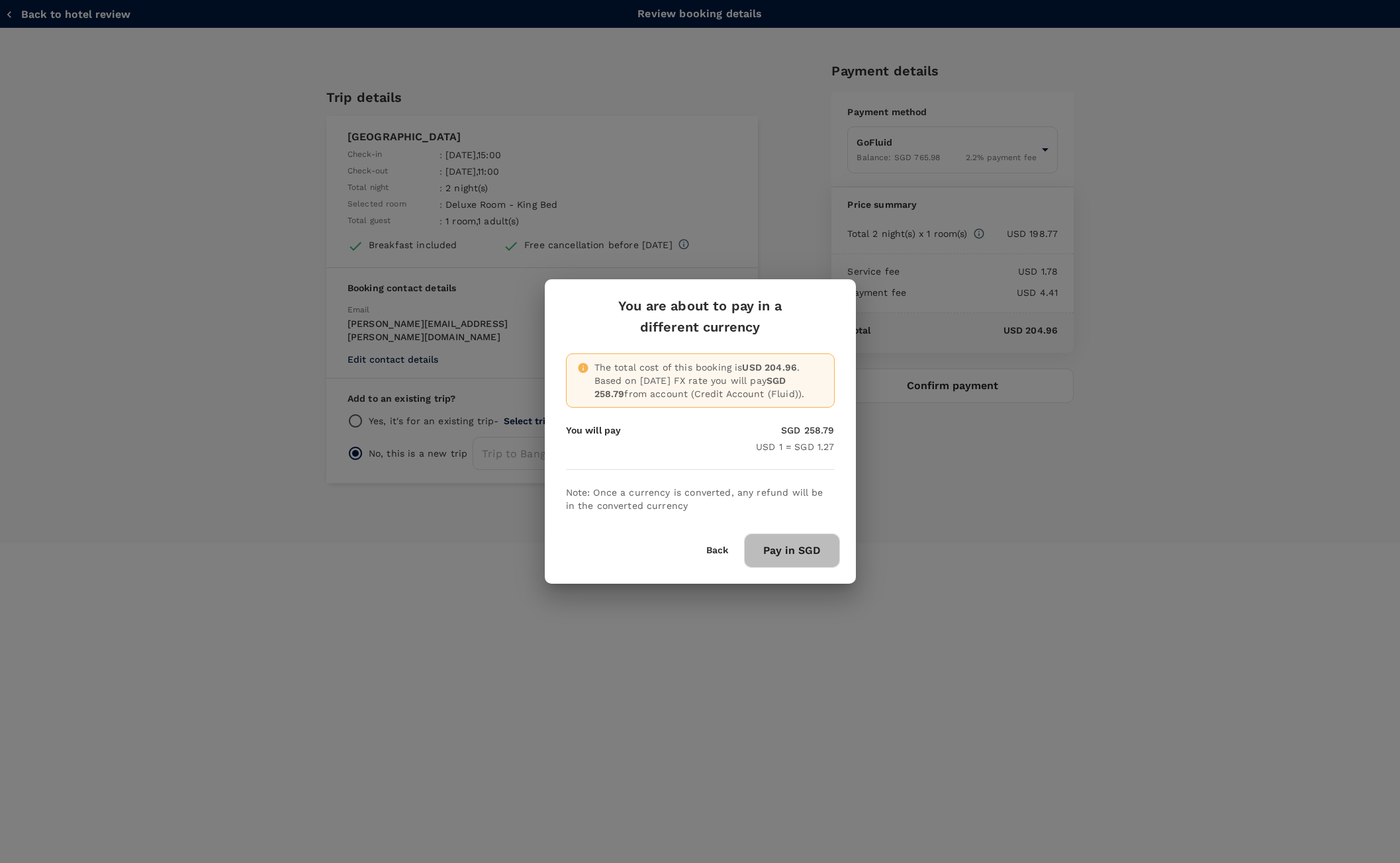
click at [788, 545] on button "Pay in SGD" at bounding box center [792, 551] width 96 height 34
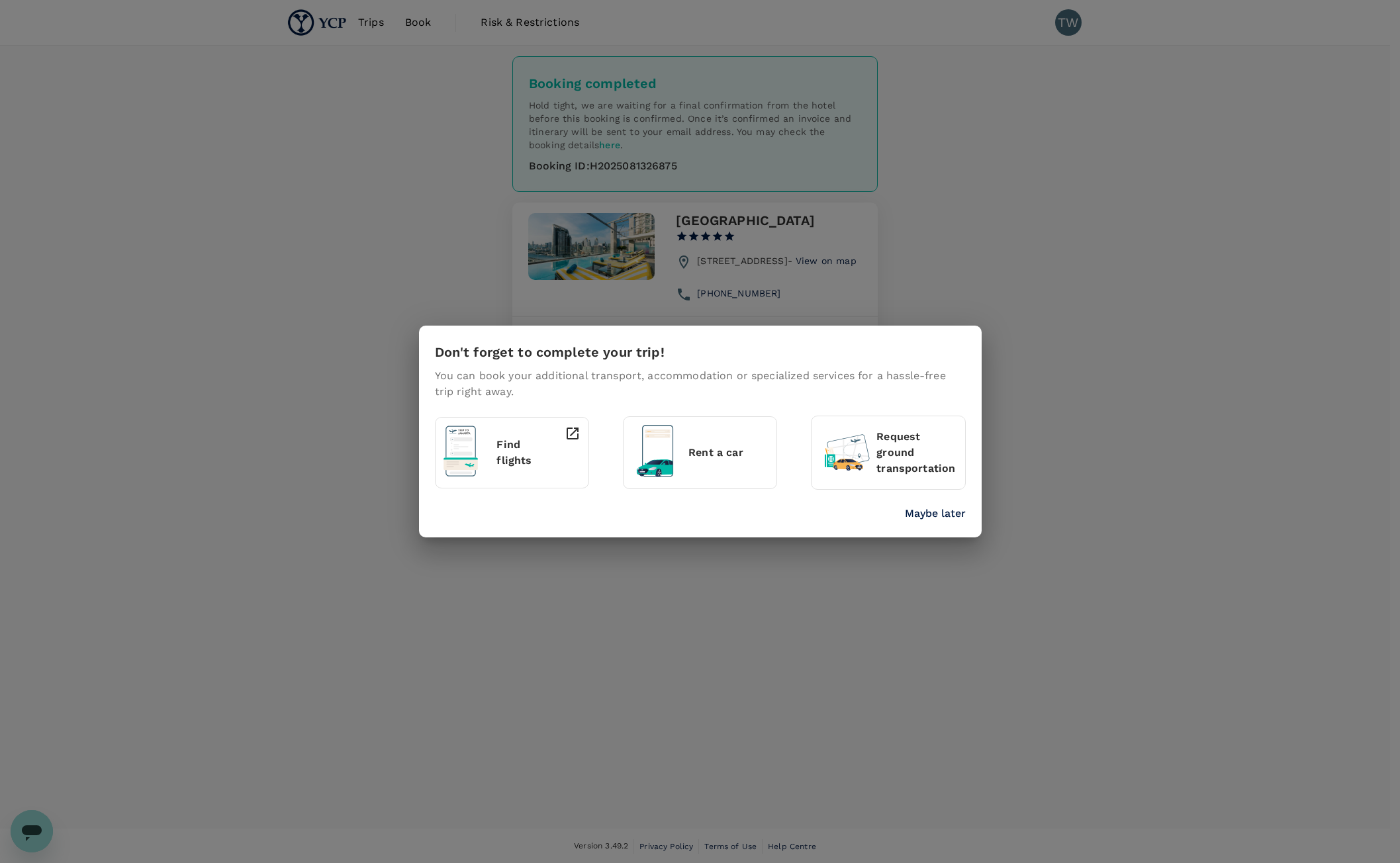
click at [995, 296] on div "Don't forget to complete your trip! You can book your additional transport, acc…" at bounding box center [700, 432] width 1400 height 863
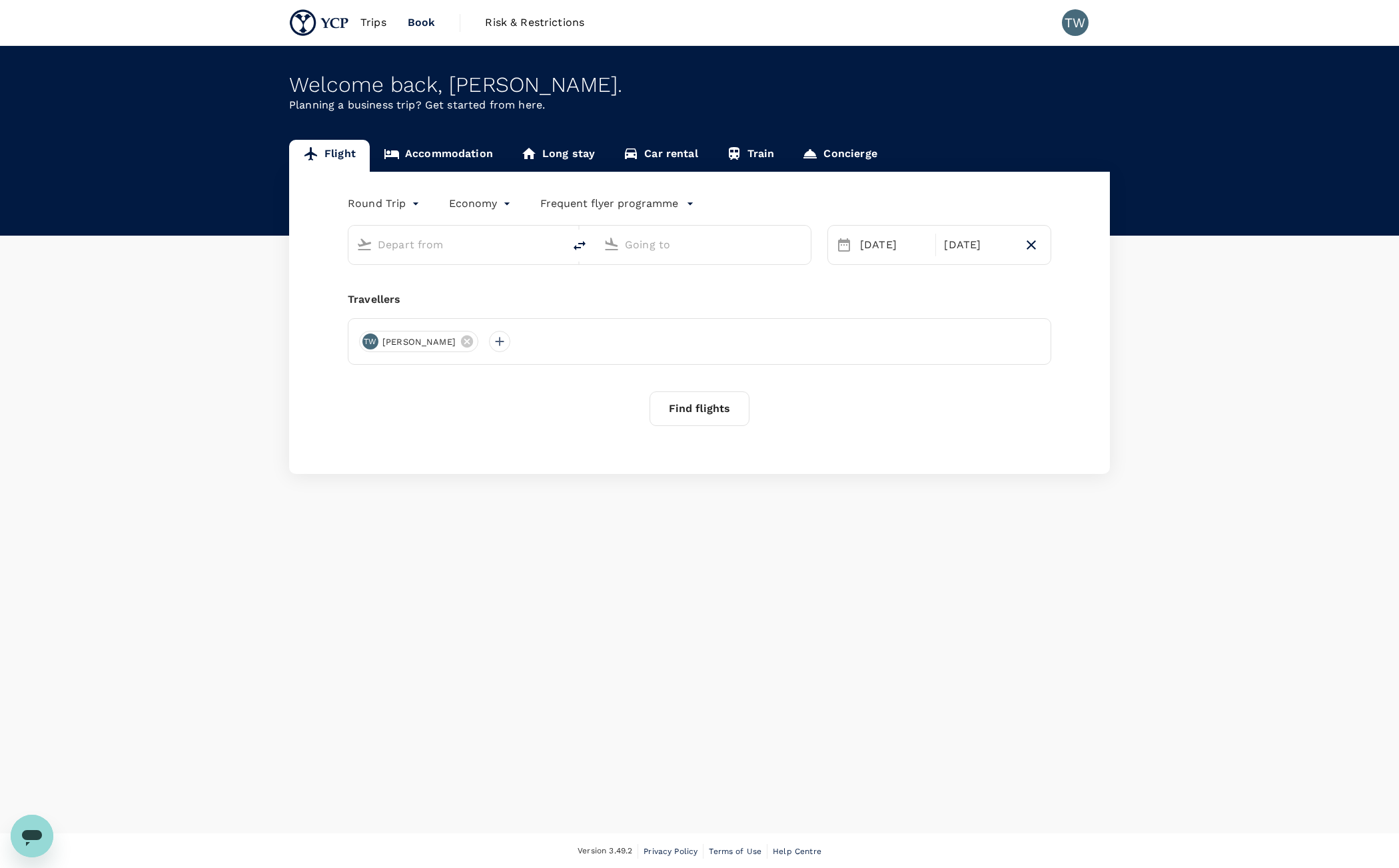
type input "Kuala Lumpur Intl ([GEOGRAPHIC_DATA])"
type input "Suvarnabhumi Intl (BKK)"
click at [379, 20] on span "Trips" at bounding box center [373, 22] width 26 height 16
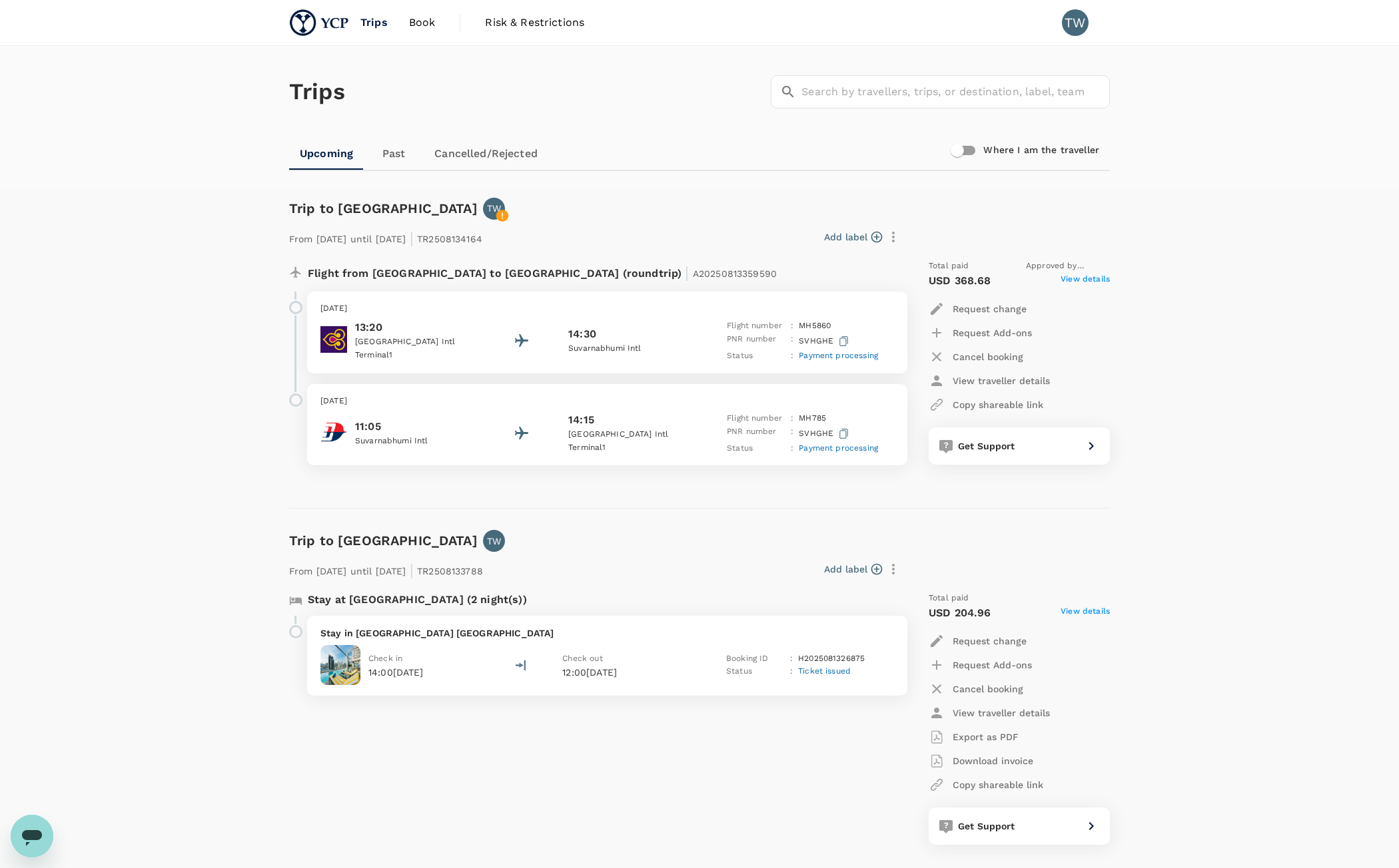
click at [867, 631] on p "Stay in Akara Hotel Bangkok" at bounding box center [607, 633] width 574 height 13
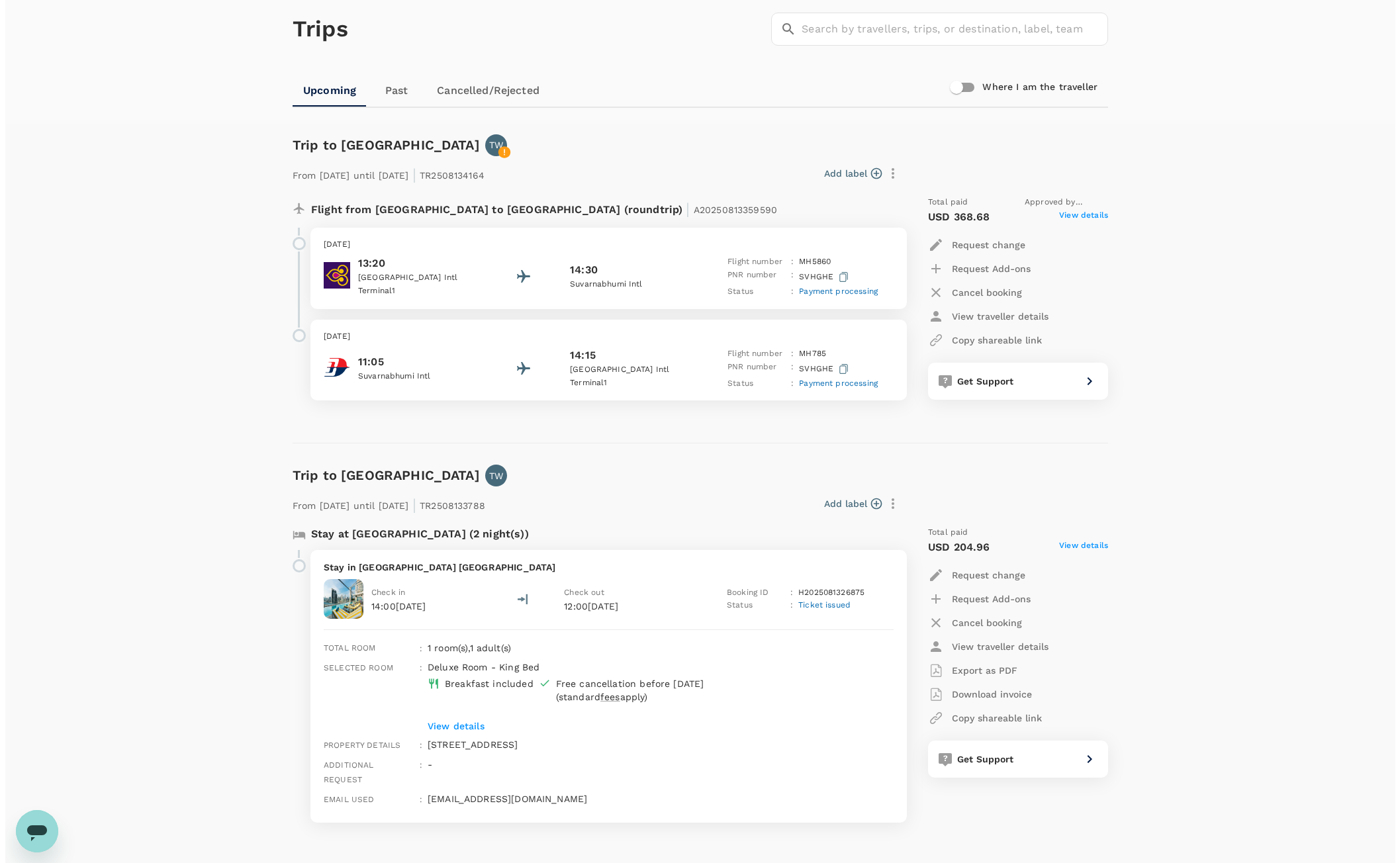
scroll to position [133, 0]
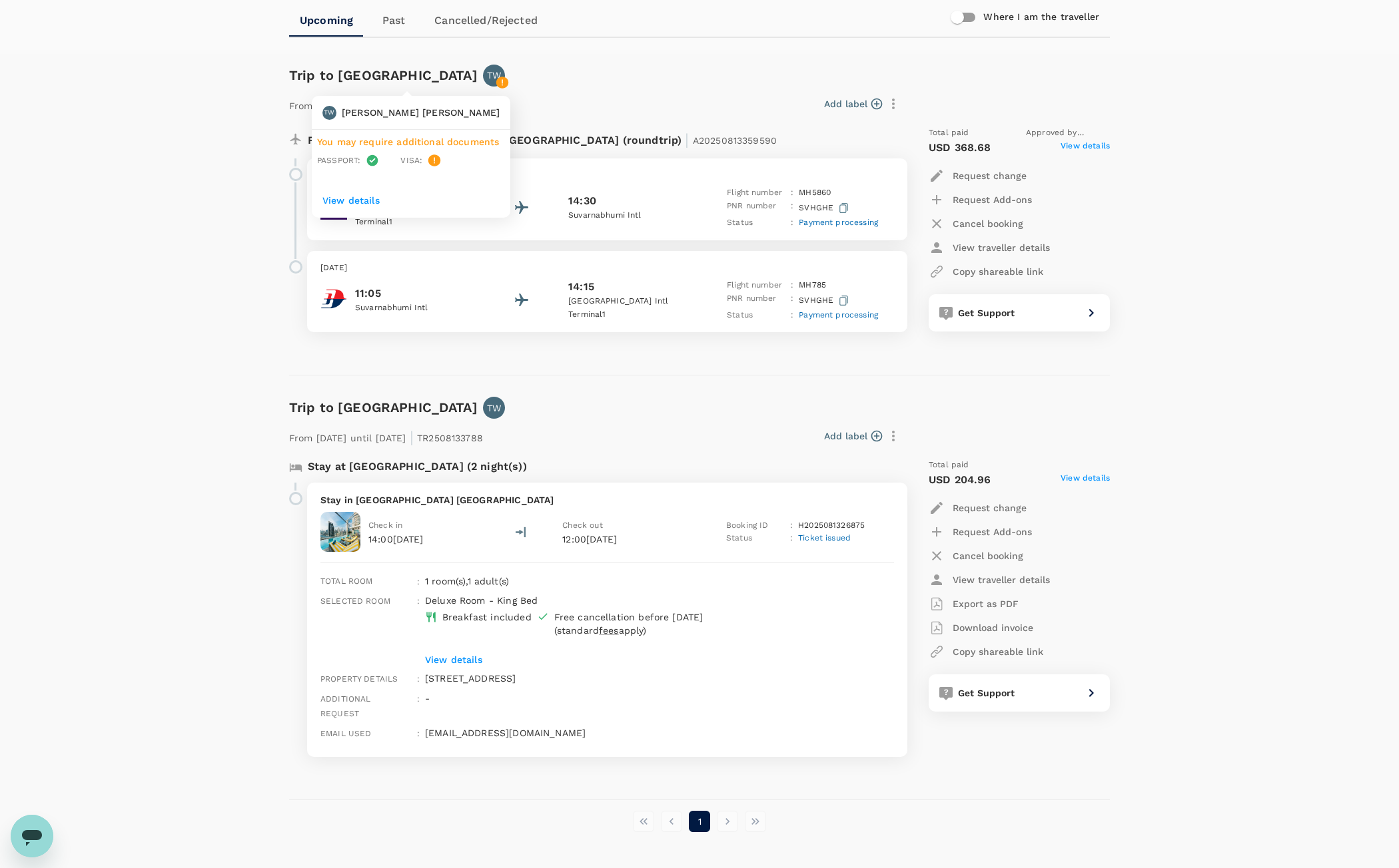
click at [496, 79] on icon at bounding box center [502, 82] width 12 height 12
click at [378, 339] on p "Read full details" at bounding box center [420, 334] width 179 height 13
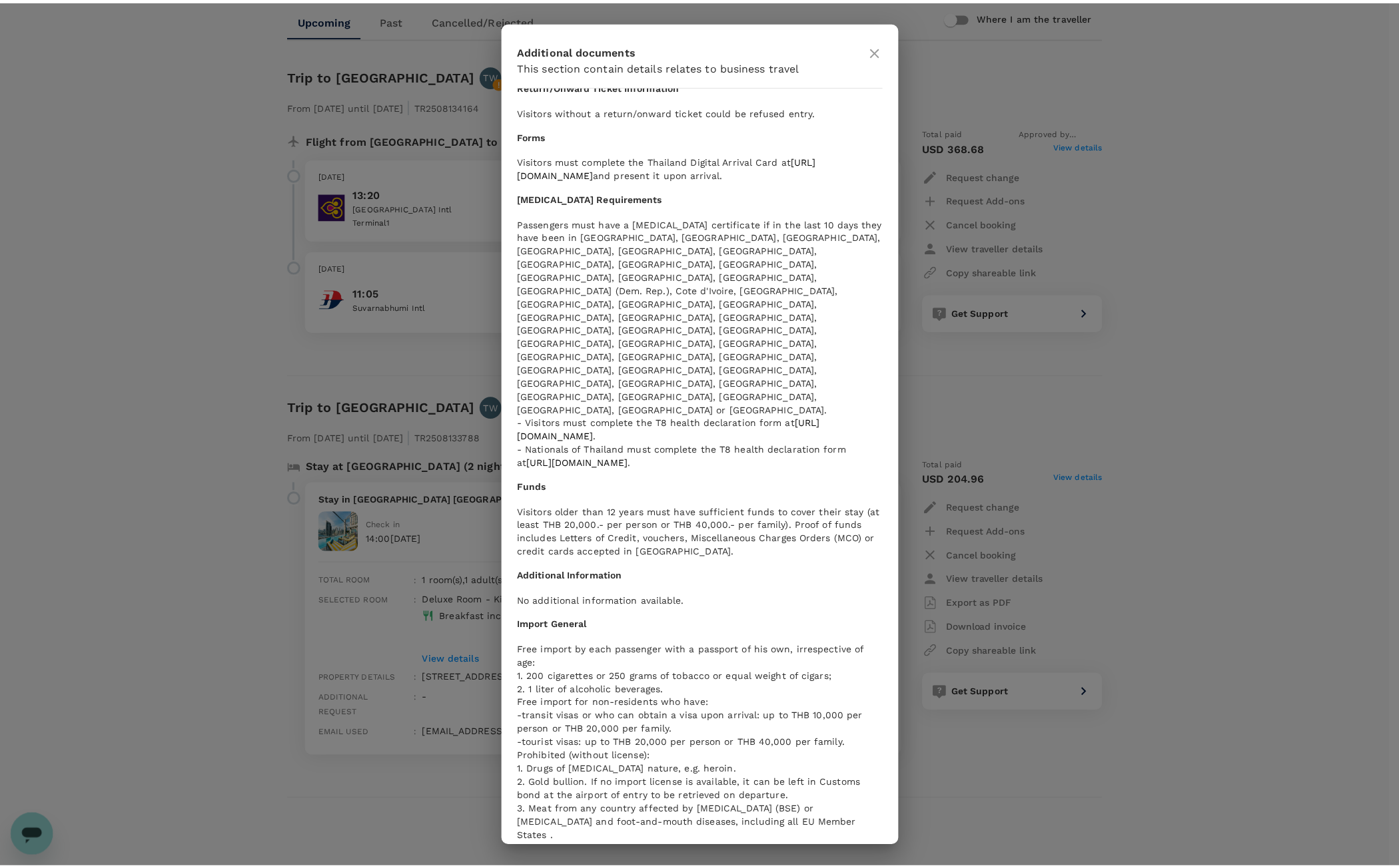
scroll to position [533, 0]
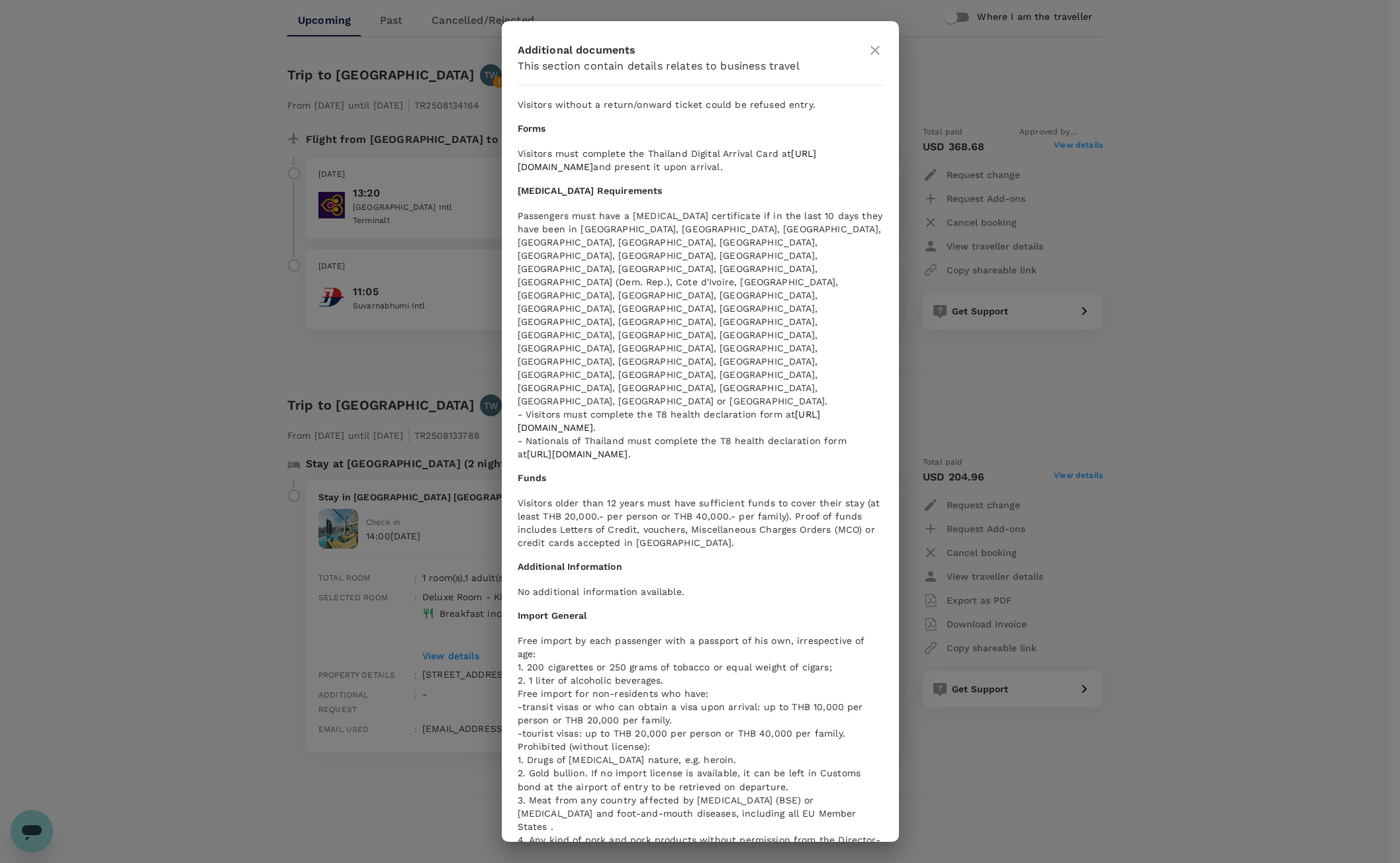
click at [977, 292] on div "Additional documents This section contain details relates to business travel Pa…" at bounding box center [700, 432] width 1400 height 863
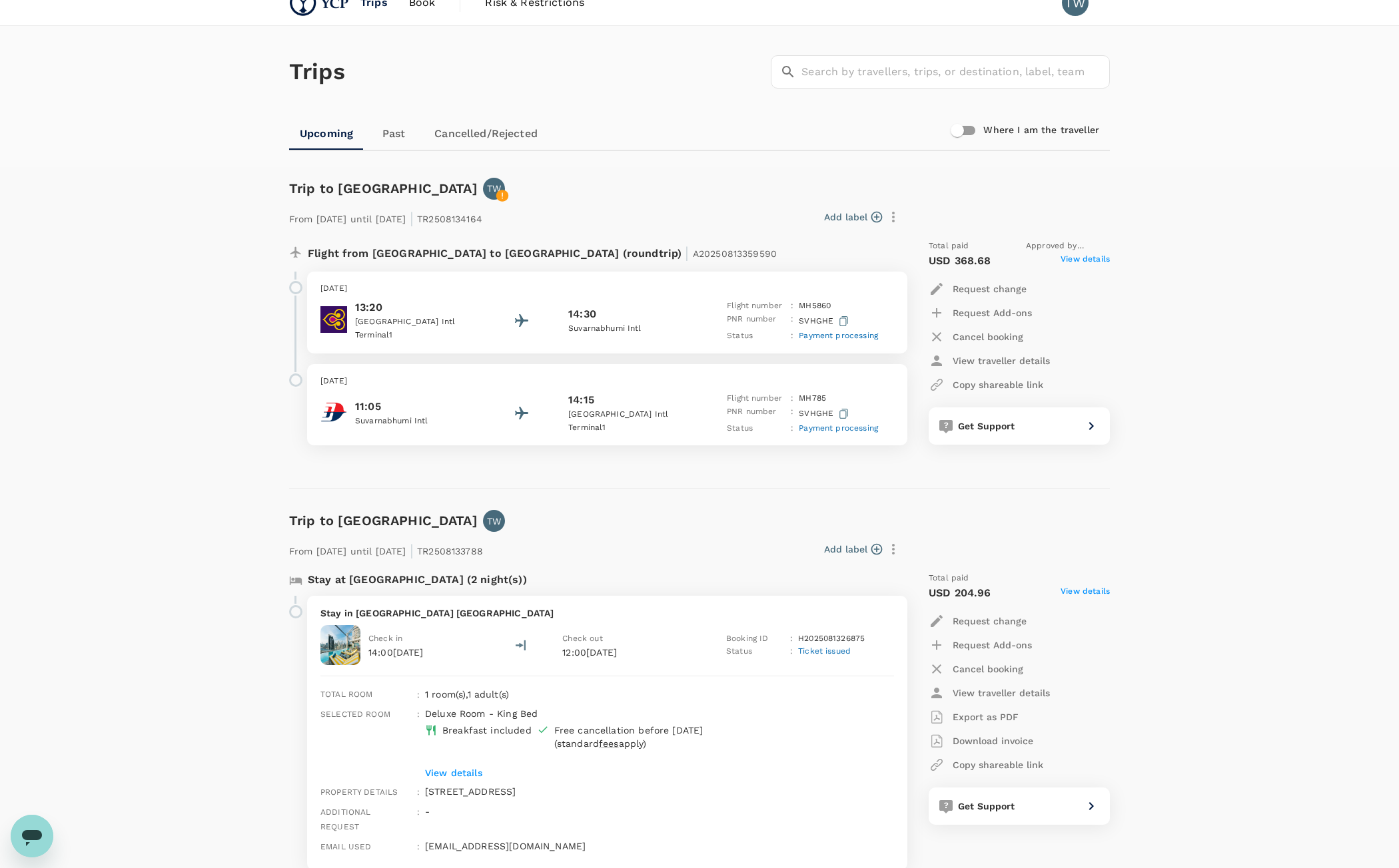
scroll to position [0, 0]
